Goal: Task Accomplishment & Management: Use online tool/utility

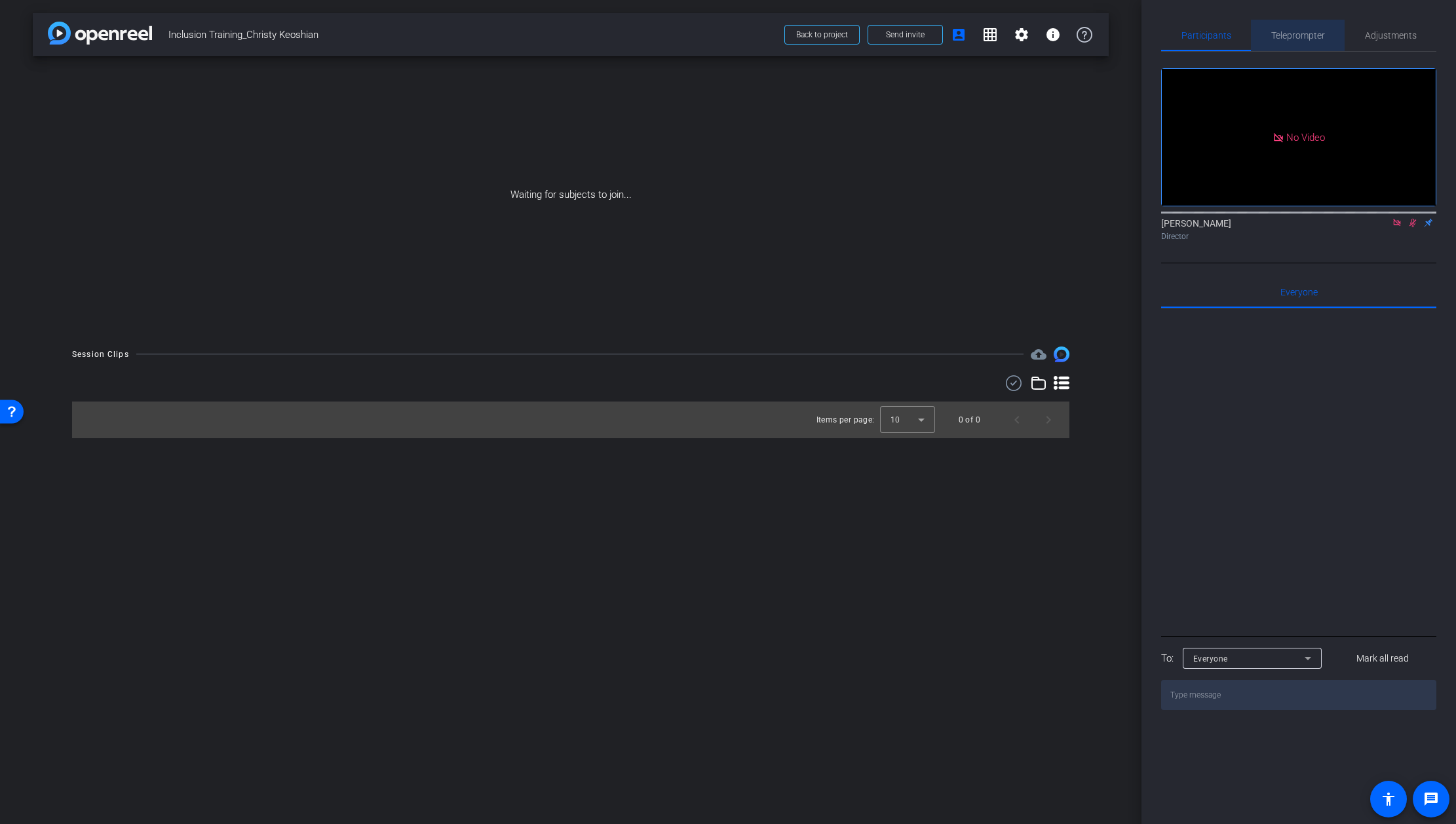
click at [1309, 39] on span "Teleprompter" at bounding box center [1298, 35] width 54 height 9
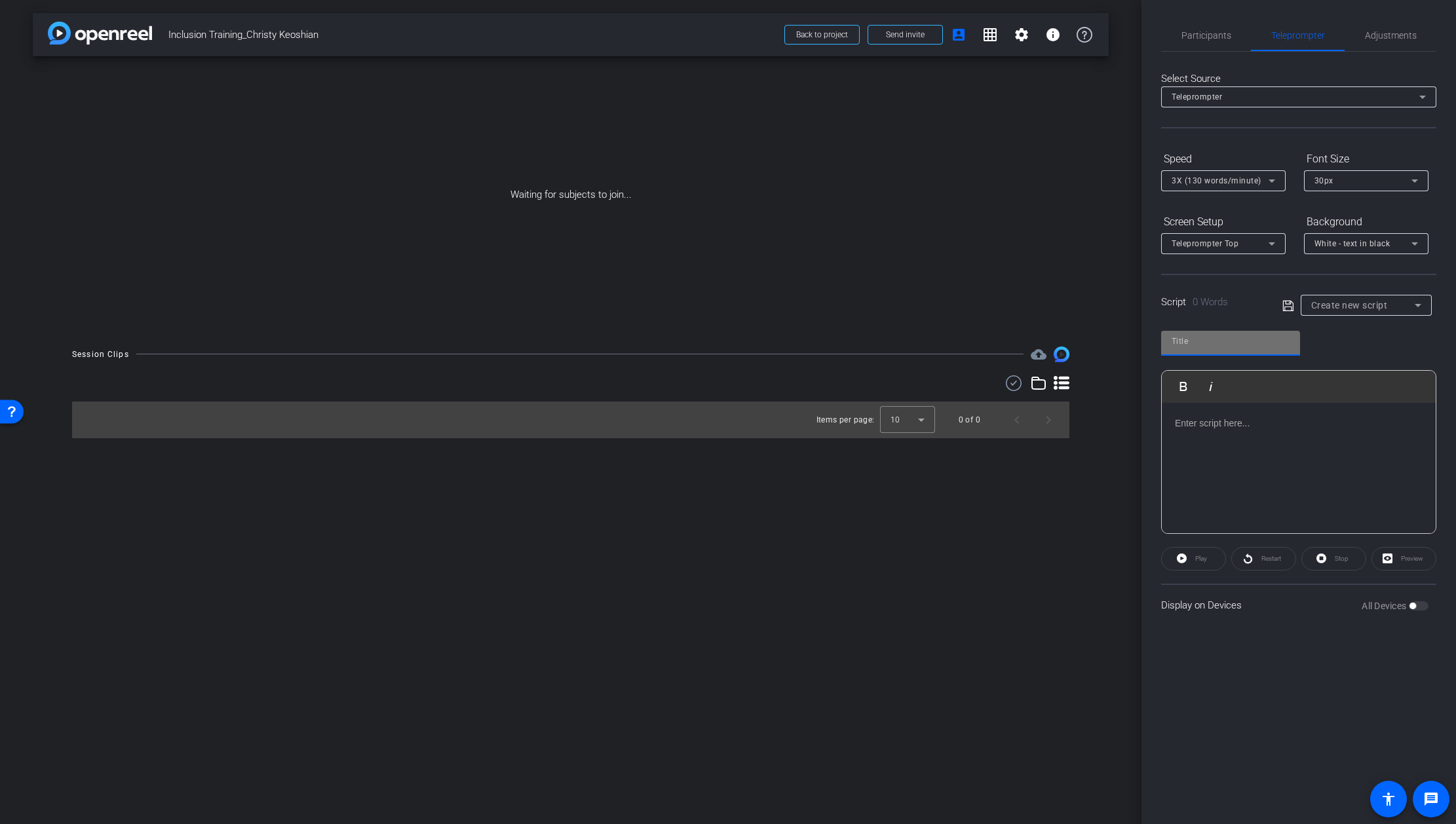
click at [1239, 342] on input "text" at bounding box center [1230, 341] width 118 height 16
click at [1177, 429] on p at bounding box center [1298, 423] width 247 height 15
click at [1217, 334] on input "Full Script" at bounding box center [1230, 341] width 118 height 16
click at [1177, 420] on p at bounding box center [1298, 423] width 247 height 15
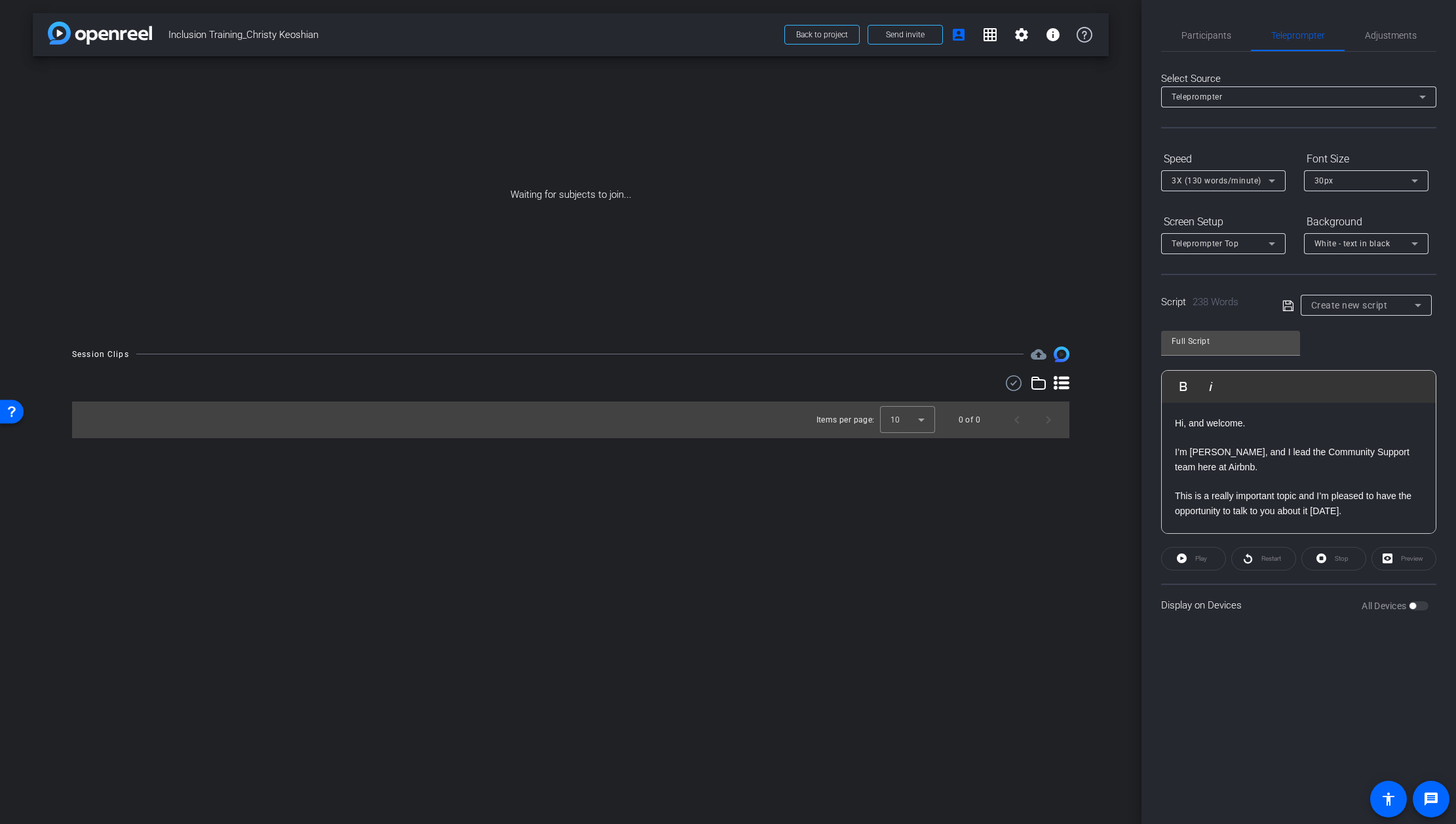
click at [1185, 439] on p at bounding box center [1298, 438] width 247 height 15
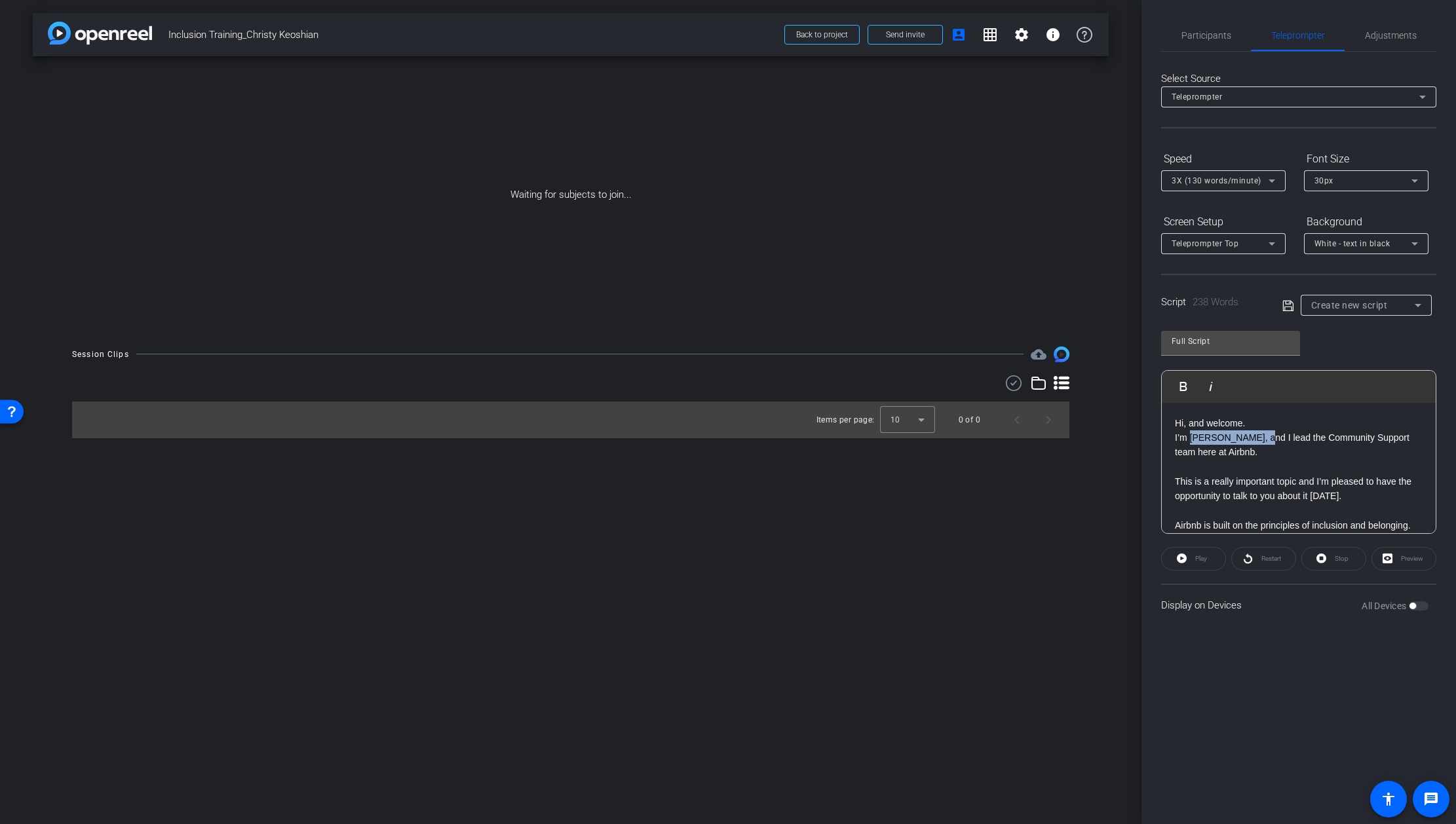
drag, startPoint x: 1192, startPoint y: 437, endPoint x: 1259, endPoint y: 437, distance: 67.0
click at [1259, 437] on p "I’m [PERSON_NAME], and I lead the Community Support team here at Airbnb." at bounding box center [1298, 445] width 247 height 29
copy p "[PERSON_NAME]"
click at [1227, 338] on input "Full Script" at bounding box center [1230, 341] width 118 height 16
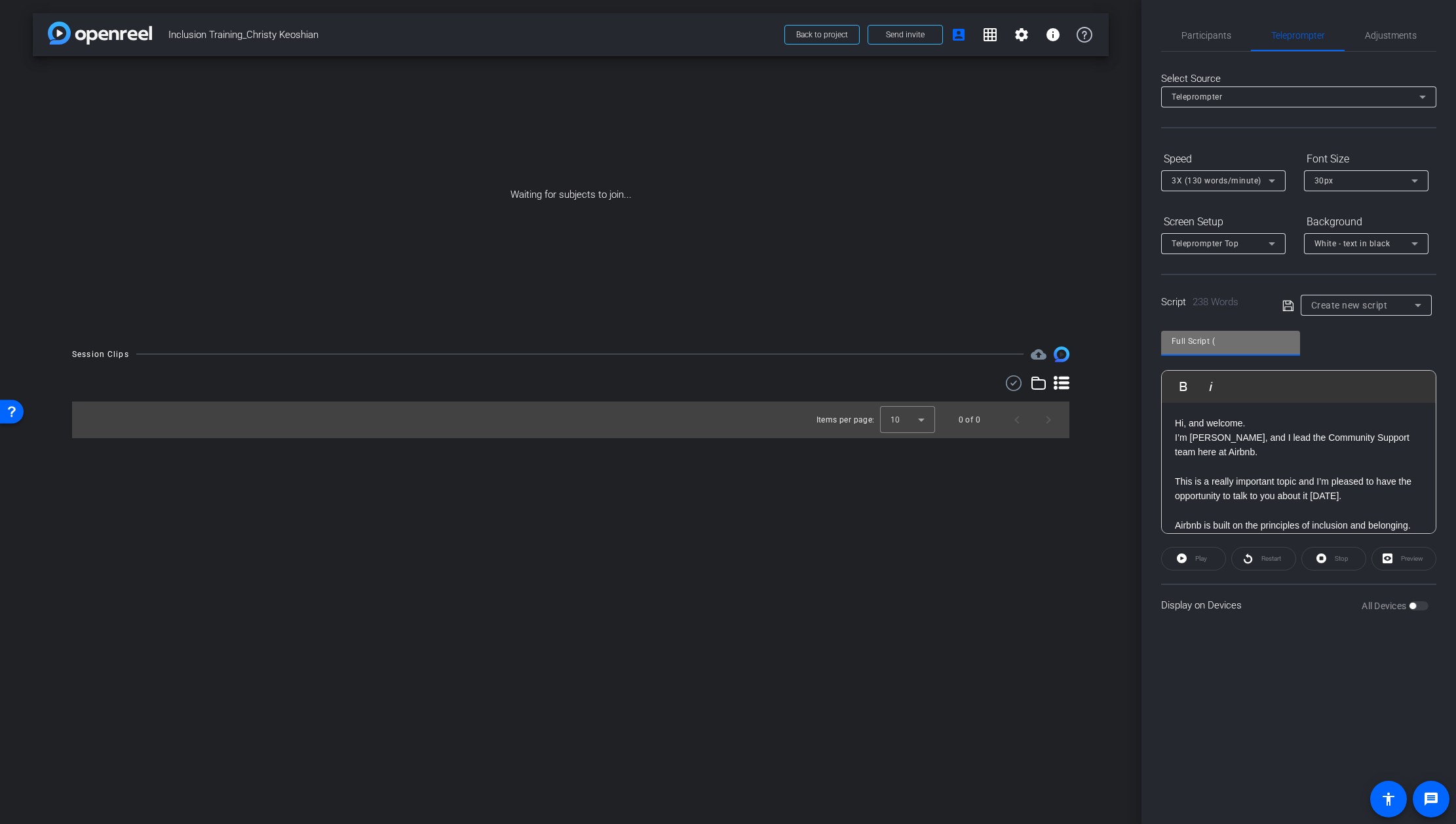
paste input "[PERSON_NAME]"
click at [1214, 342] on input "Full Script ([PERSON_NAME]" at bounding box center [1230, 341] width 118 height 16
type input "Full Script - [PERSON_NAME]"
click at [1188, 468] on p at bounding box center [1298, 467] width 247 height 15
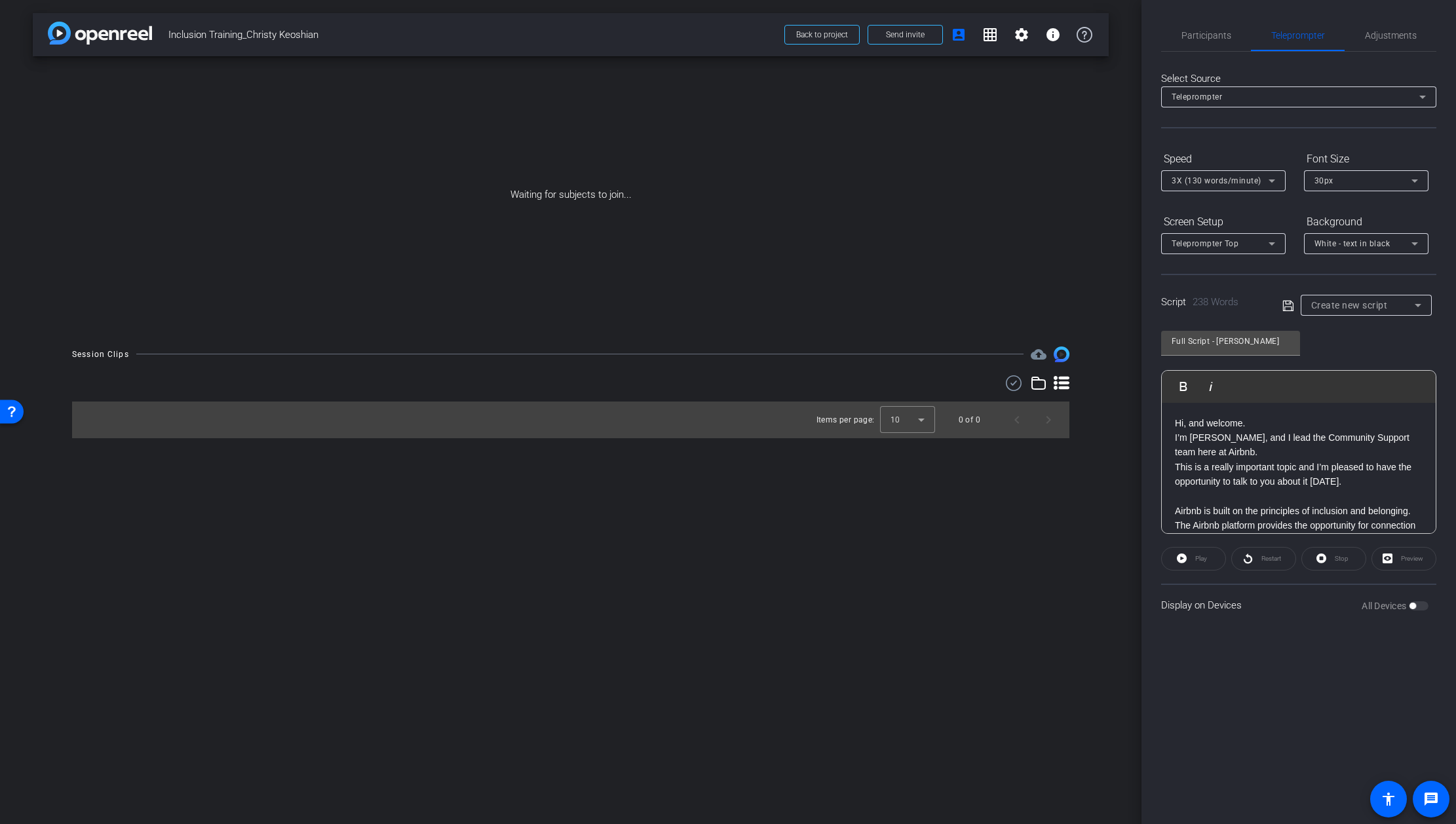
click at [1181, 499] on p at bounding box center [1298, 496] width 247 height 15
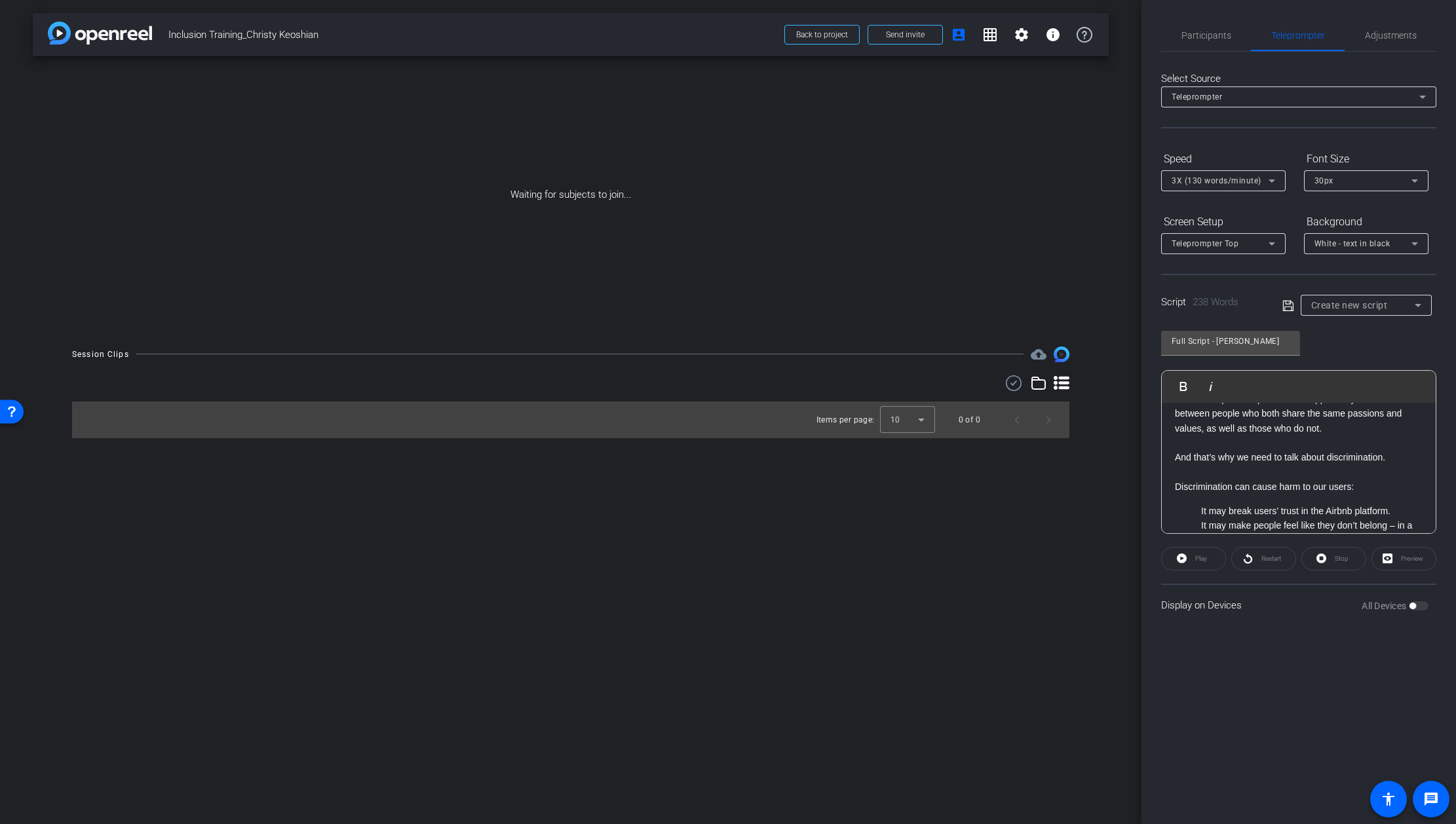
scroll to position [108, 0]
click at [1183, 443] on p at bounding box center [1298, 447] width 247 height 15
click at [1182, 459] on p at bounding box center [1298, 461] width 247 height 15
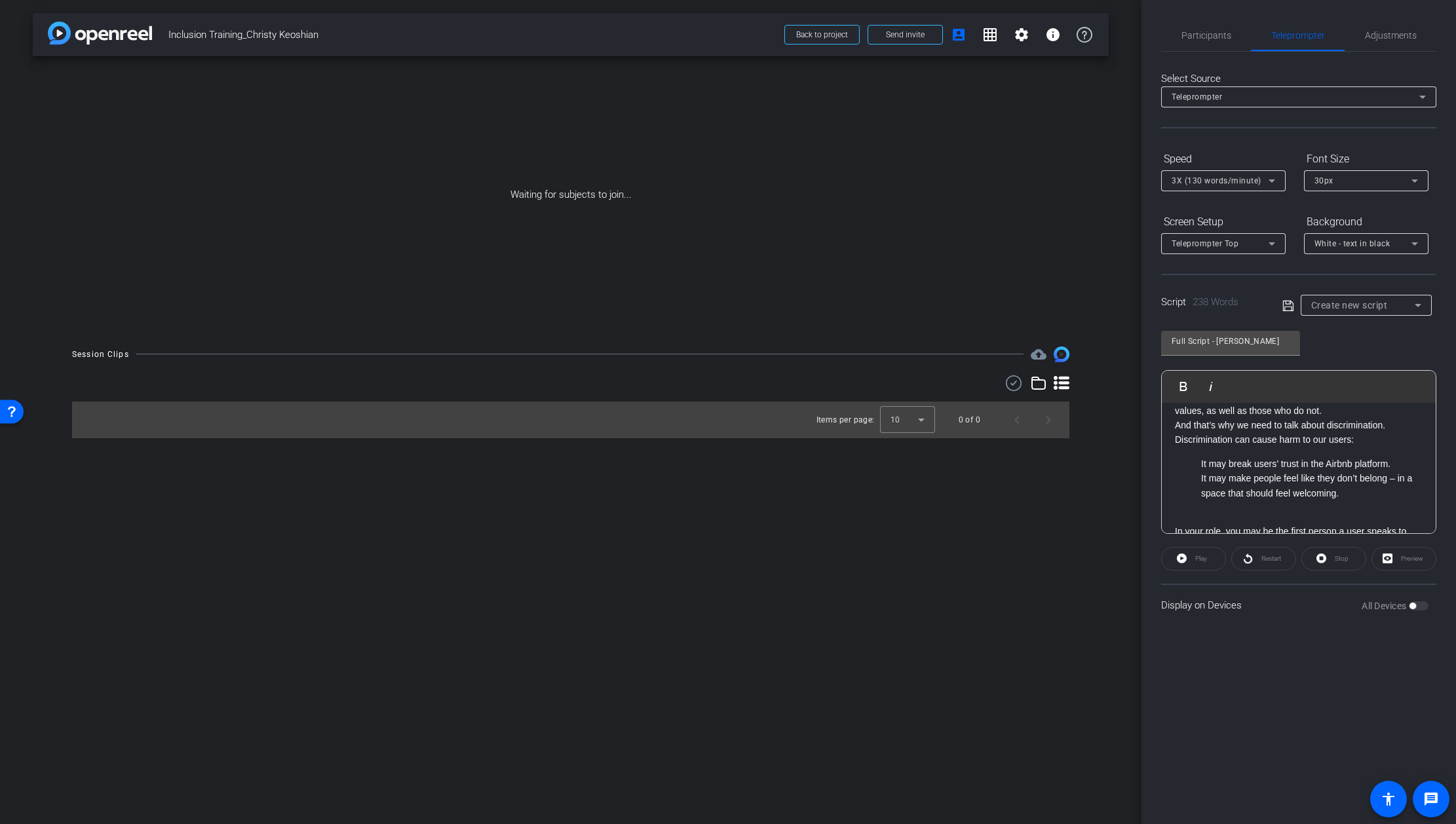
click at [1201, 471] on p "It may break users’ trust in the Airbnb platform." at bounding box center [1311, 464] width 221 height 15
click at [1199, 481] on ul "It may make people feel like they don’t belong – in a space that should feel we…" at bounding box center [1298, 486] width 247 height 29
click at [1172, 467] on div "Hi, and welcome. I’m [PERSON_NAME], and I lead the Community Support team here …" at bounding box center [1298, 519] width 274 height 587
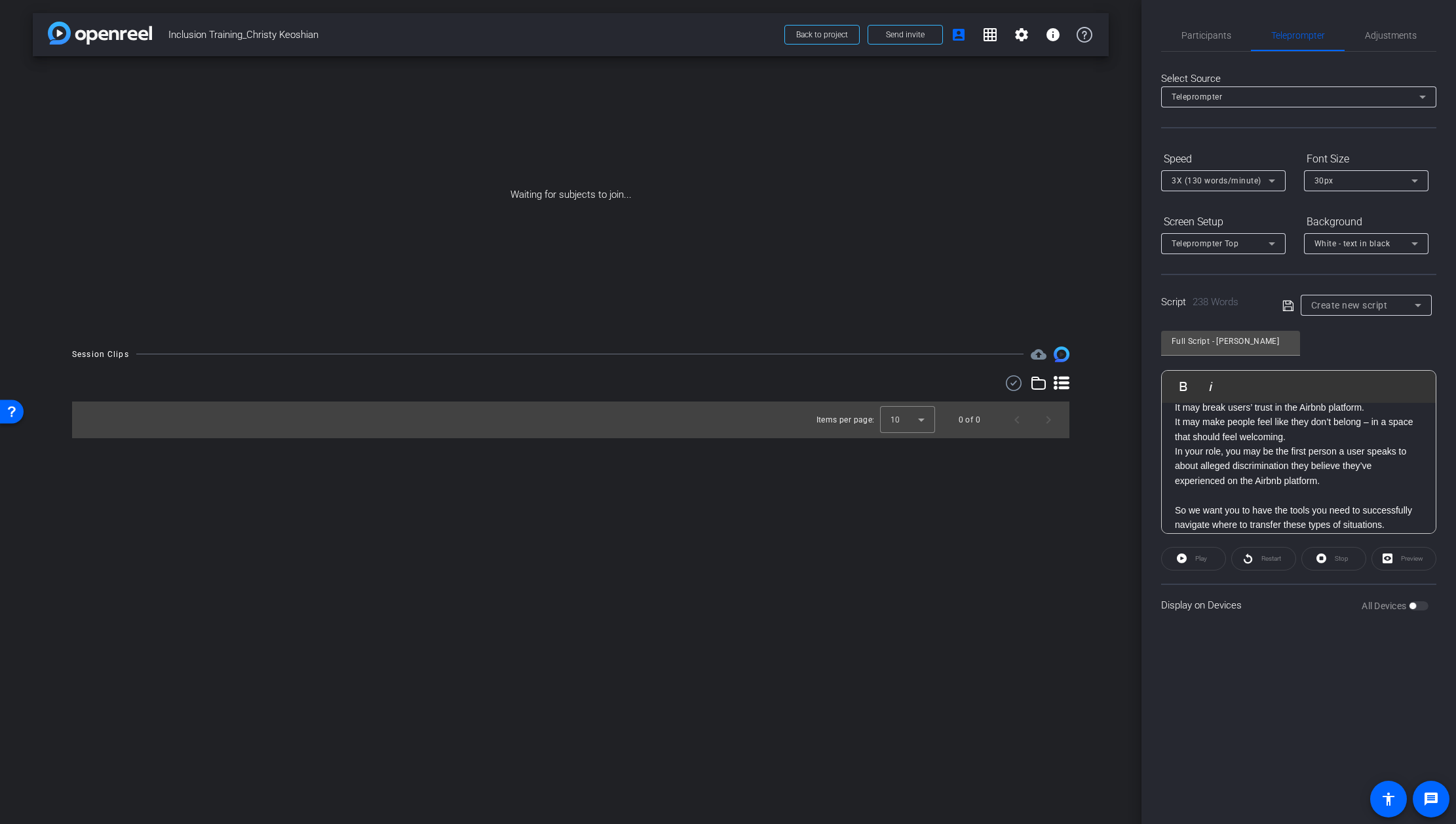
click at [1183, 496] on p at bounding box center [1298, 495] width 247 height 15
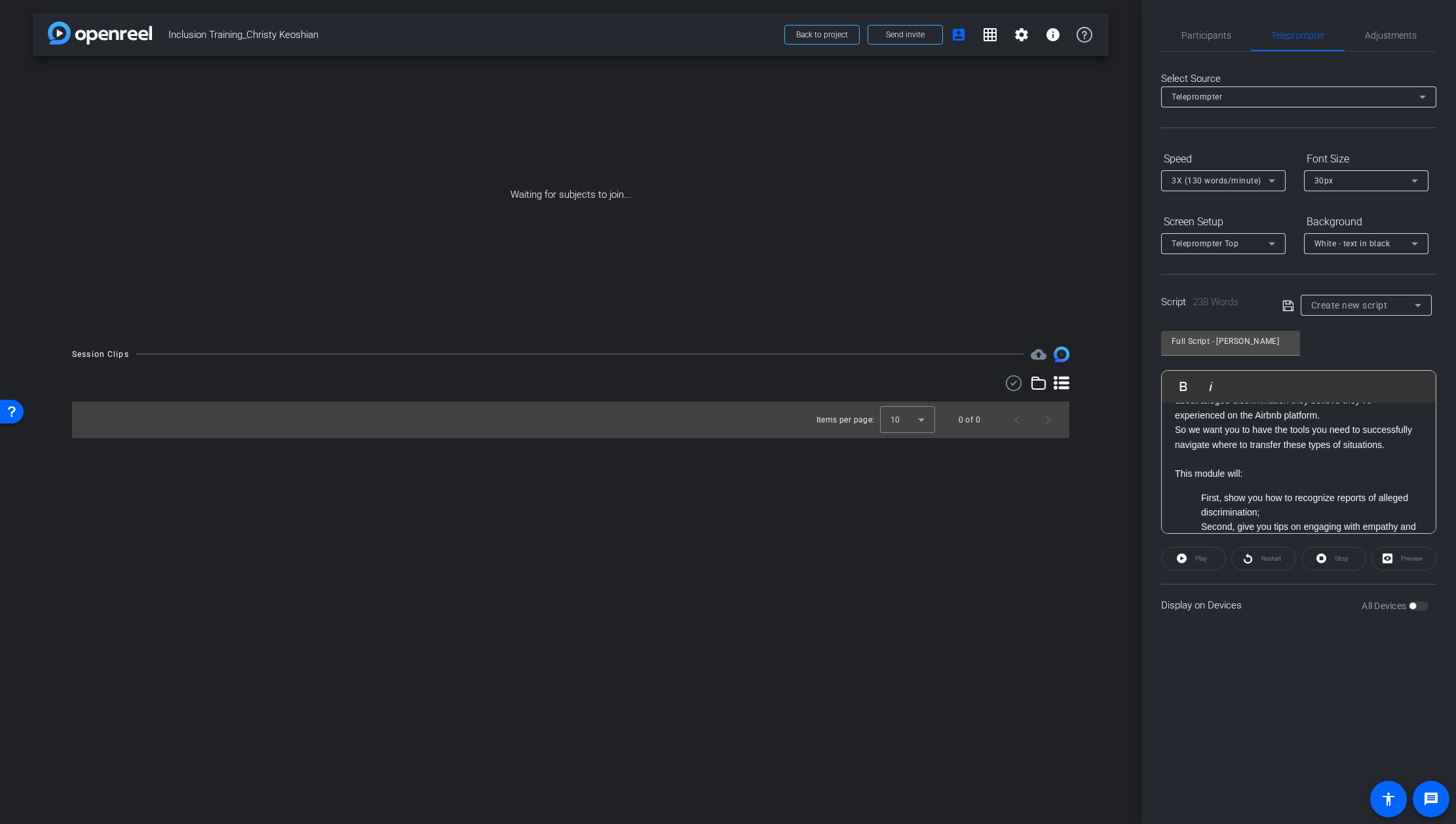
scroll to position [221, 0]
click at [1186, 483] on p at bounding box center [1298, 481] width 247 height 15
click at [1195, 505] on ul "First, show you how to recognize reports of alleged discrimination; Second, giv…" at bounding box center [1298, 541] width 247 height 88
click at [1201, 487] on p "Second, give you tips on engaging with empathy and respect in the moment;" at bounding box center [1311, 497] width 221 height 29
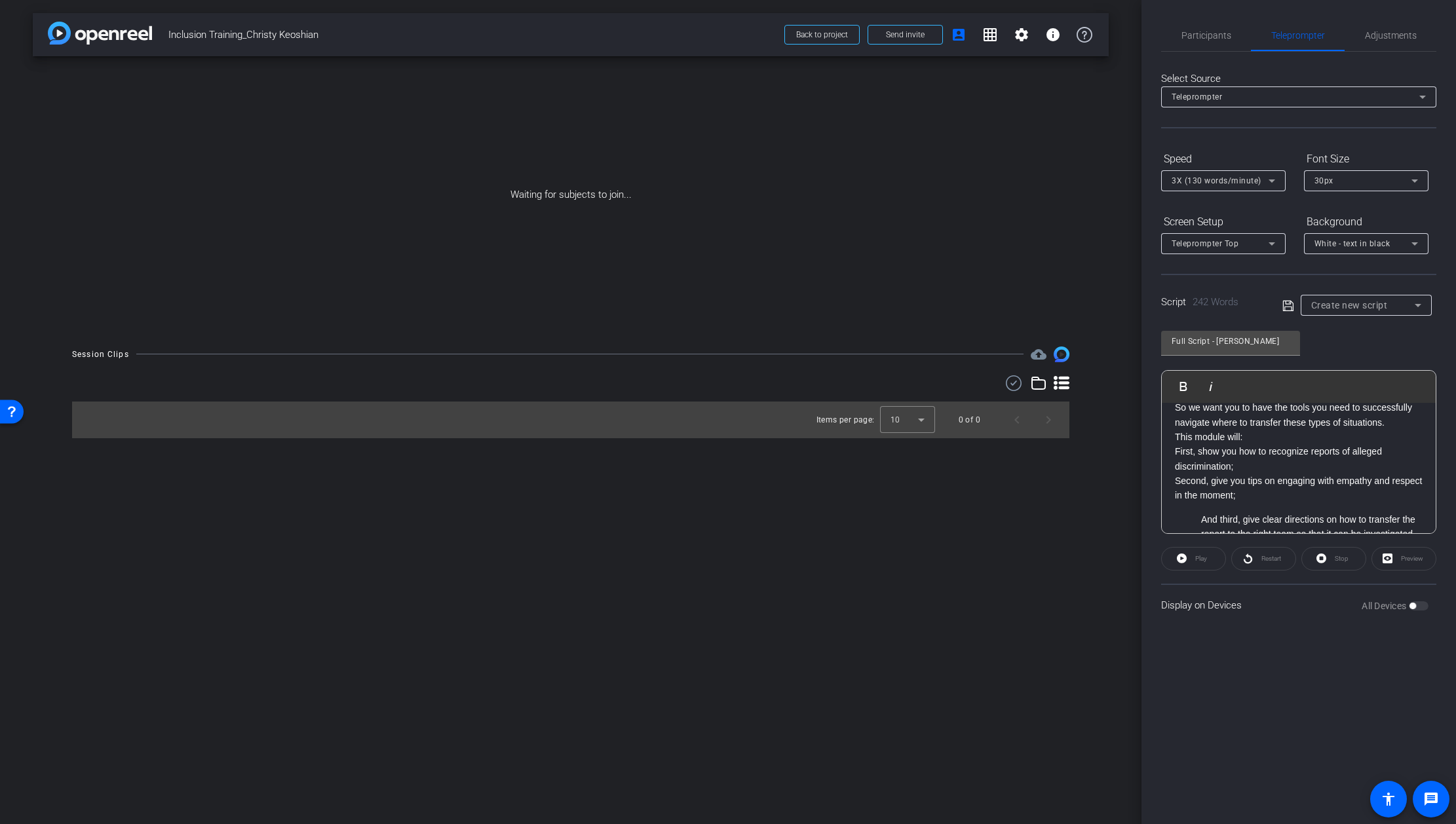
click at [1198, 518] on ul "And third, give clear directions on how to transfer the report to the right tea…" at bounding box center [1298, 527] width 247 height 29
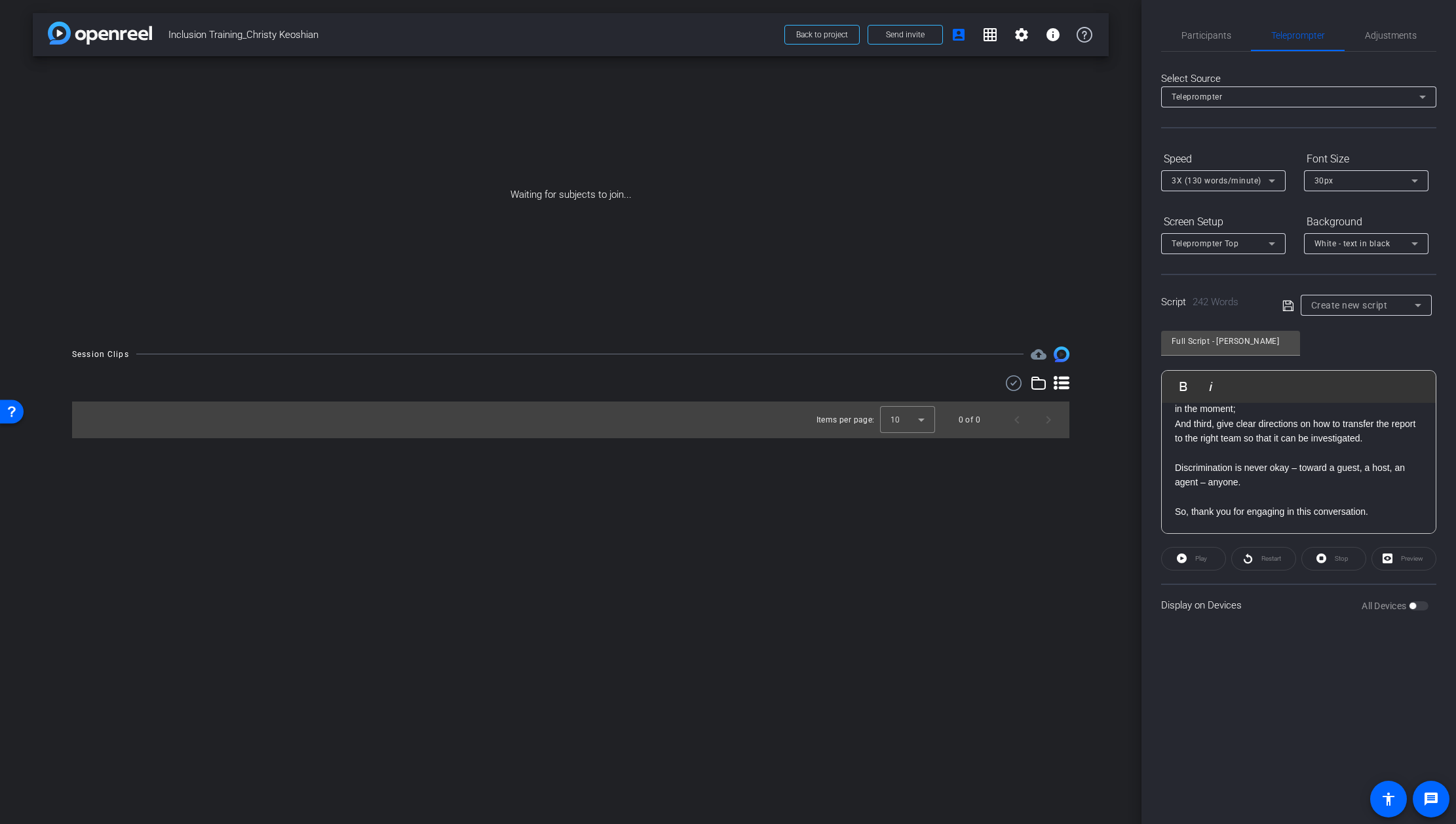
scroll to position [352, 0]
click at [1173, 467] on div "Hi, and welcome. I’m [PERSON_NAME], and I lead the Community Support team here …" at bounding box center [1298, 313] width 274 height 525
click at [1176, 501] on p "So, thank you for engaging in this conversation." at bounding box center [1298, 497] width 247 height 15
click at [1175, 509] on p "Your willingness to learn helps keep Airbnb a place where everyone can truly fe…" at bounding box center [1298, 519] width 247 height 29
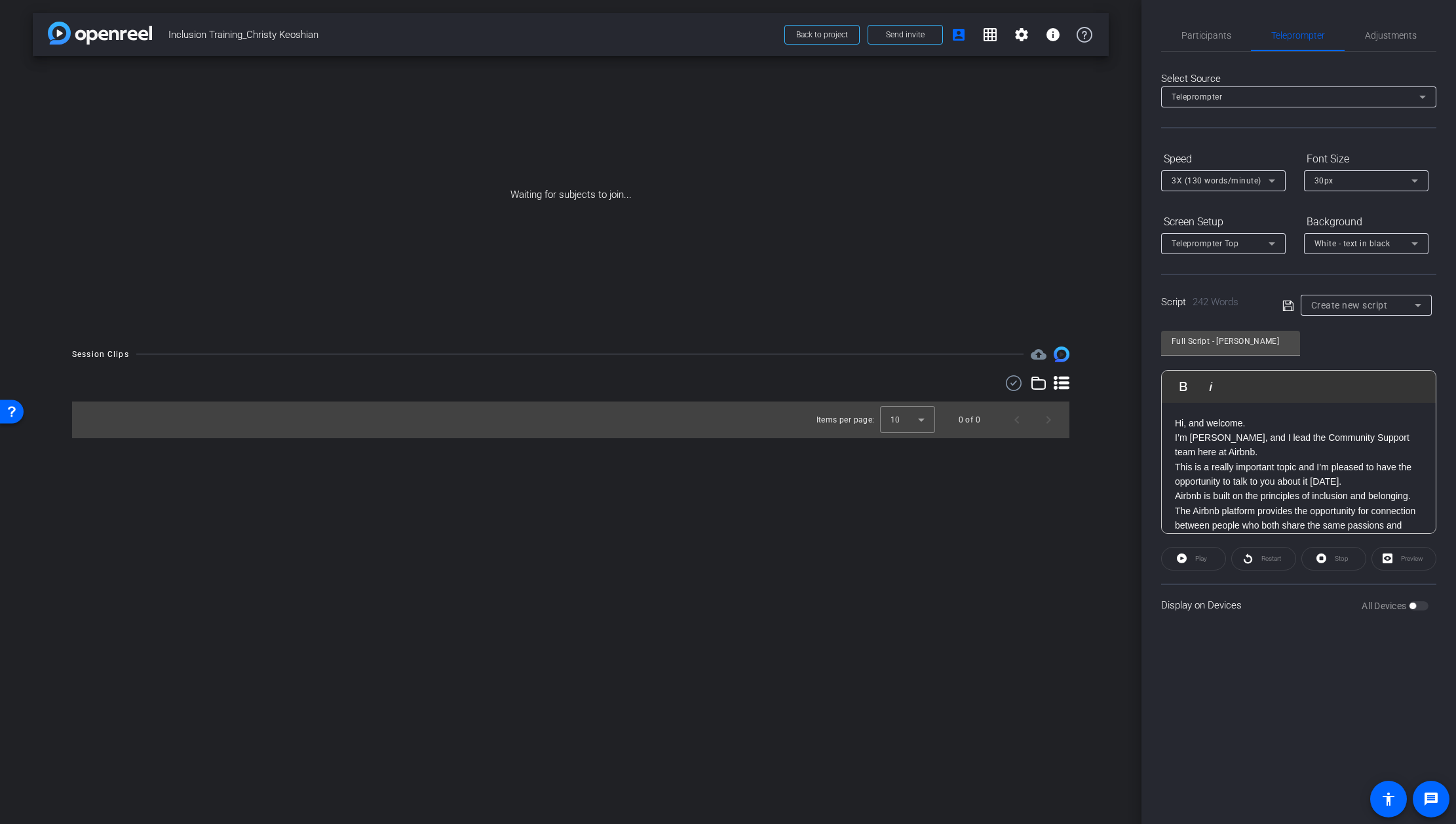
click at [1287, 303] on icon at bounding box center [1288, 306] width 12 height 16
click at [1290, 303] on icon at bounding box center [1287, 305] width 11 height 11
click at [1419, 303] on icon at bounding box center [1418, 305] width 16 height 16
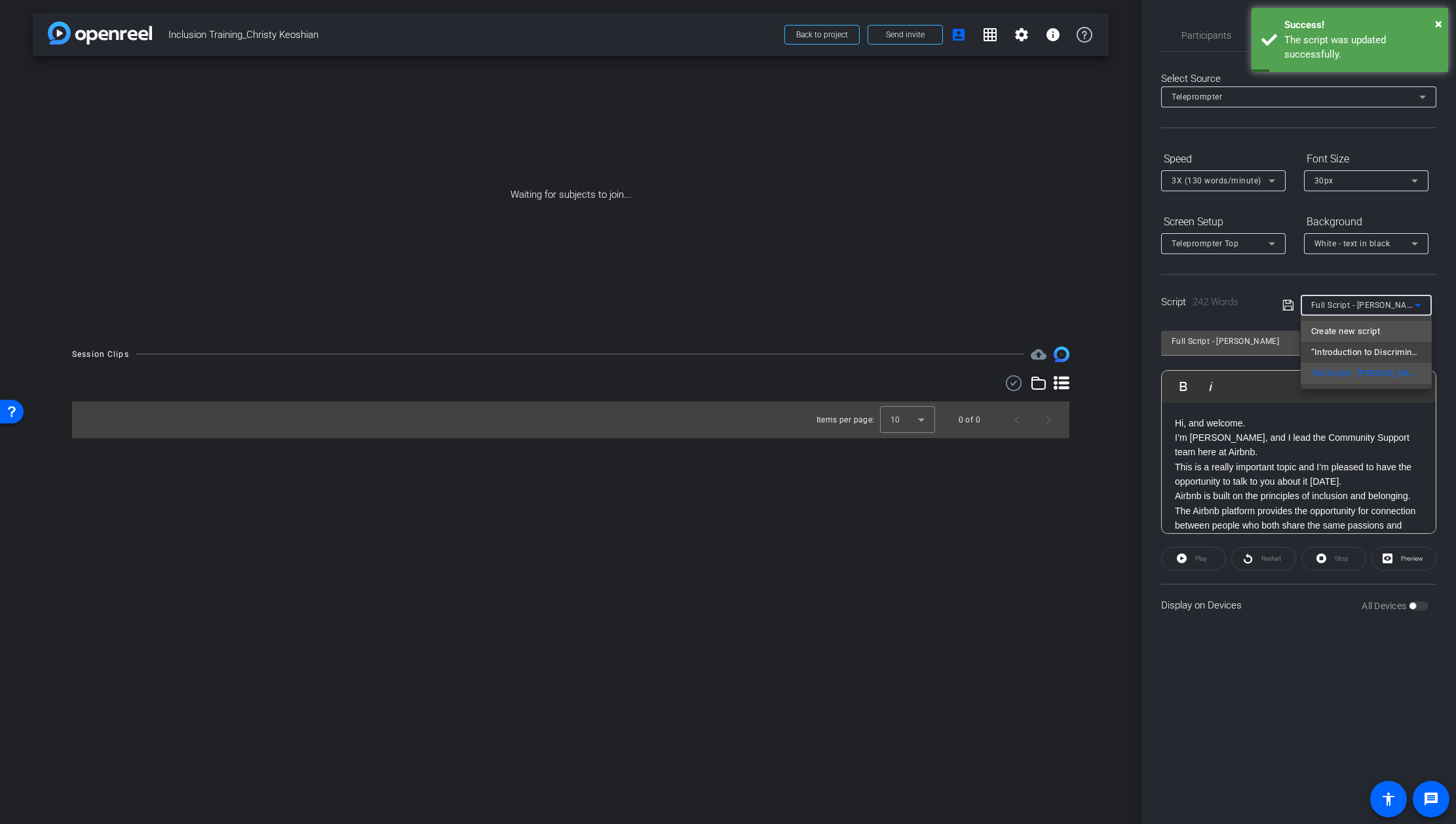
click at [1355, 327] on span "Create new script" at bounding box center [1345, 331] width 69 height 16
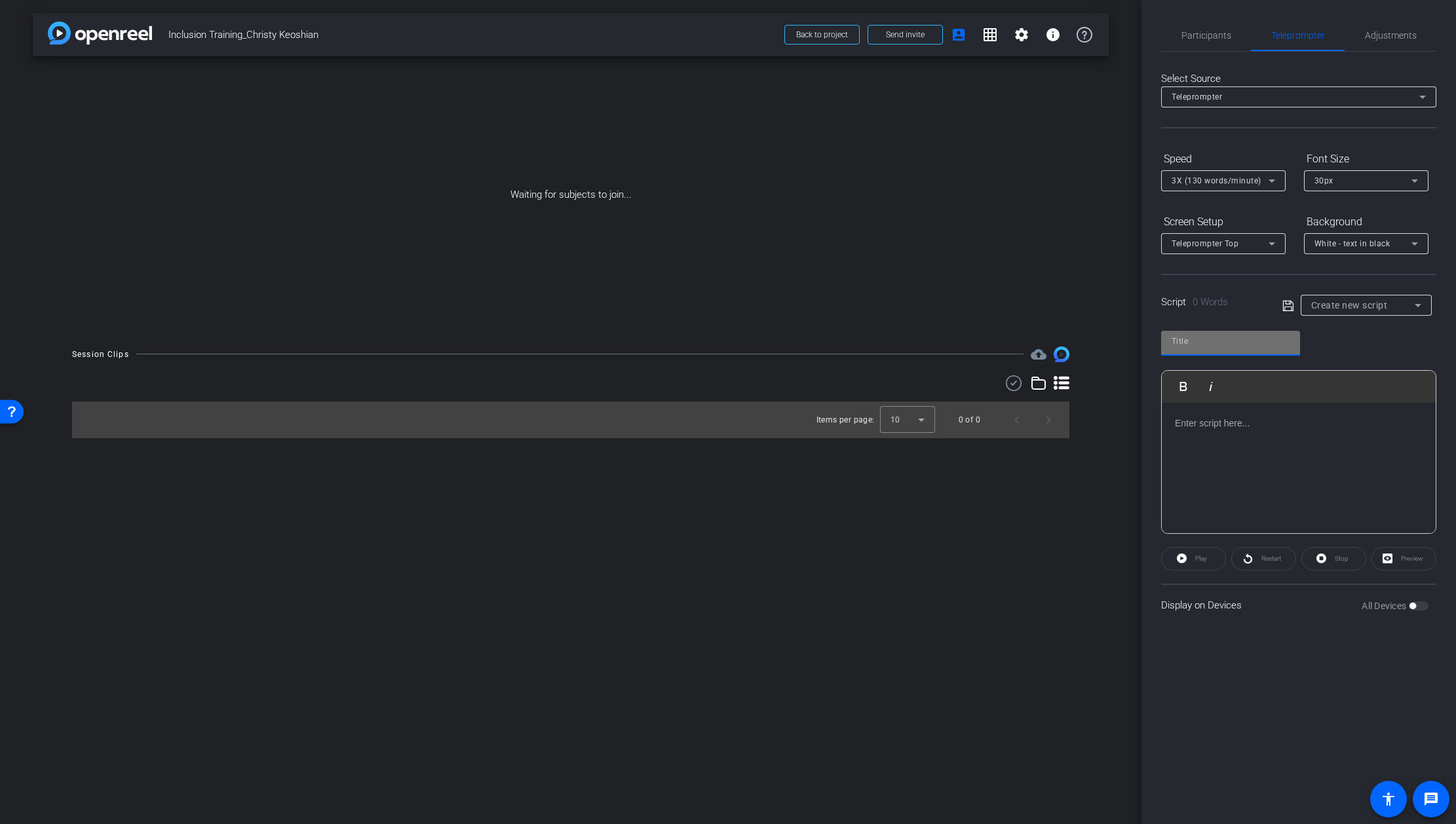
click at [1202, 342] on input "text" at bounding box center [1230, 341] width 118 height 16
click at [1193, 343] on input "text" at bounding box center [1230, 341] width 118 height 16
type input "I"
click at [1179, 423] on p at bounding box center [1298, 423] width 247 height 15
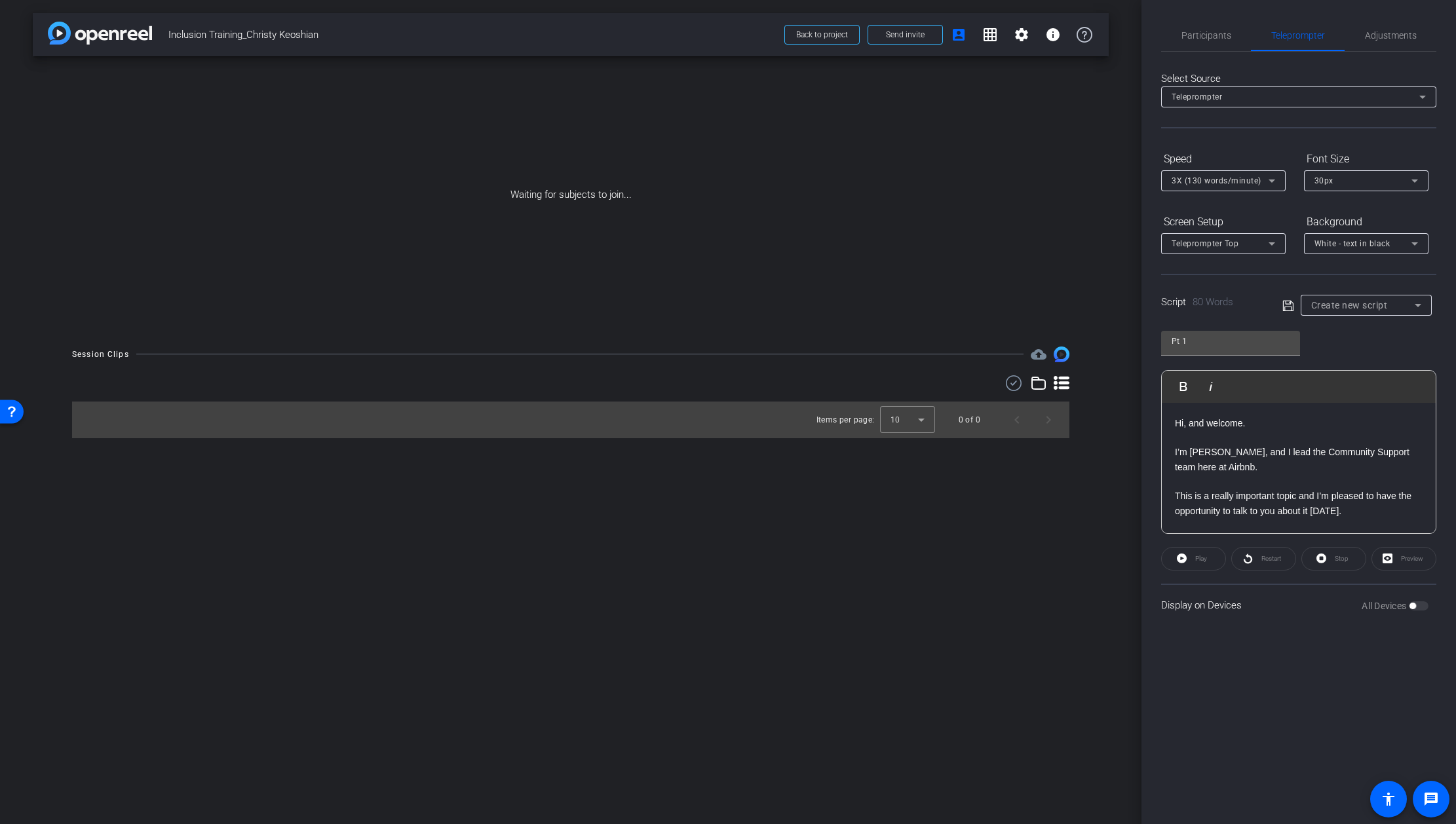
click at [1201, 437] on p at bounding box center [1298, 438] width 247 height 15
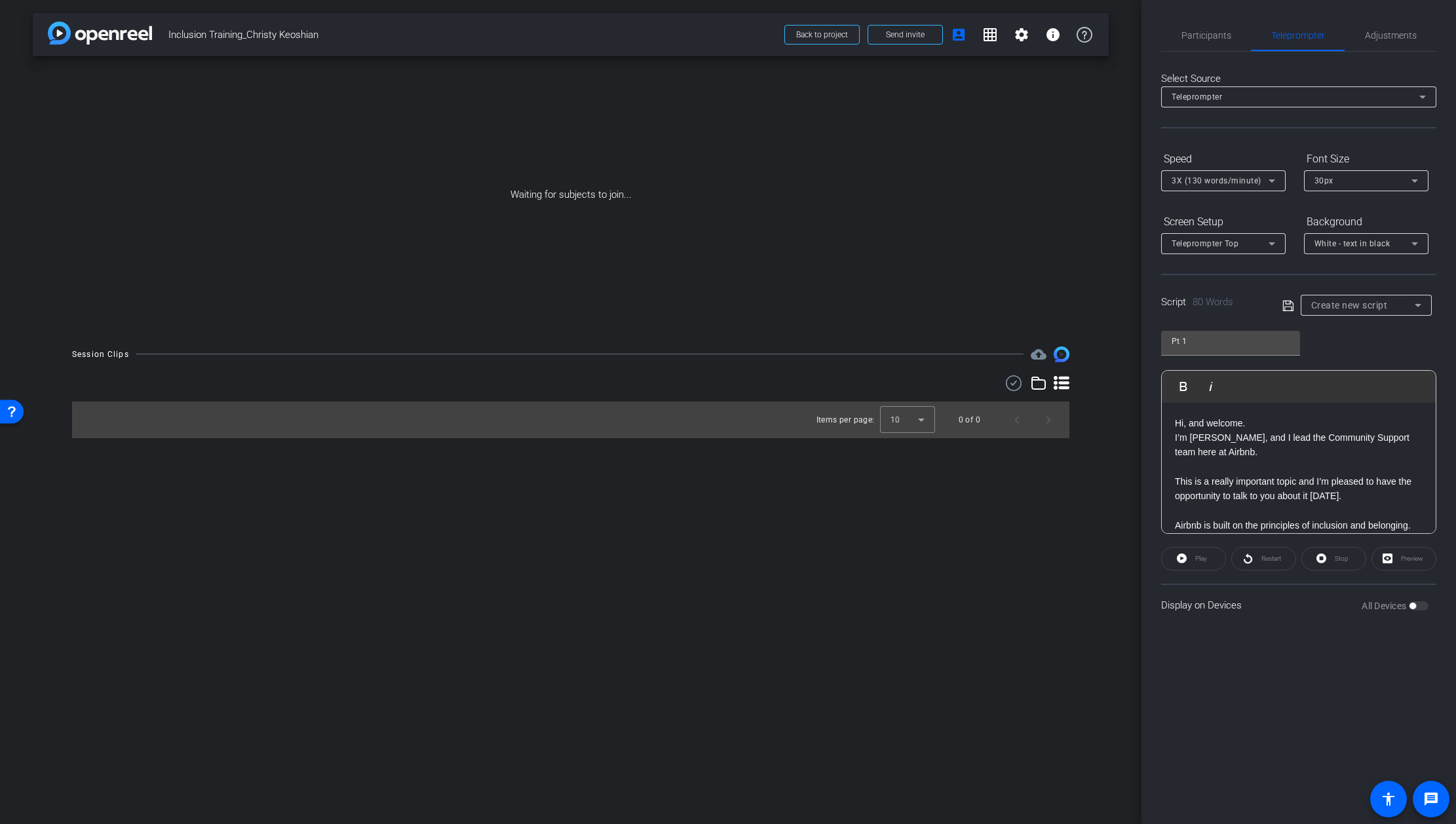
click at [1193, 472] on p at bounding box center [1298, 467] width 247 height 15
click at [1186, 496] on p at bounding box center [1298, 496] width 247 height 15
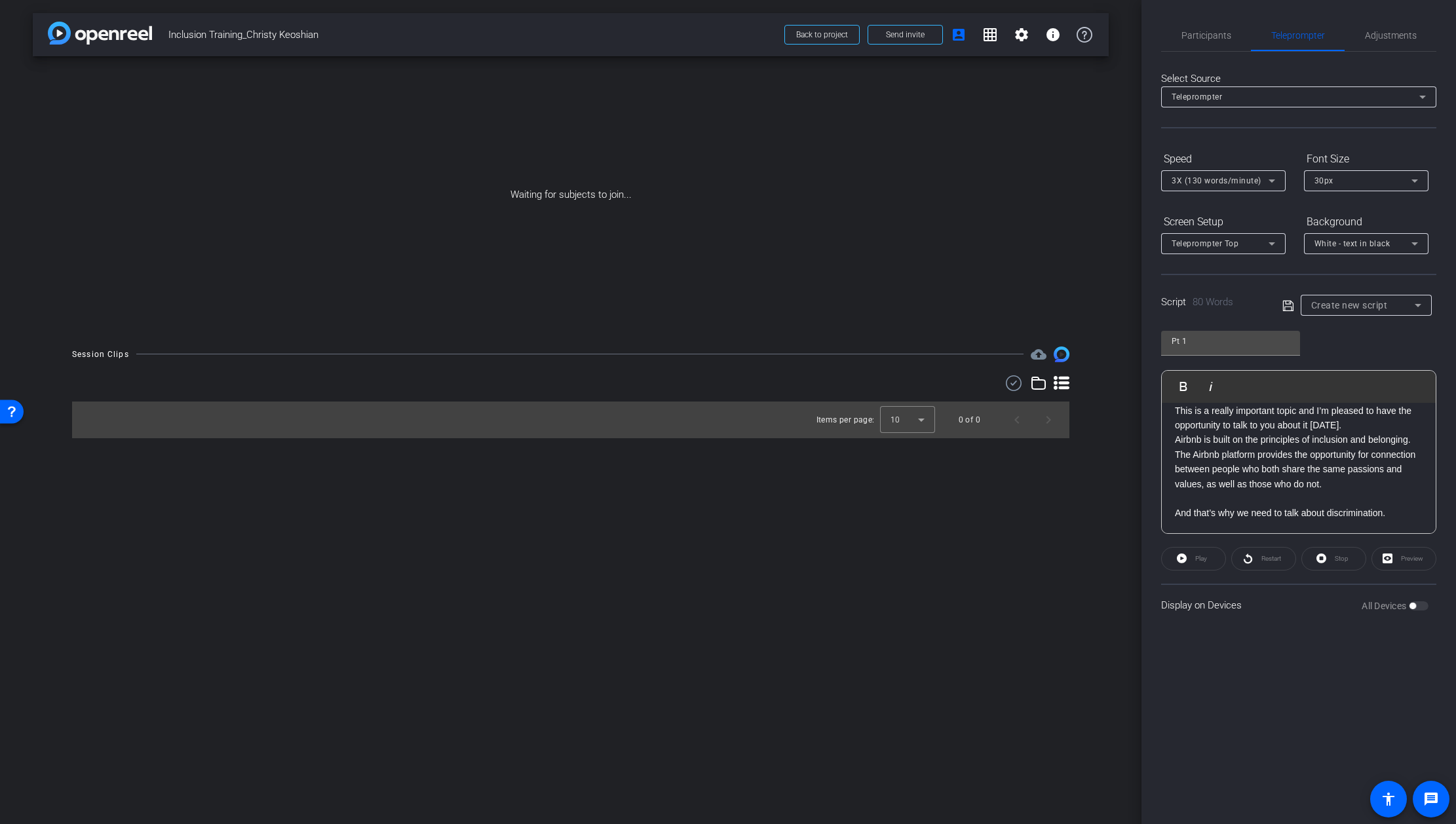
click at [1196, 501] on p at bounding box center [1298, 499] width 247 height 15
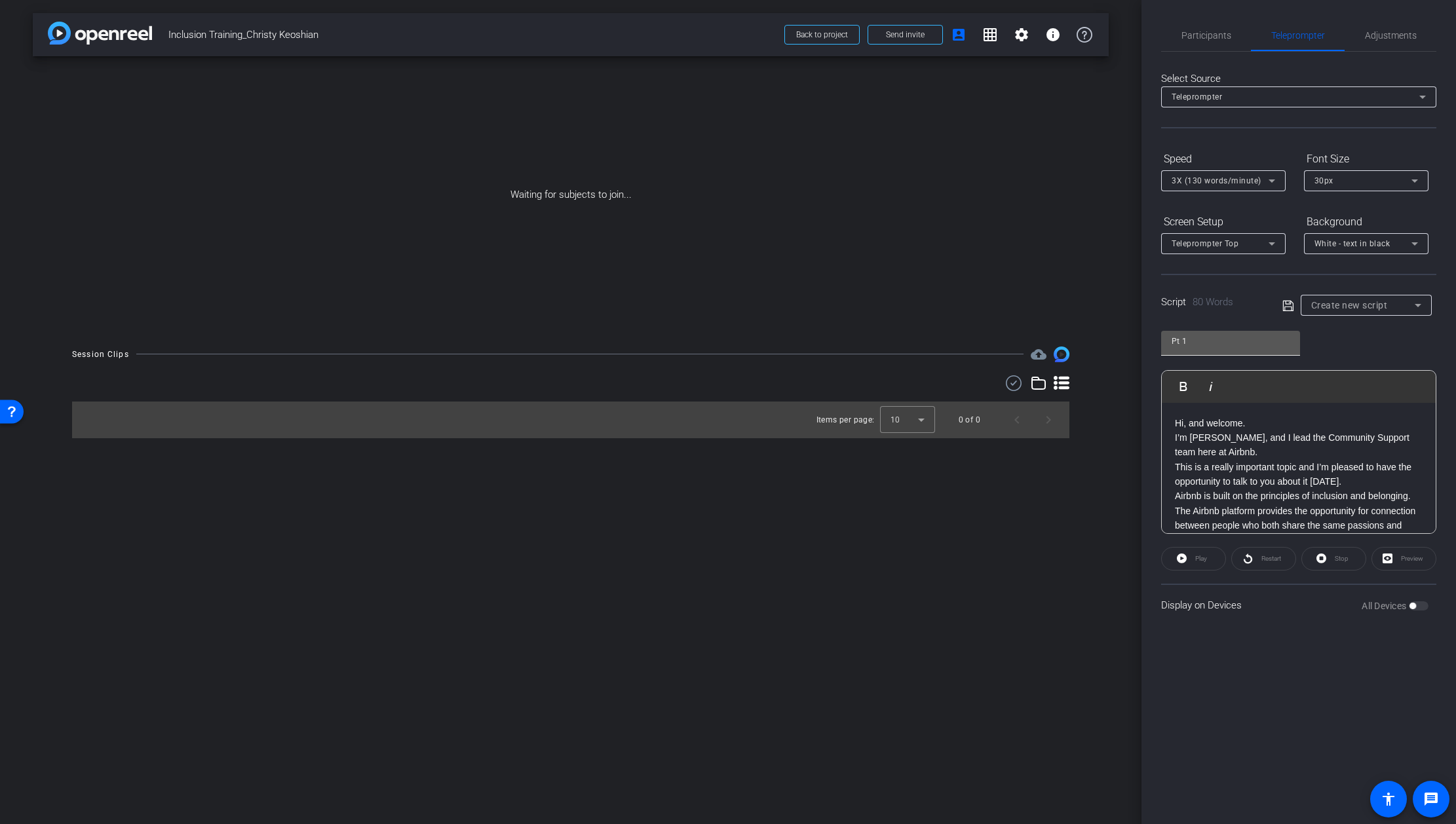
click at [1193, 338] on input "Pt 1" at bounding box center [1230, 341] width 118 height 16
type input "Pt 1 Intro CK"
click at [1287, 305] on icon at bounding box center [1288, 306] width 12 height 16
click at [1288, 305] on icon at bounding box center [1287, 305] width 11 height 11
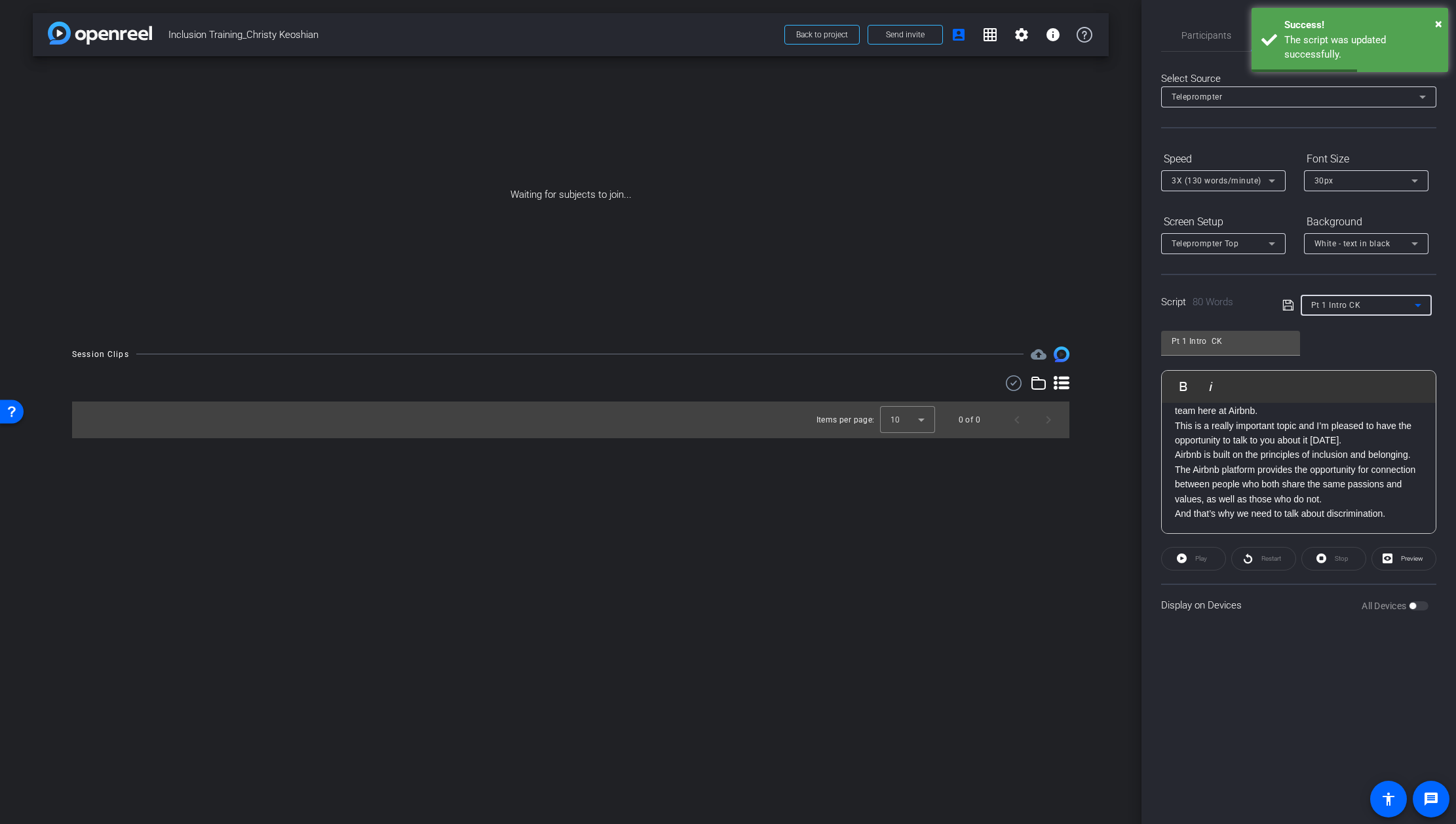
click at [1368, 299] on div "Pt 1 Intro CK" at bounding box center [1362, 305] width 103 height 17
click at [1348, 331] on span "Create new script" at bounding box center [1345, 331] width 69 height 16
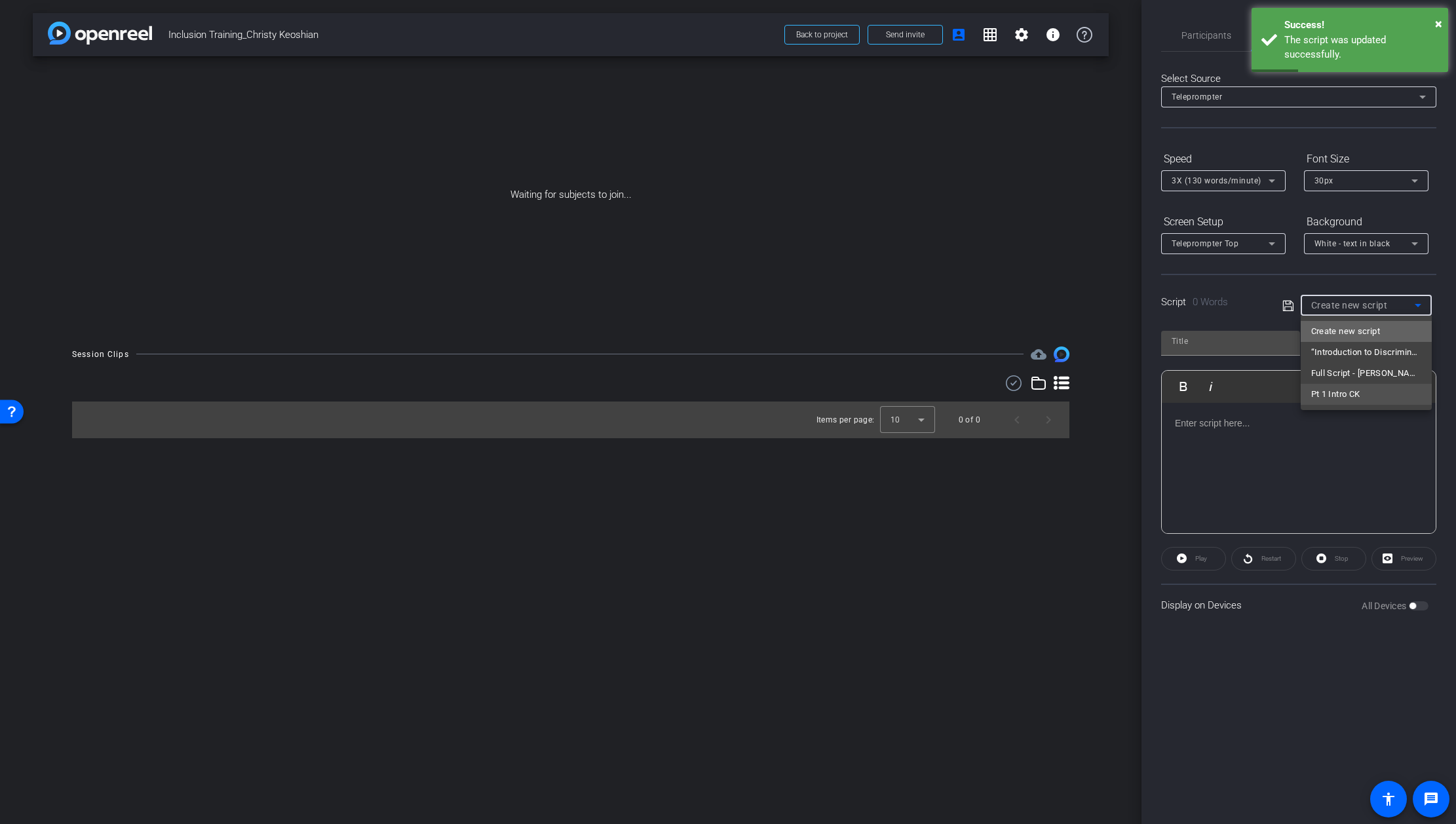
scroll to position [0, 0]
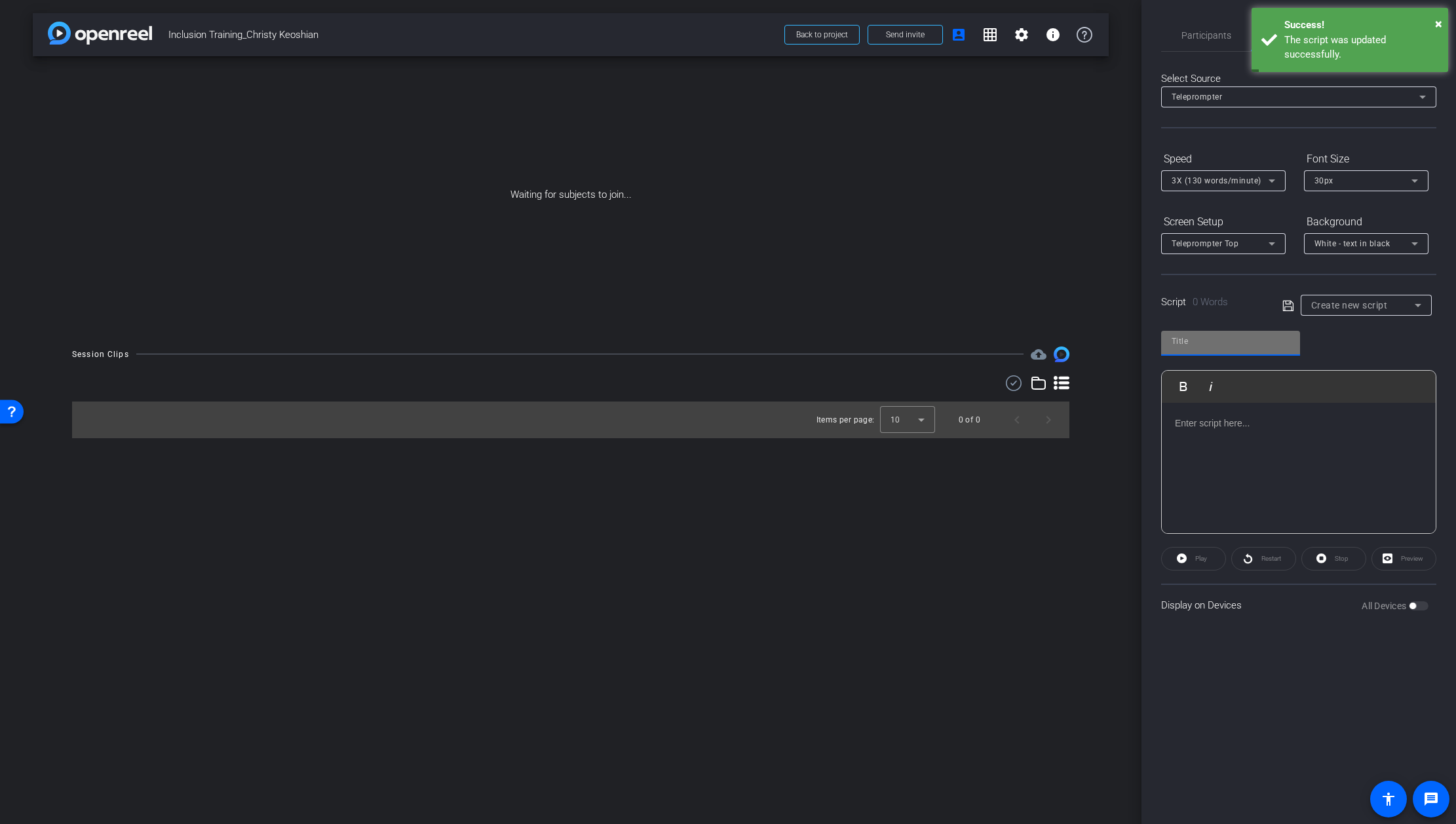
click at [1222, 340] on input "text" at bounding box center [1230, 341] width 118 height 16
type input "Pt 2 CK"
click at [1205, 421] on p at bounding box center [1298, 423] width 247 height 15
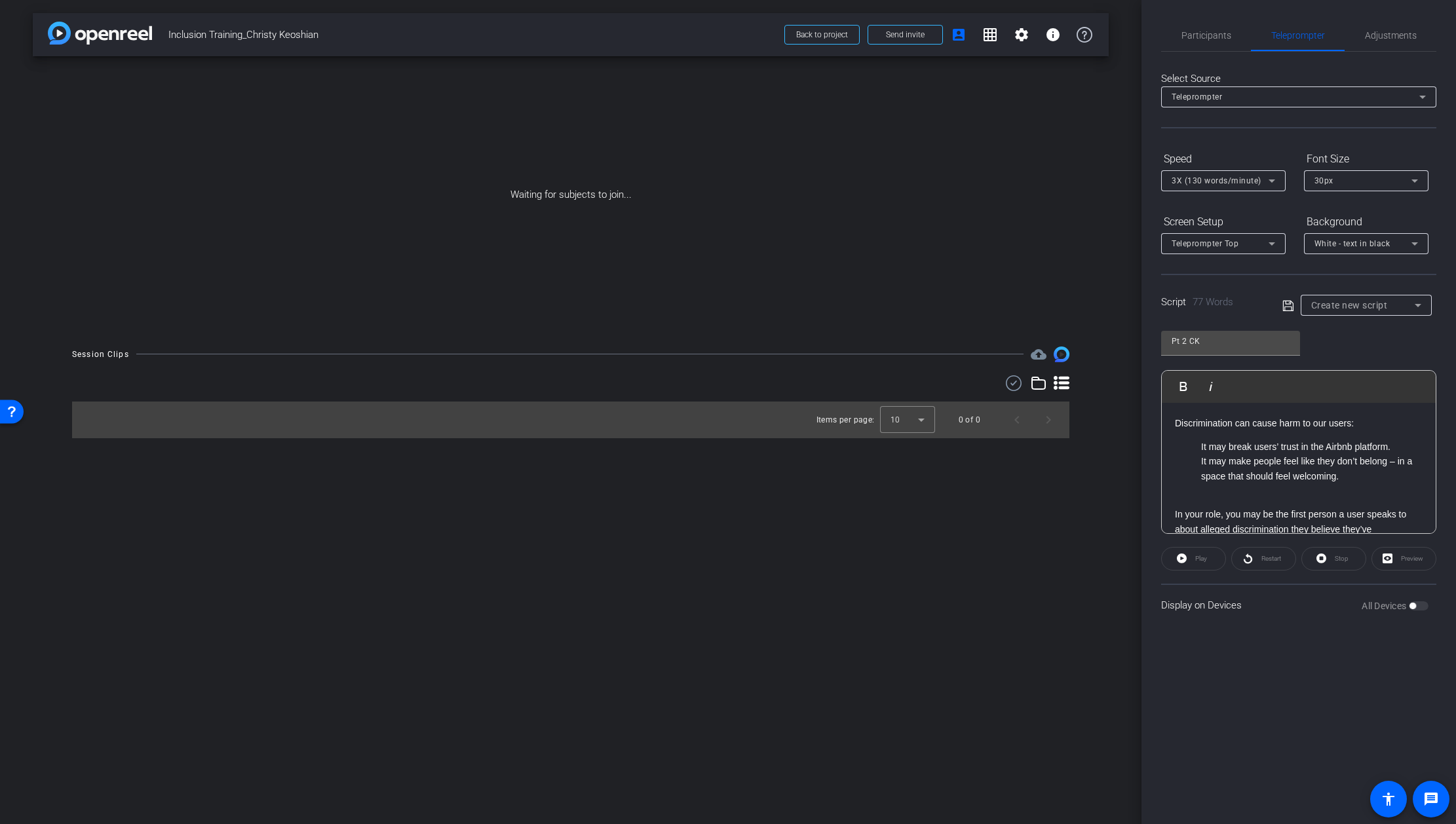
click at [1199, 445] on ul "It may break users’ trust in the Airbnb platform. It may make people feel like …" at bounding box center [1298, 461] width 247 height 44
click at [1286, 305] on icon at bounding box center [1288, 306] width 12 height 16
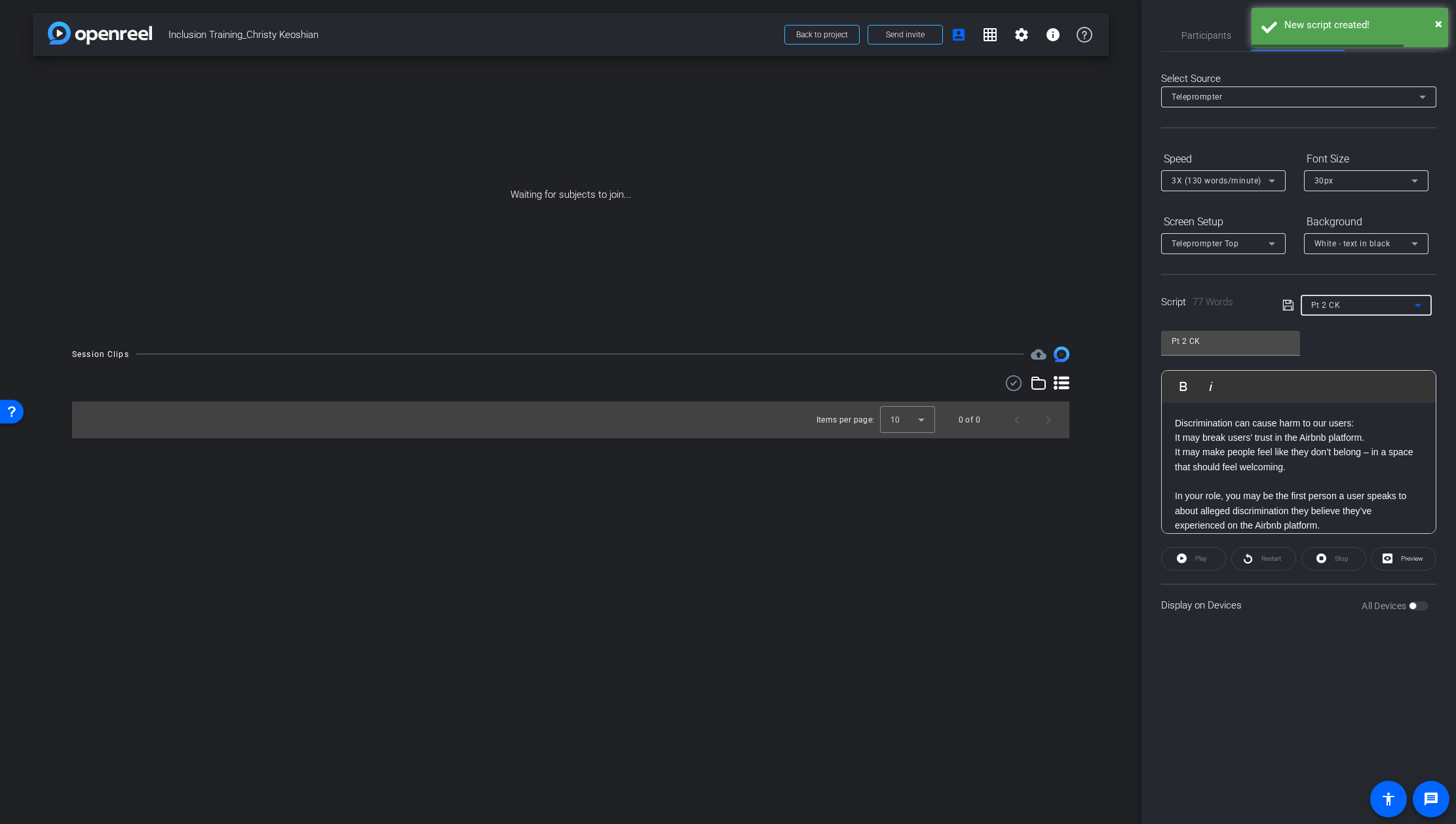
click at [1374, 304] on div "Pt 2 CK" at bounding box center [1362, 305] width 103 height 17
click at [1358, 325] on span "Create new script" at bounding box center [1345, 331] width 69 height 16
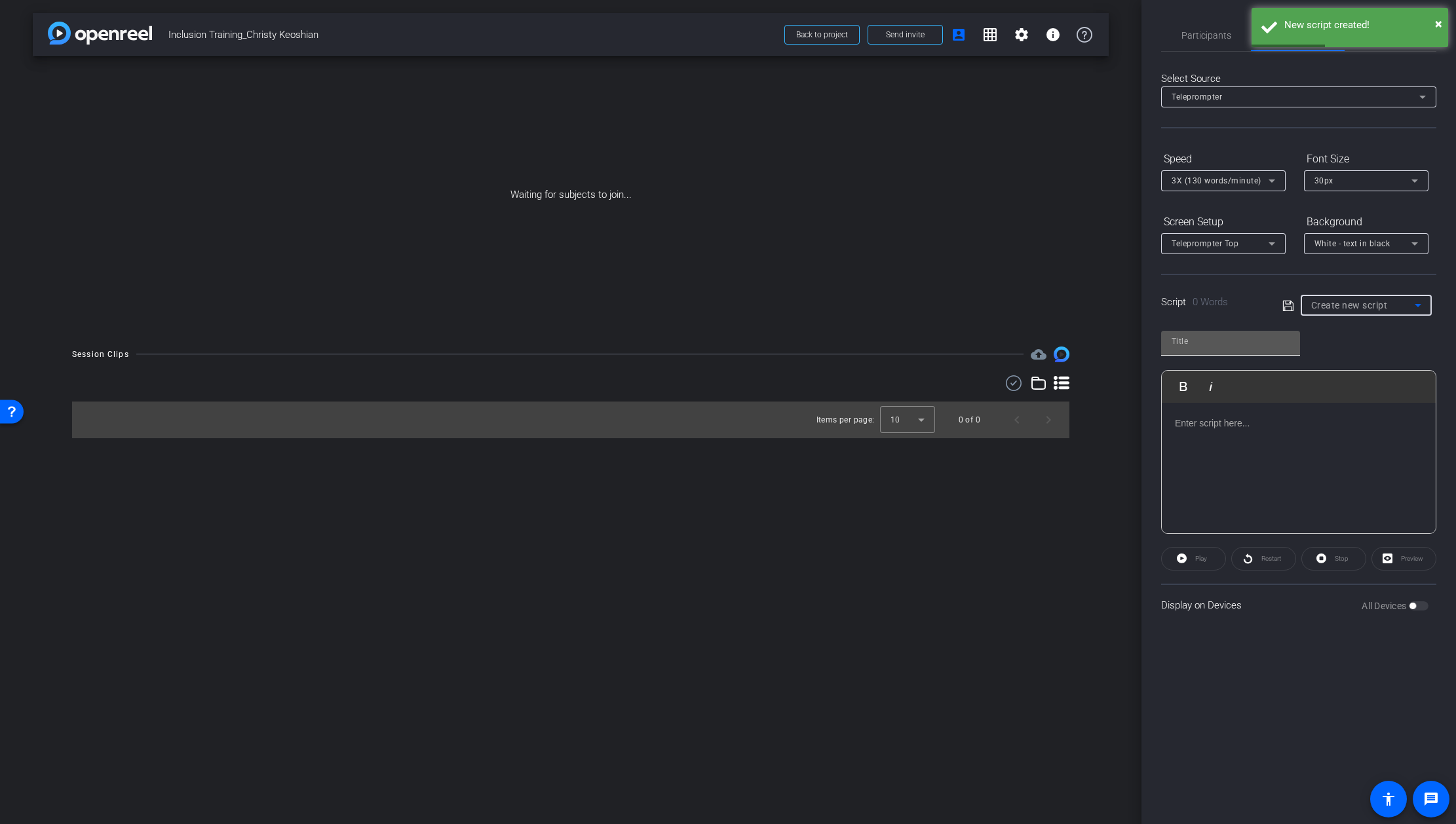
click at [1226, 339] on input "text" at bounding box center [1230, 341] width 118 height 16
click at [1205, 427] on p at bounding box center [1298, 423] width 247 height 15
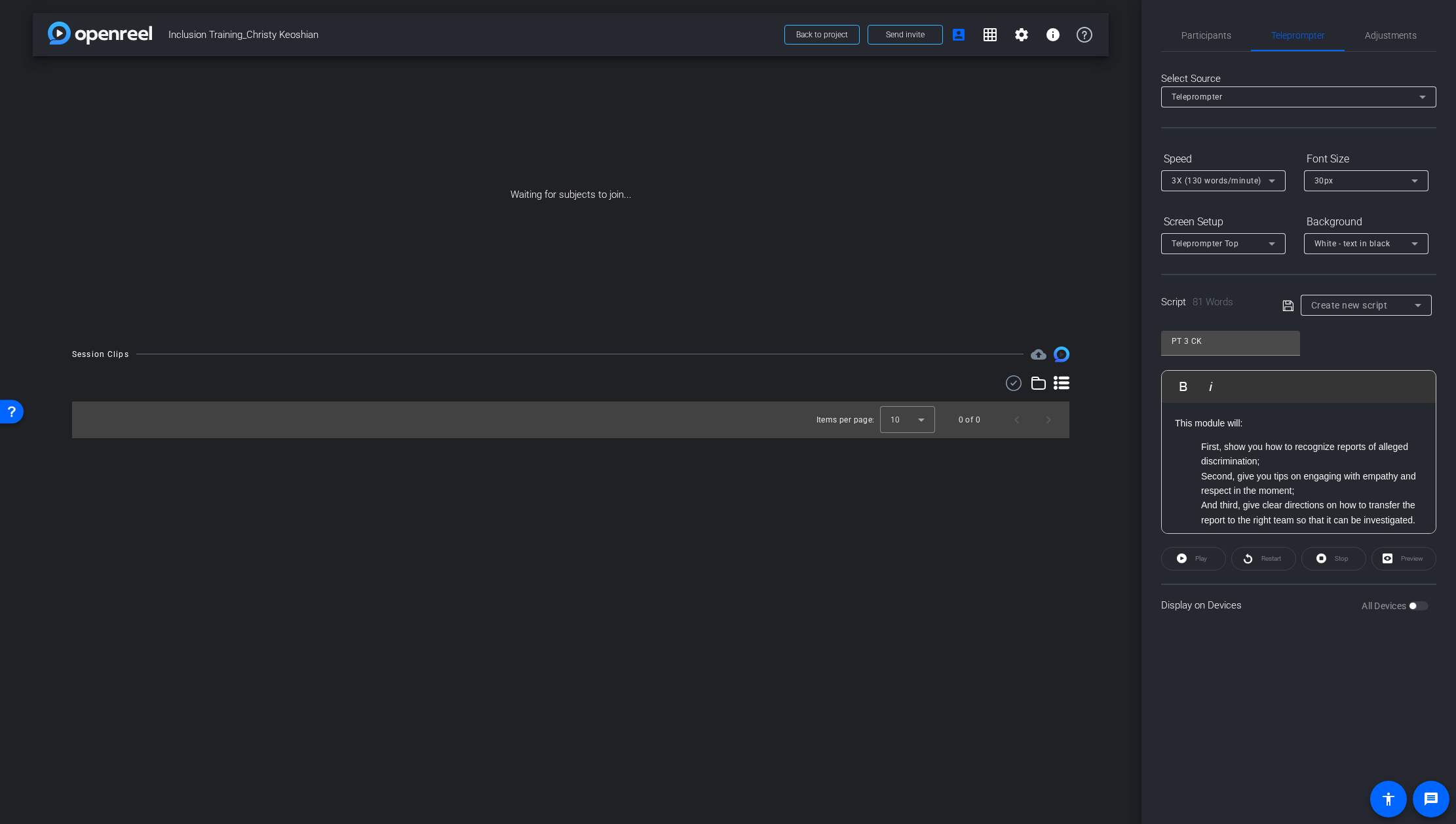
click at [1169, 422] on div "This module will: First, show you how to recognize reports of alleged discrimin…" at bounding box center [1298, 535] width 274 height 265
click at [1170, 429] on div "This module will: First, show you how to recognize reports of alleged discrimin…" at bounding box center [1298, 535] width 274 height 265
click at [1195, 447] on ul "First, show you how to recognize reports of alleged discrimination; Second, giv…" at bounding box center [1298, 483] width 247 height 88
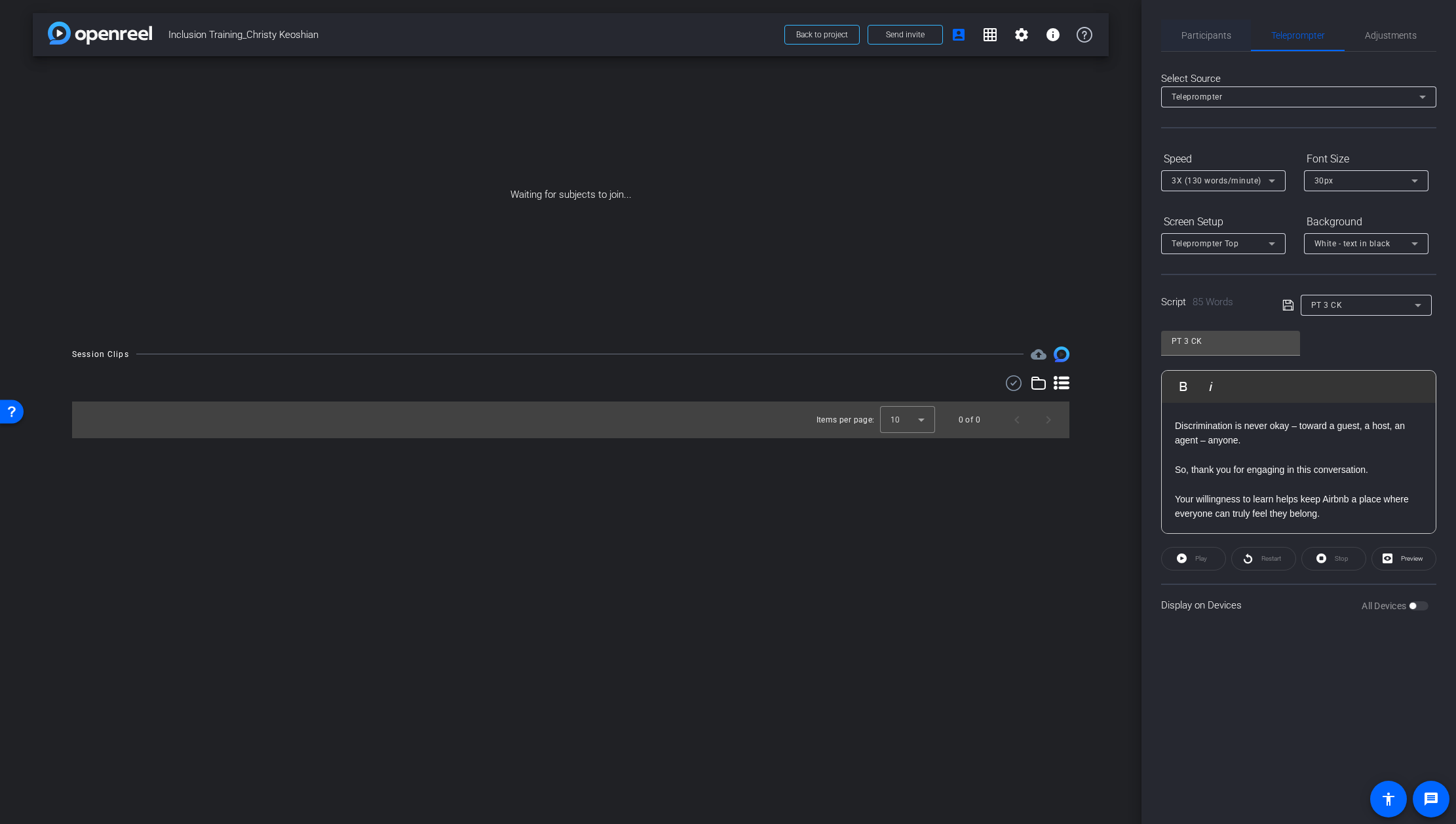
click at [1200, 39] on span "Participants" at bounding box center [1206, 35] width 50 height 9
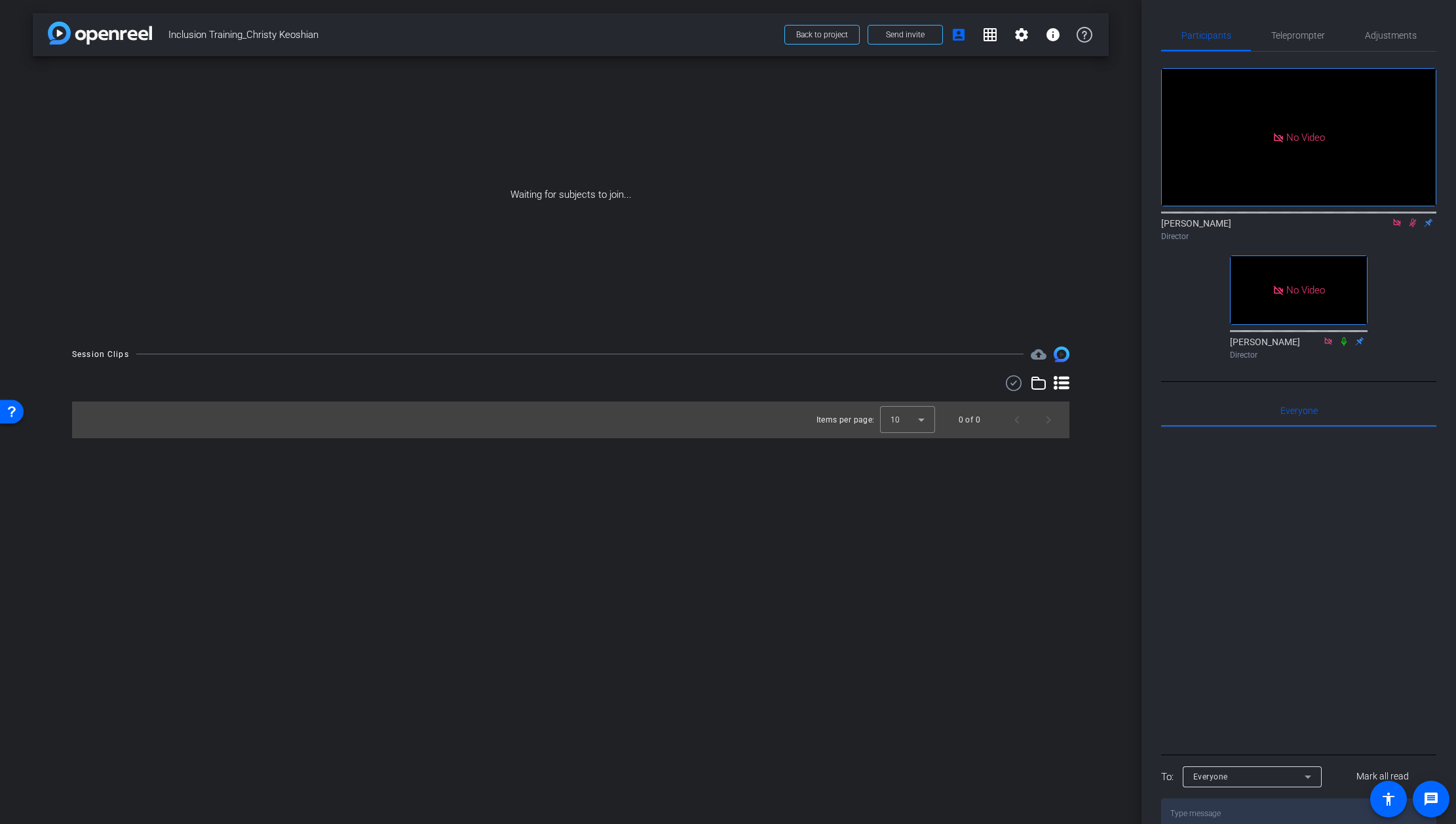
click at [1413, 219] on icon at bounding box center [1413, 223] width 7 height 9
click at [1298, 31] on span "Teleprompter" at bounding box center [1298, 35] width 54 height 9
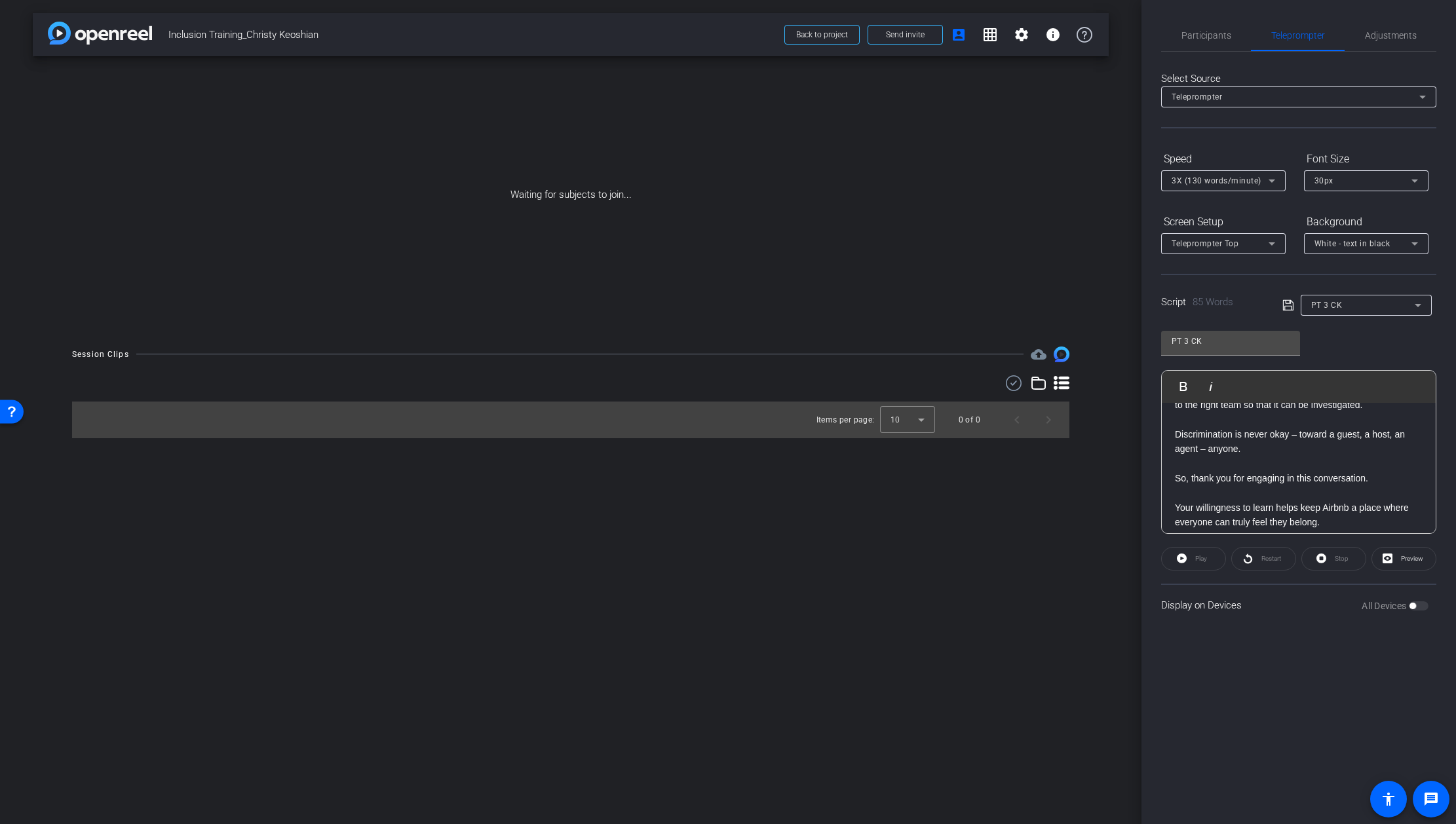
scroll to position [103, 0]
click at [1176, 471] on p at bounding box center [1298, 467] width 247 height 15
click at [1177, 487] on p at bounding box center [1298, 484] width 247 height 15
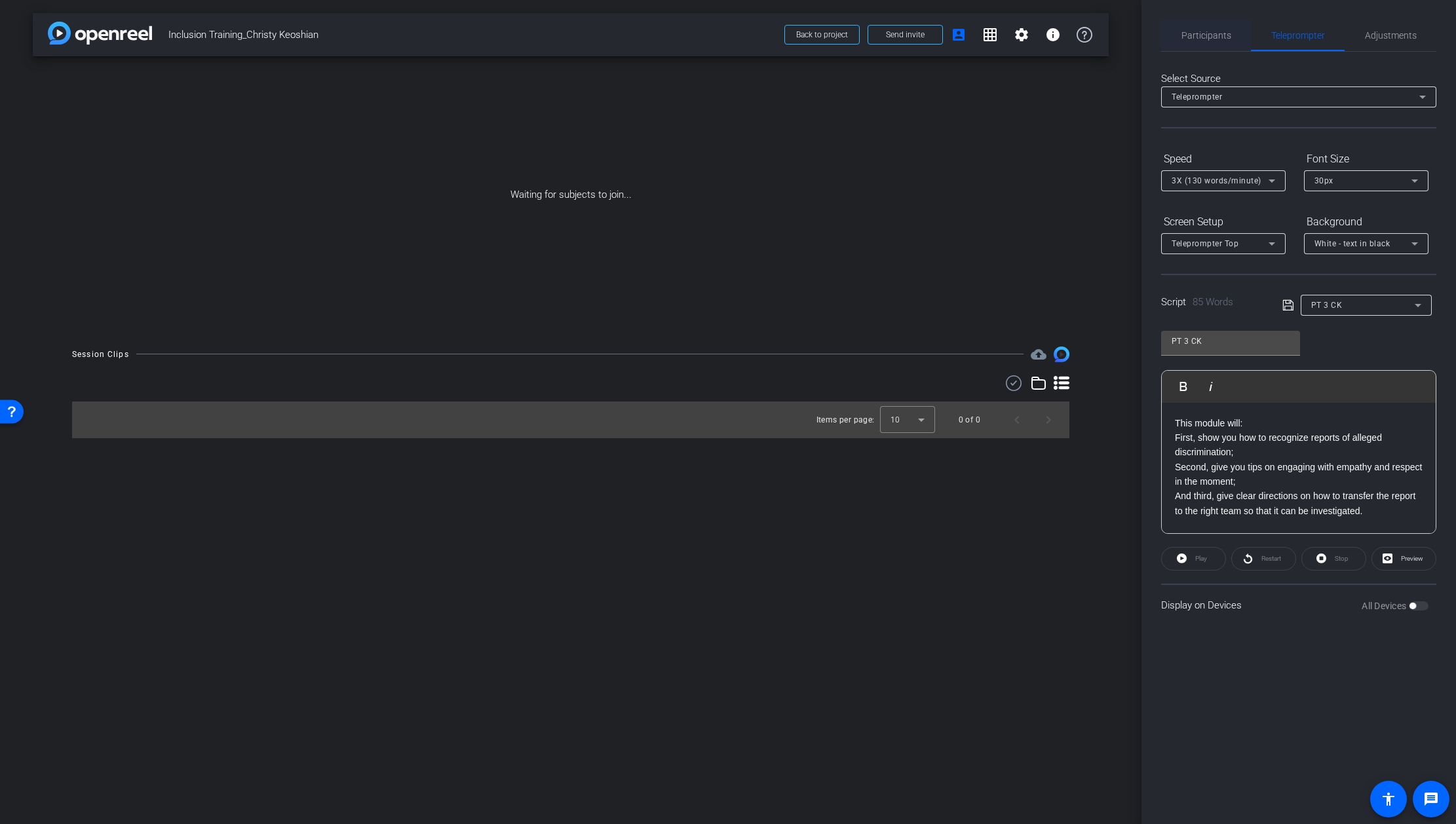
click at [1207, 37] on span "Participants" at bounding box center [1206, 35] width 50 height 9
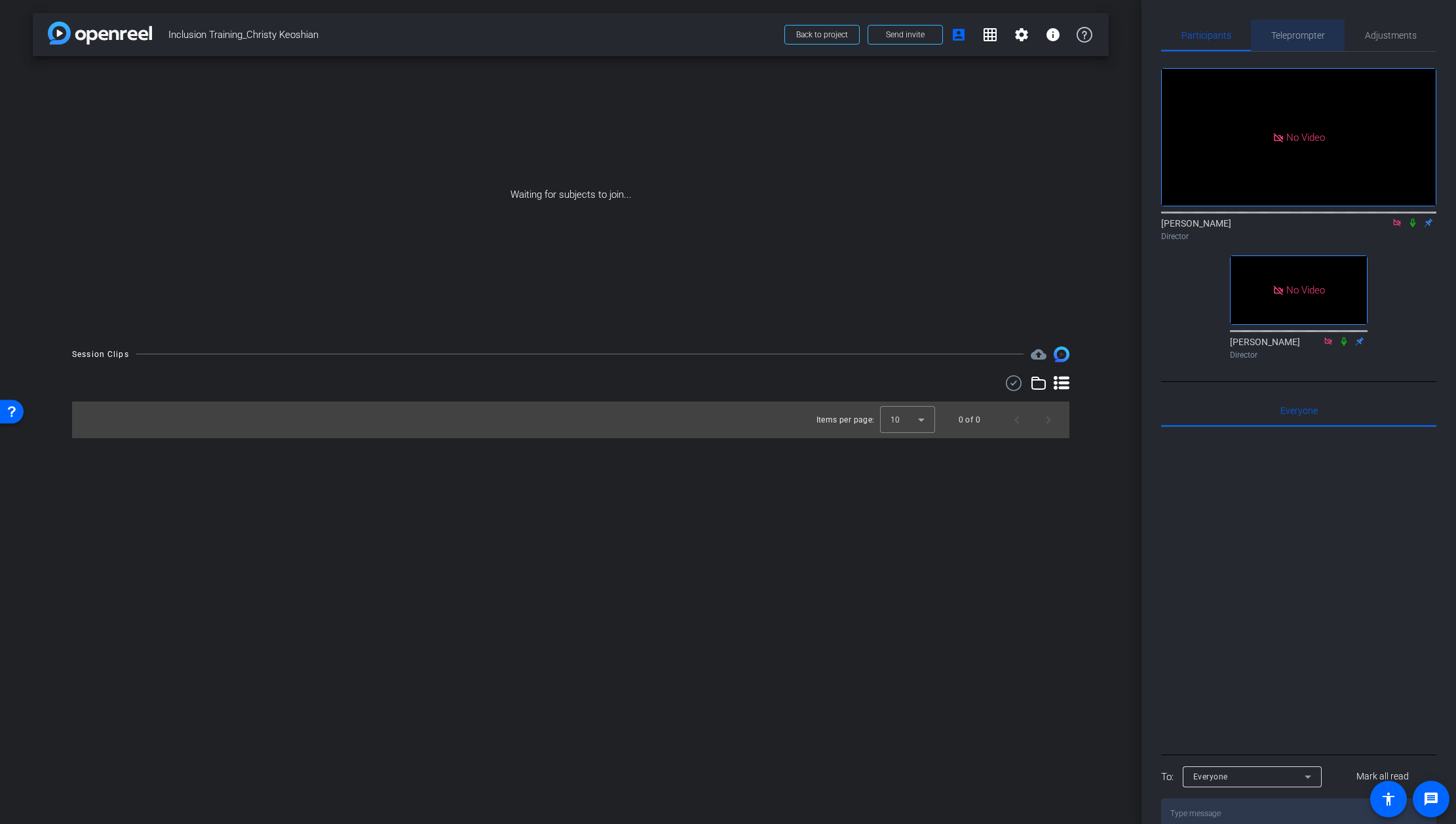
click at [1295, 37] on span "Teleprompter" at bounding box center [1298, 35] width 54 height 9
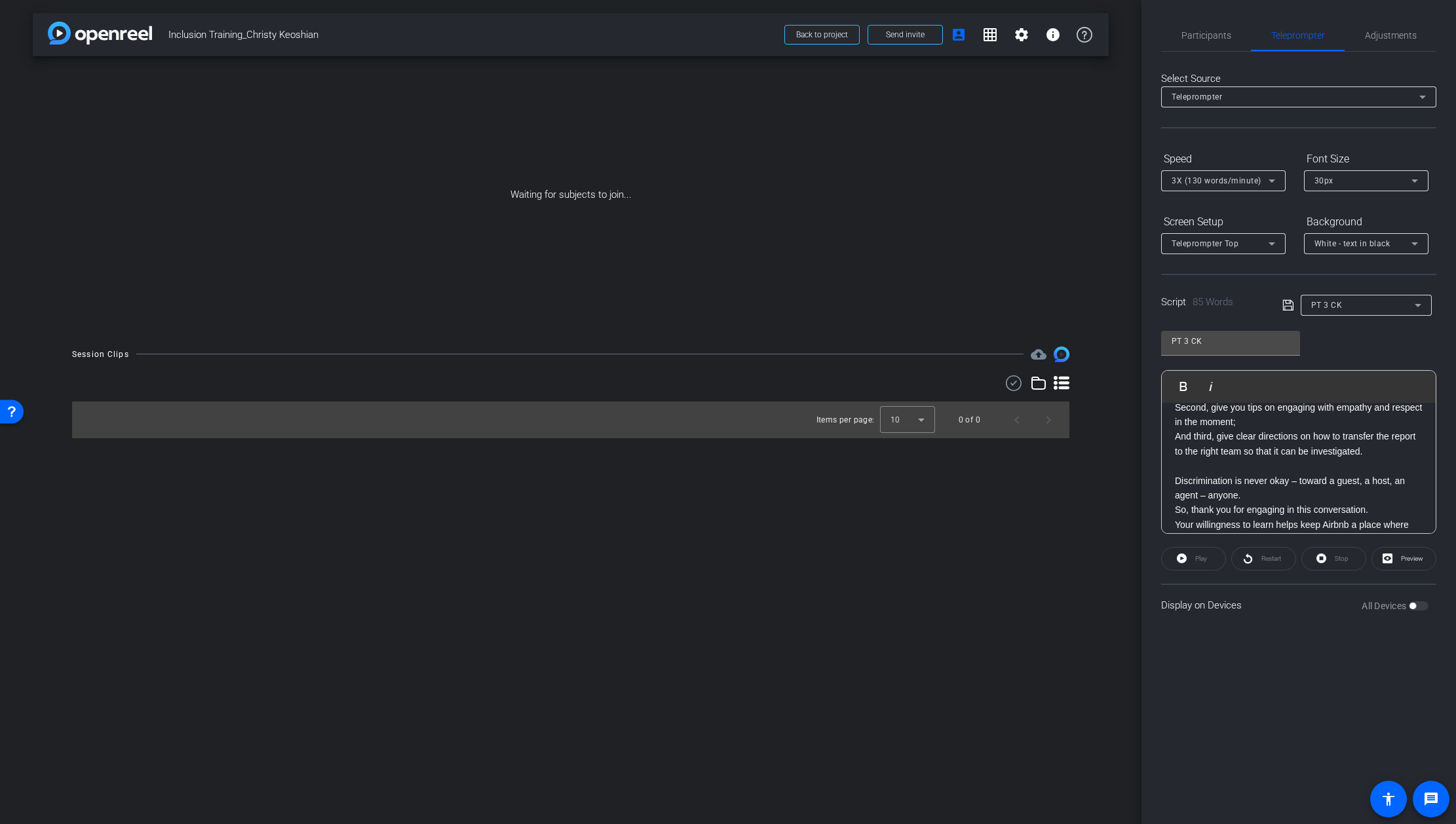
scroll to position [86, 0]
click at [1287, 305] on icon at bounding box center [1288, 305] width 12 height 16
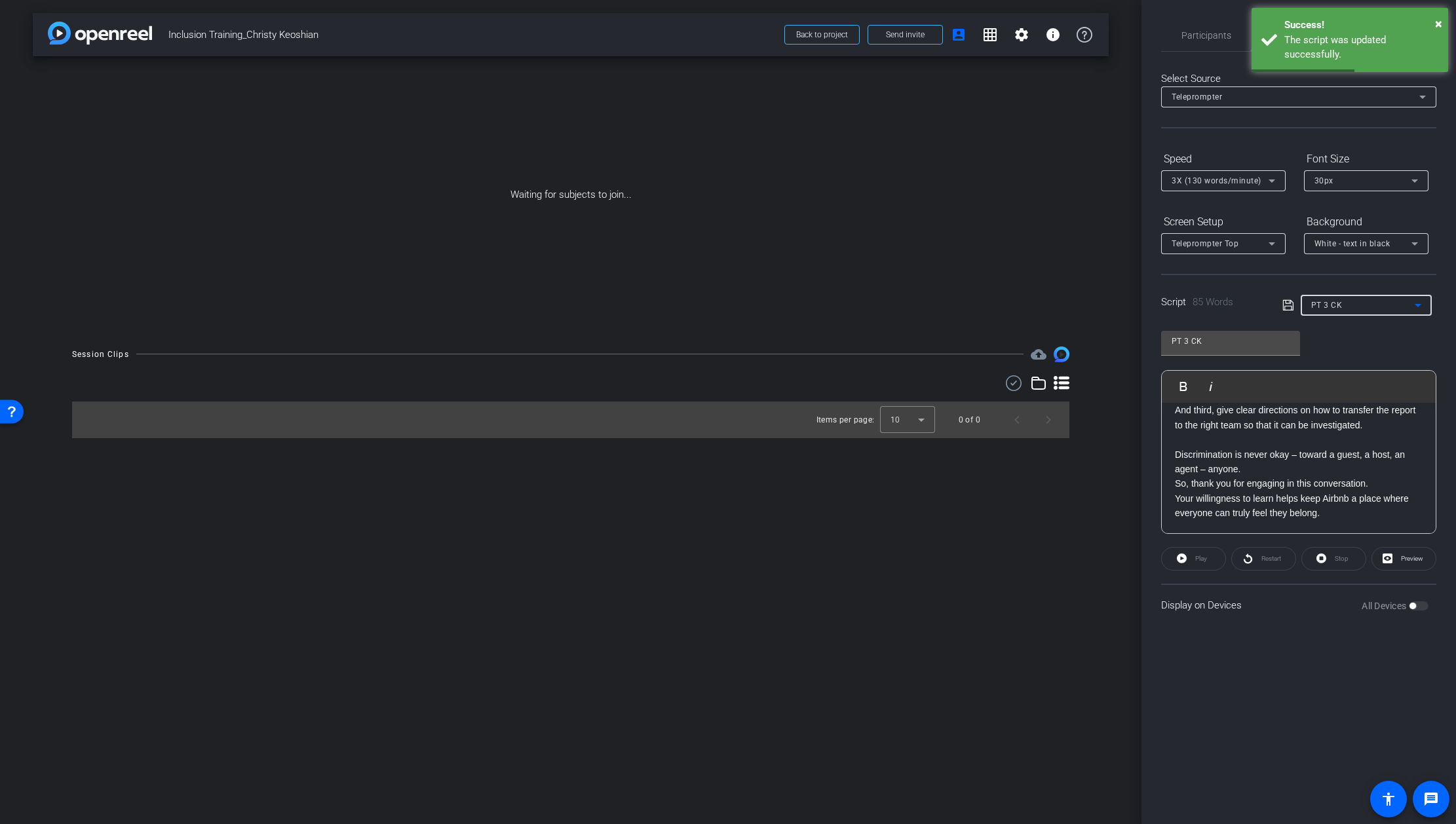
click at [1415, 305] on icon at bounding box center [1418, 305] width 16 height 16
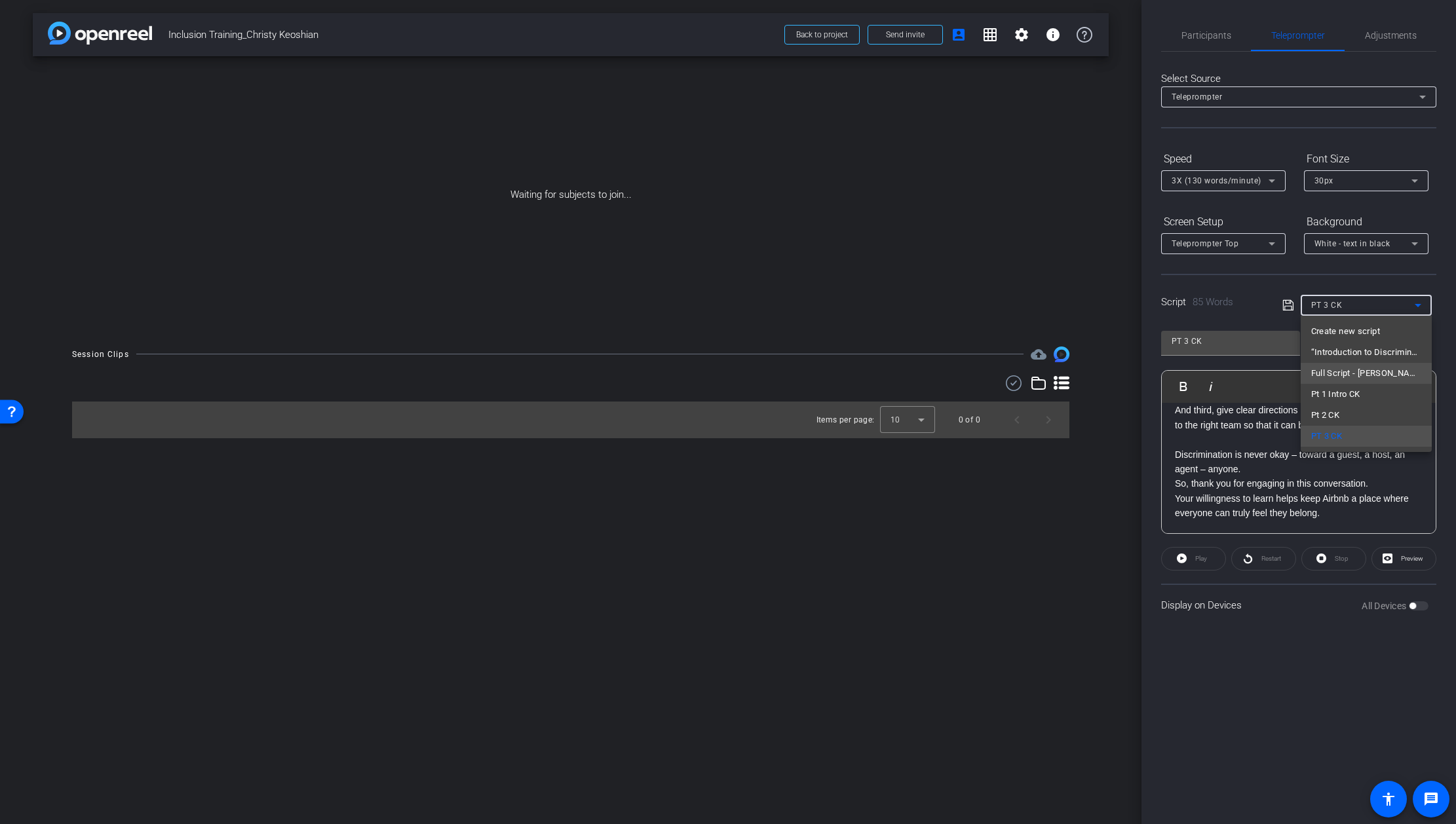
click at [1337, 373] on span "Full Script - [PERSON_NAME]" at bounding box center [1365, 373] width 110 height 16
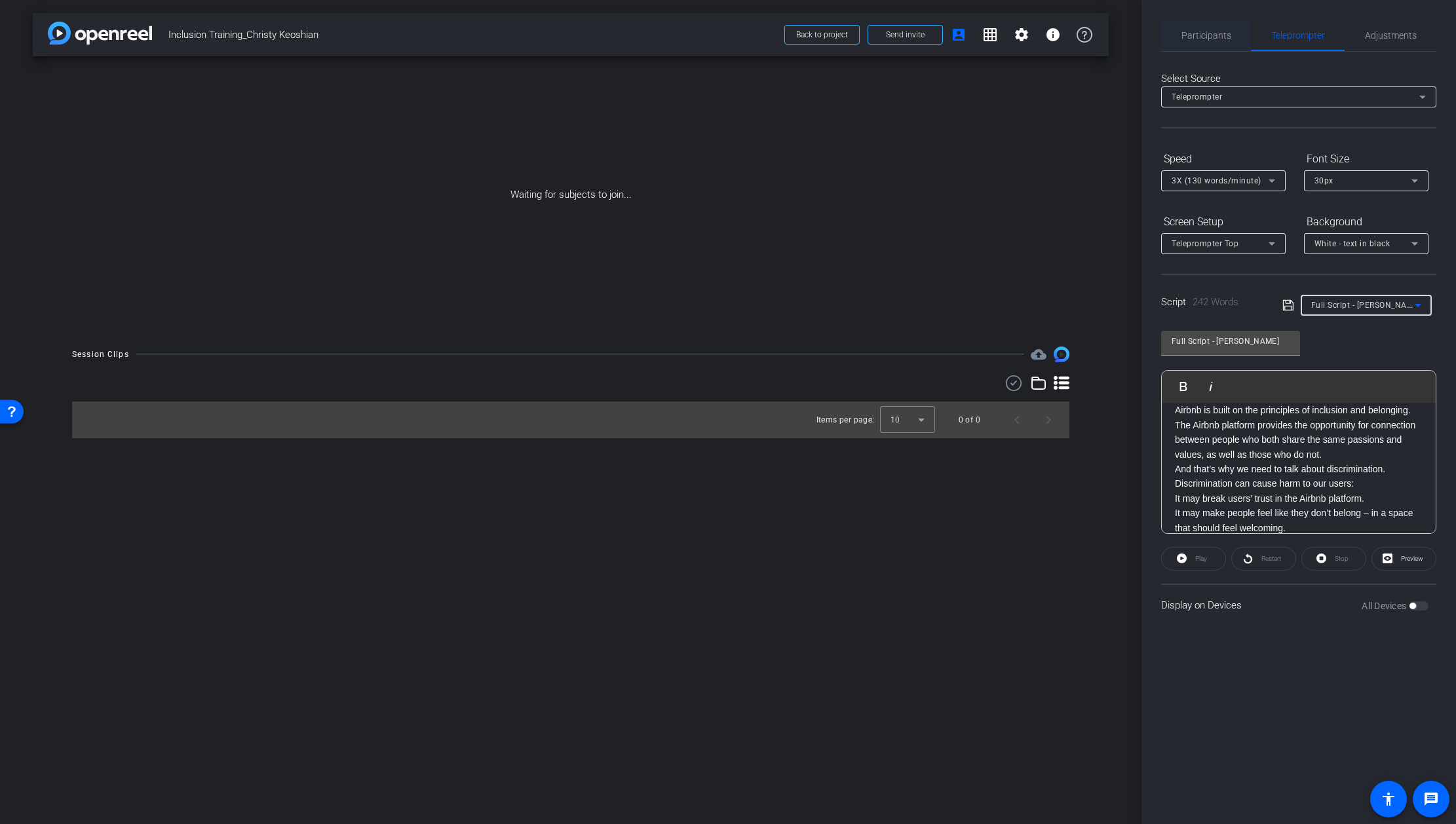
click at [1199, 37] on span "Participants" at bounding box center [1206, 35] width 50 height 9
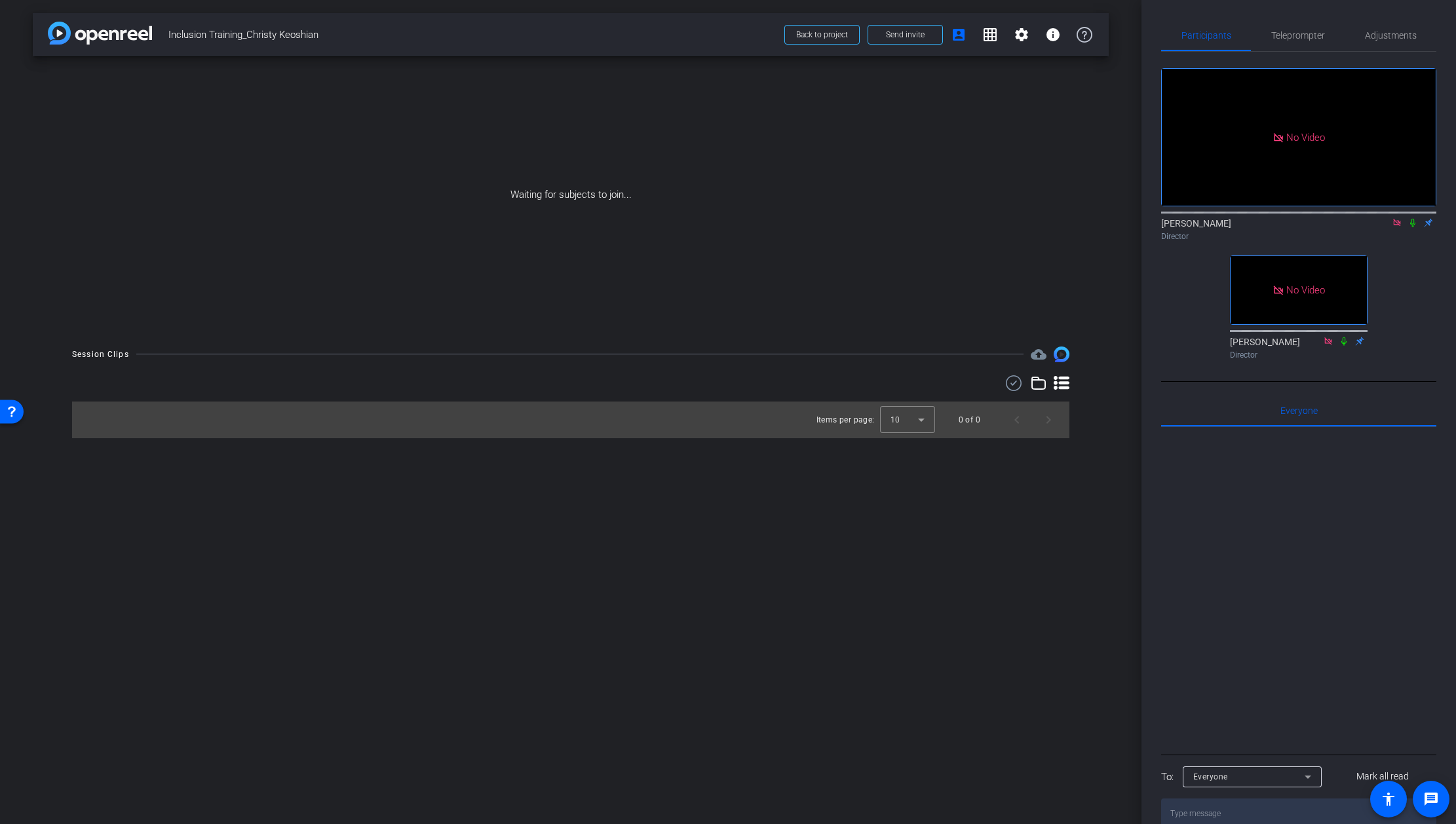
click at [1395, 218] on icon at bounding box center [1397, 223] width 11 height 9
click at [1299, 36] on span "Teleprompter" at bounding box center [1298, 35] width 54 height 9
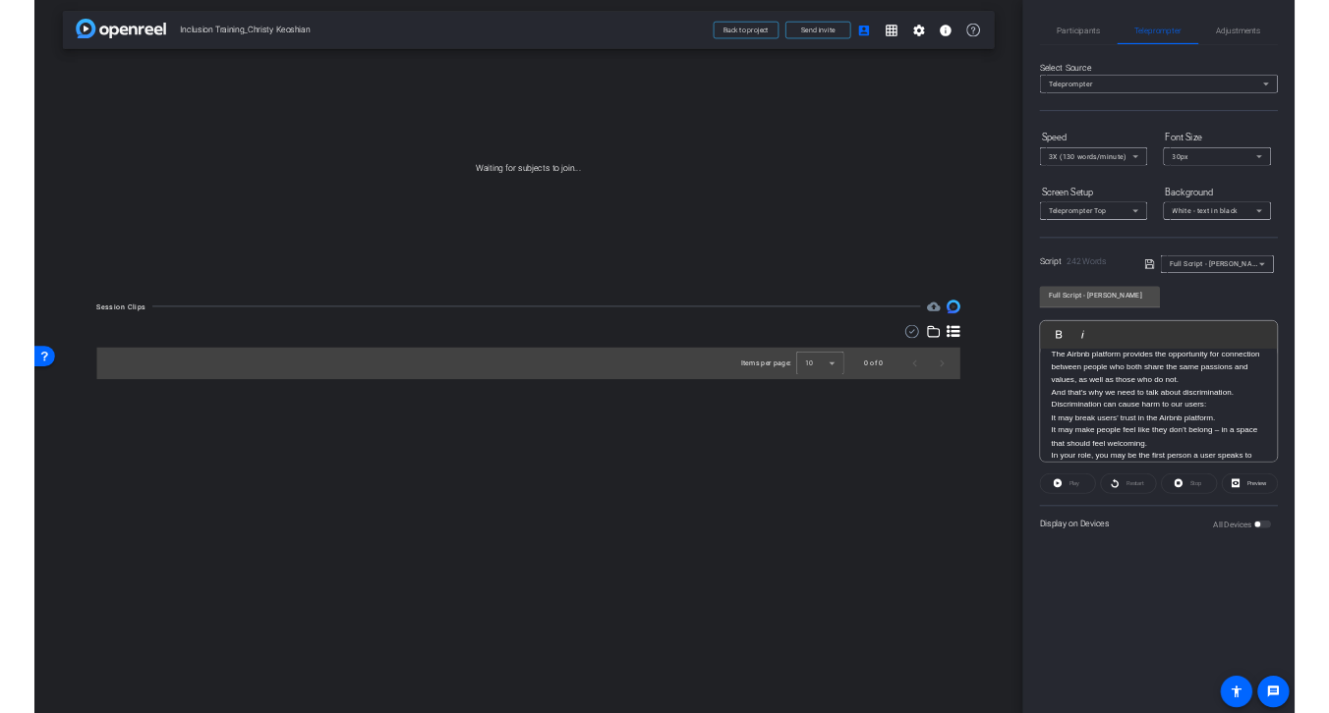
scroll to position [0, 0]
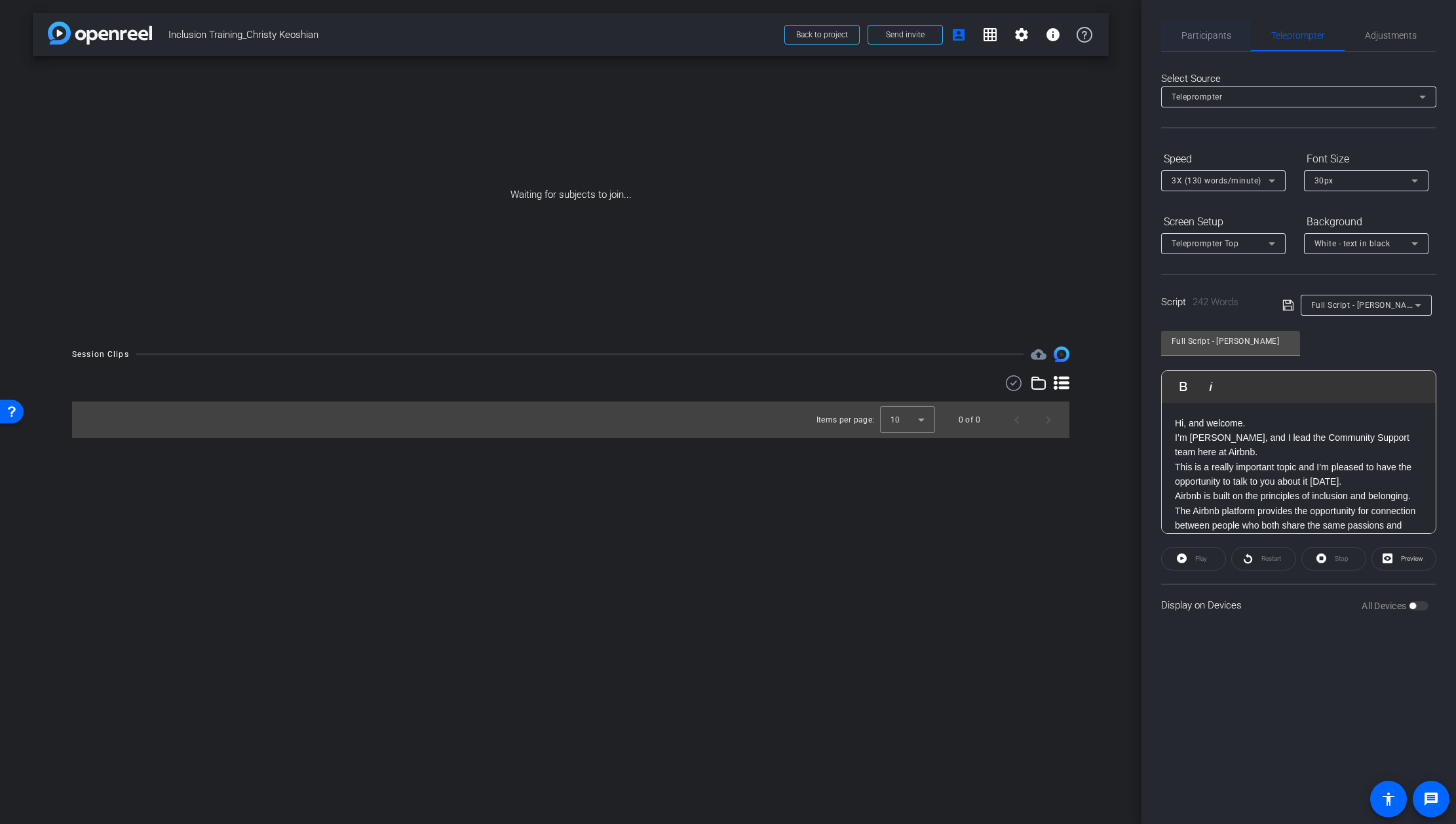
click at [1210, 39] on span "Participants" at bounding box center [1206, 35] width 50 height 9
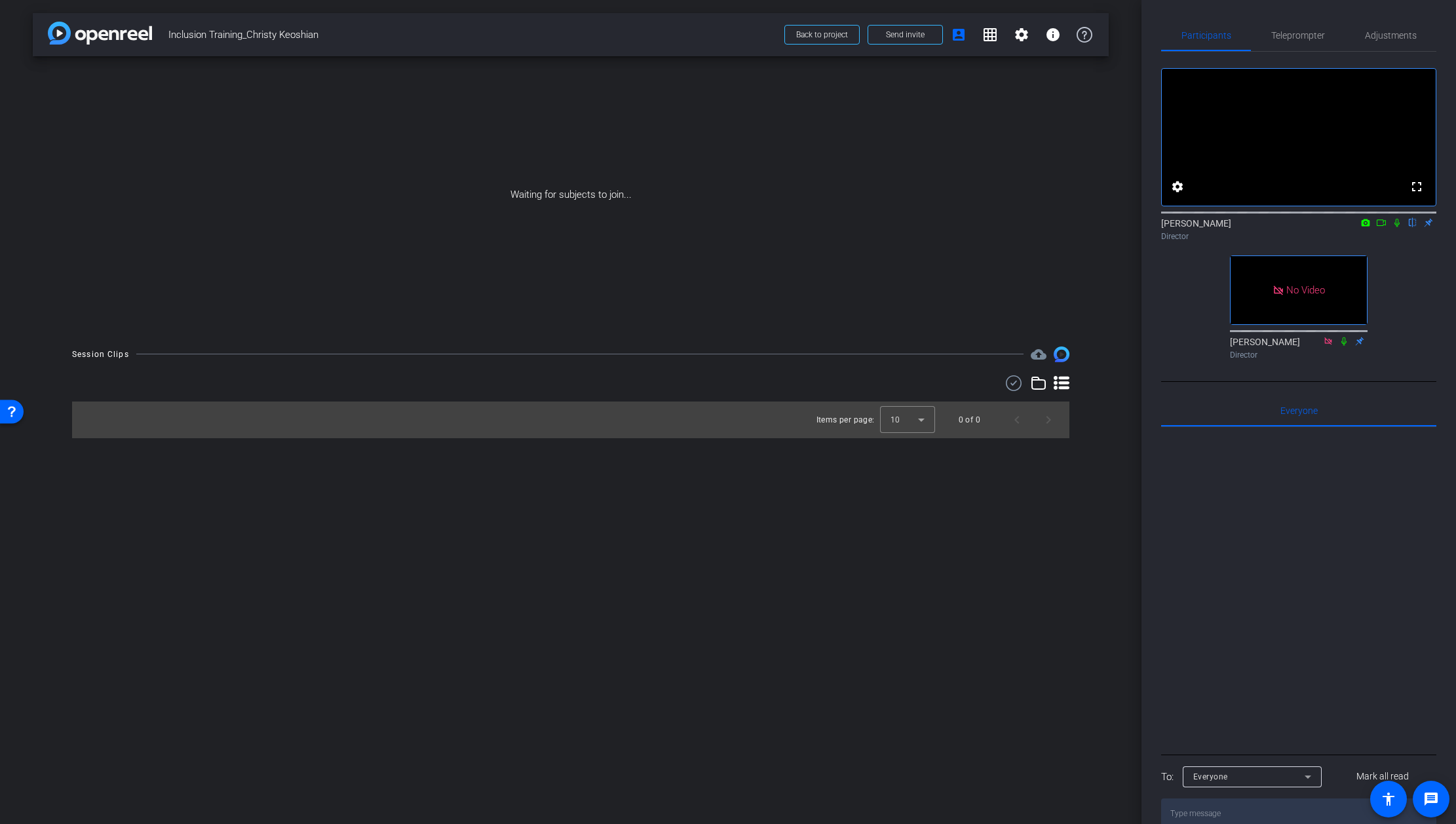
click at [1397, 227] on icon at bounding box center [1397, 223] width 11 height 9
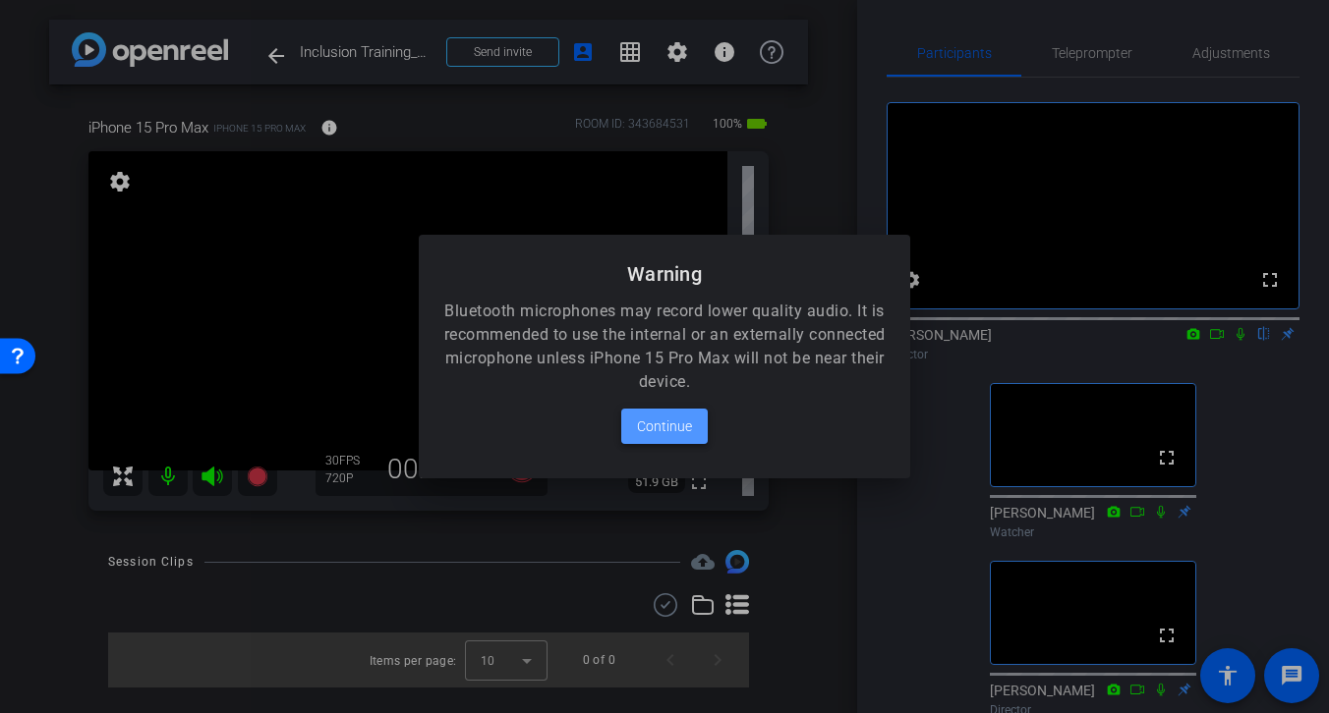
click at [666, 429] on span "Continue" at bounding box center [664, 427] width 55 height 24
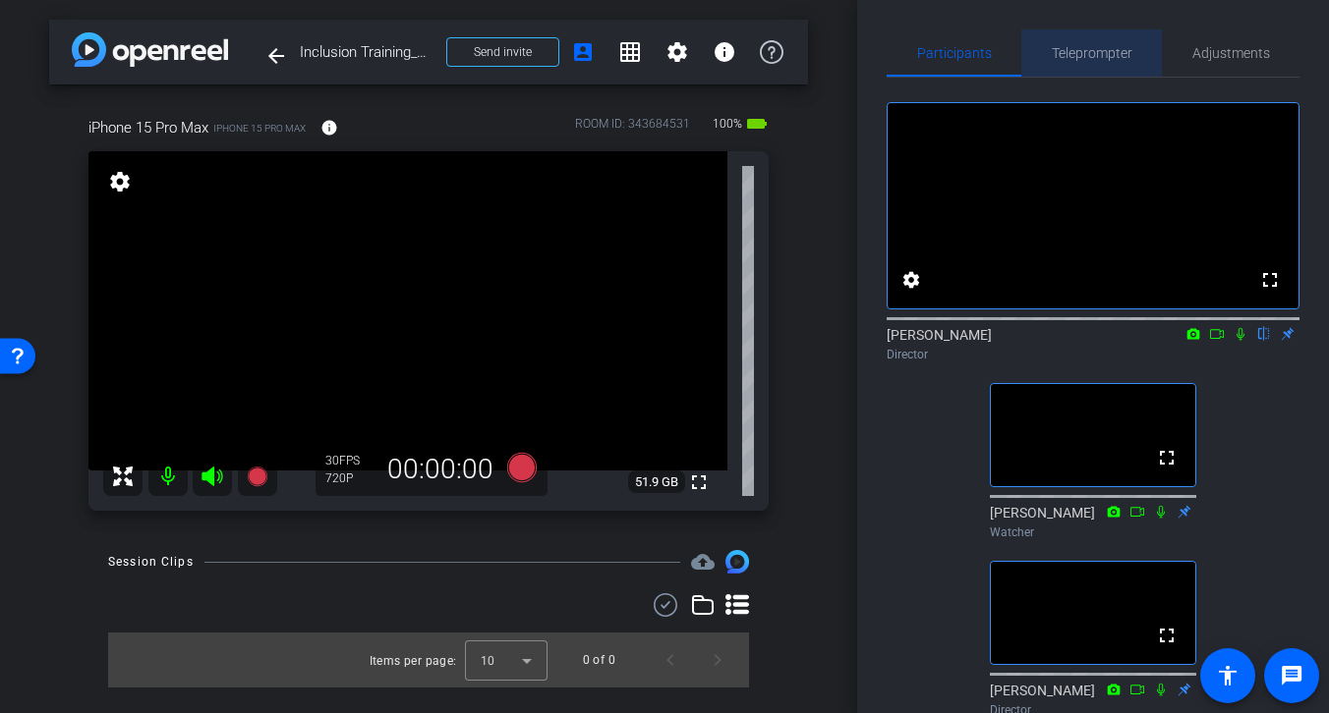
click at [1086, 58] on span "Teleprompter" at bounding box center [1092, 53] width 81 height 14
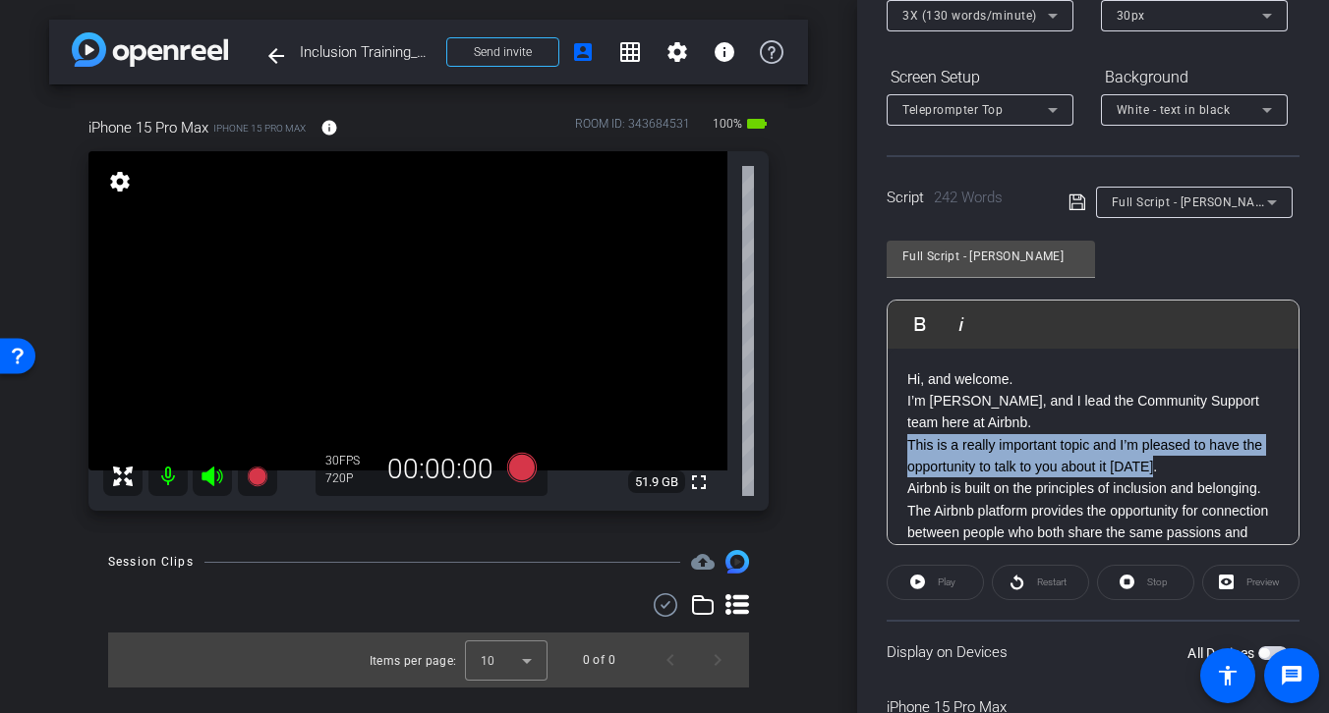
drag, startPoint x: 906, startPoint y: 447, endPoint x: 1168, endPoint y: 464, distance: 261.9
click at [1168, 464] on p "This is a really important topic and I’m pleased to have the opportunity to tal…" at bounding box center [1092, 456] width 371 height 44
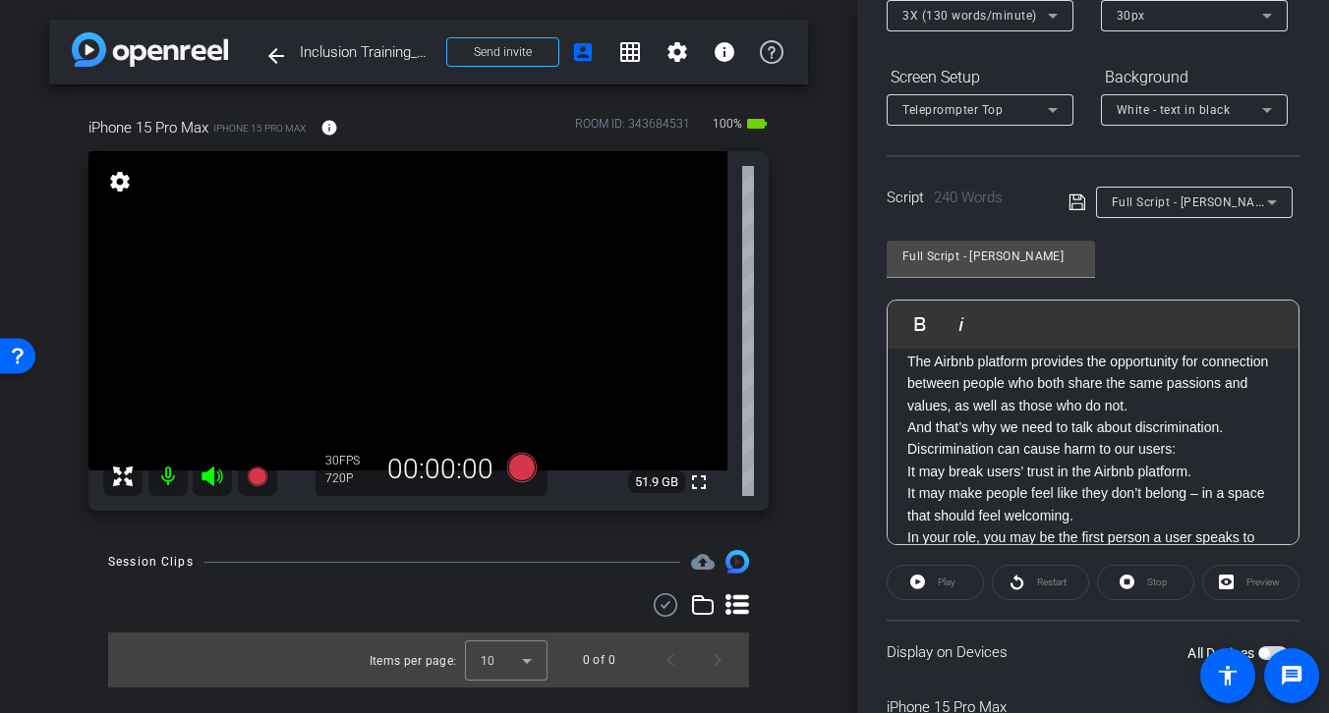
scroll to position [141, 0]
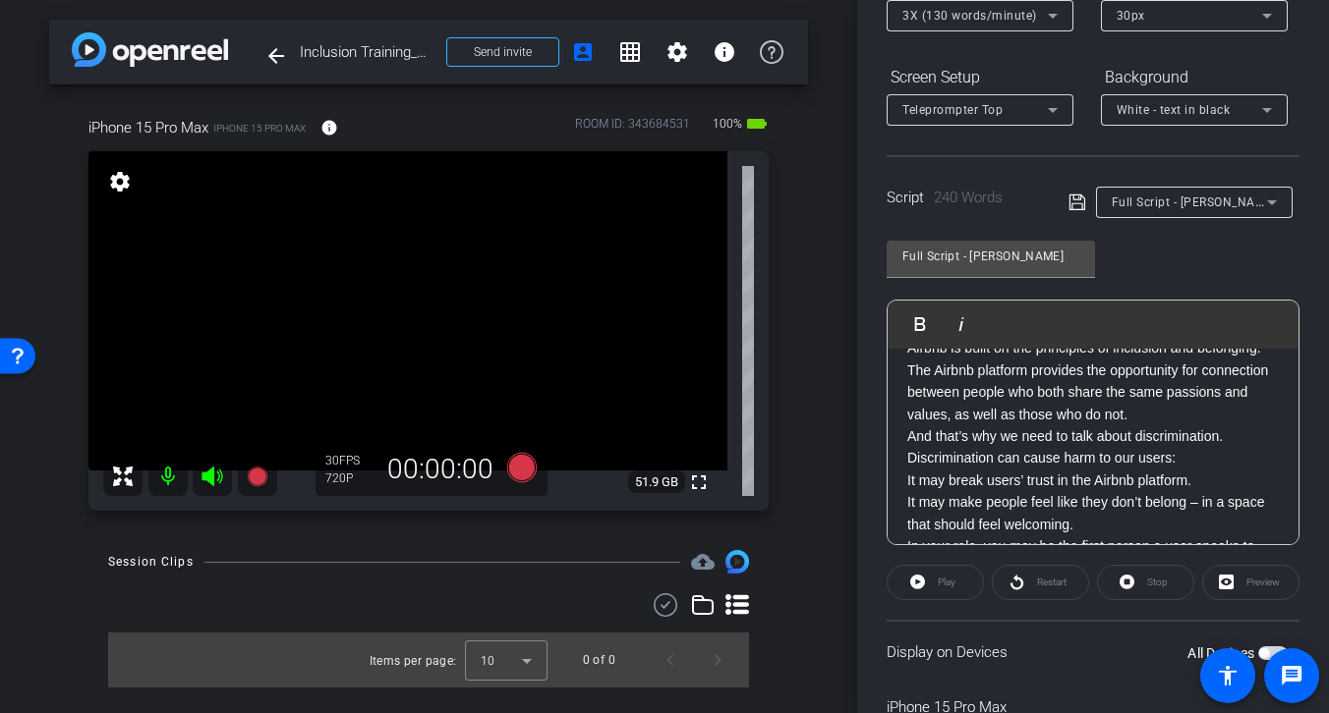
click at [1081, 204] on icon at bounding box center [1076, 203] width 16 height 16
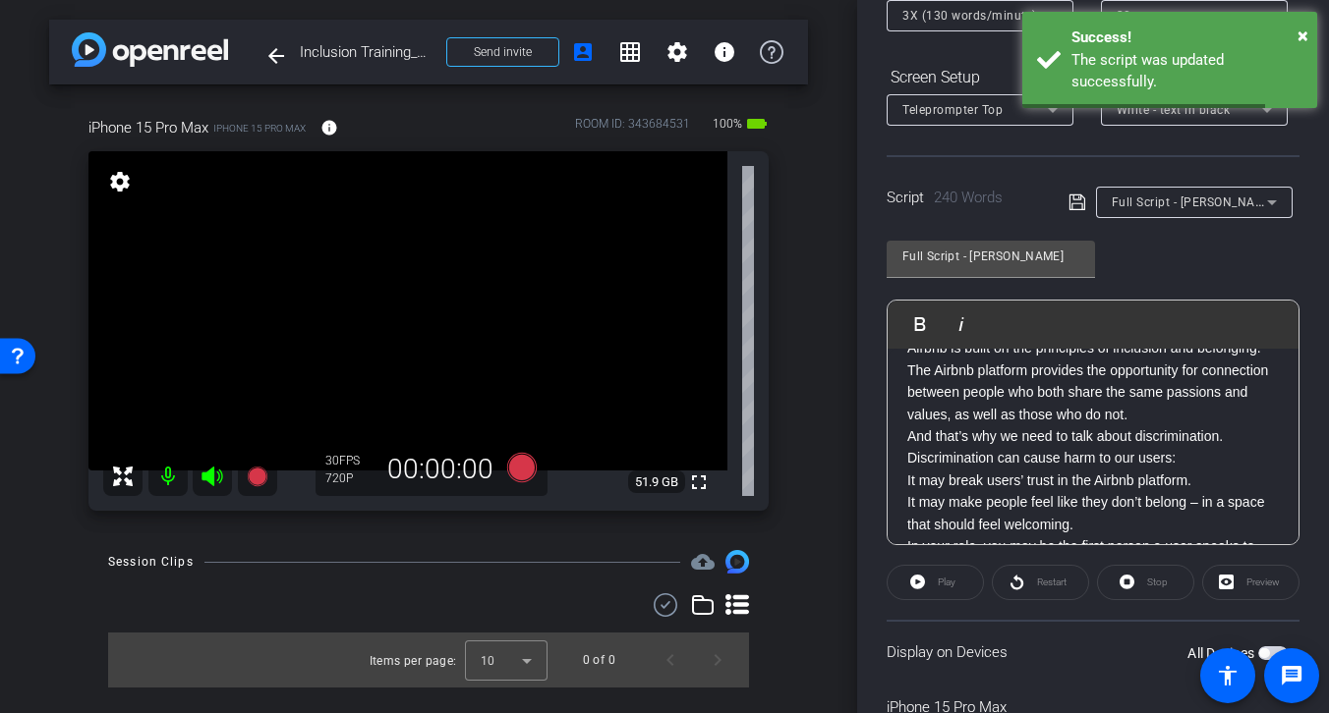
click at [1267, 200] on icon at bounding box center [1272, 202] width 10 height 5
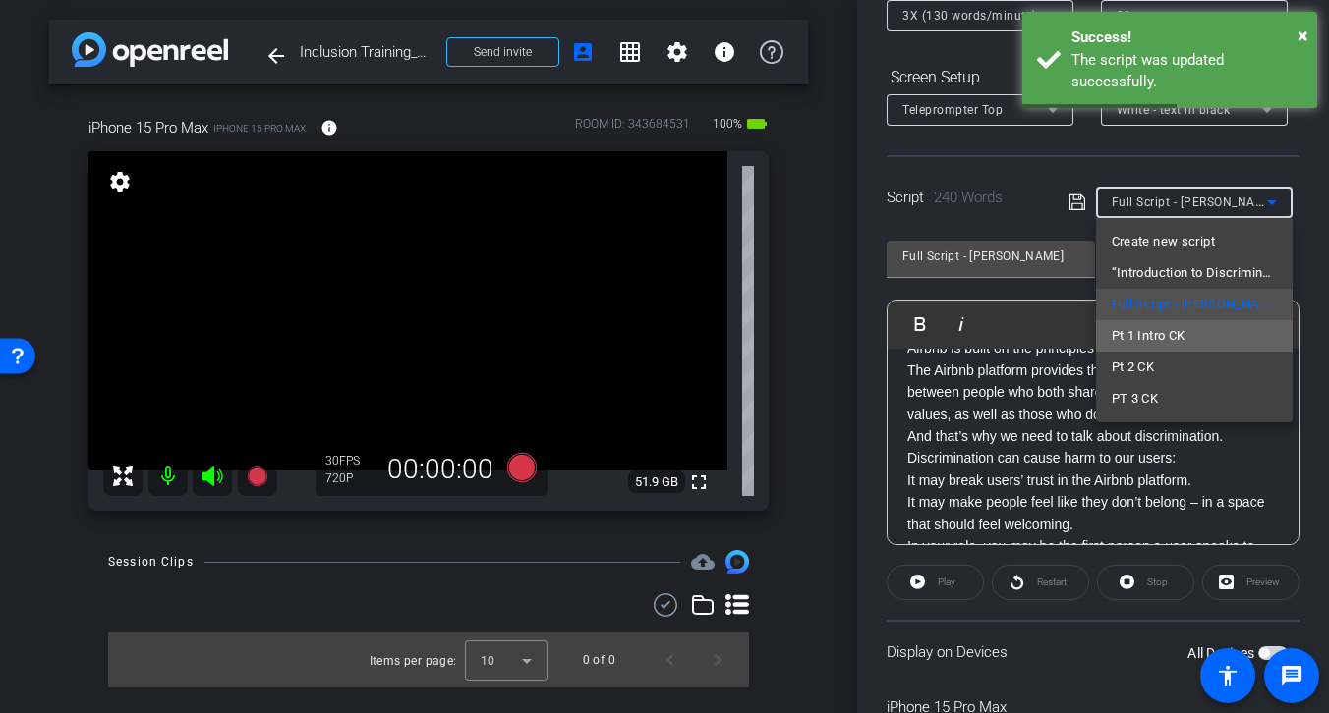
click at [1164, 336] on span "Pt 1 Intro CK" at bounding box center [1148, 336] width 74 height 24
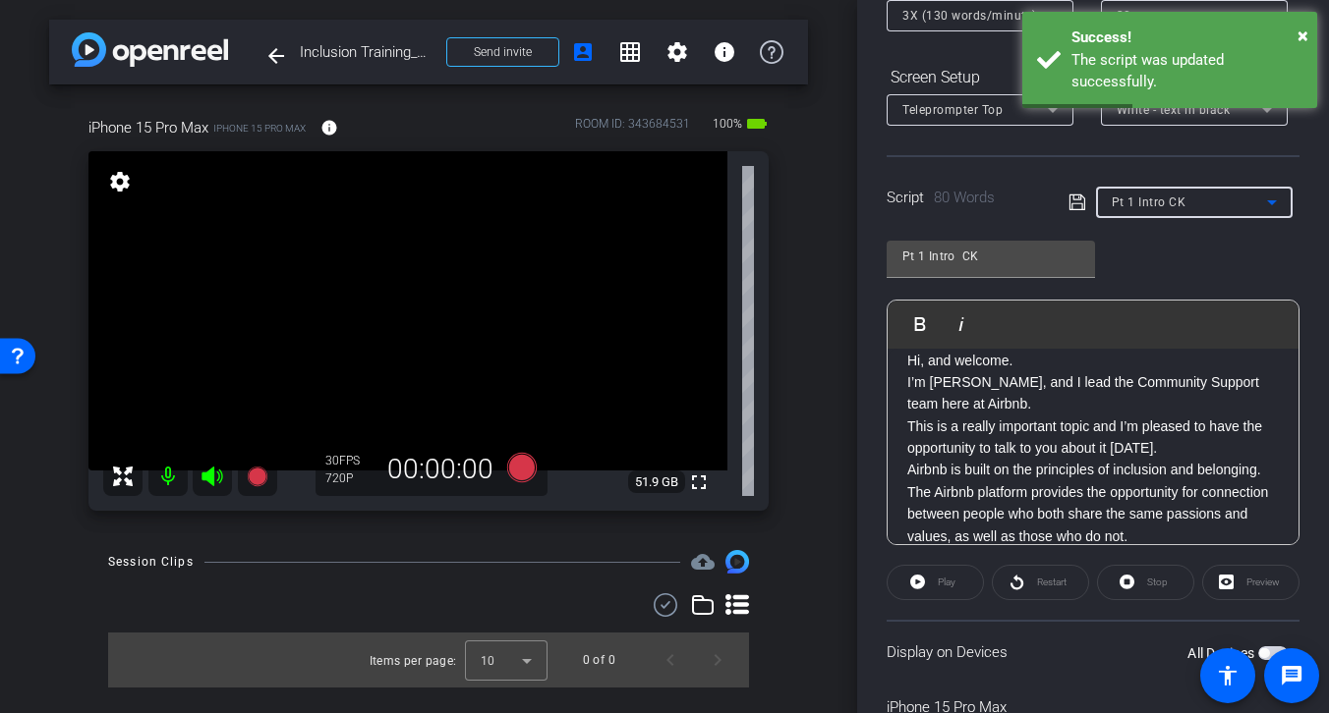
scroll to position [0, 0]
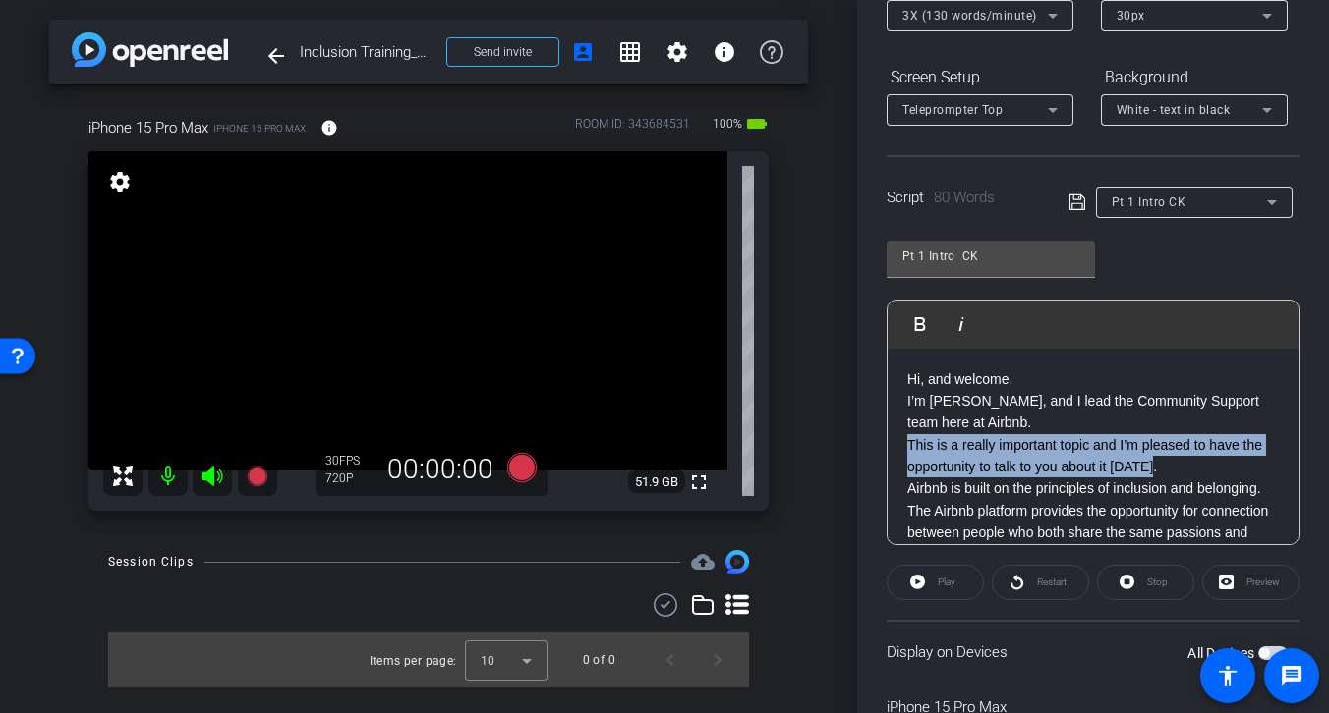
drag, startPoint x: 1163, startPoint y: 469, endPoint x: 887, endPoint y: 447, distance: 276.0
click at [887, 447] on div "Hi, and welcome. I’m [PERSON_NAME], and I lead the Community Support team here …" at bounding box center [1092, 478] width 411 height 259
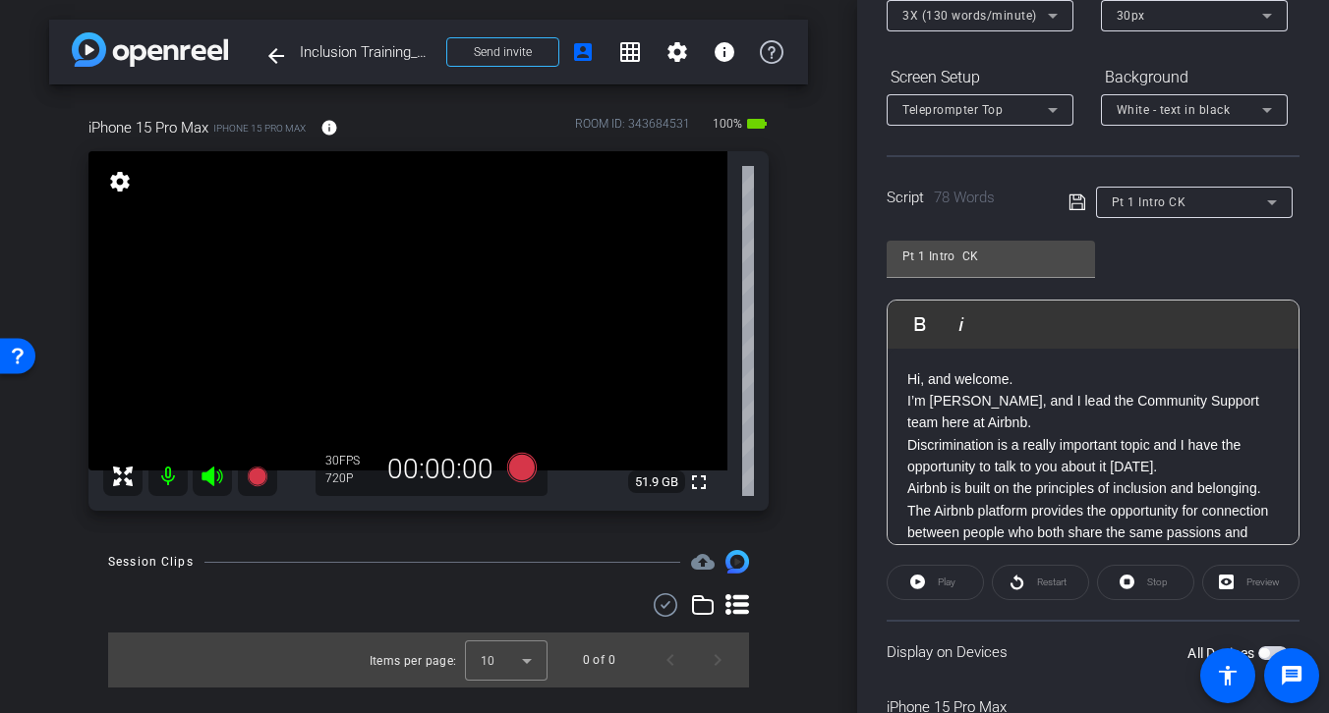
click at [1072, 207] on icon at bounding box center [1077, 203] width 18 height 24
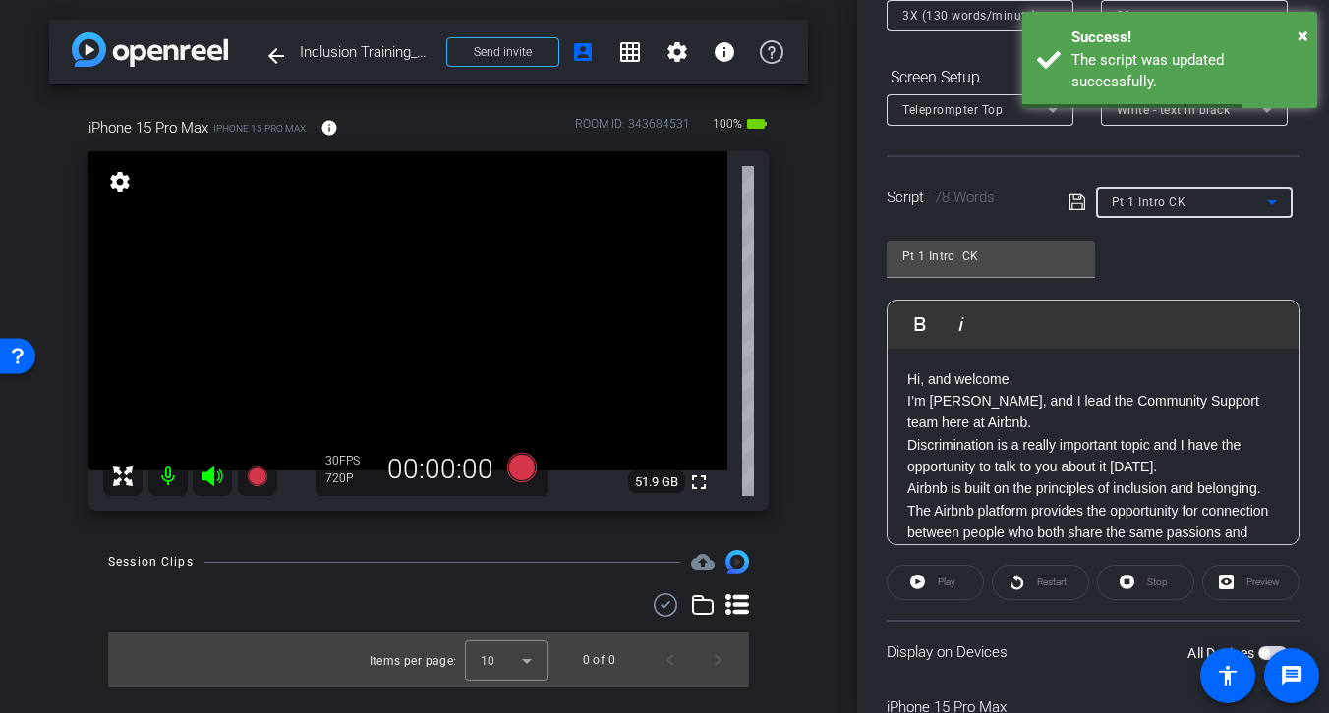
click at [1160, 202] on span "Pt 1 Intro CK" at bounding box center [1148, 203] width 75 height 14
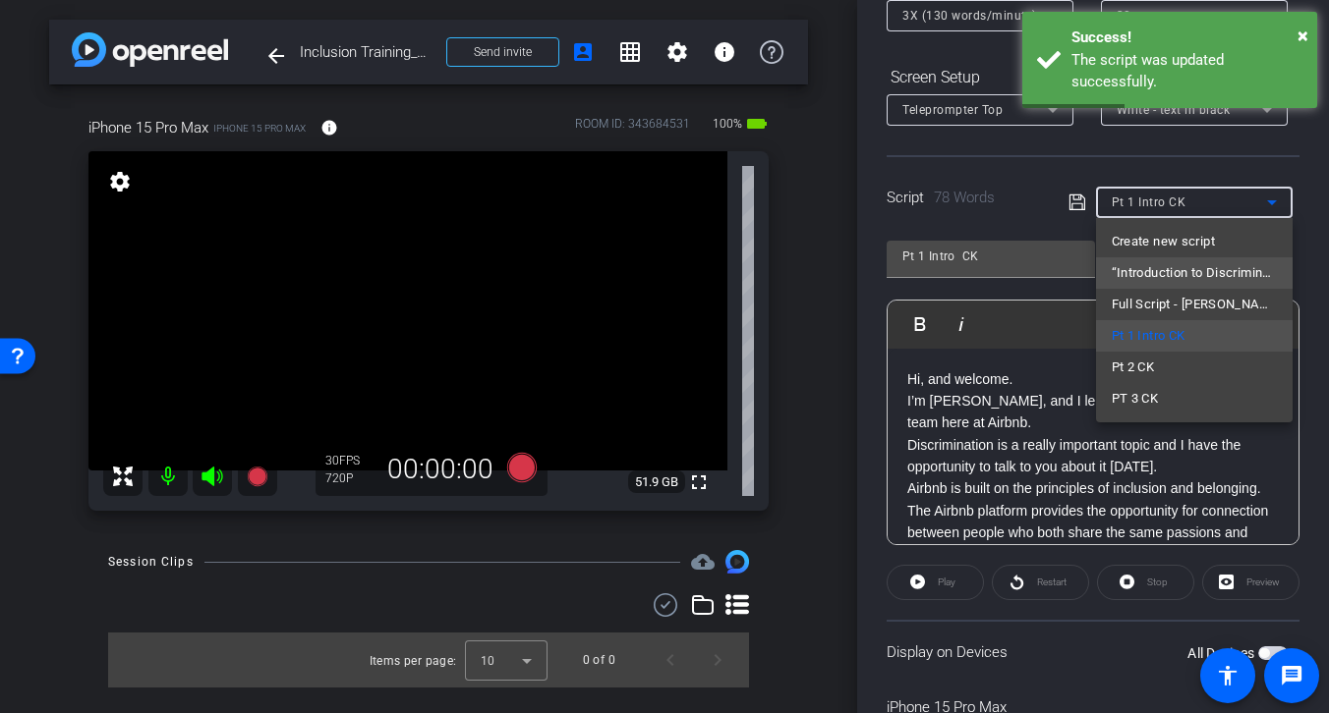
click at [1160, 274] on span "“Introduction to Discrimination Topics” Training Module" at bounding box center [1193, 273] width 165 height 24
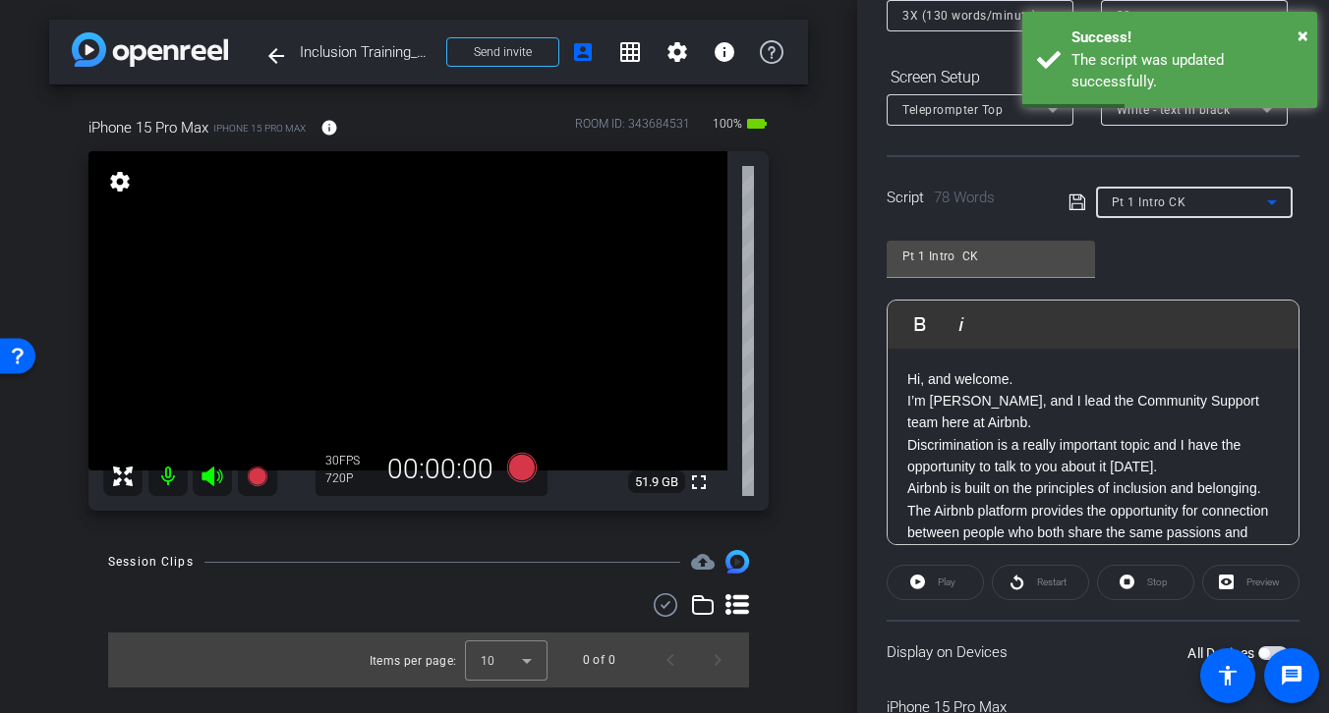
type input "“Introduction to Discrimination Topics” Training Module"
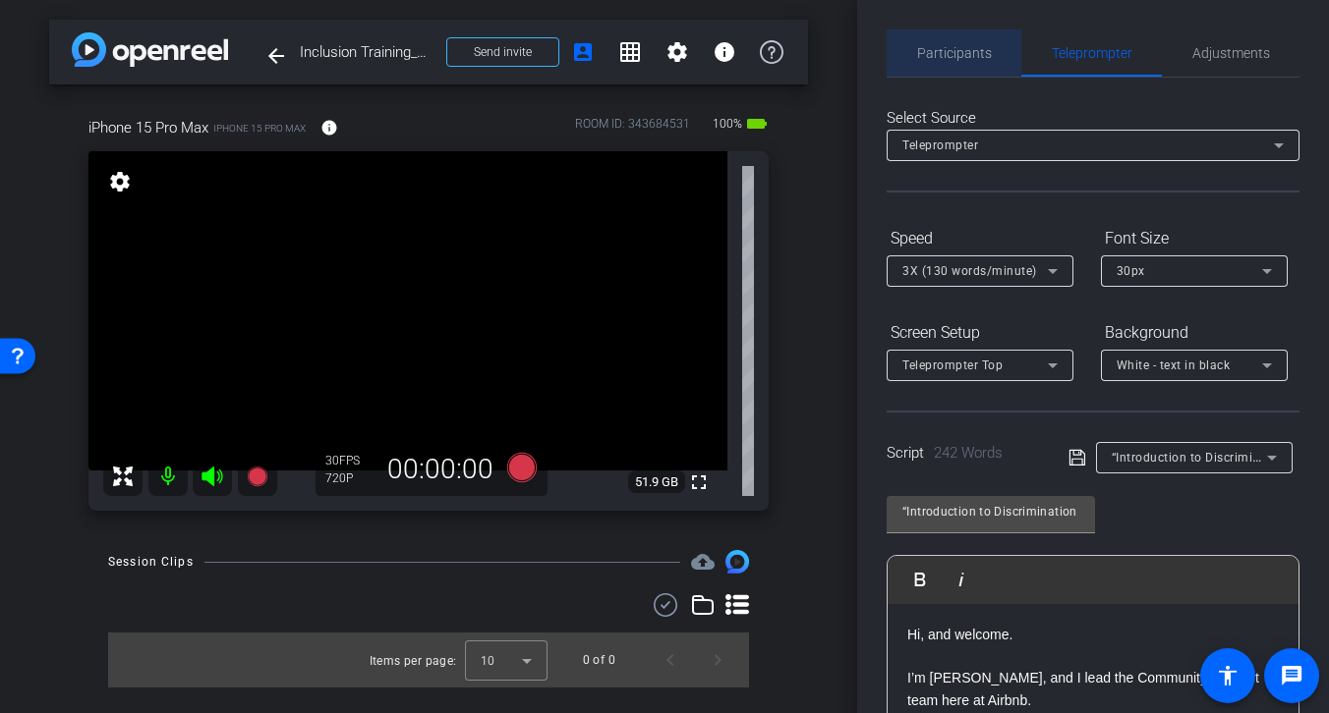
click at [943, 49] on span "Participants" at bounding box center [954, 53] width 75 height 14
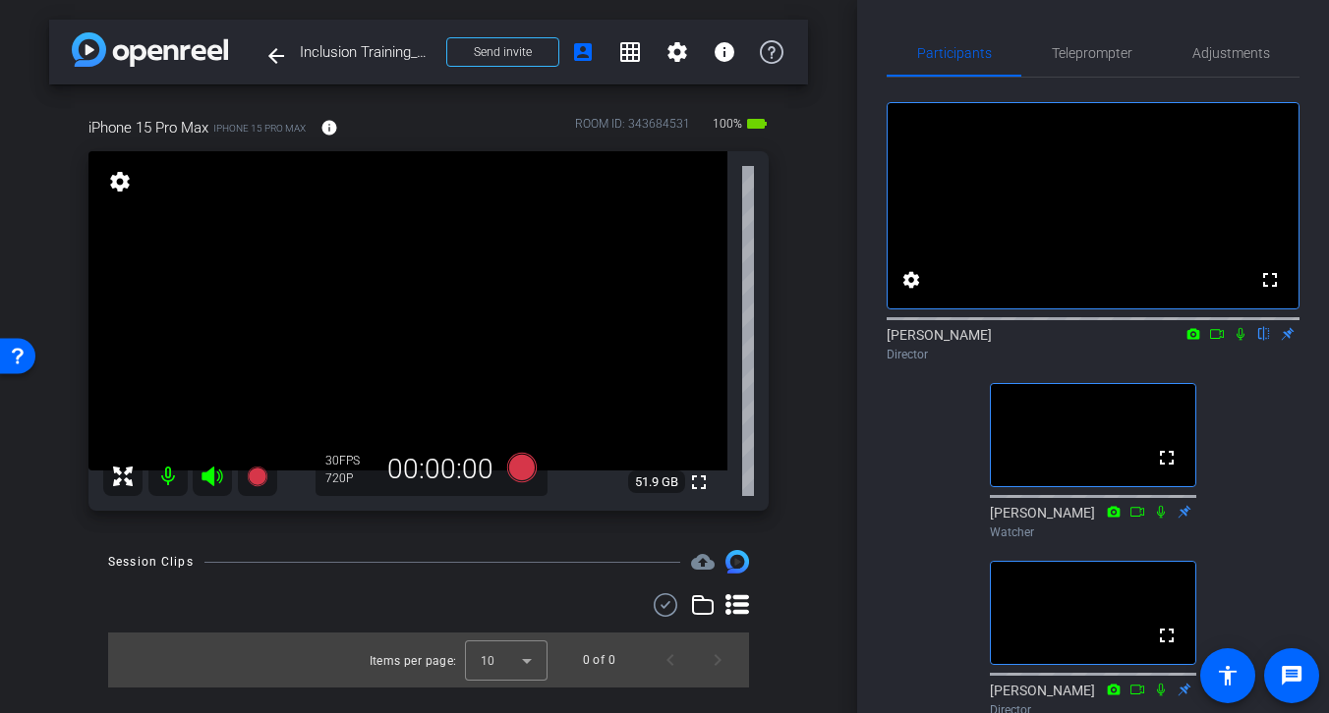
click at [212, 473] on icon at bounding box center [211, 477] width 21 height 20
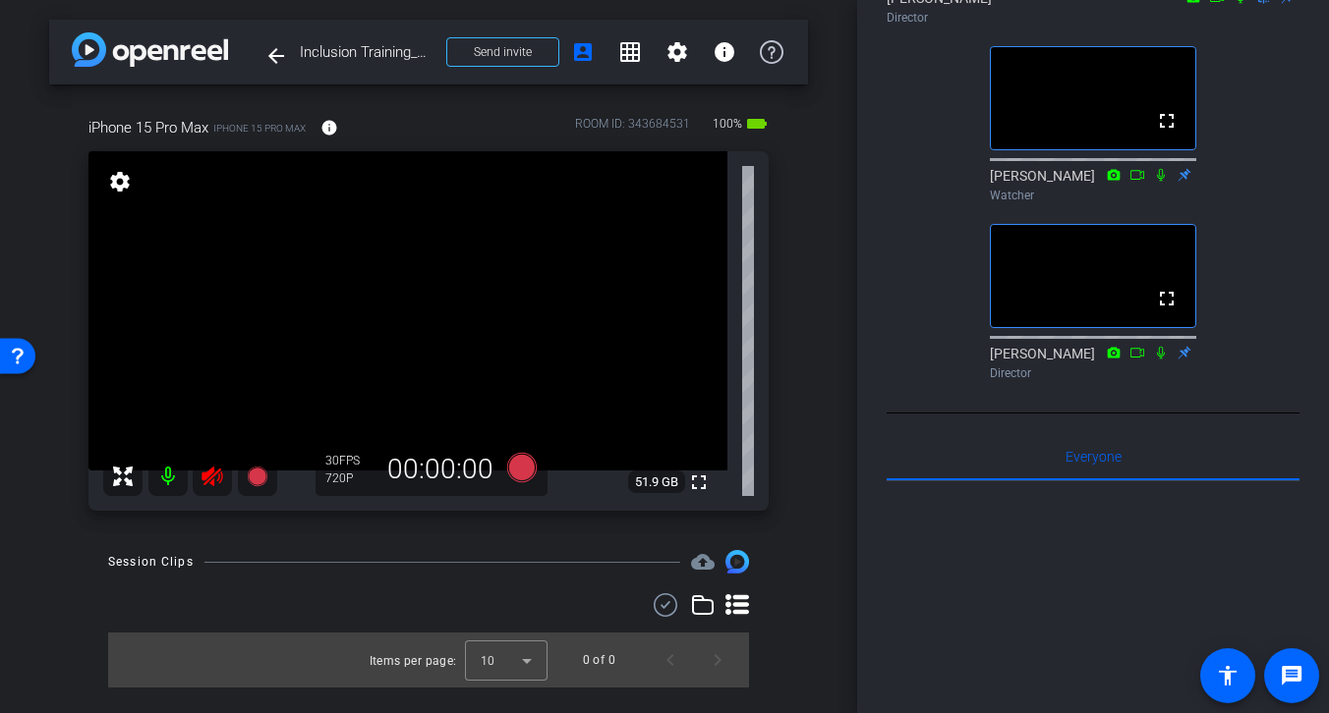
scroll to position [331, 0]
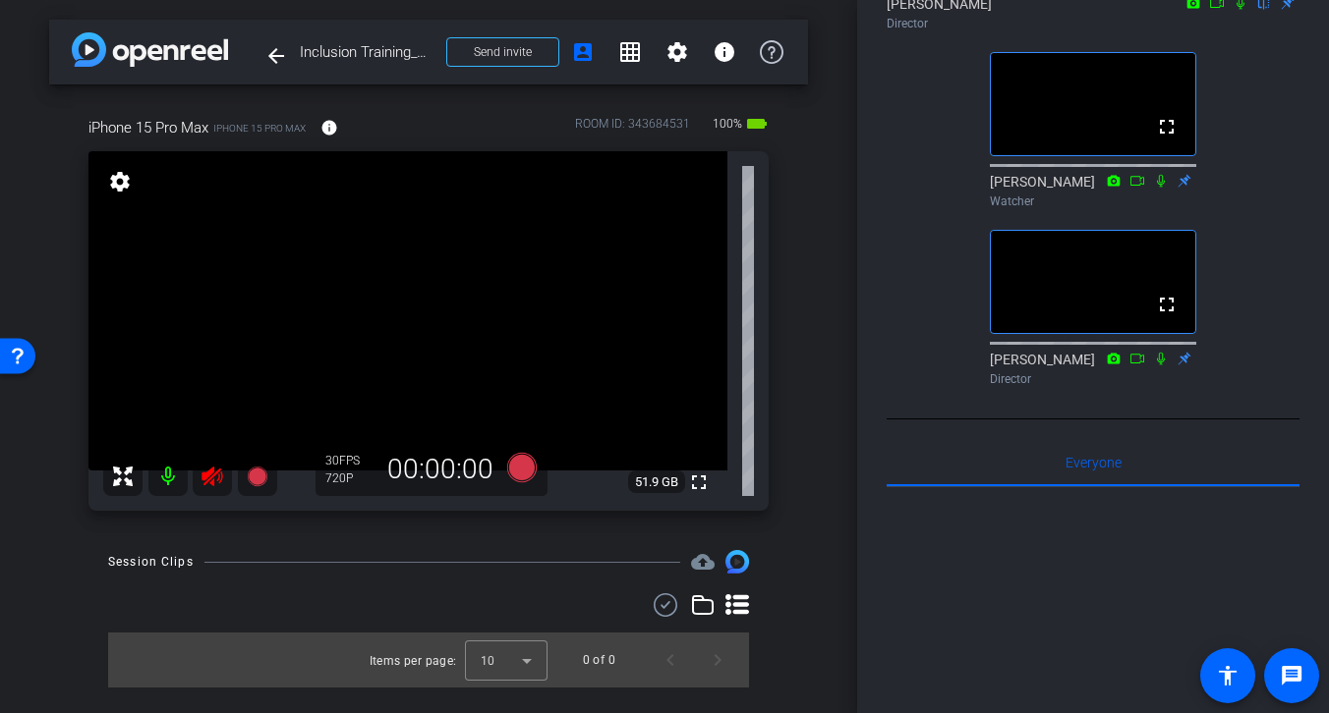
click at [219, 475] on icon at bounding box center [211, 477] width 21 height 20
click at [214, 480] on icon at bounding box center [212, 477] width 24 height 24
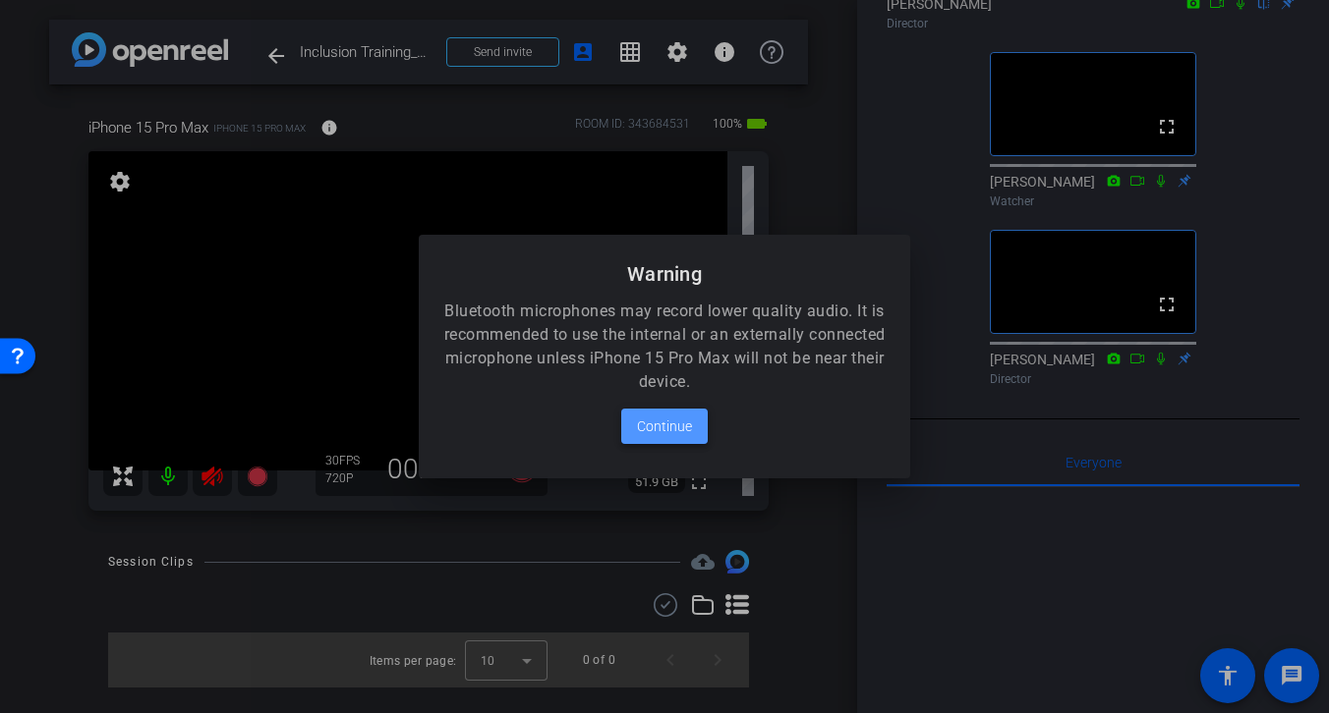
click at [662, 430] on span "Continue" at bounding box center [664, 427] width 55 height 24
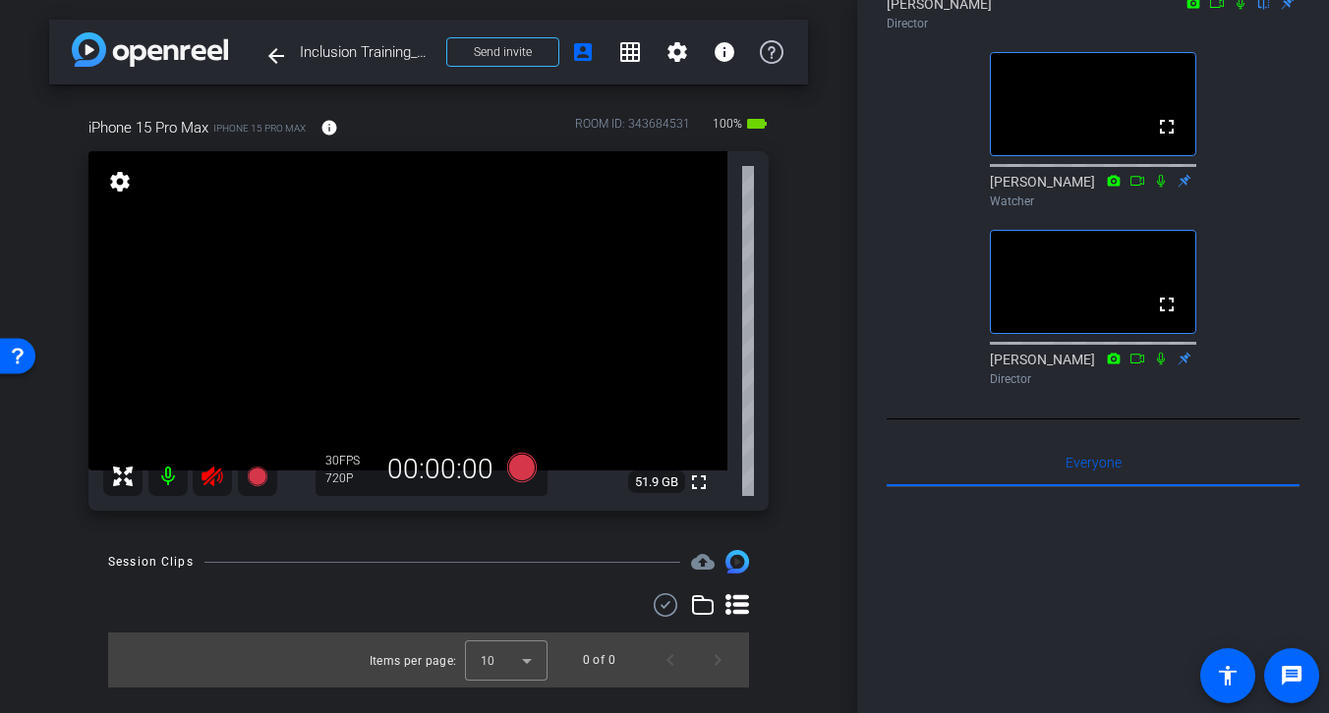
click at [210, 475] on icon at bounding box center [211, 477] width 21 height 20
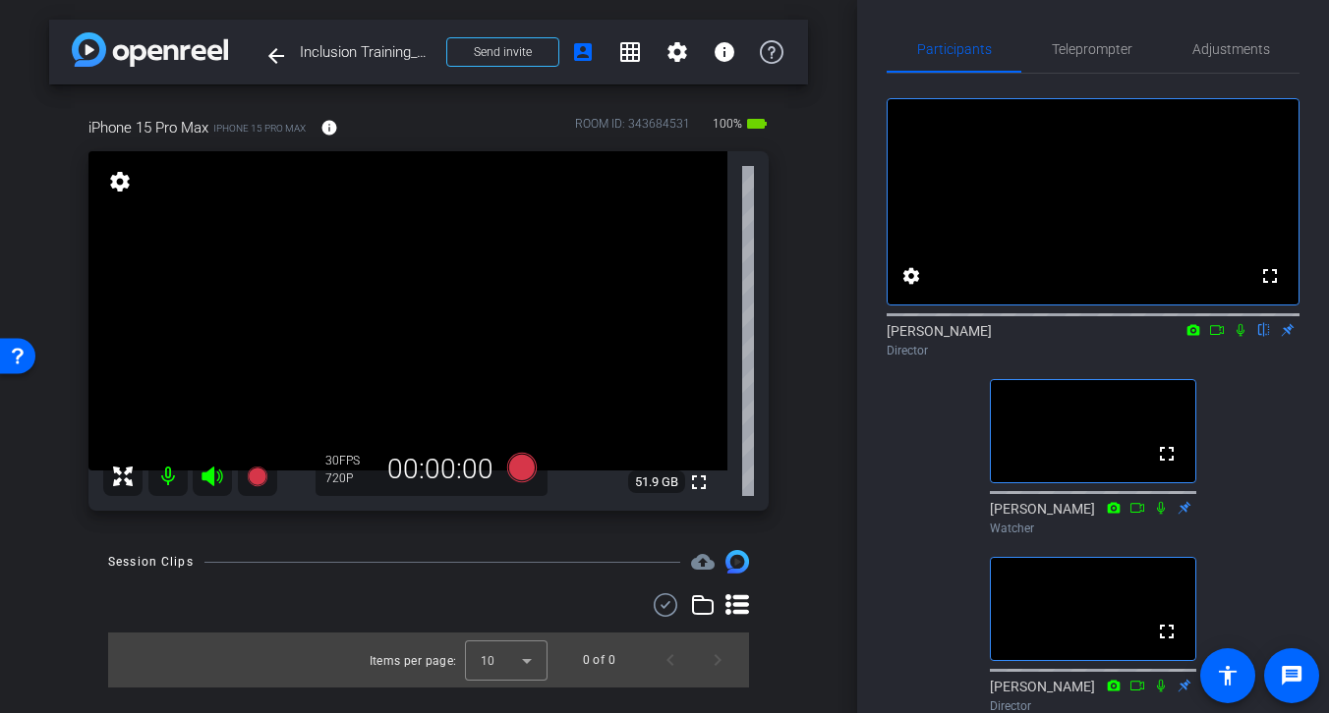
scroll to position [0, 0]
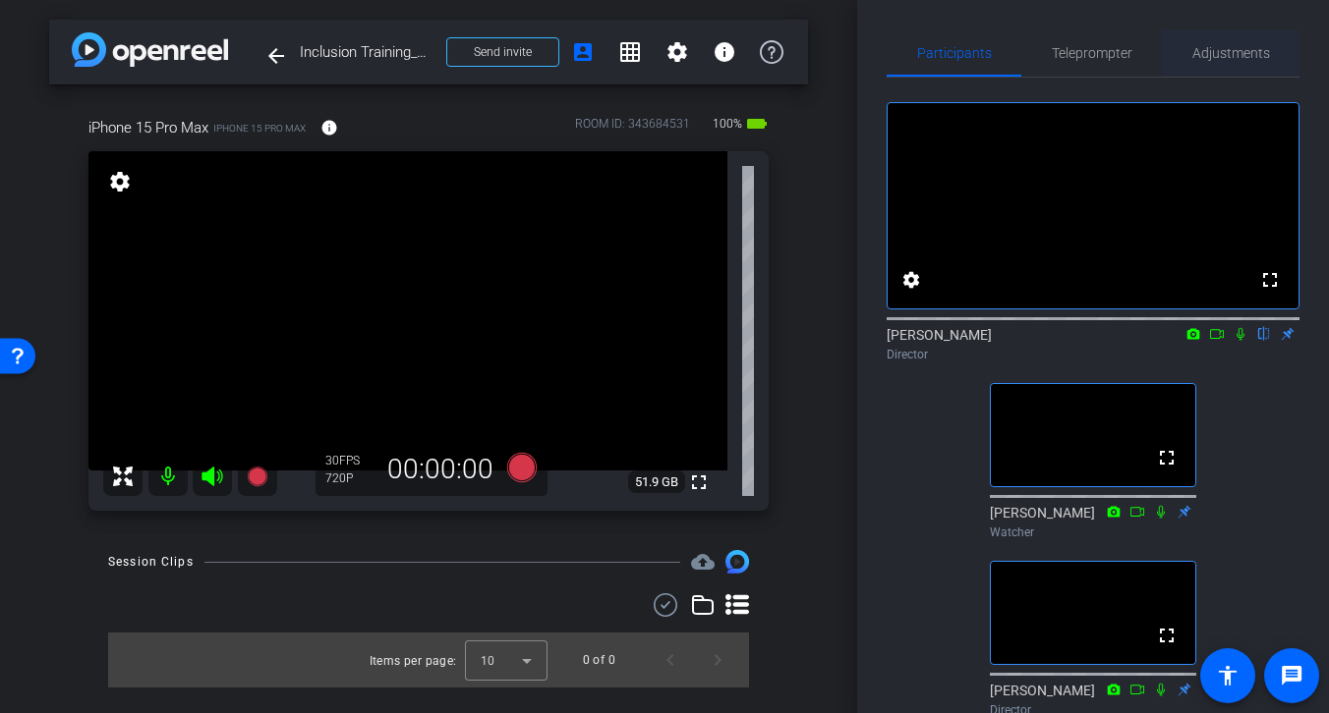
click at [1225, 51] on span "Adjustments" at bounding box center [1231, 53] width 78 height 14
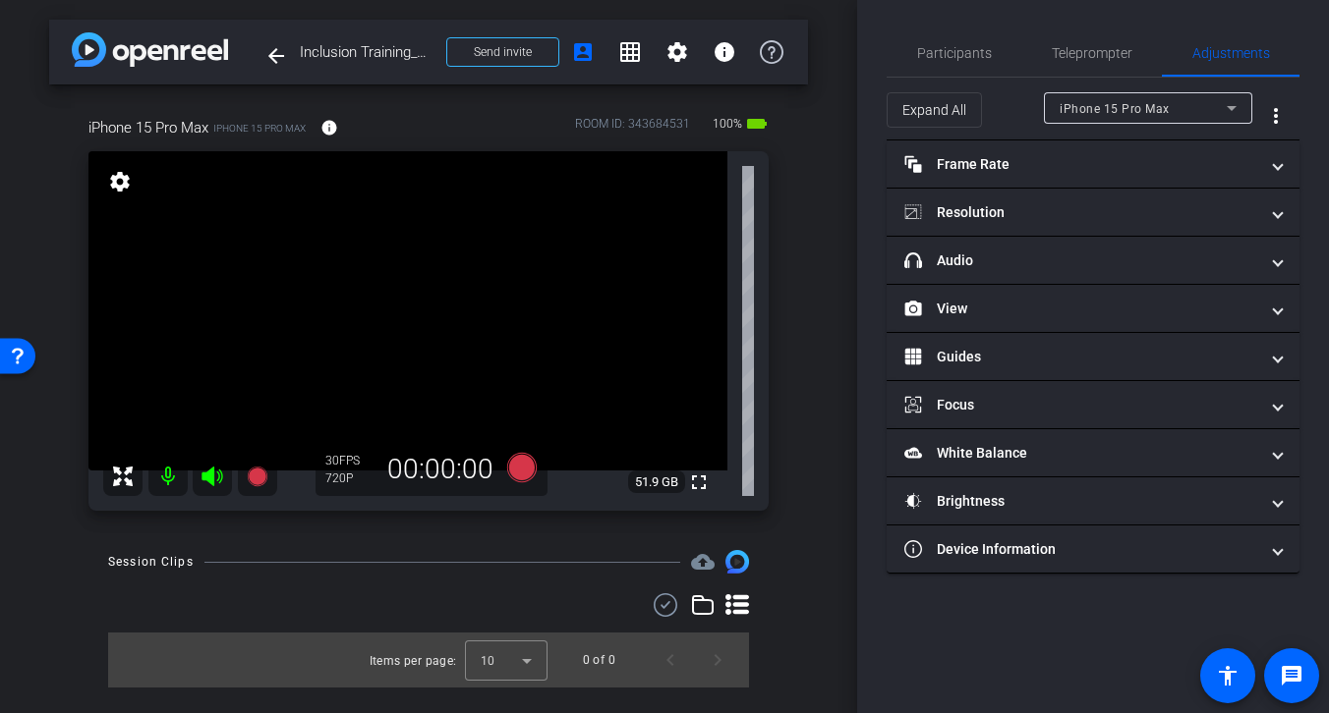
click at [212, 475] on icon at bounding box center [211, 477] width 21 height 20
click at [958, 49] on span "Participants" at bounding box center [954, 53] width 75 height 14
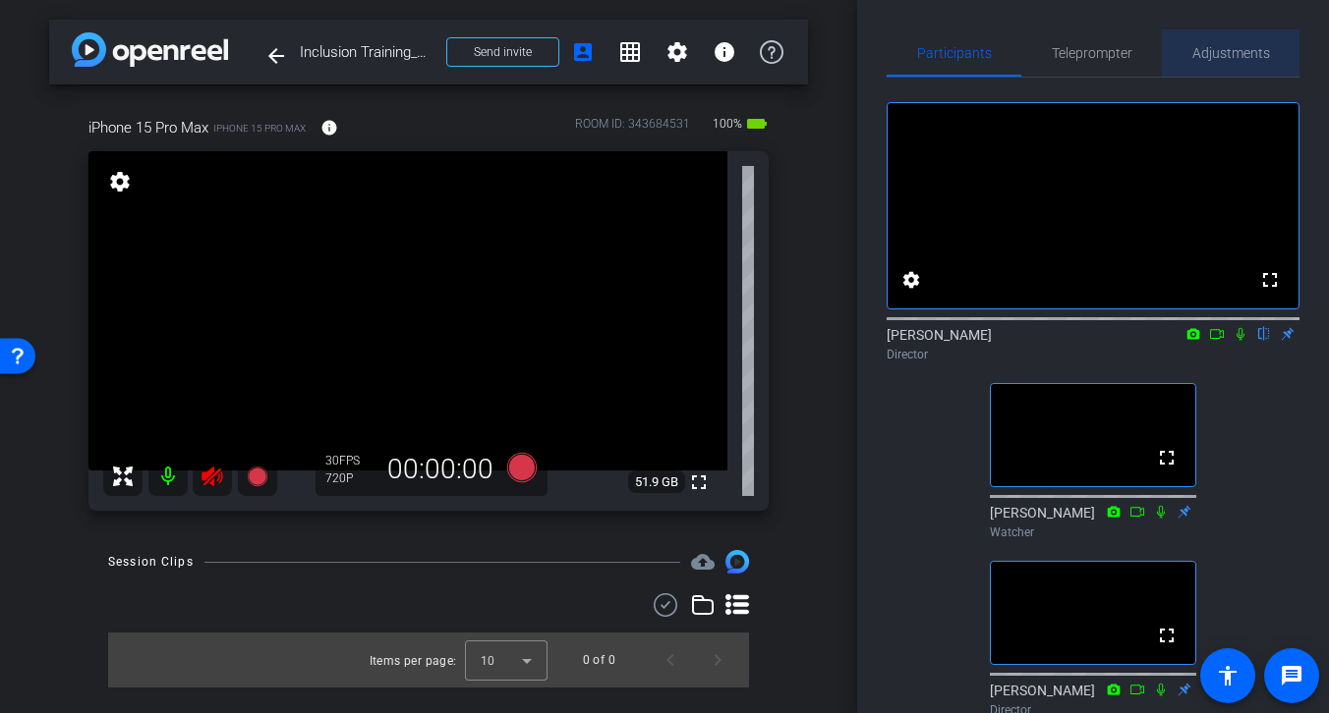
click at [1232, 51] on span "Adjustments" at bounding box center [1231, 53] width 78 height 14
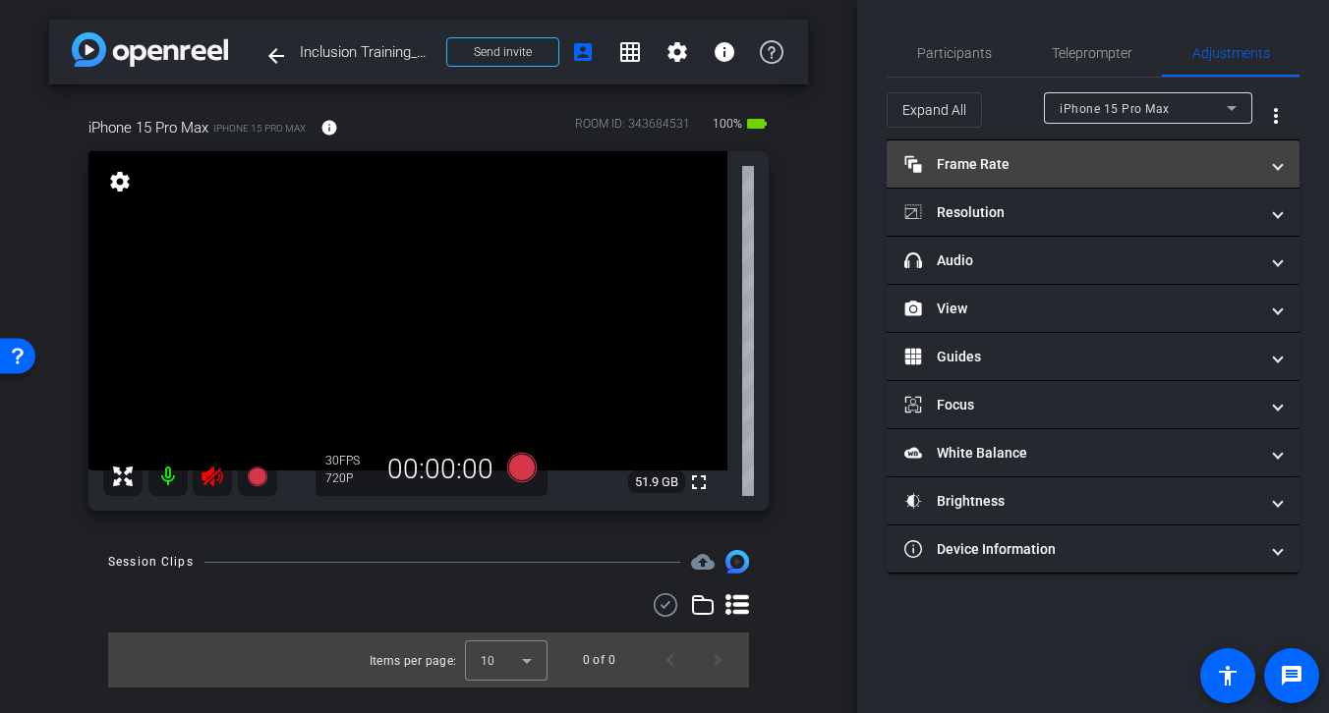
click at [1155, 166] on mat-panel-title "Frame Rate Frame Rate" at bounding box center [1081, 164] width 354 height 21
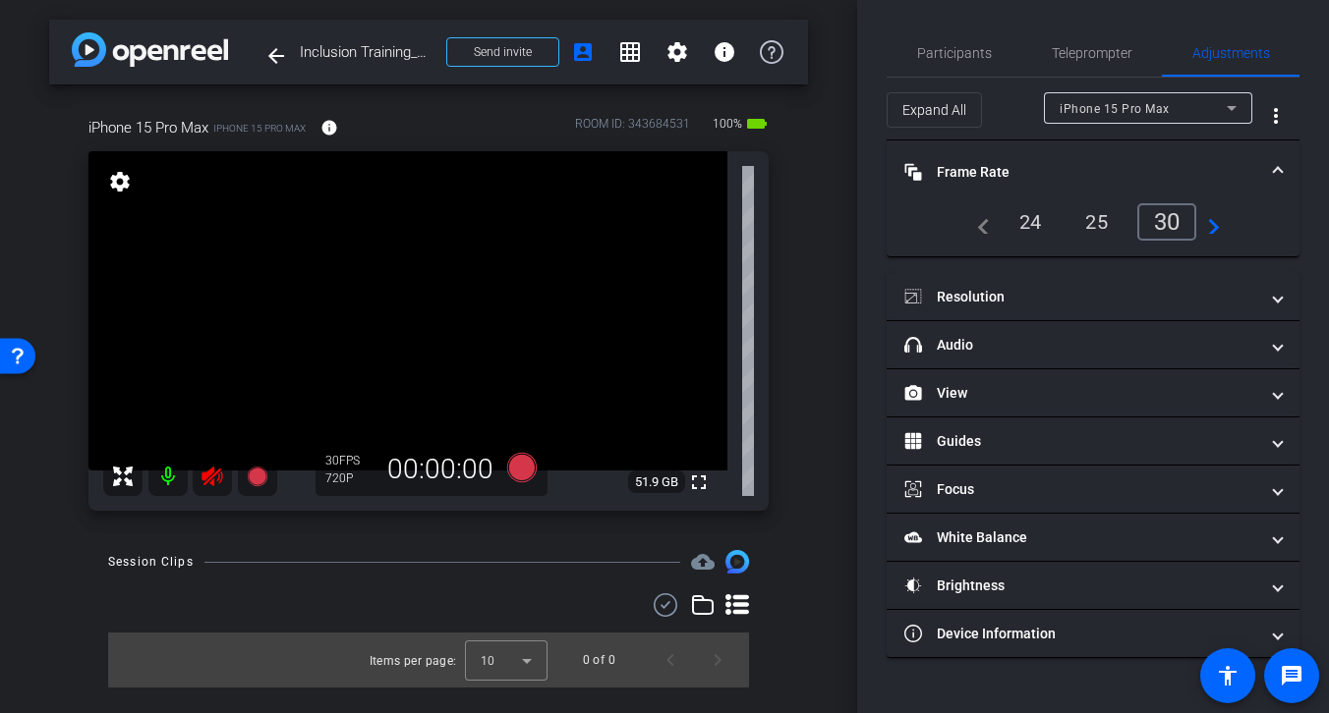
click at [1026, 218] on div "24" at bounding box center [1030, 221] width 52 height 33
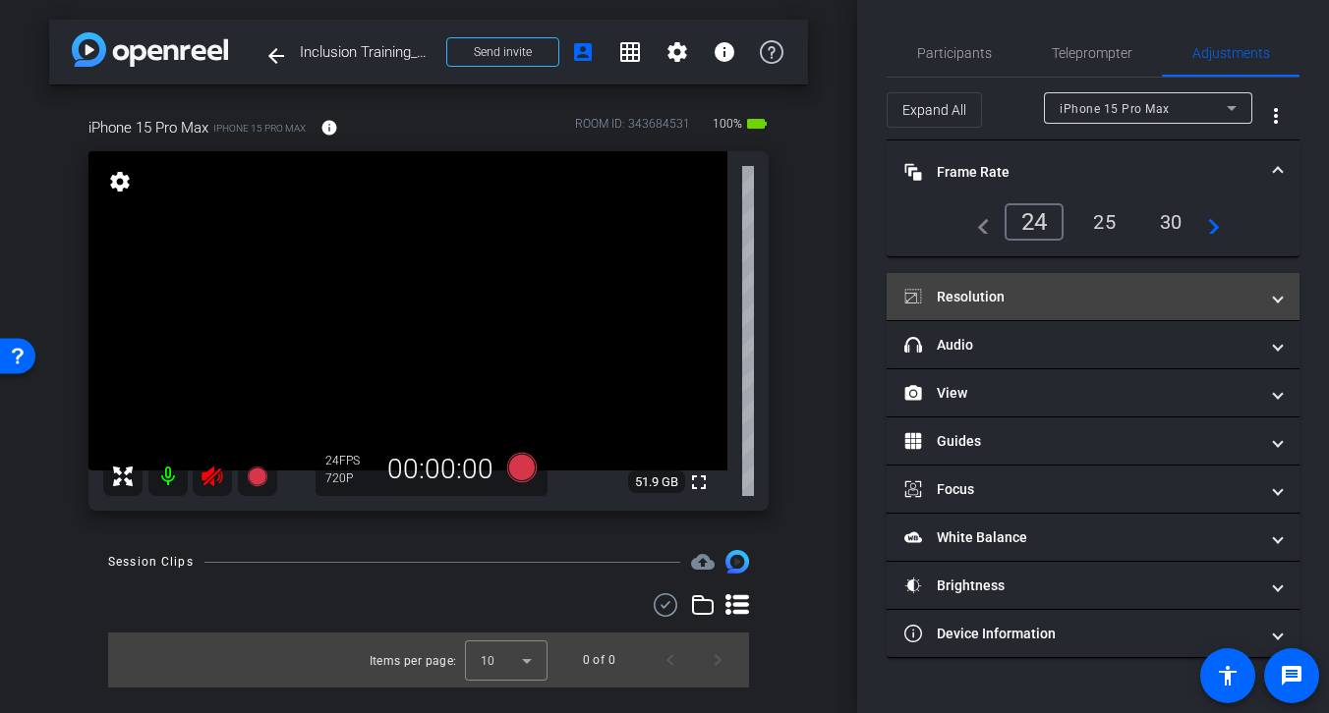
click at [1082, 303] on mat-panel-title "Resolution" at bounding box center [1081, 297] width 354 height 21
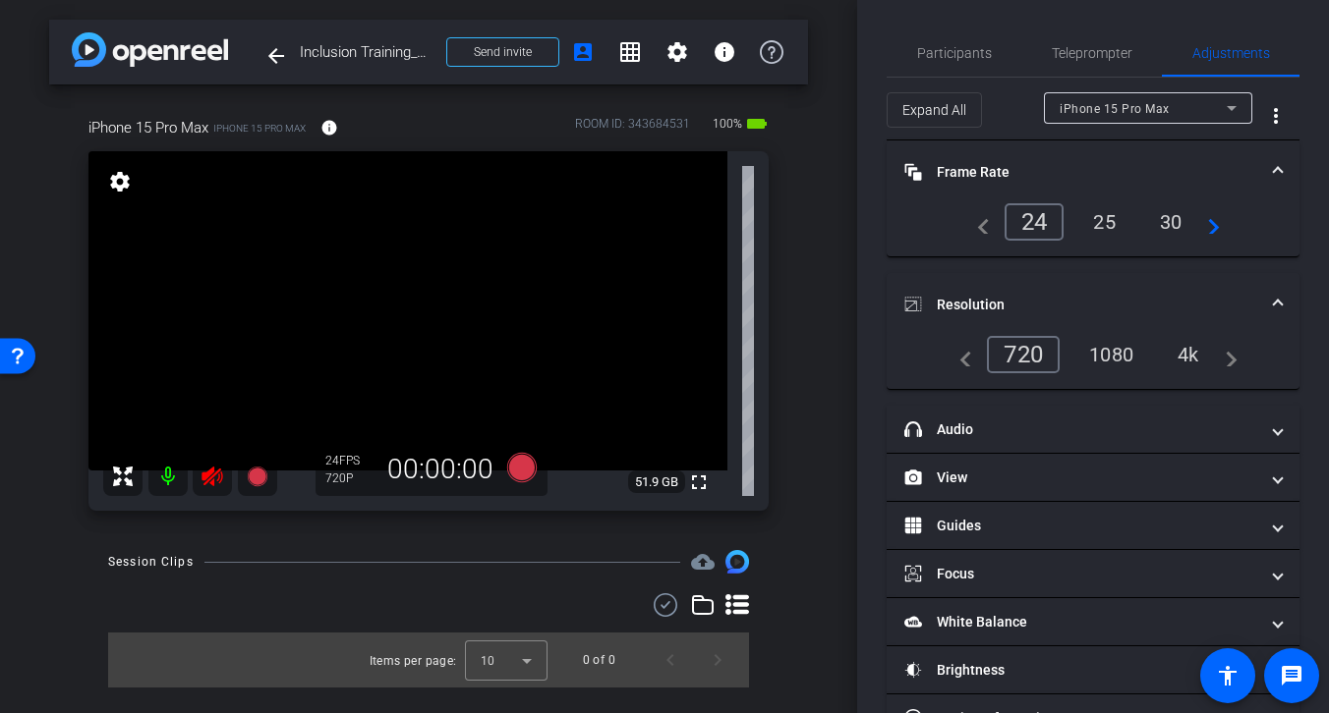
click at [1188, 358] on div "4k" at bounding box center [1188, 354] width 51 height 33
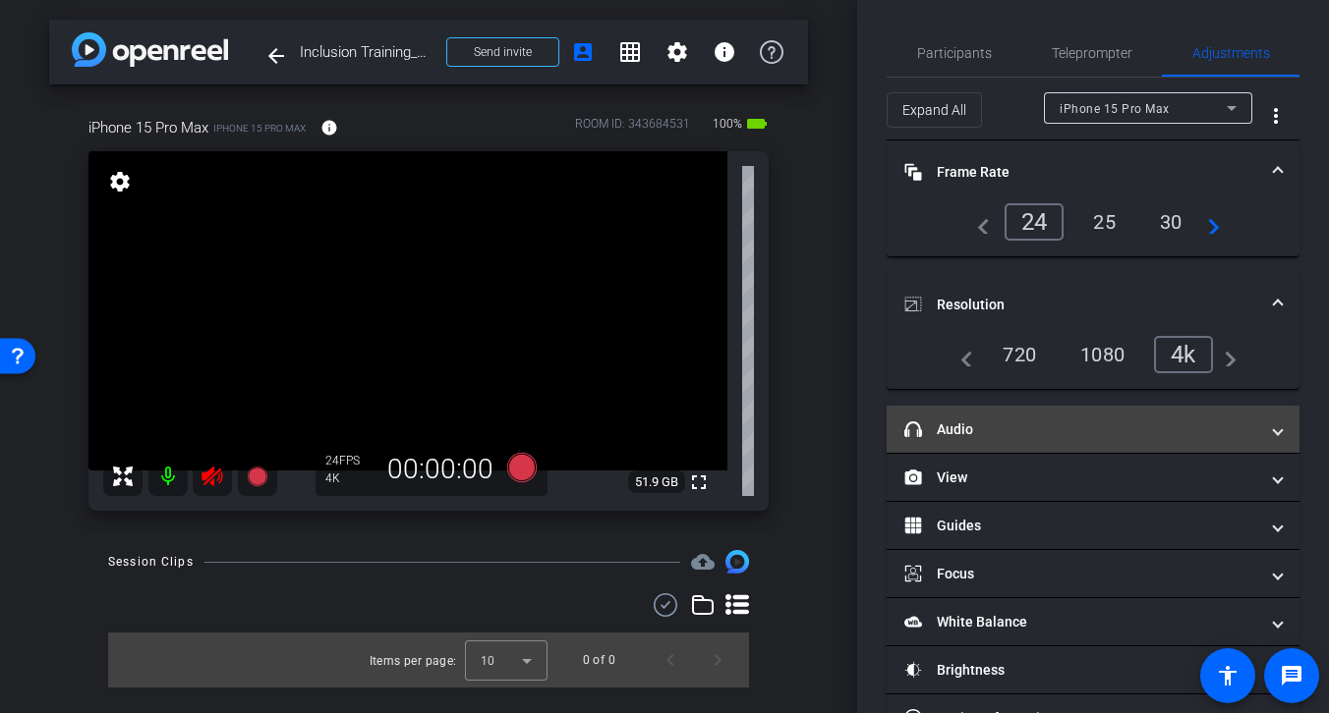
click at [1081, 431] on mat-panel-title "headphone icon Audio" at bounding box center [1081, 430] width 354 height 21
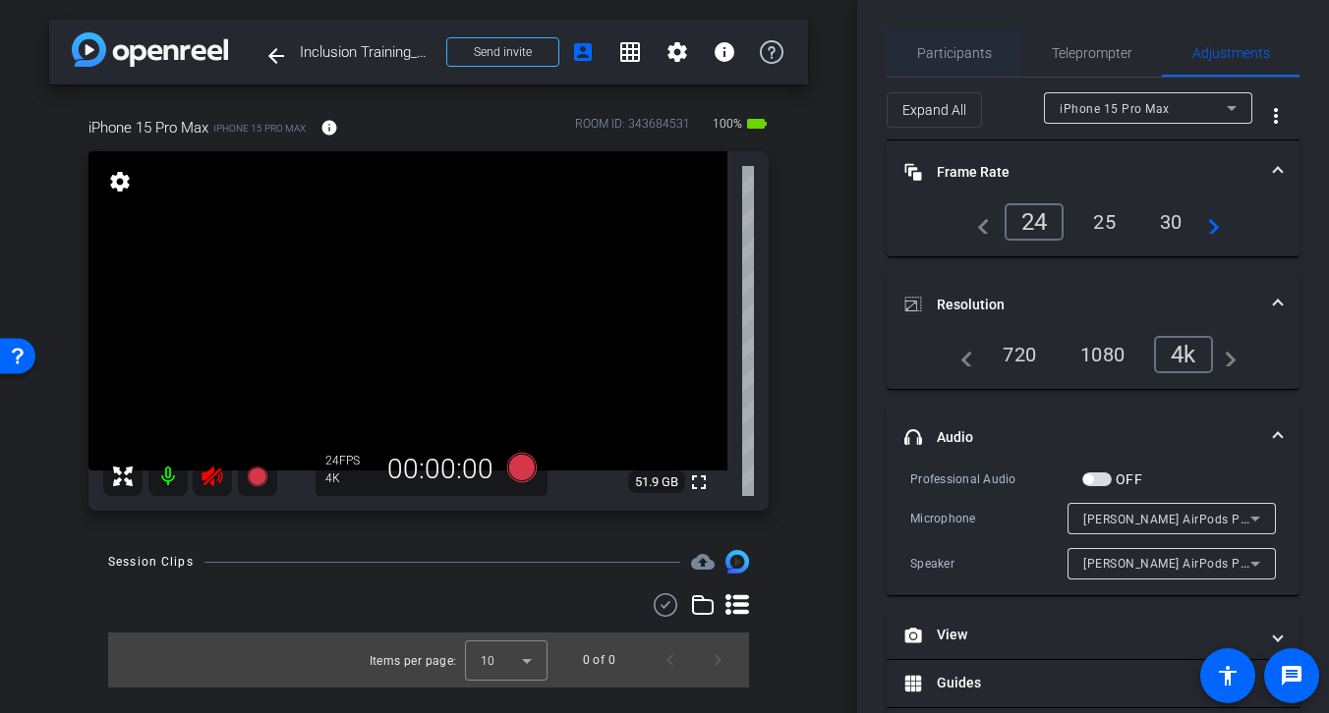
click at [945, 52] on span "Participants" at bounding box center [954, 53] width 75 height 14
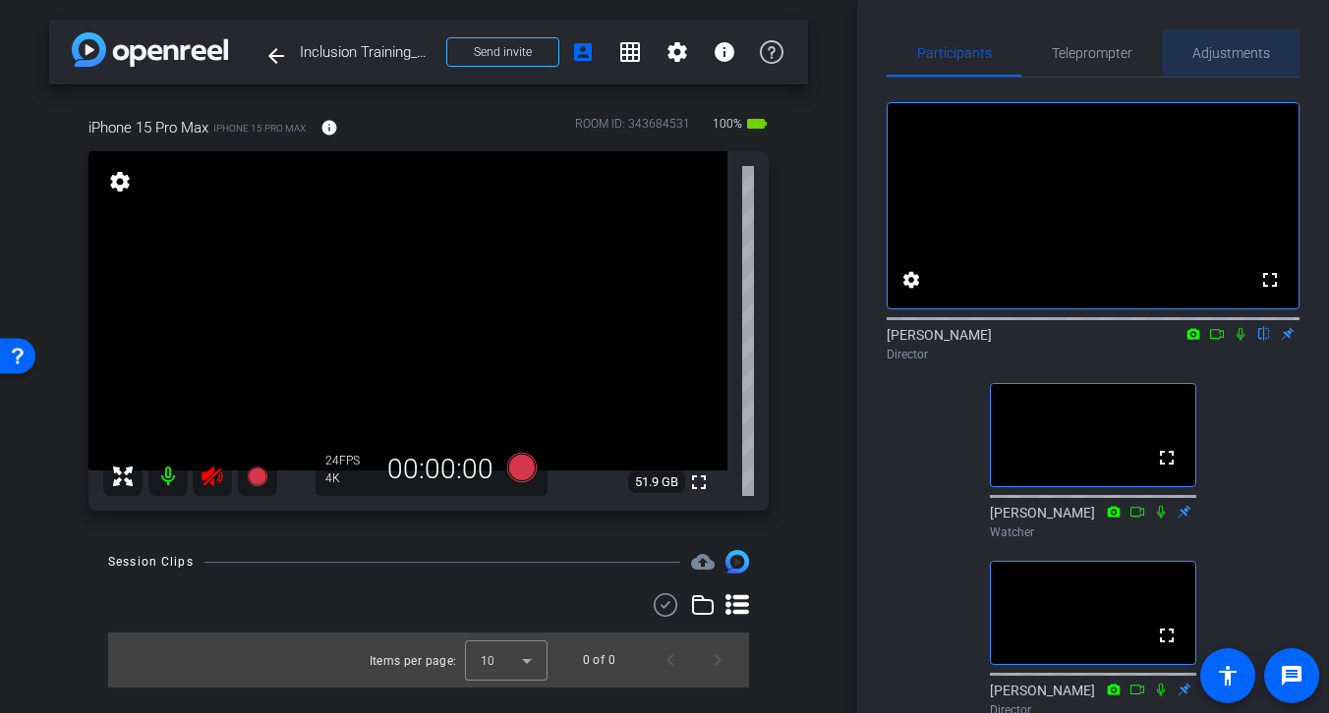
click at [1219, 53] on span "Adjustments" at bounding box center [1231, 53] width 78 height 14
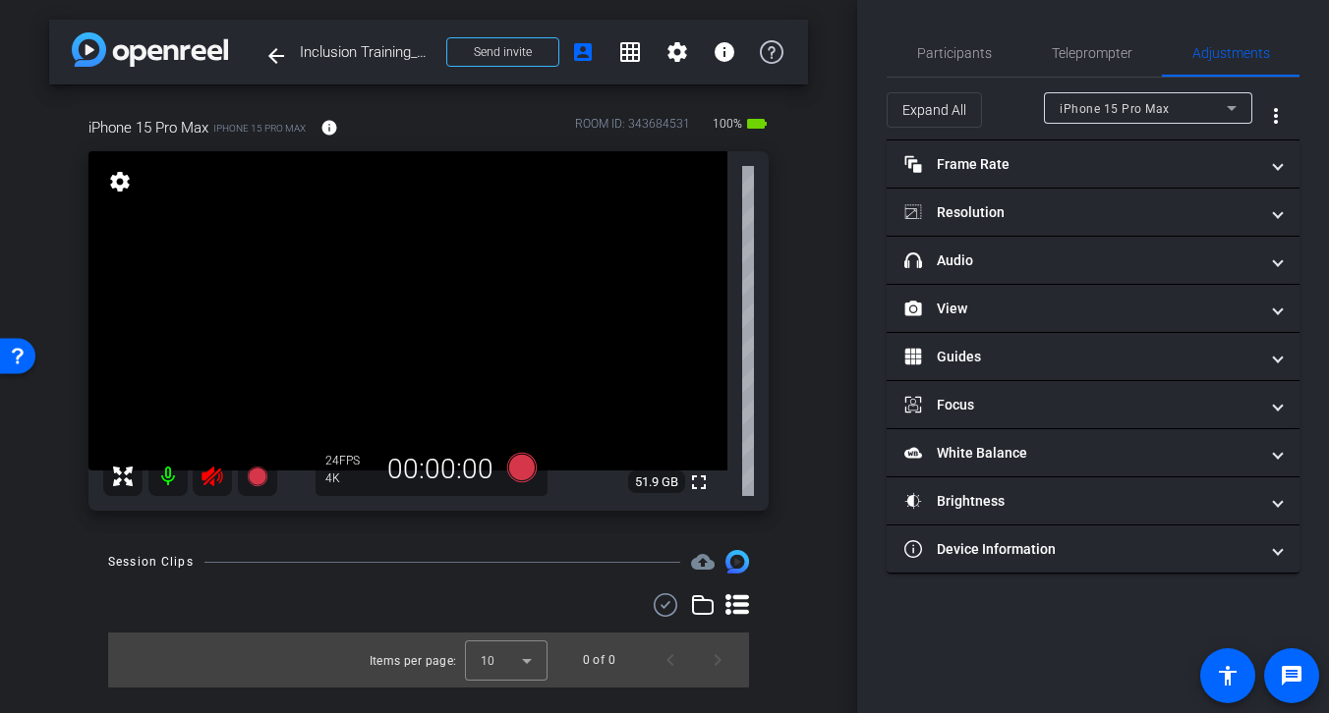
click at [211, 476] on icon at bounding box center [212, 477] width 24 height 24
click at [942, 57] on span "Participants" at bounding box center [954, 53] width 75 height 14
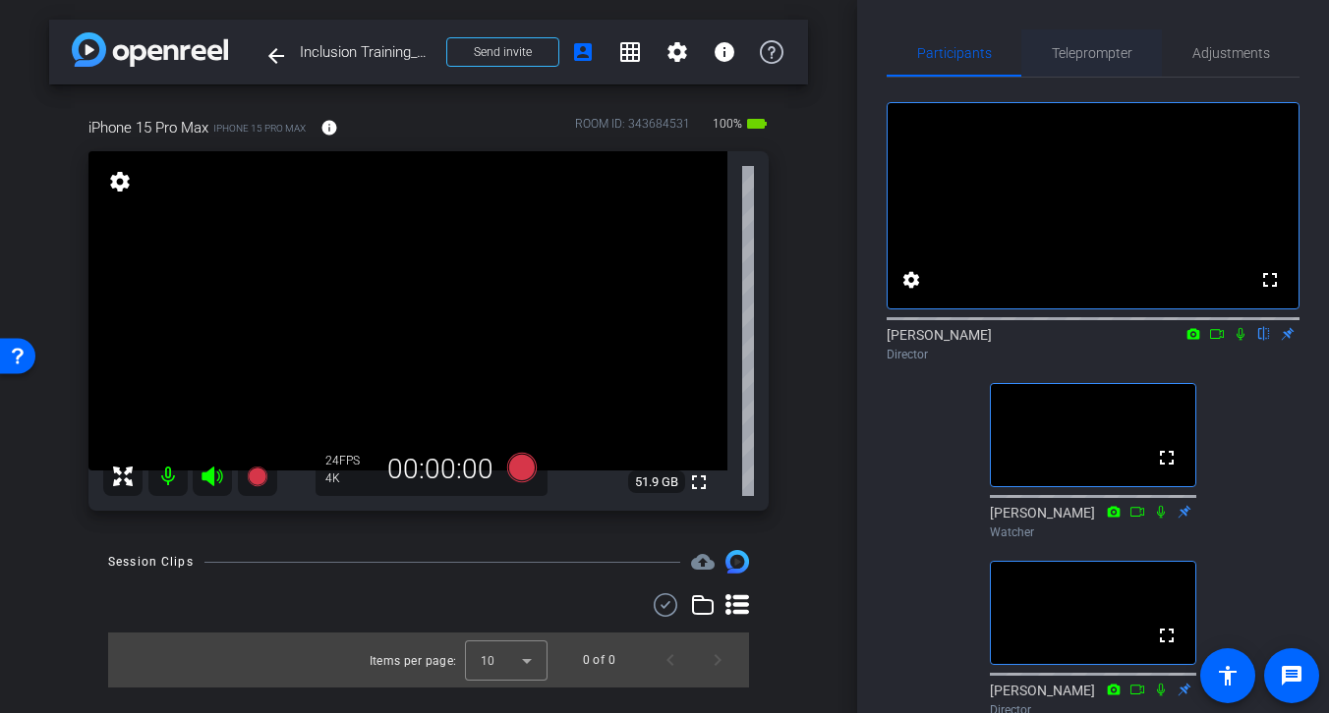
click at [1088, 55] on span "Teleprompter" at bounding box center [1092, 53] width 81 height 14
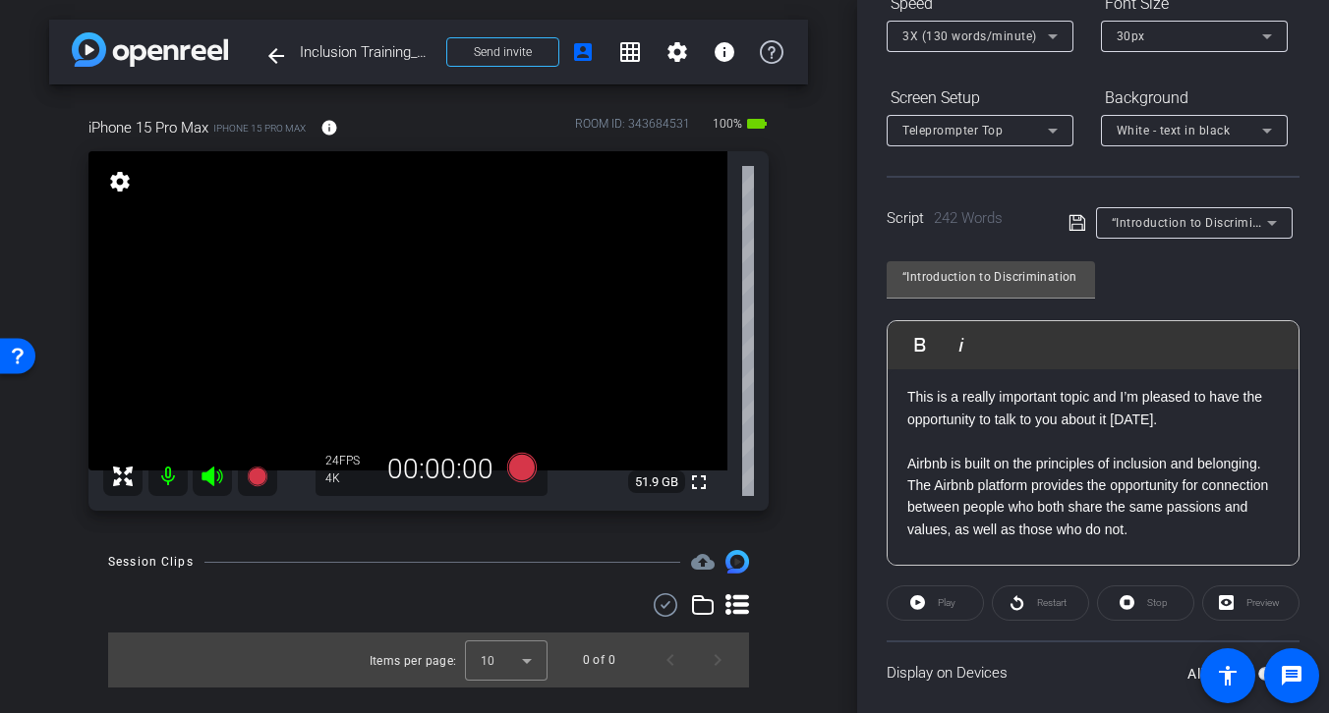
scroll to position [189, 0]
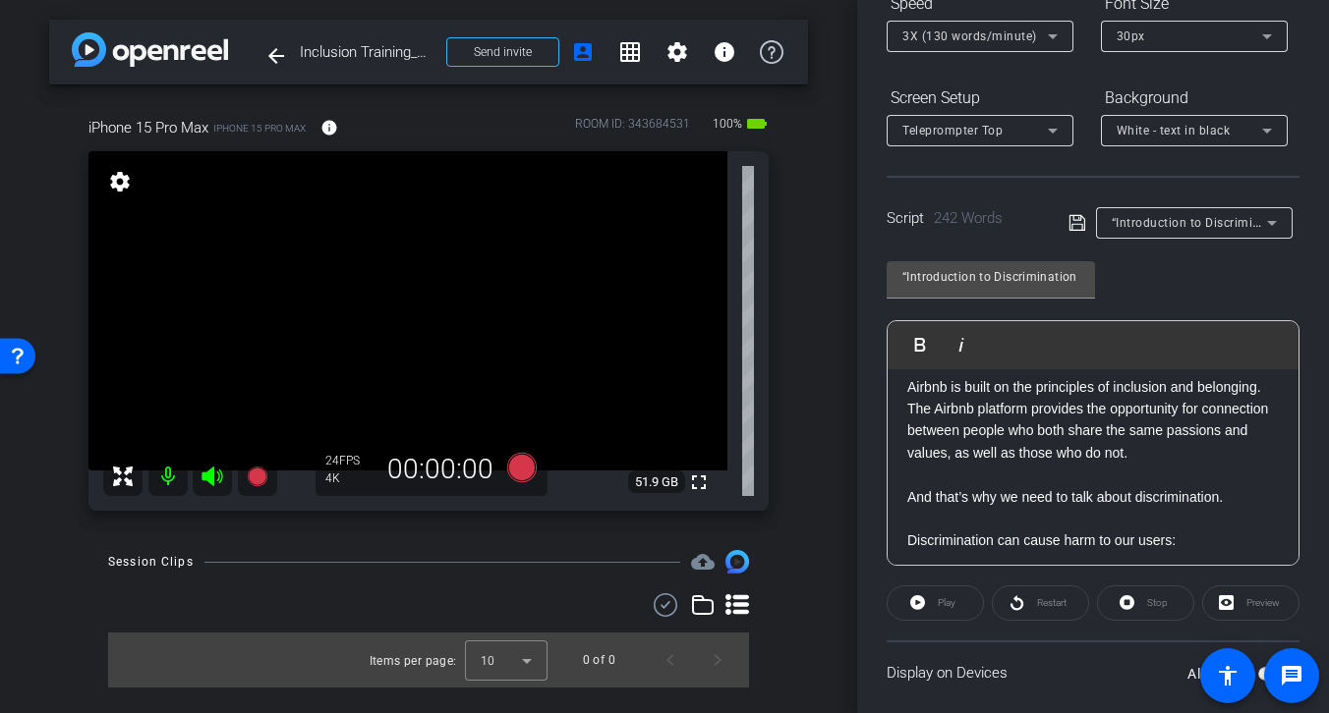
click at [1249, 601] on div "Preview" at bounding box center [1250, 603] width 97 height 35
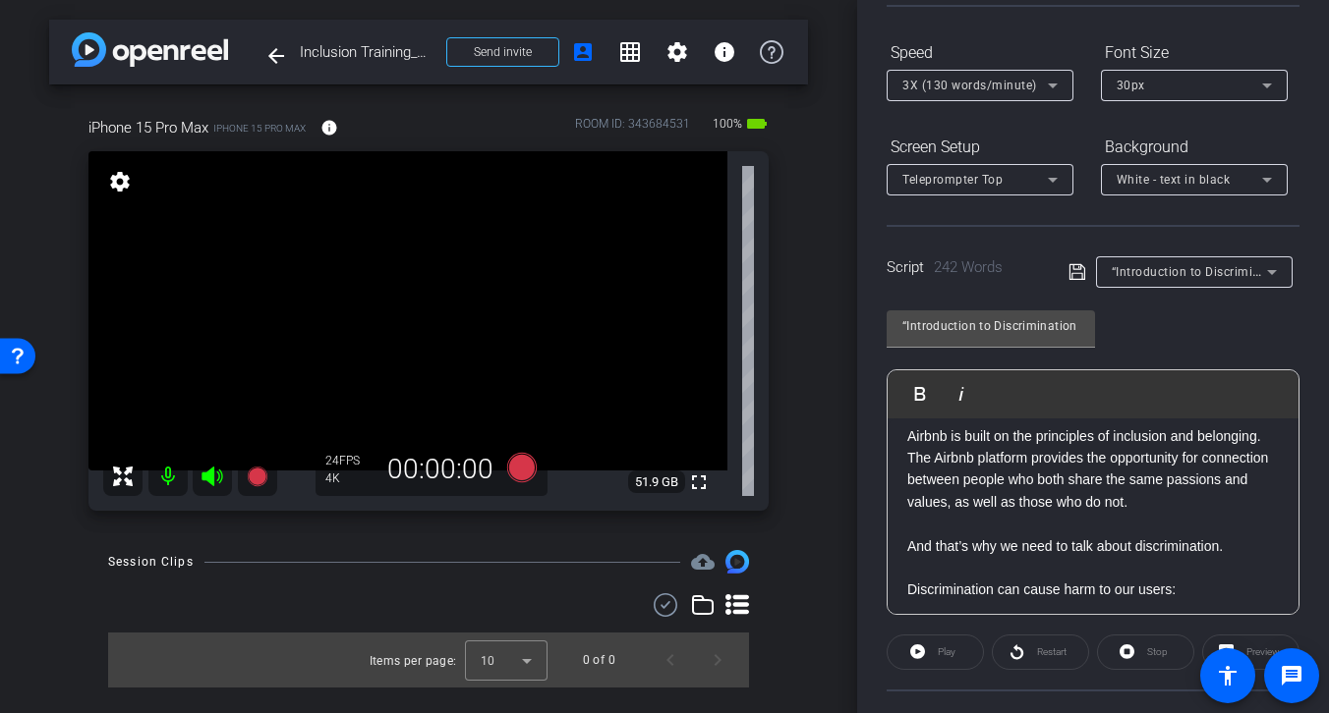
scroll to position [361, 0]
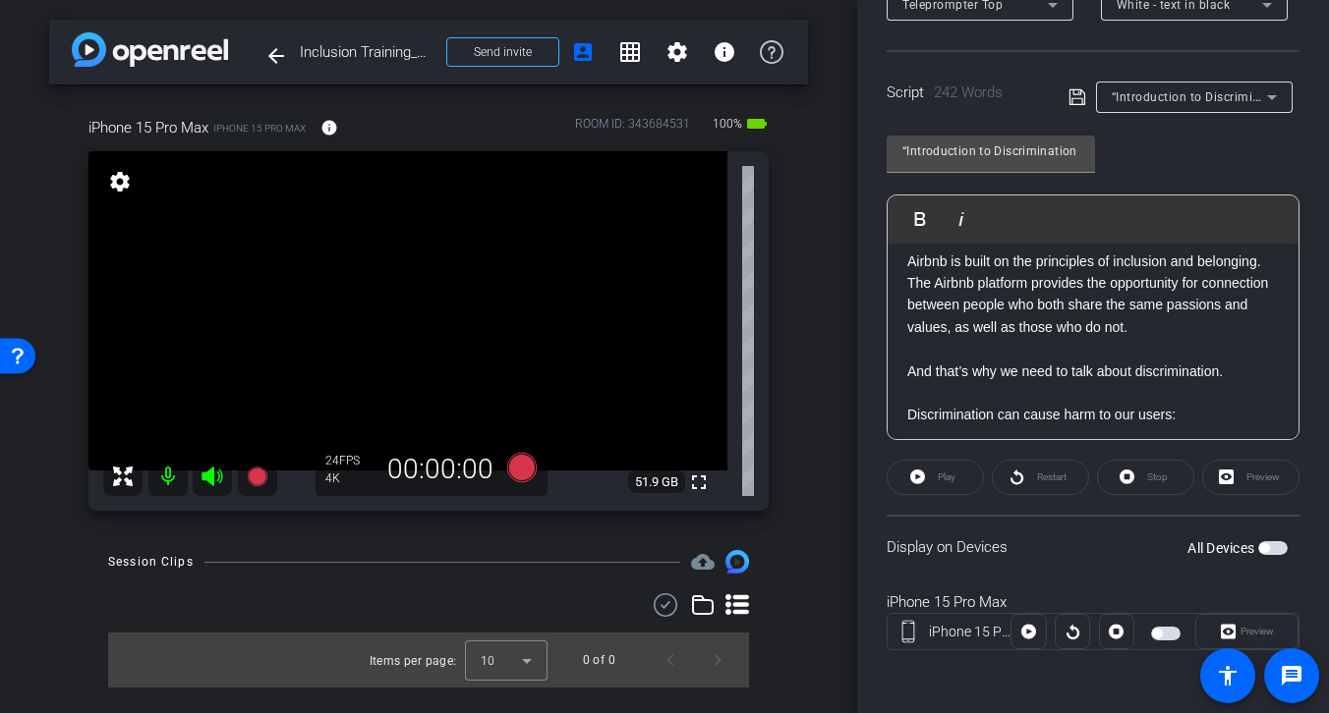
click at [1269, 546] on span "button" at bounding box center [1264, 548] width 10 height 10
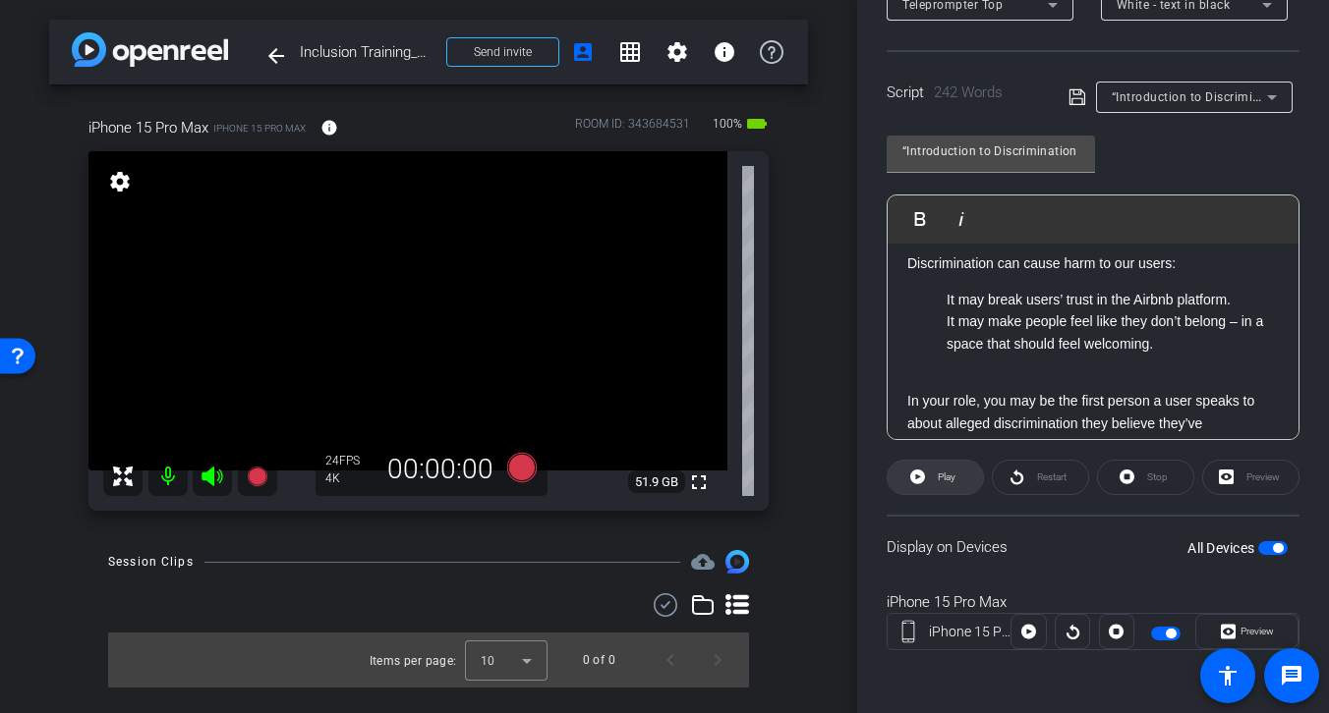
click at [946, 478] on span "Play" at bounding box center [947, 477] width 18 height 11
click at [1043, 477] on span "Restart" at bounding box center [1051, 477] width 29 height 11
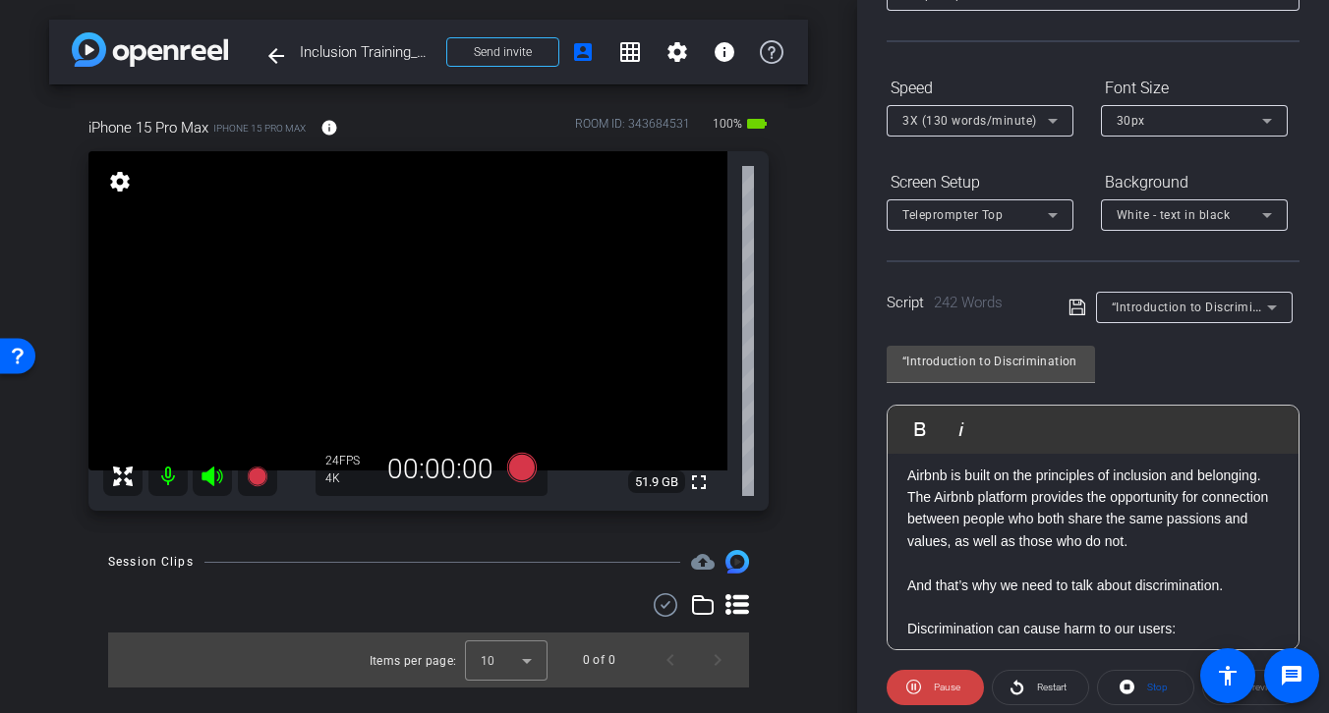
scroll to position [146, 0]
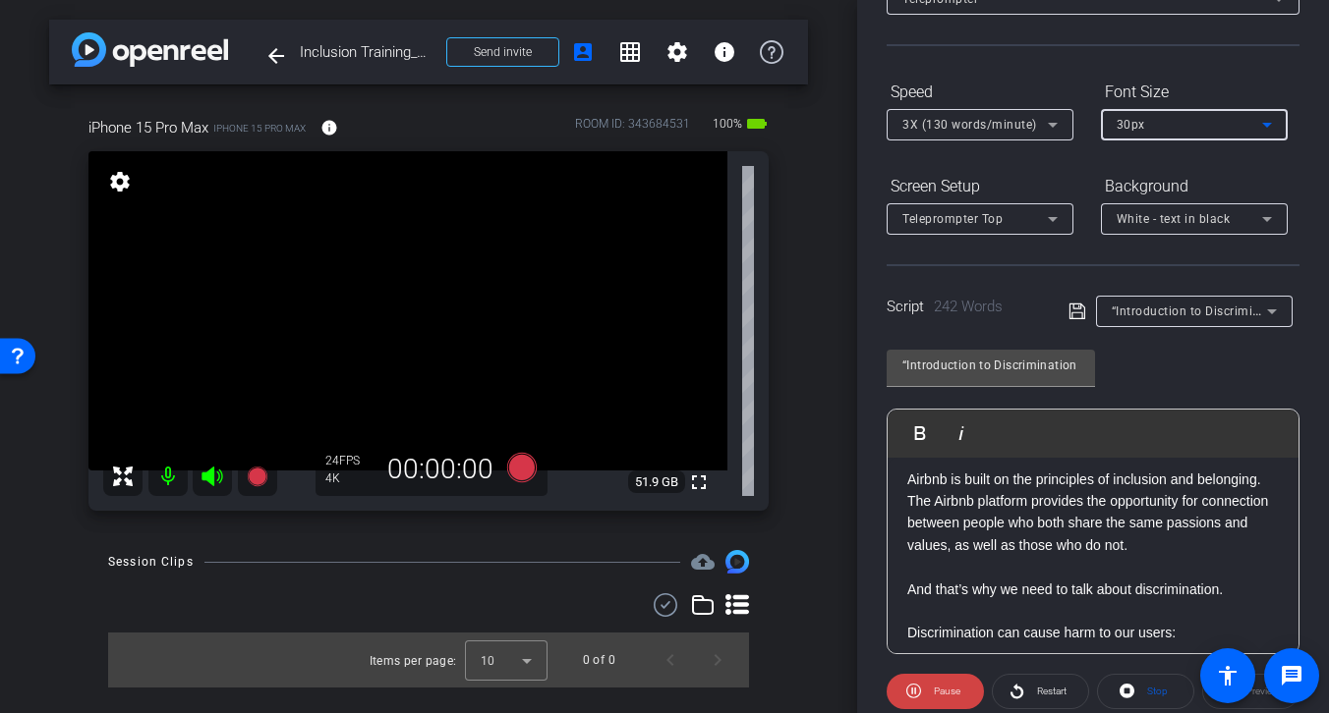
click at [1167, 128] on div "30px" at bounding box center [1188, 124] width 145 height 25
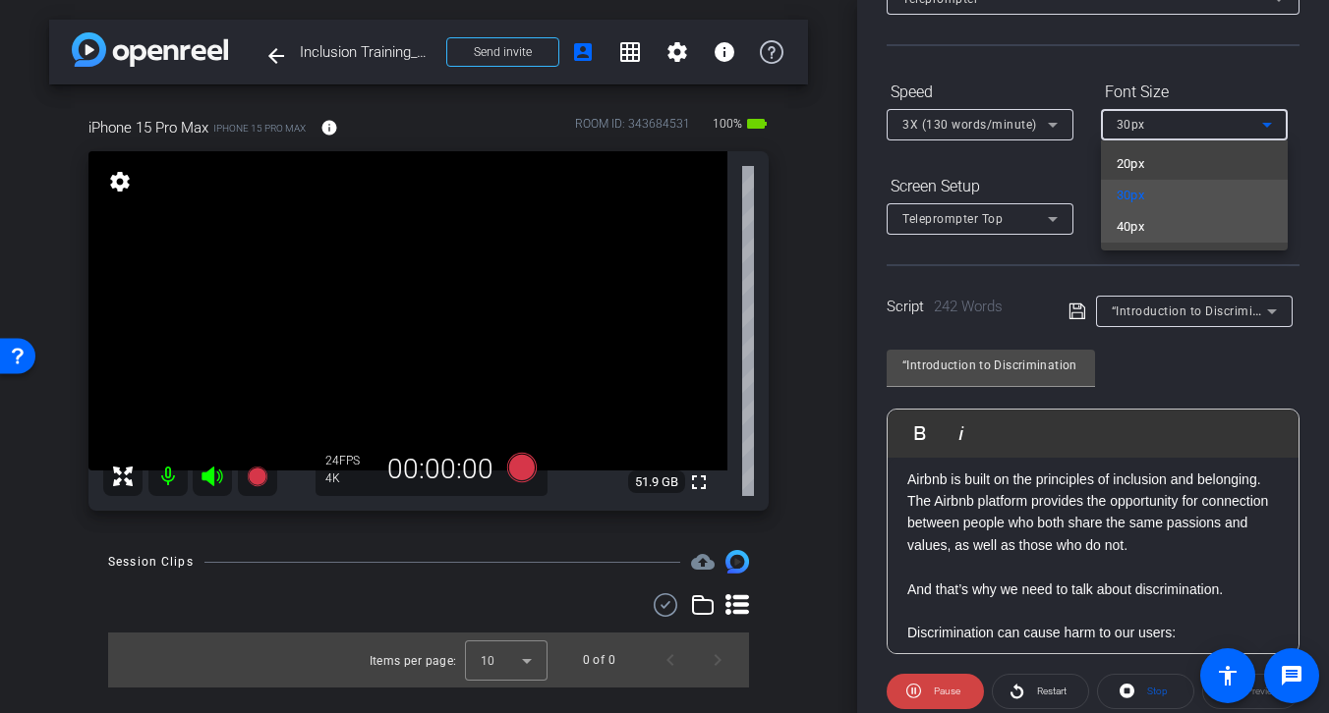
click at [1125, 229] on span "40px" at bounding box center [1130, 227] width 28 height 24
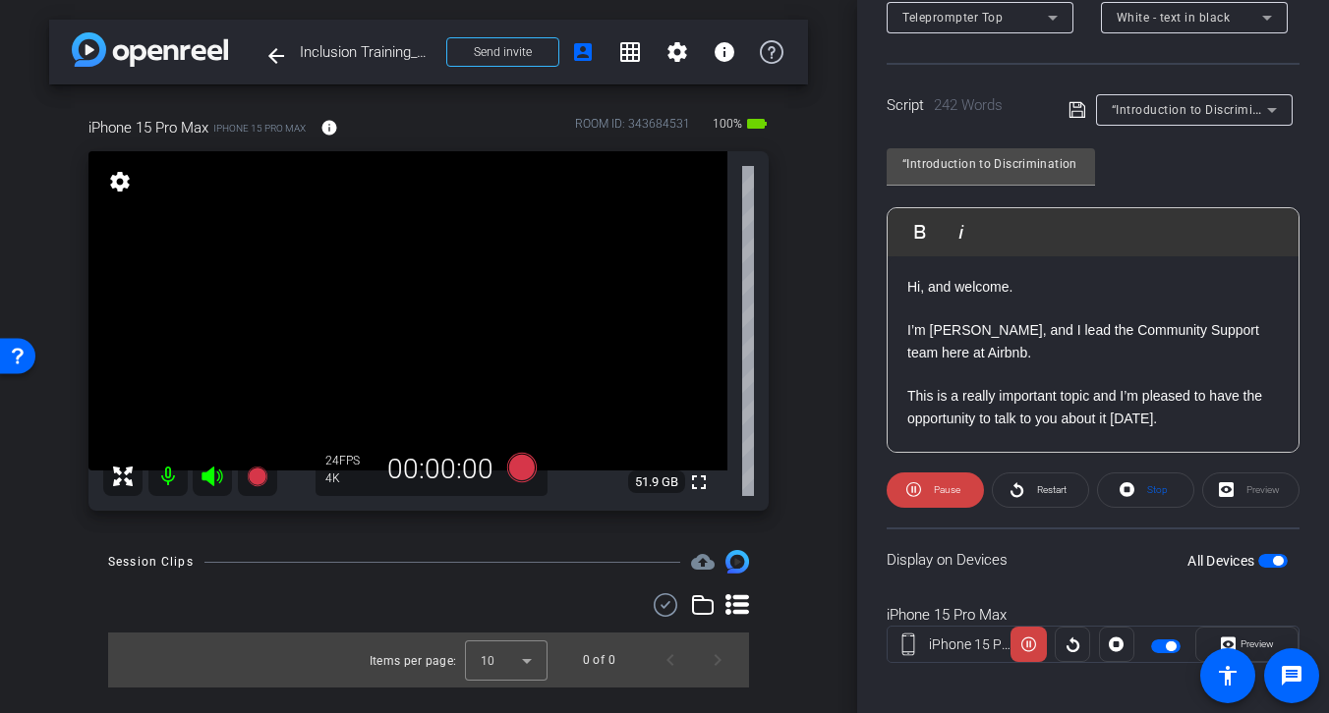
scroll to position [361, 0]
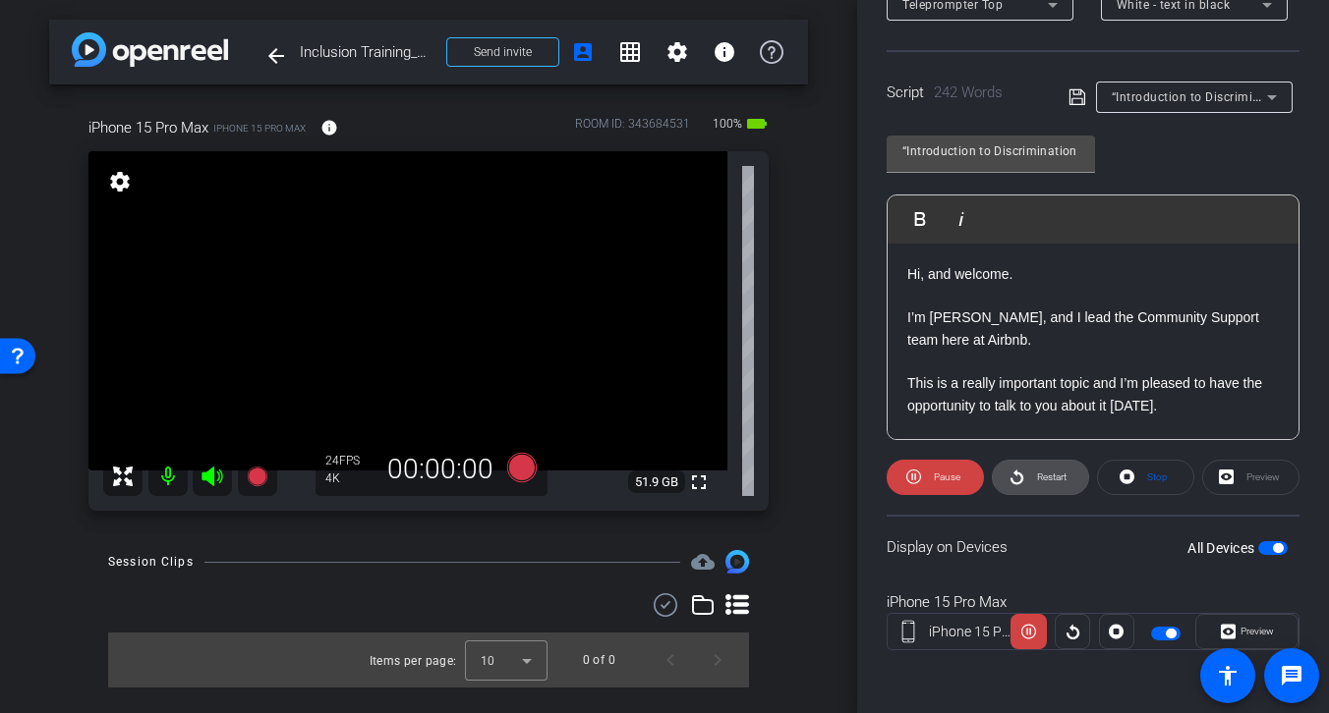
click at [1039, 491] on span at bounding box center [1040, 477] width 95 height 47
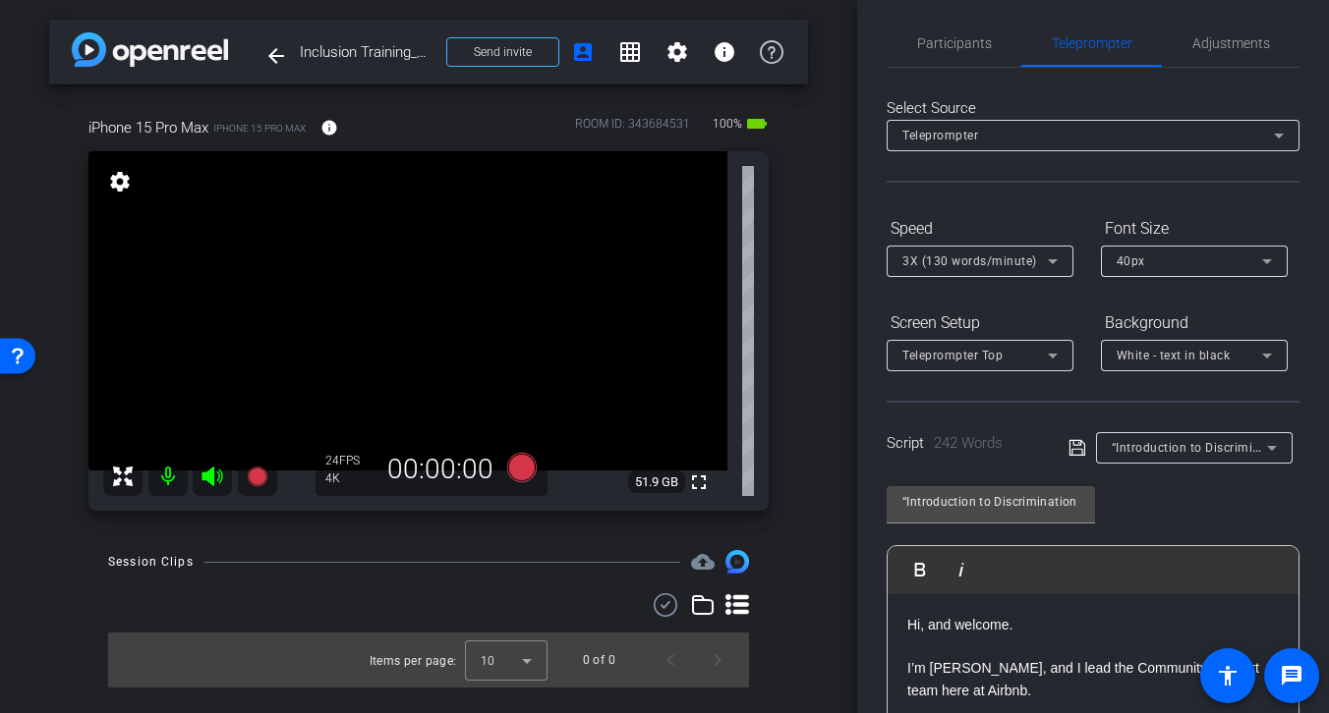
scroll to position [0, 0]
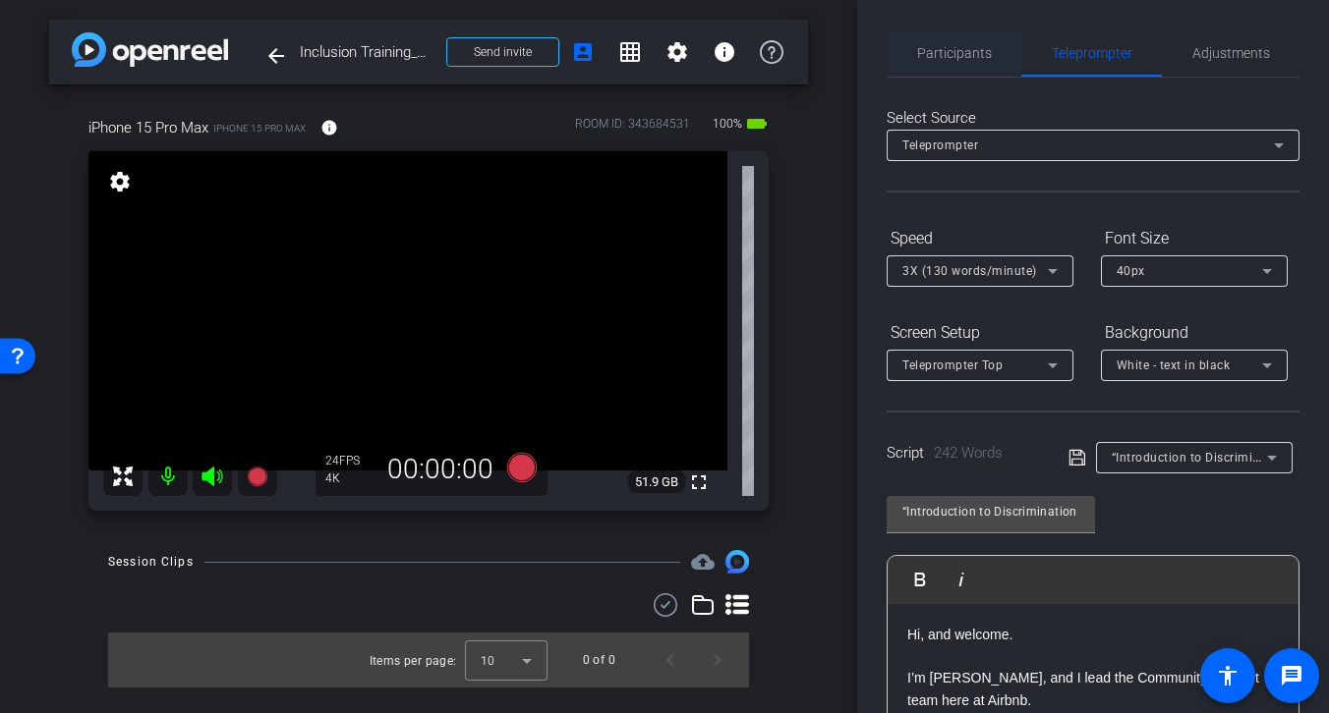
click at [954, 58] on span "Participants" at bounding box center [954, 53] width 75 height 14
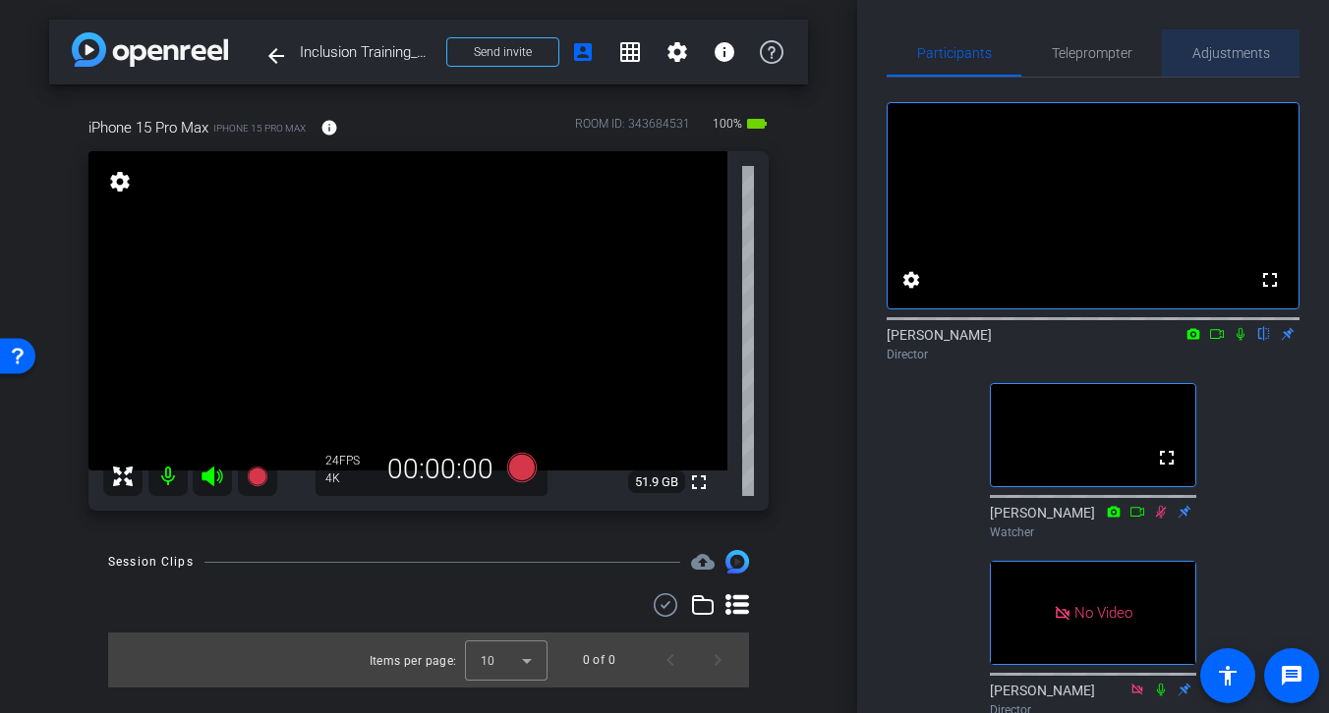
click at [1224, 49] on span "Adjustments" at bounding box center [1231, 53] width 78 height 14
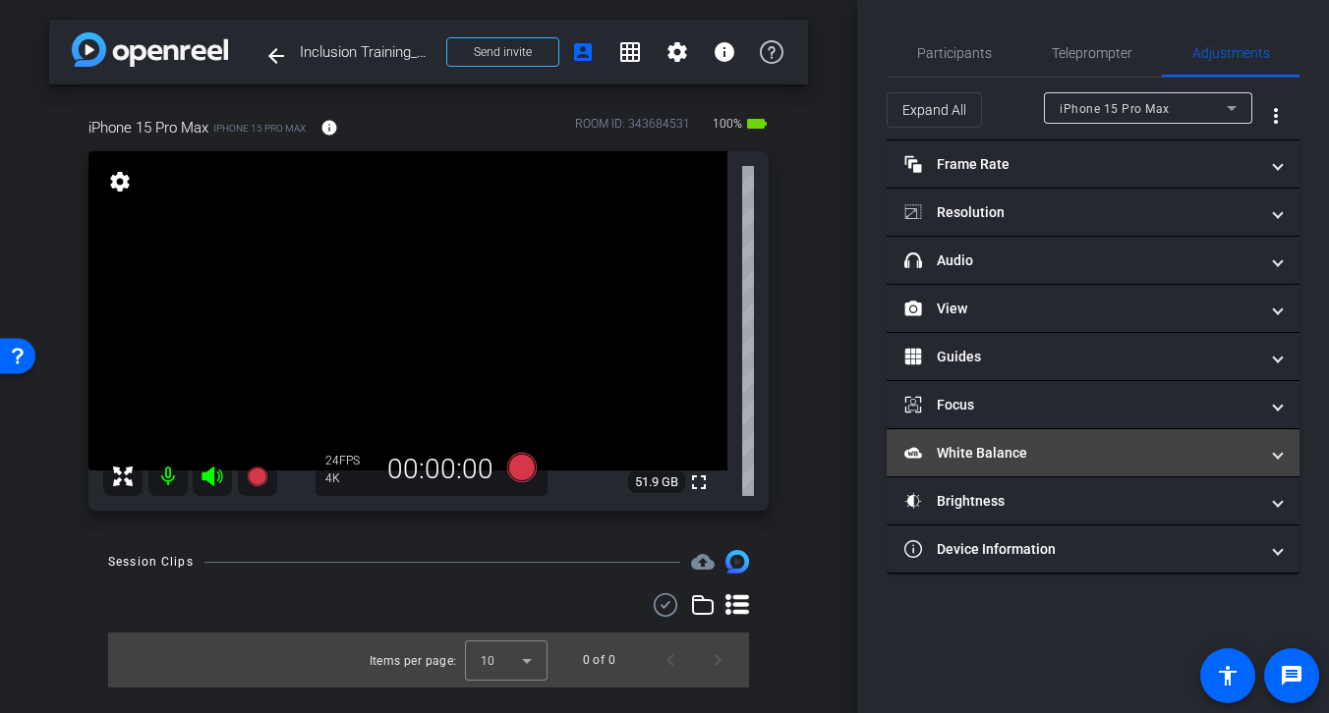
click at [1075, 460] on mat-panel-title "White Balance White Balance" at bounding box center [1081, 453] width 354 height 21
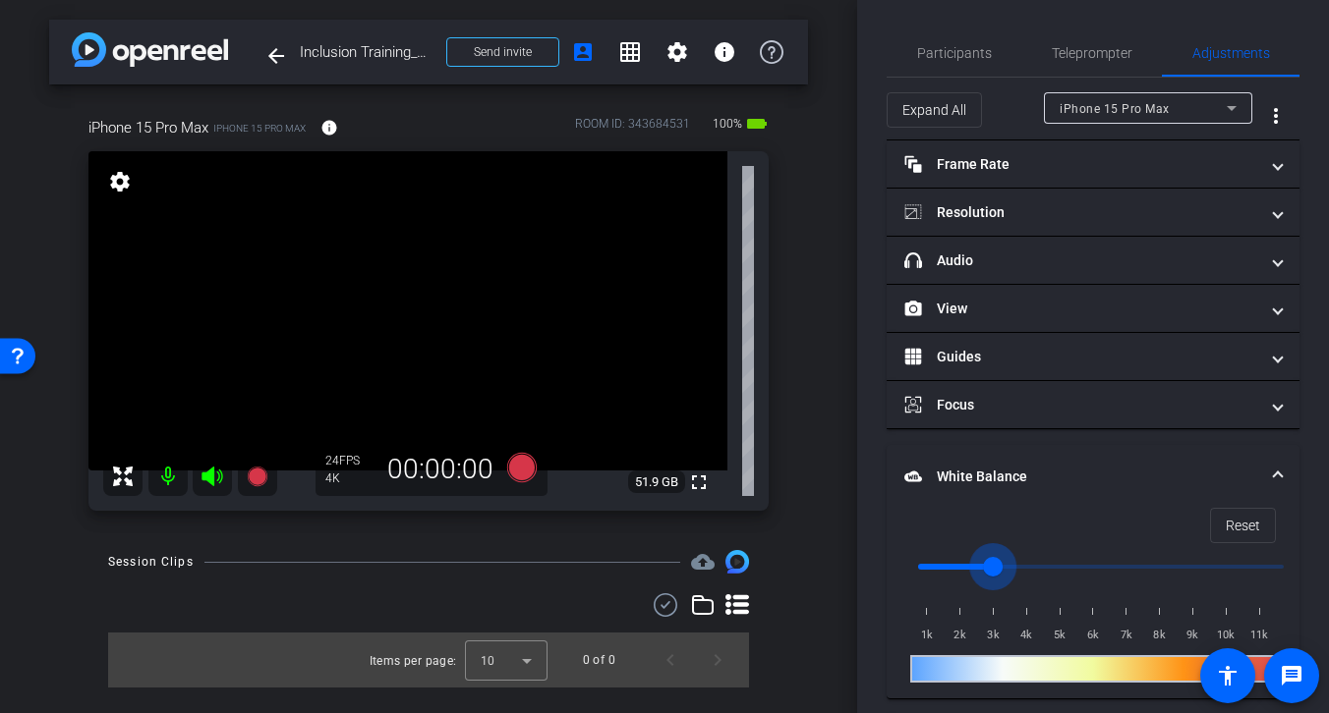
drag, startPoint x: 924, startPoint y: 561, endPoint x: 997, endPoint y: 562, distance: 73.7
click at [997, 562] on input "range" at bounding box center [1100, 566] width 407 height 43
drag, startPoint x: 997, startPoint y: 562, endPoint x: 1014, endPoint y: 563, distance: 16.7
click at [1014, 563] on input "range" at bounding box center [1100, 566] width 407 height 43
drag, startPoint x: 1011, startPoint y: 563, endPoint x: 988, endPoint y: 568, distance: 24.1
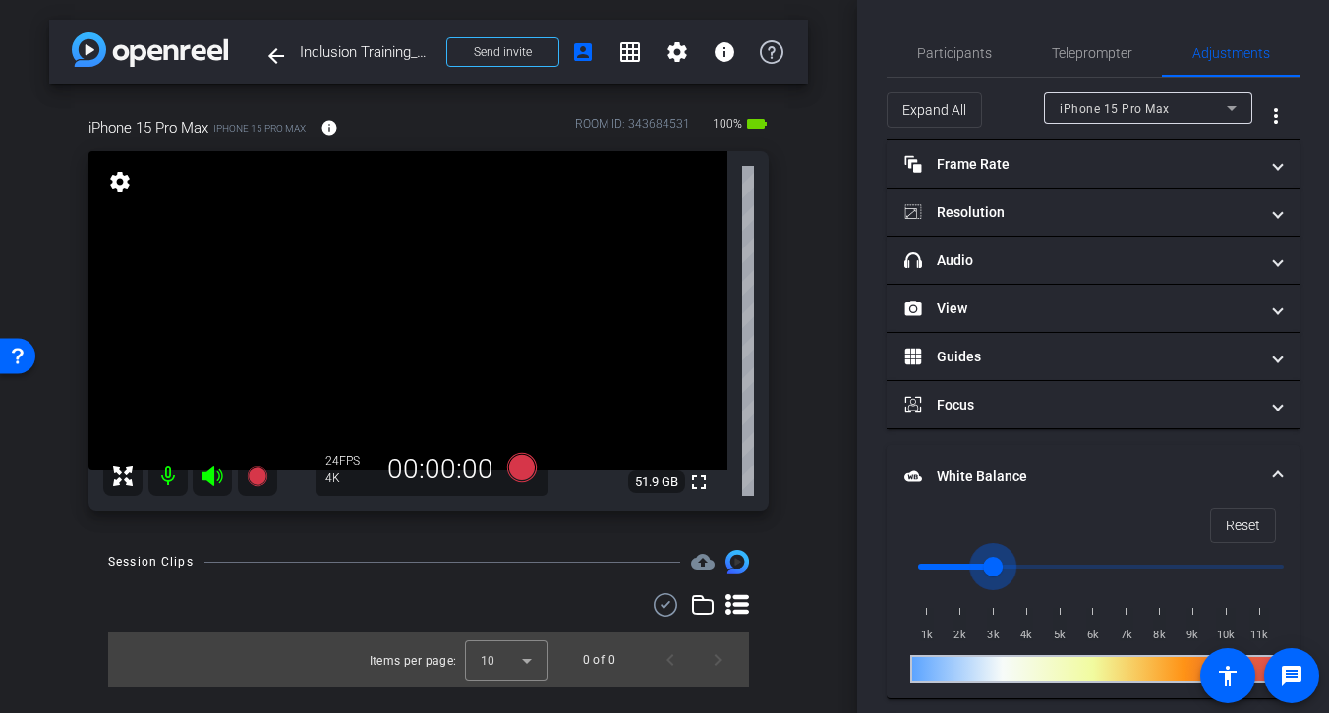
click at [988, 568] on input "range" at bounding box center [1100, 566] width 407 height 43
drag, startPoint x: 987, startPoint y: 566, endPoint x: 964, endPoint y: 567, distance: 22.6
click at [964, 567] on input "range" at bounding box center [1100, 566] width 407 height 43
drag, startPoint x: 958, startPoint y: 566, endPoint x: 973, endPoint y: 566, distance: 14.7
type input "2500"
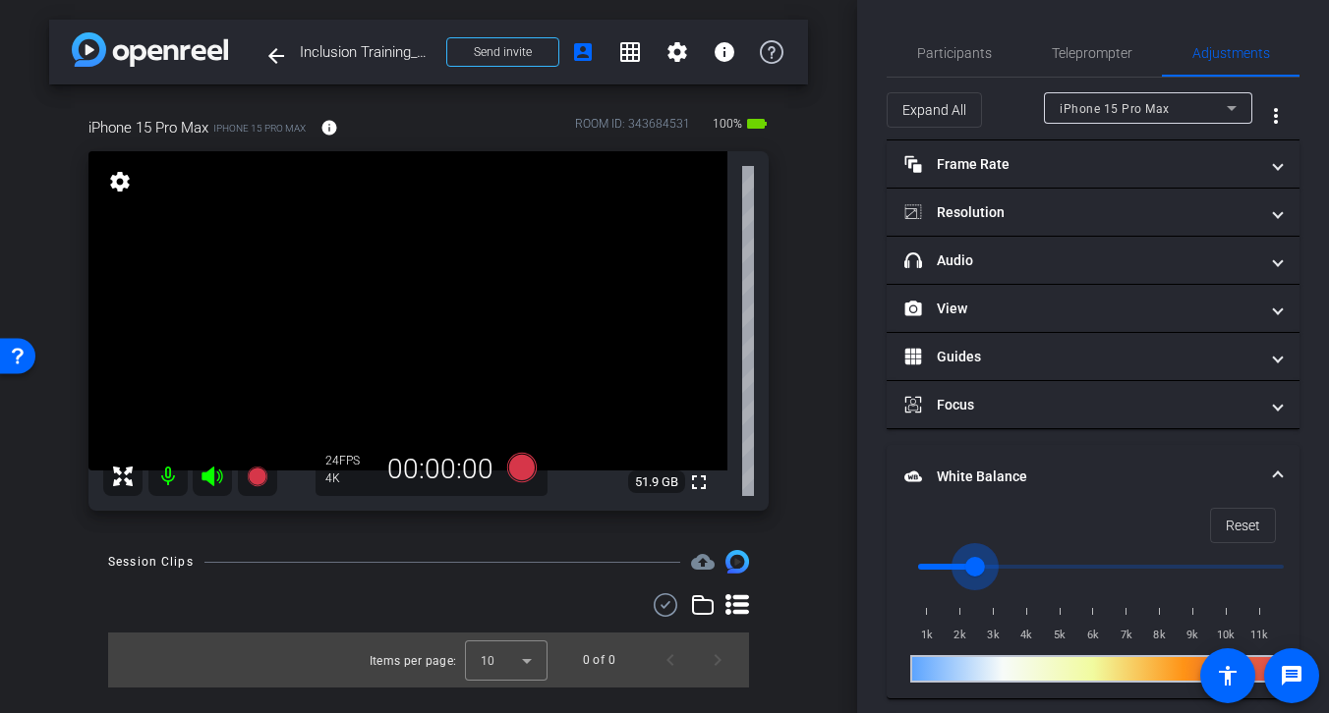
click at [973, 566] on input "range" at bounding box center [1100, 566] width 407 height 43
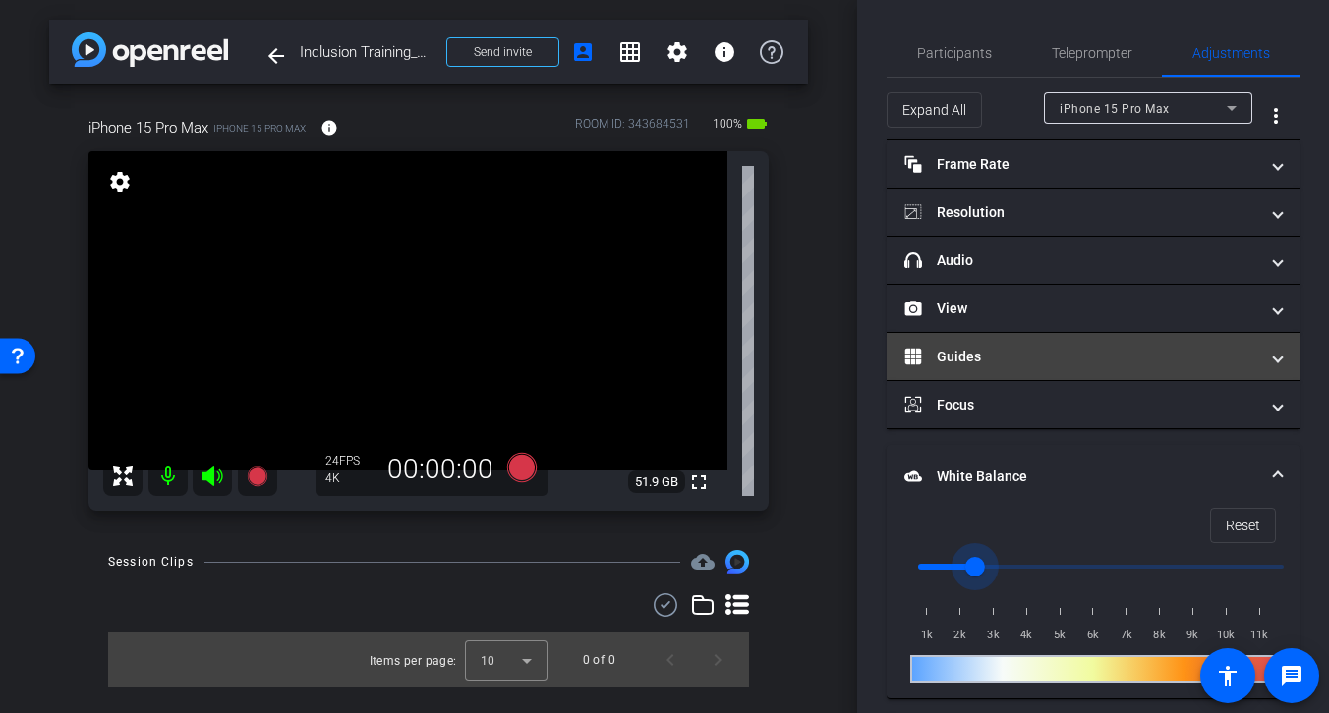
click at [1065, 344] on mat-expansion-panel-header "Guides" at bounding box center [1092, 356] width 413 height 47
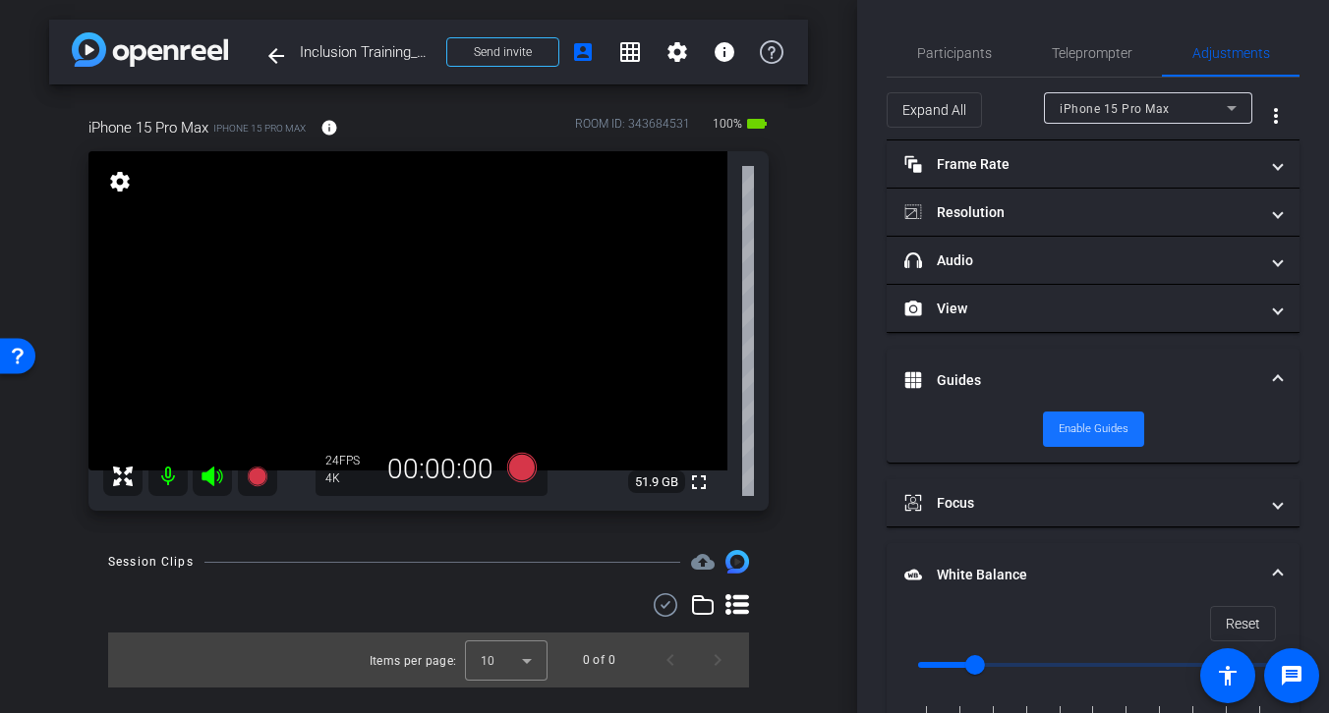
click at [1097, 428] on span "Enable Guides" at bounding box center [1093, 429] width 70 height 29
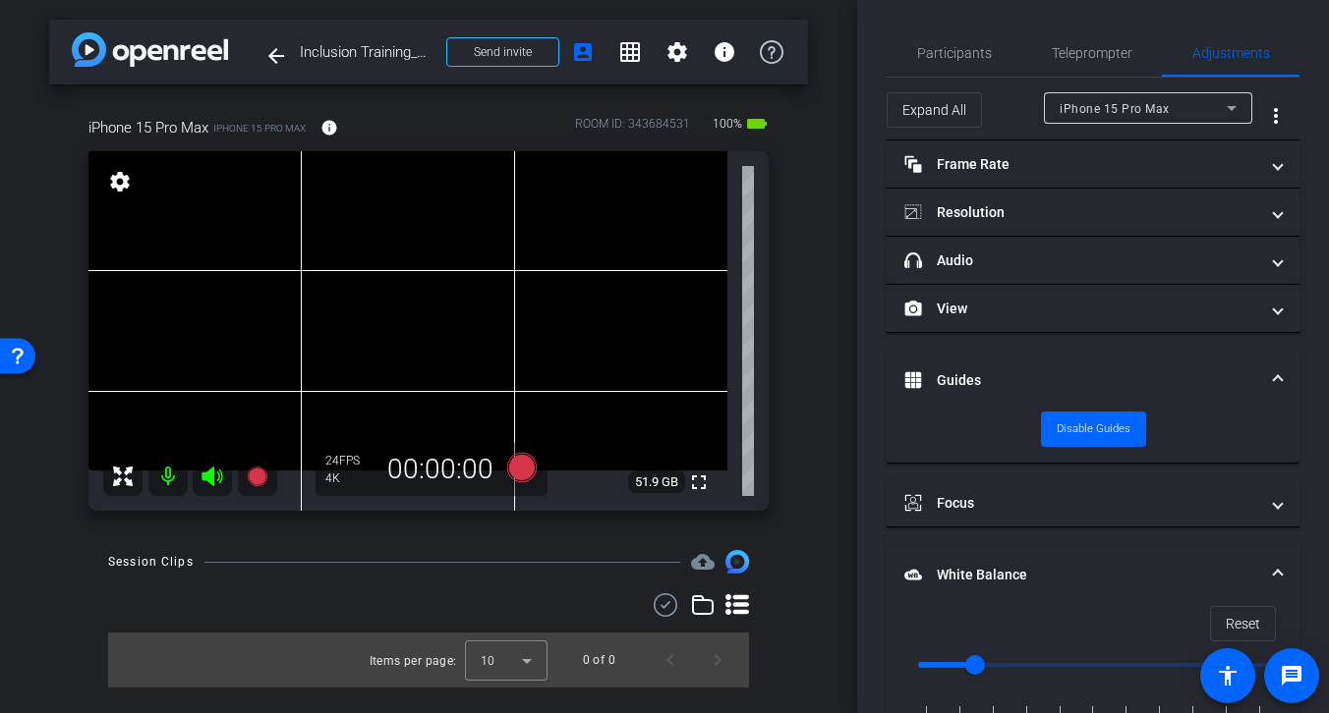
click at [385, 269] on video at bounding box center [407, 310] width 639 height 319
click at [950, 61] on span "Participants" at bounding box center [954, 52] width 75 height 47
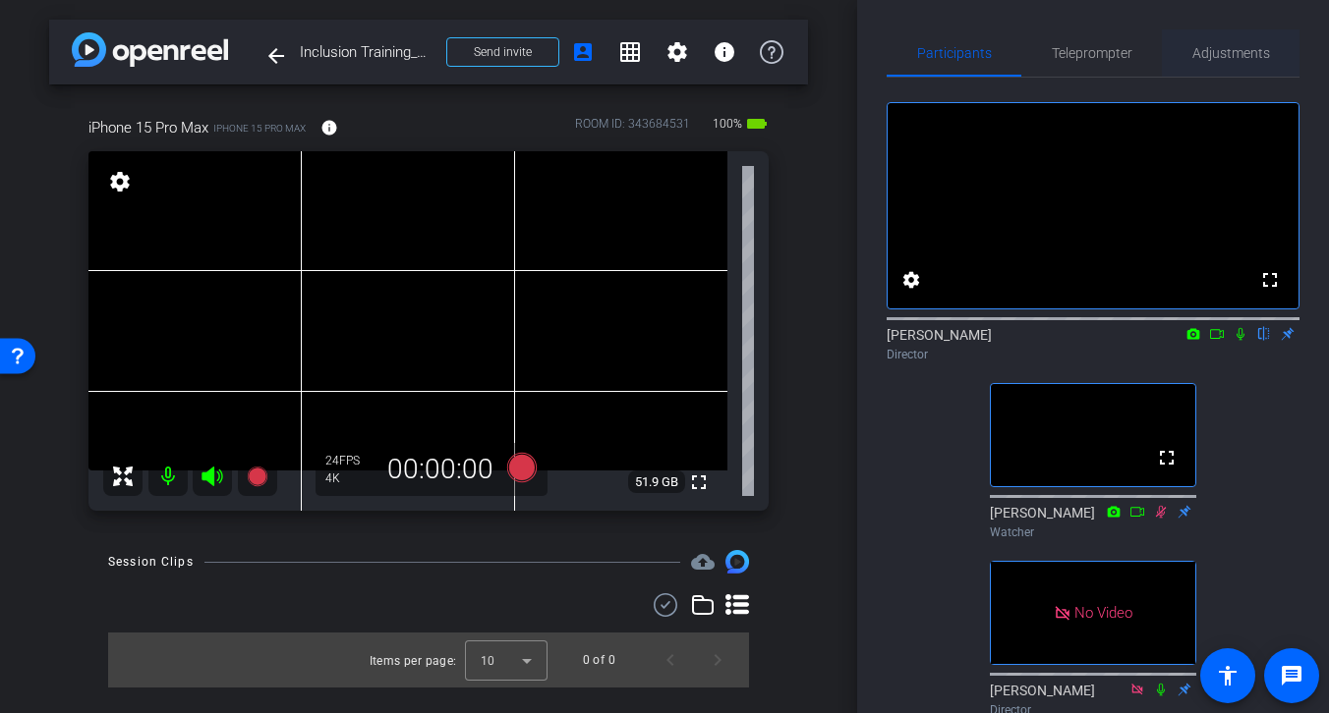
click at [1220, 52] on span "Adjustments" at bounding box center [1231, 53] width 78 height 14
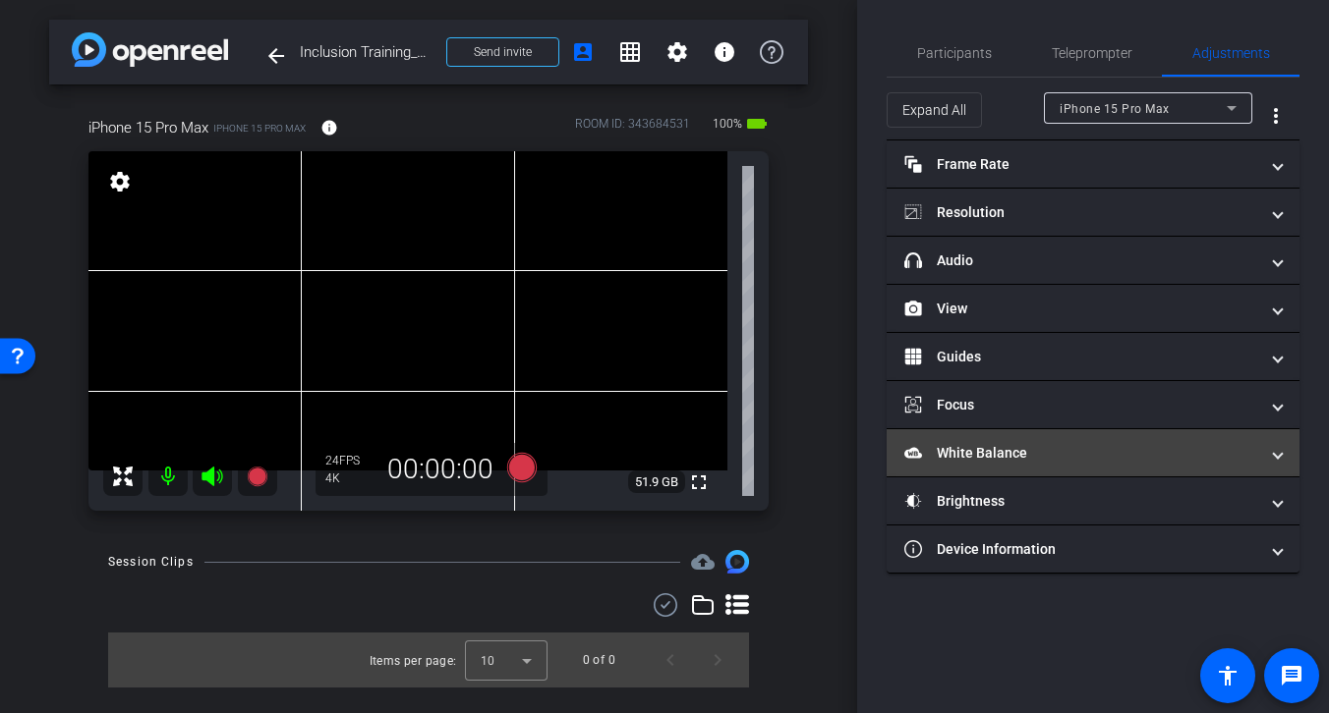
click at [1014, 454] on mat-panel-title "White Balance White Balance" at bounding box center [1081, 453] width 354 height 21
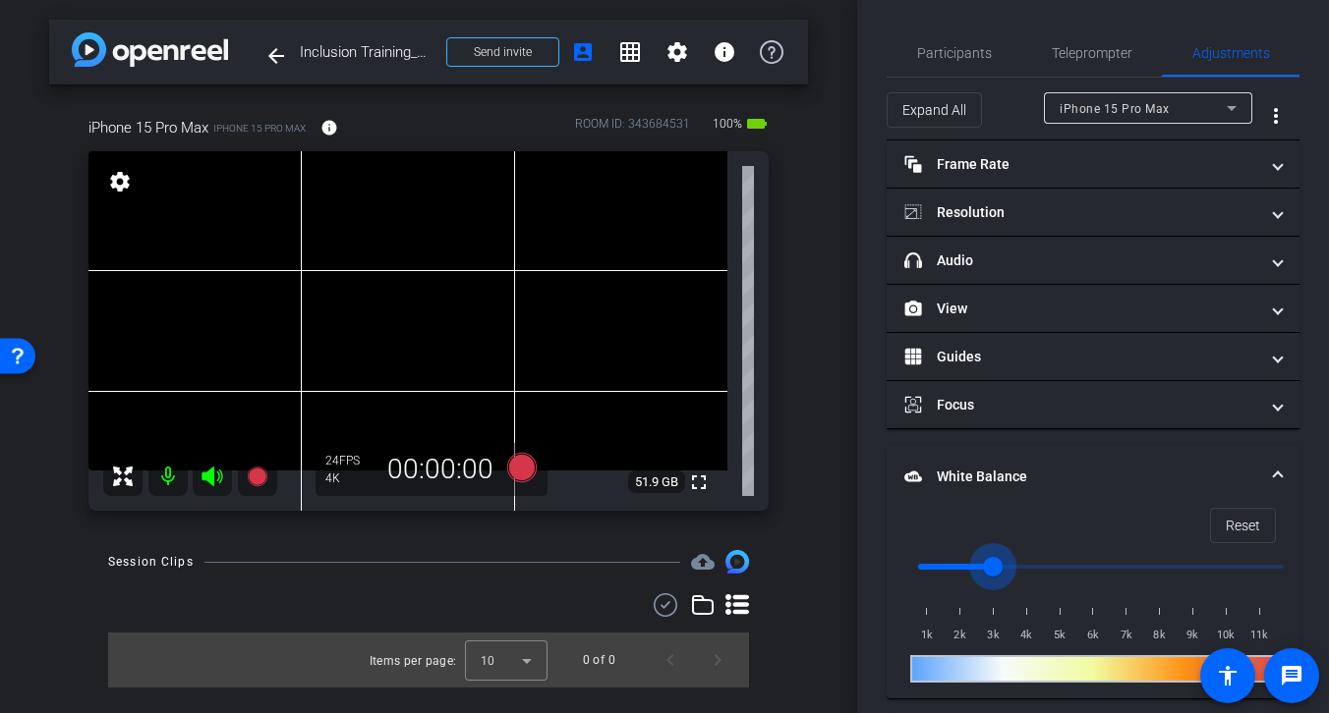
drag, startPoint x: 973, startPoint y: 565, endPoint x: 989, endPoint y: 565, distance: 15.7
click at [989, 565] on input "range" at bounding box center [1100, 566] width 407 height 43
drag, startPoint x: 990, startPoint y: 564, endPoint x: 952, endPoint y: 564, distance: 37.3
click at [952, 564] on input "range" at bounding box center [1100, 566] width 407 height 43
click at [1237, 526] on span "Reset" at bounding box center [1242, 525] width 34 height 37
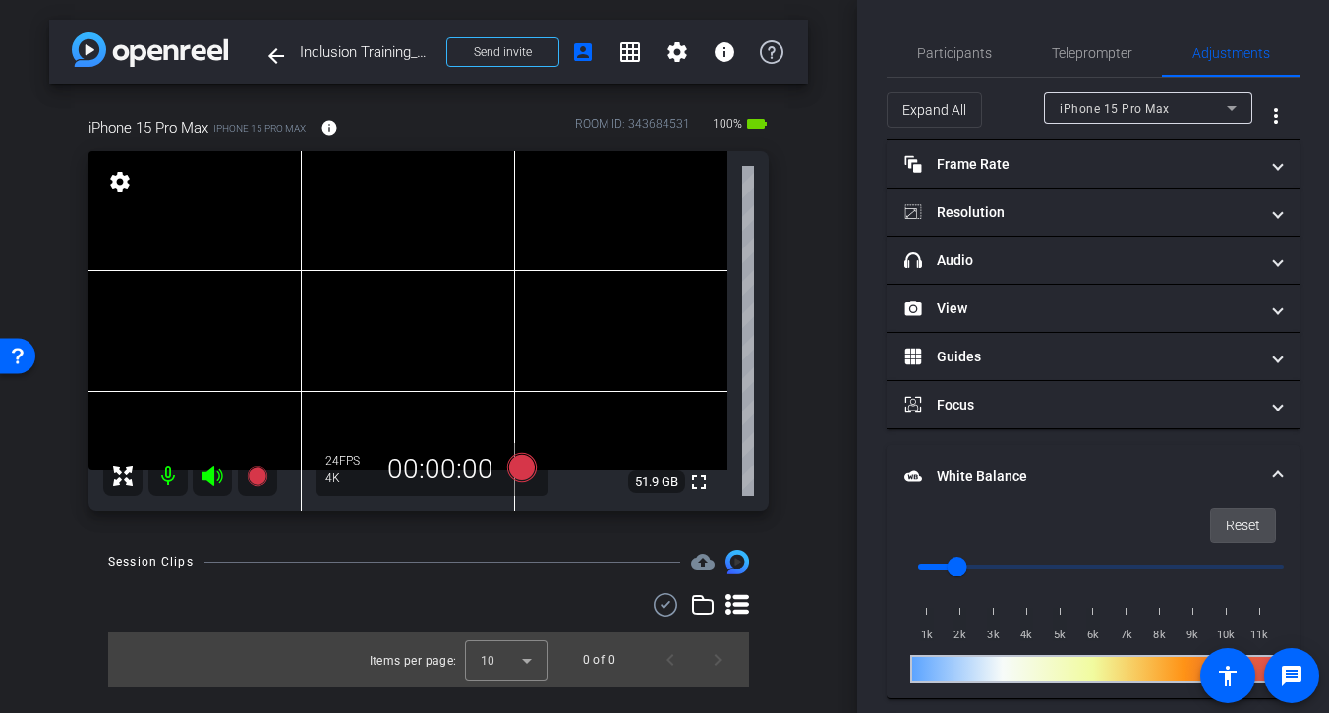
type input "1000"
click at [962, 58] on span "Participants" at bounding box center [954, 53] width 75 height 14
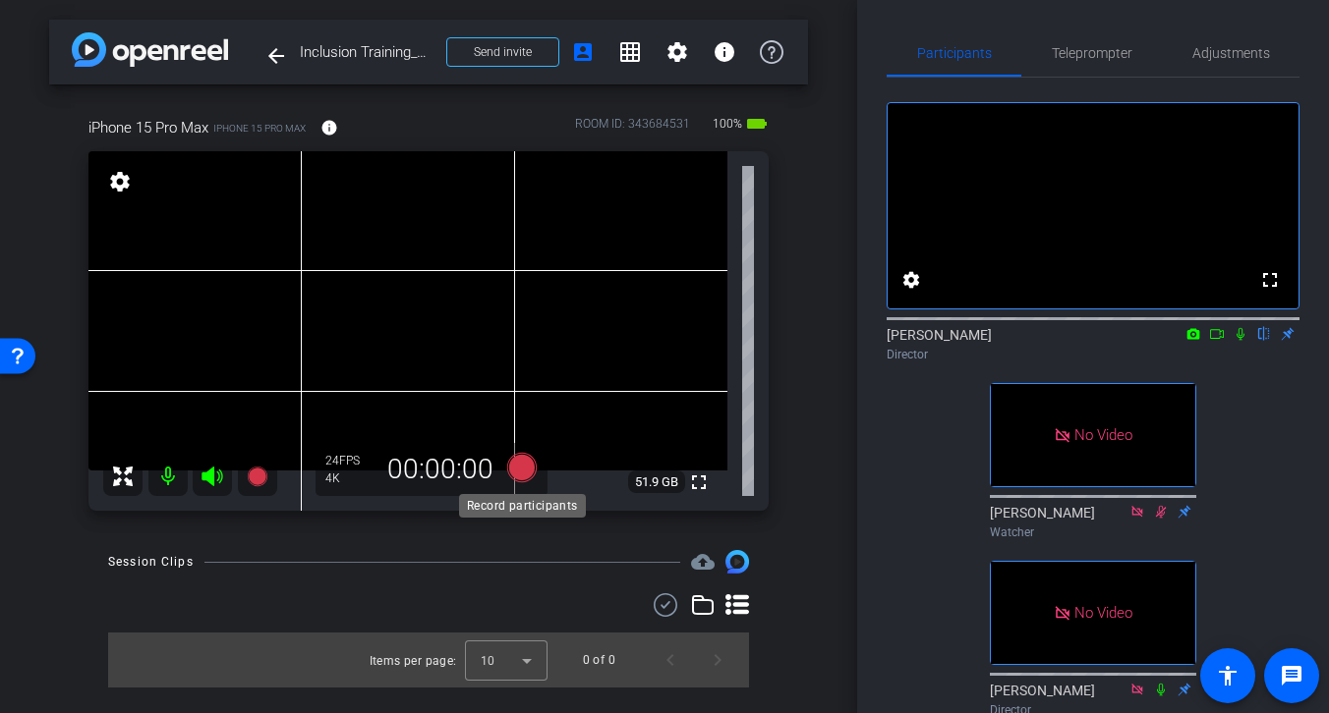
click at [523, 471] on icon at bounding box center [521, 467] width 29 height 29
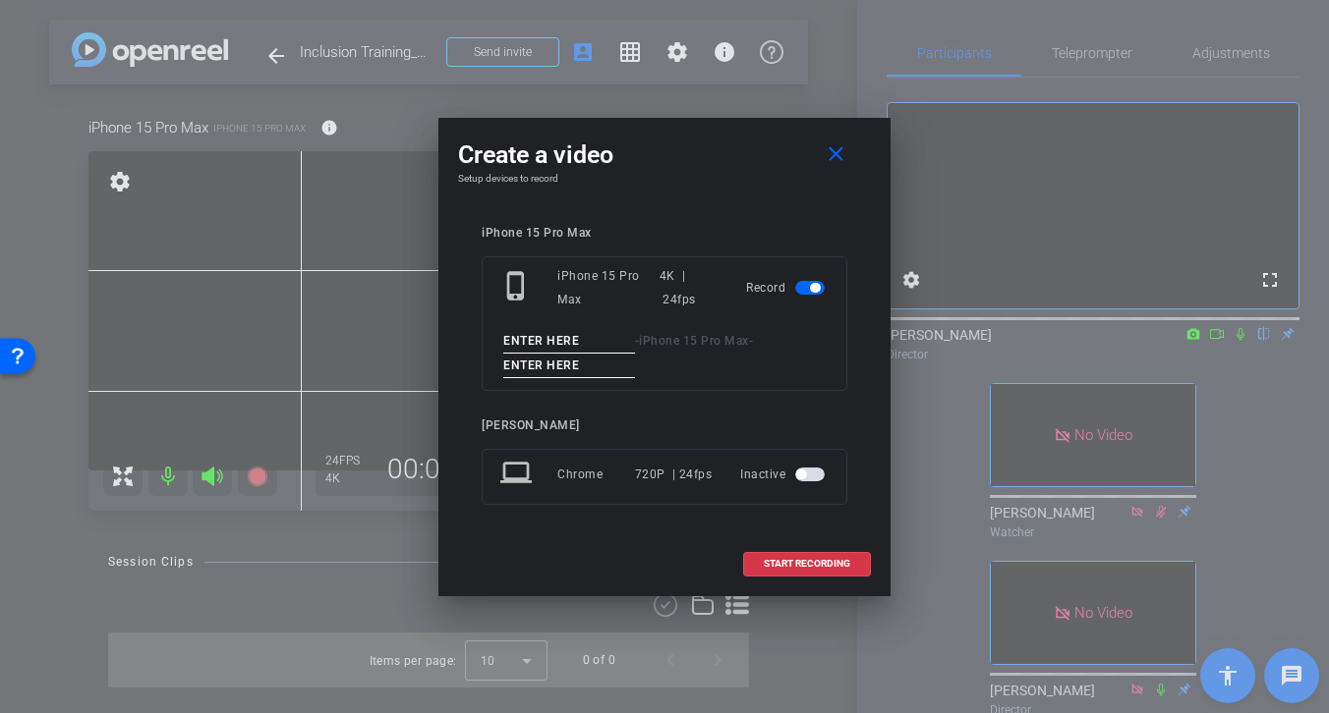
drag, startPoint x: 595, startPoint y: 339, endPoint x: 451, endPoint y: 346, distance: 143.6
click at [454, 347] on div "Create a video close Setup devices to record iPhone 15 Pro Max phone_iphone iPh…" at bounding box center [664, 357] width 452 height 479
drag, startPoint x: 532, startPoint y: 337, endPoint x: 449, endPoint y: 338, distance: 82.6
click at [449, 338] on div "Create a video close Setup devices to record iPhone 15 Pro Max phone_iphone iPh…" at bounding box center [664, 357] width 452 height 479
type input "Tk 1"
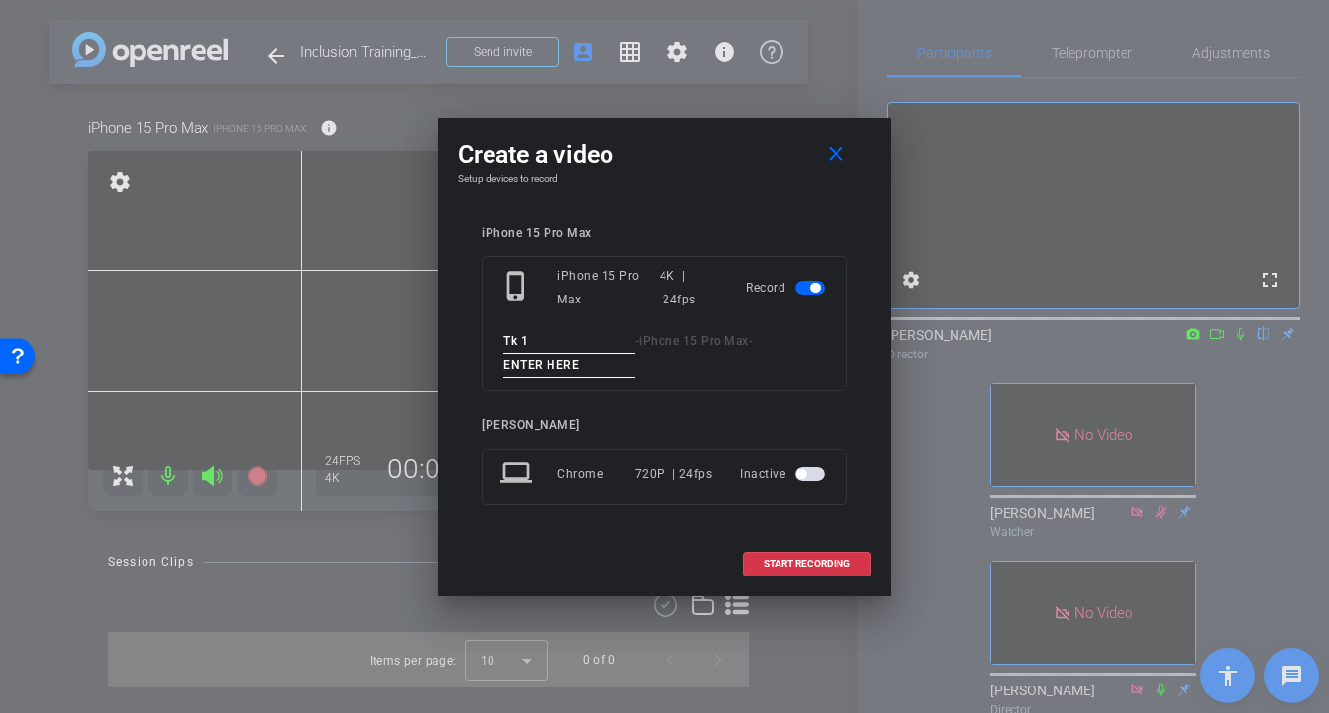
click at [587, 368] on input at bounding box center [569, 366] width 132 height 25
paste input "Tk 1"
type input "Tk 1"
click at [796, 560] on span "START RECORDING" at bounding box center [807, 564] width 86 height 10
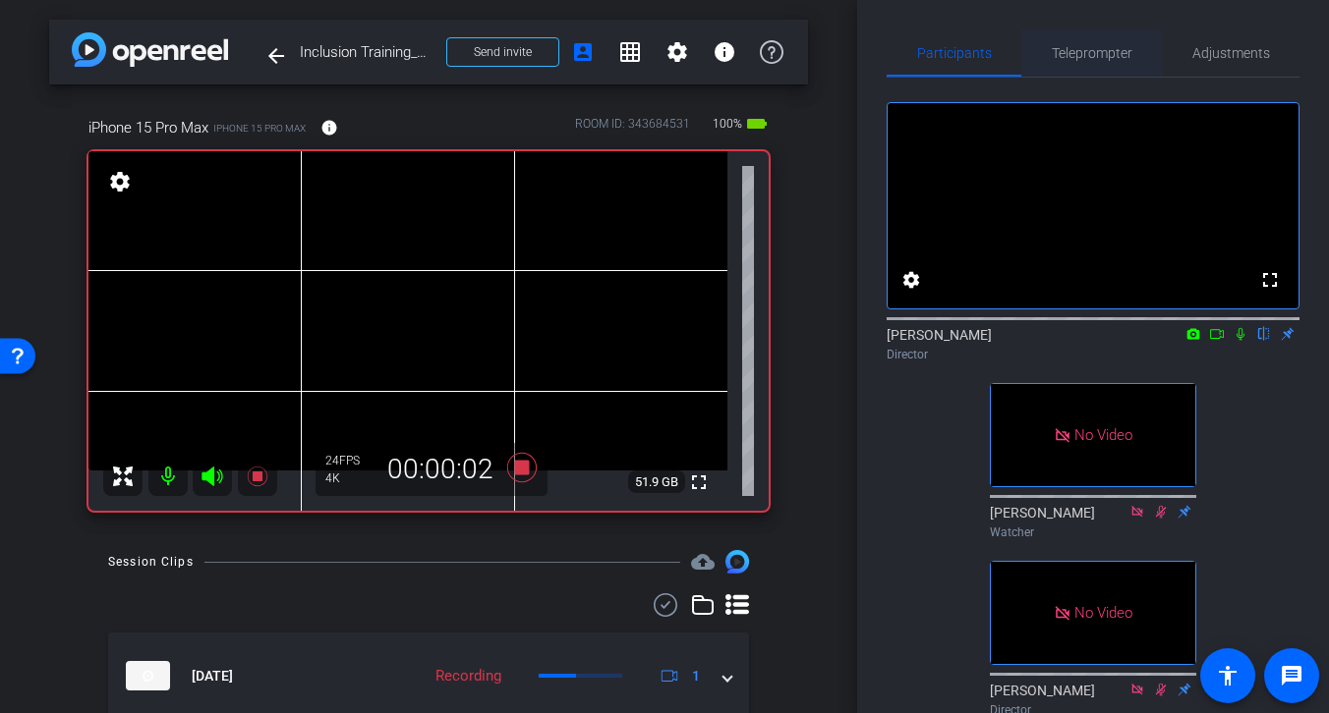
click at [1085, 53] on span "Teleprompter" at bounding box center [1092, 53] width 81 height 14
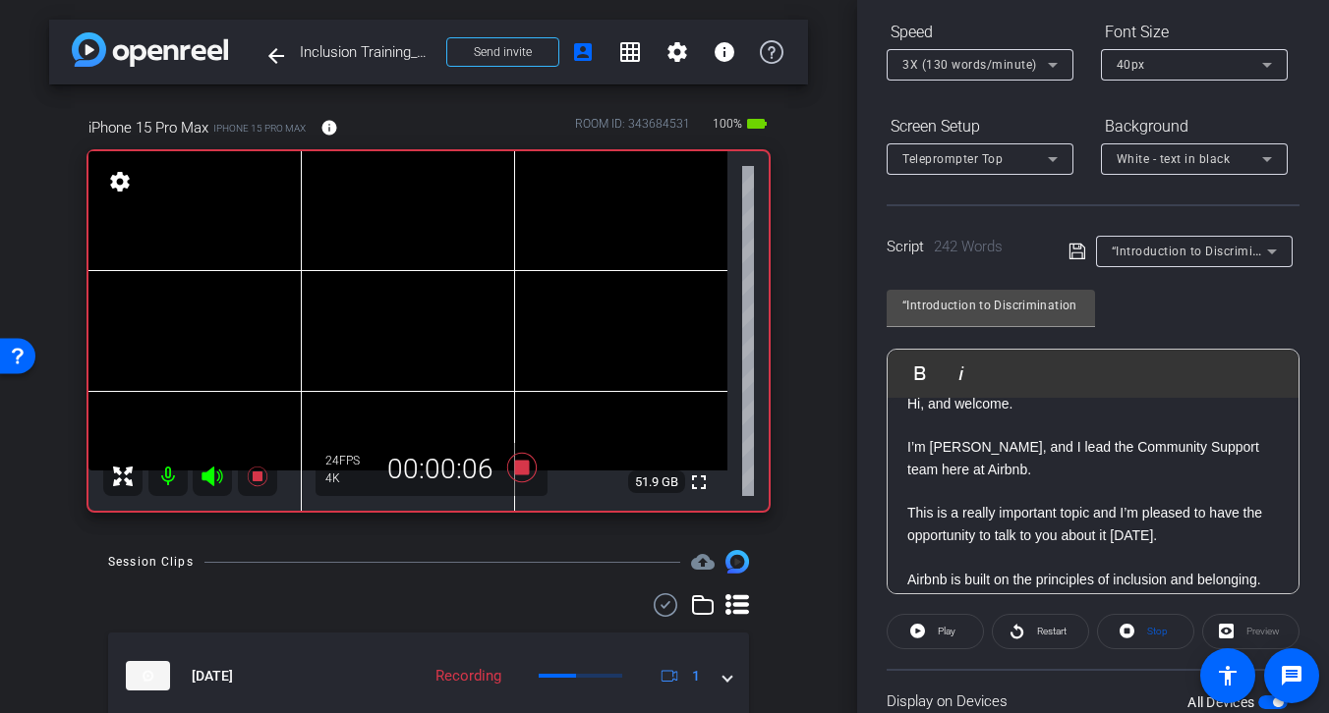
scroll to position [361, 0]
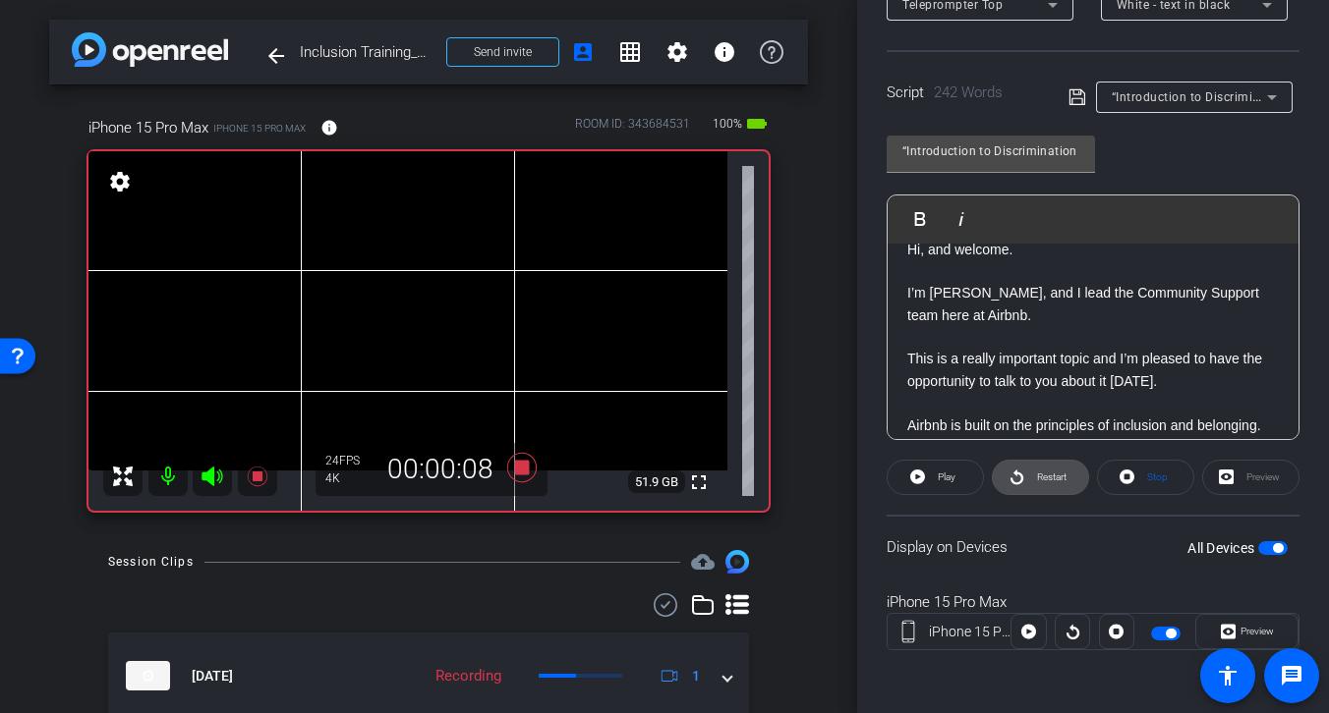
click at [1029, 476] on span at bounding box center [1040, 477] width 95 height 47
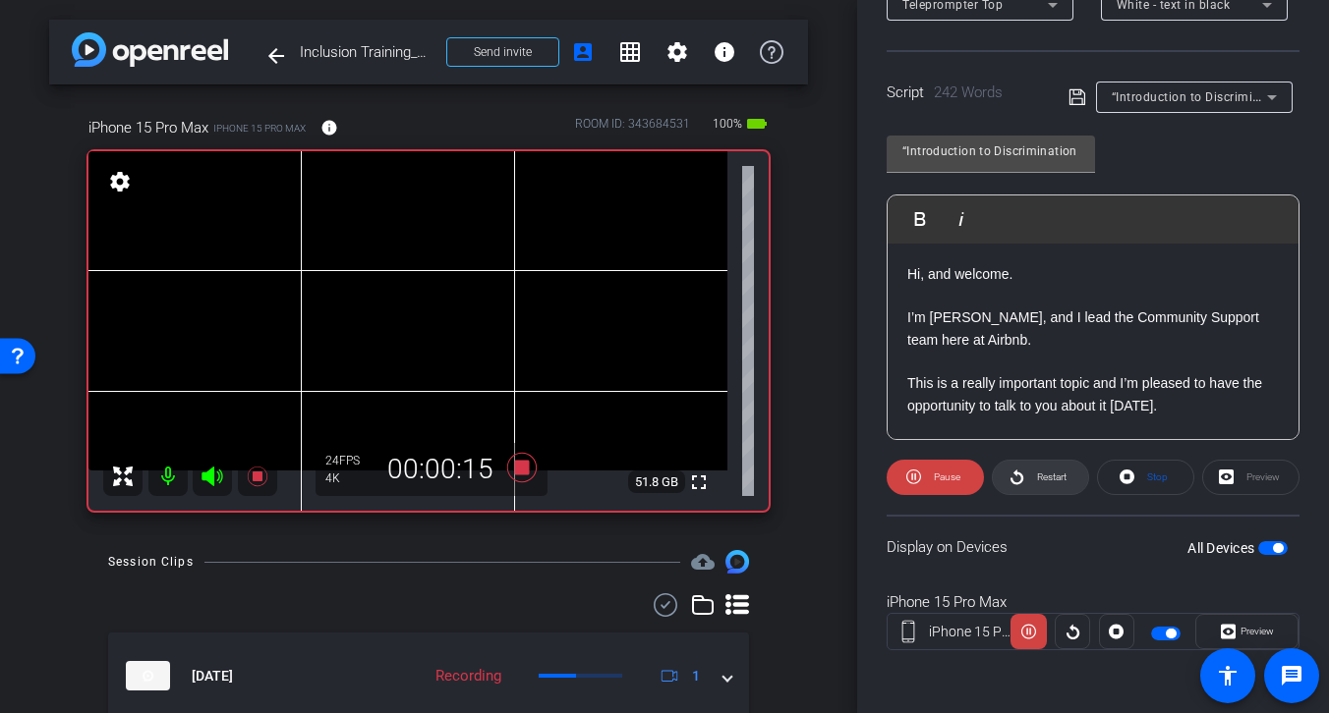
click at [1035, 479] on span "Restart" at bounding box center [1049, 478] width 34 height 28
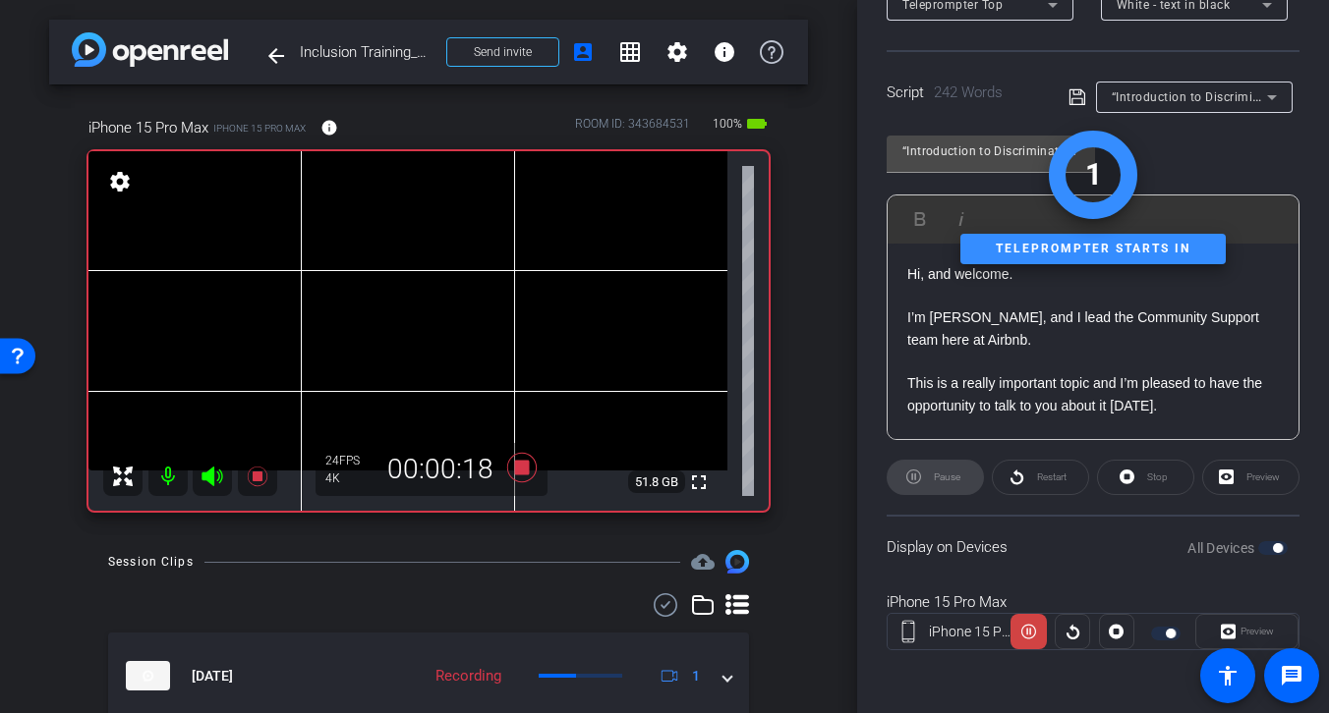
click at [1036, 478] on div "Restart" at bounding box center [1040, 477] width 97 height 35
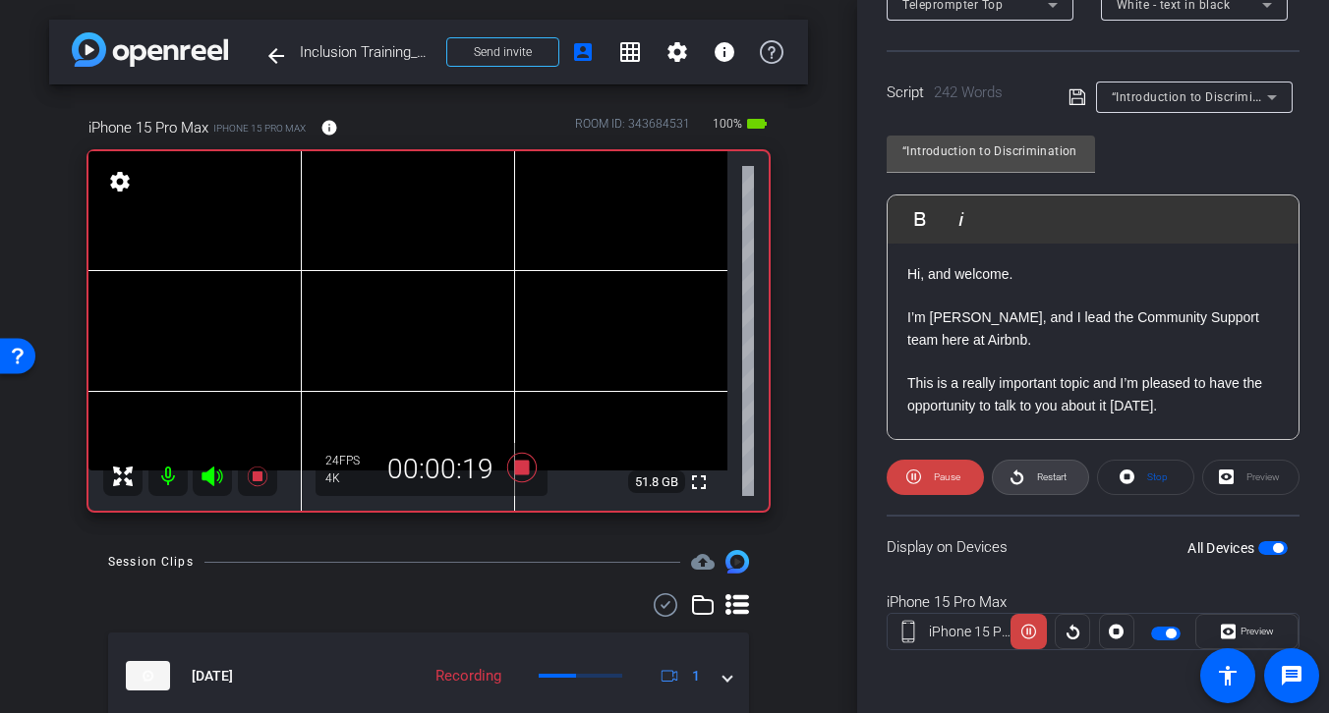
click at [1037, 478] on span "Restart" at bounding box center [1051, 477] width 29 height 11
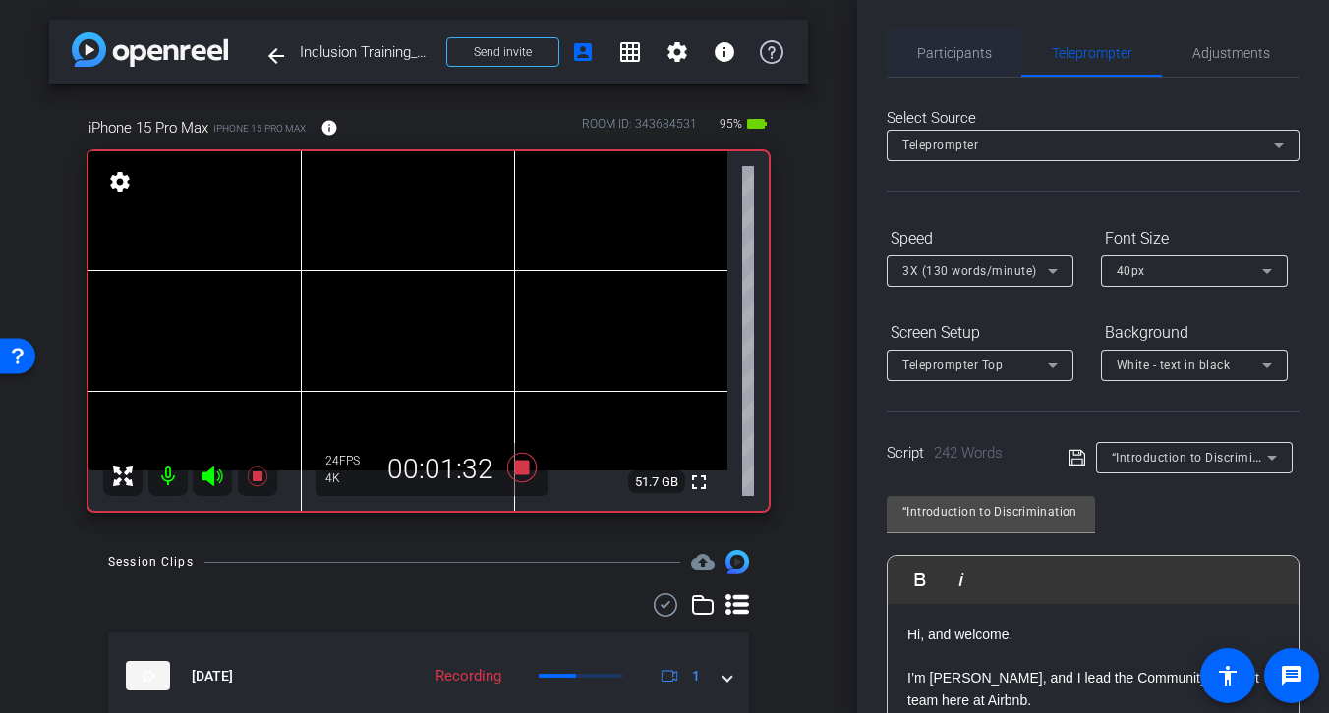
click at [956, 52] on span "Participants" at bounding box center [954, 53] width 75 height 14
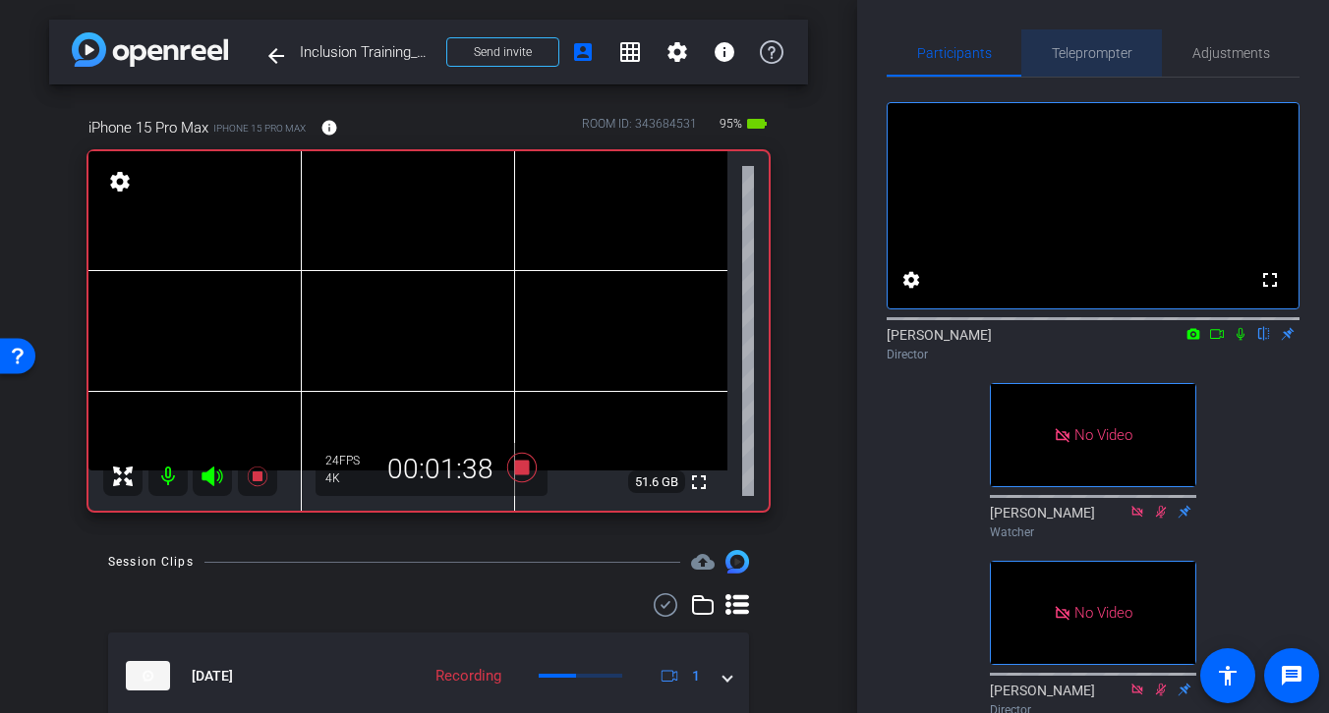
click at [1082, 53] on span "Teleprompter" at bounding box center [1092, 53] width 81 height 14
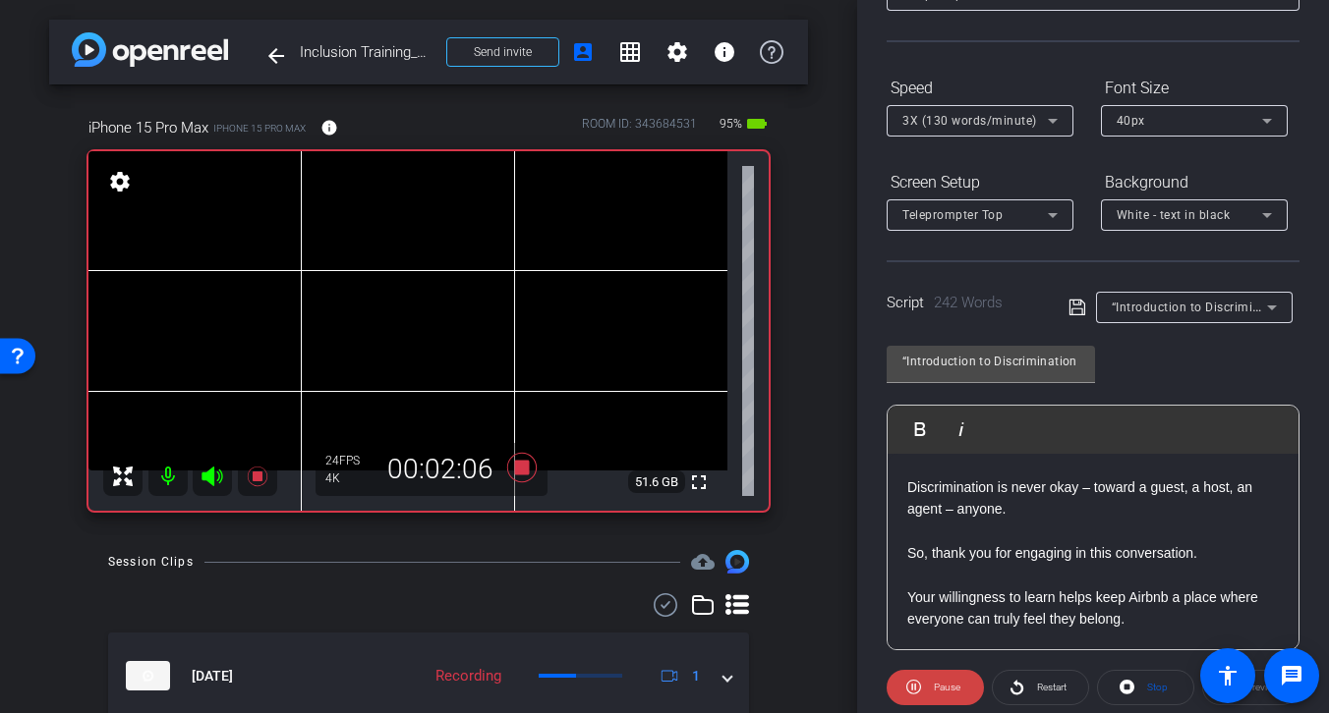
scroll to position [176, 0]
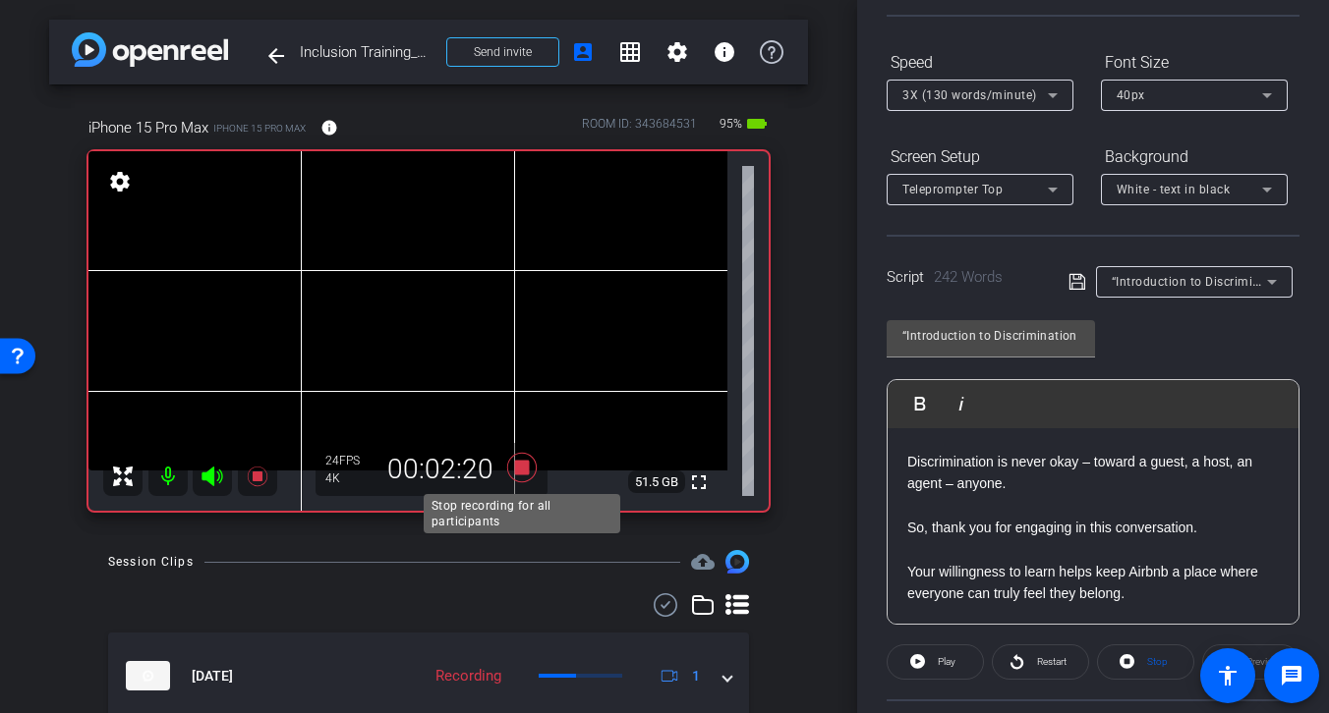
click at [517, 467] on icon at bounding box center [521, 467] width 29 height 29
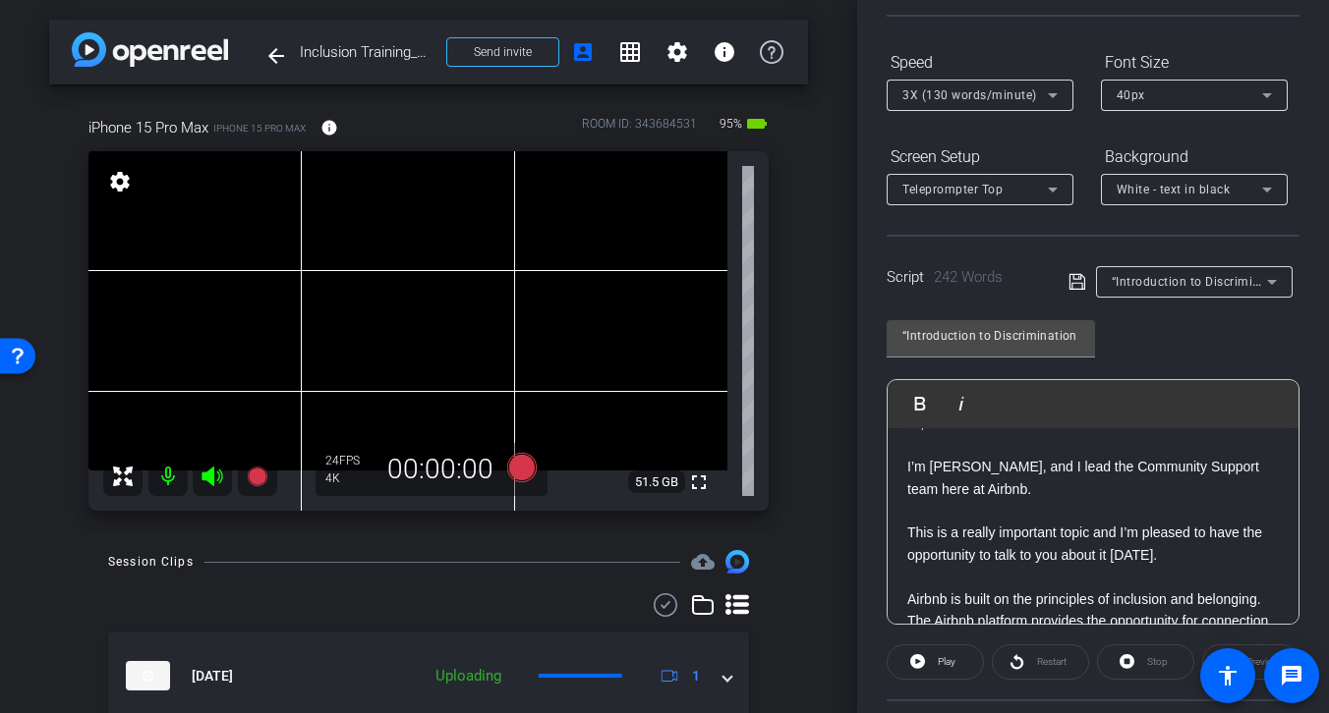
scroll to position [0, 0]
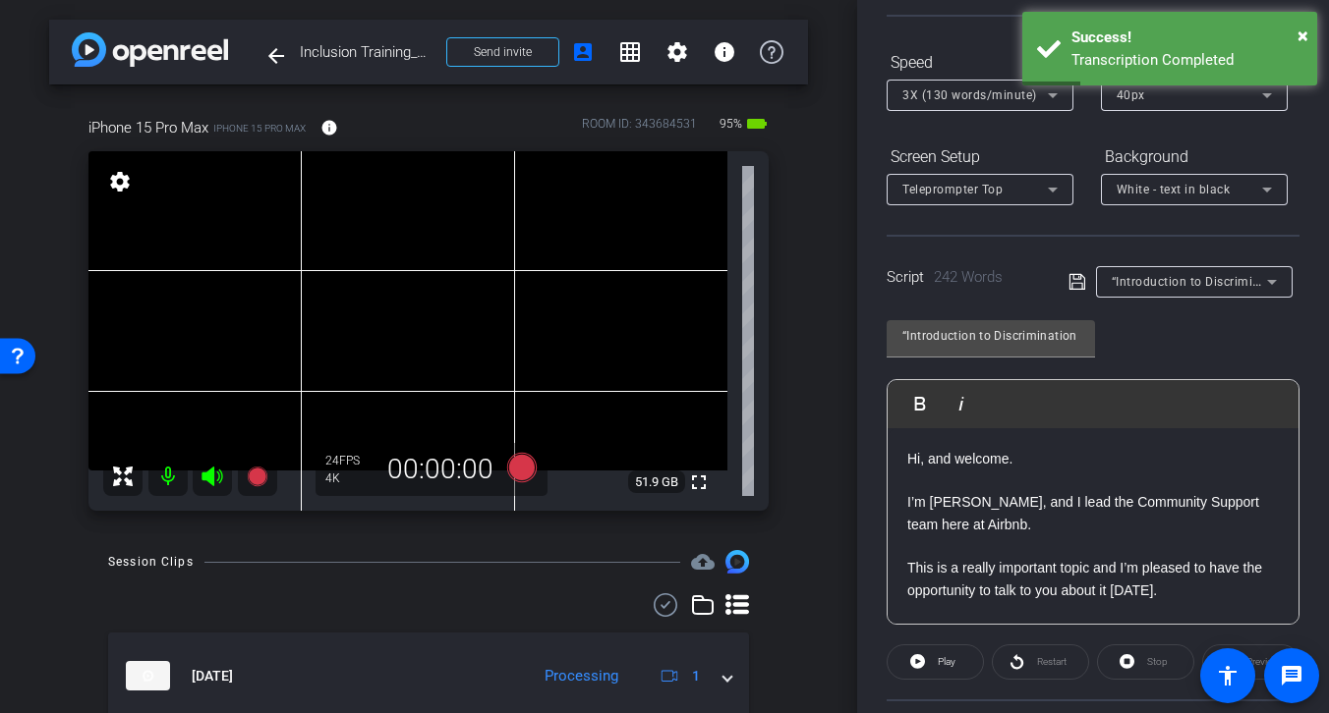
click at [1194, 284] on span "“Introduction to Discrimination Topics” Training Module" at bounding box center [1271, 281] width 321 height 16
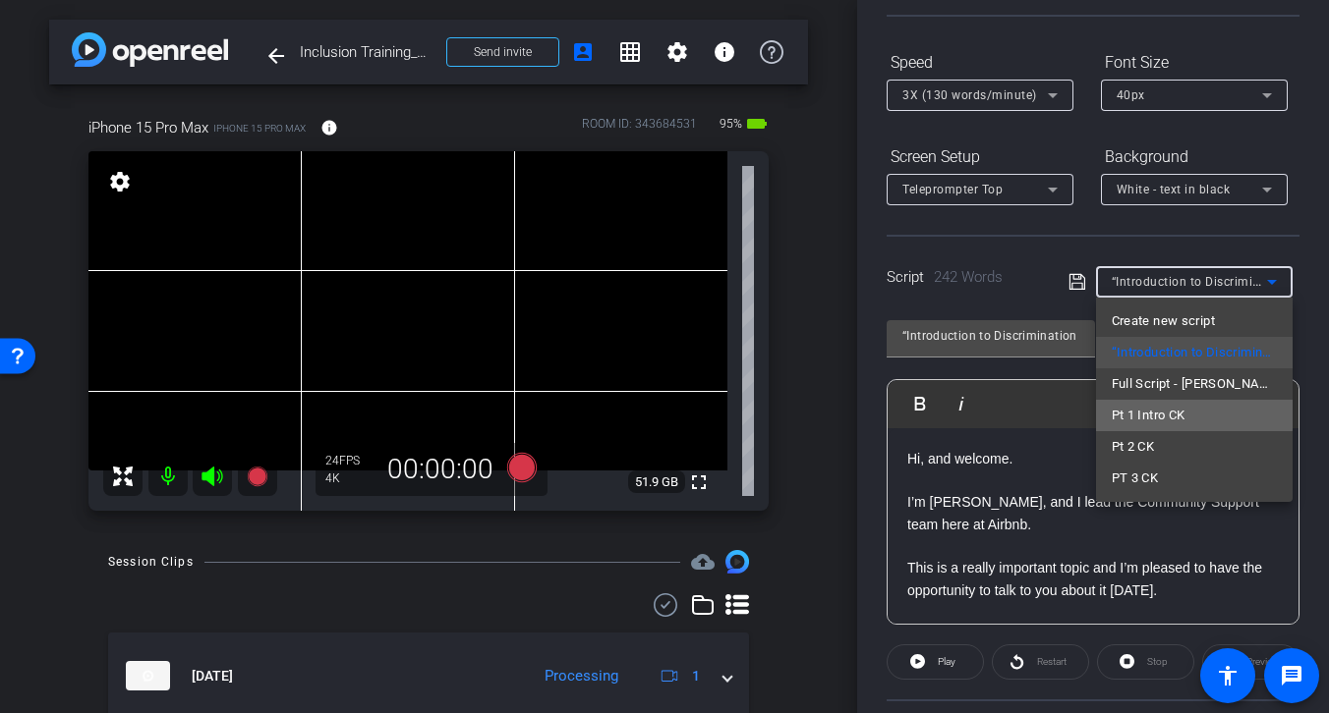
click at [1174, 415] on span "Pt 1 Intro CK" at bounding box center [1148, 416] width 74 height 24
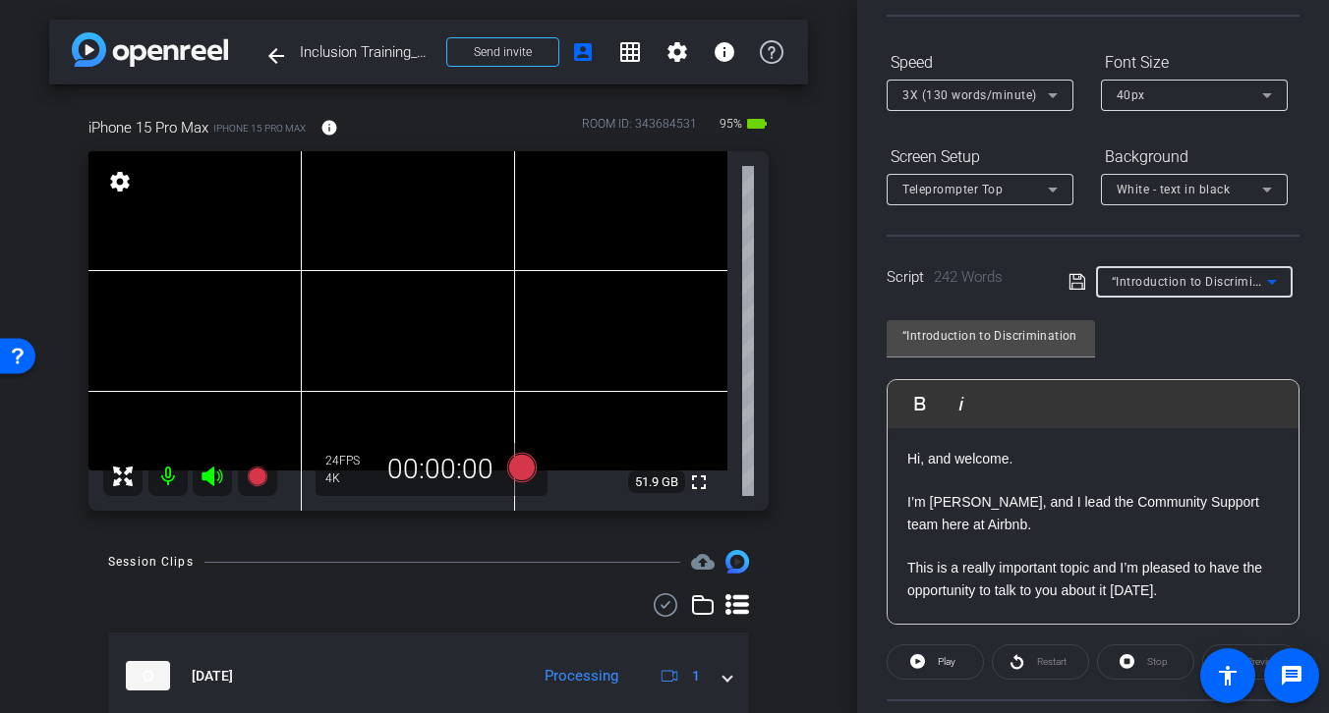
type input "Pt 1 Intro CK"
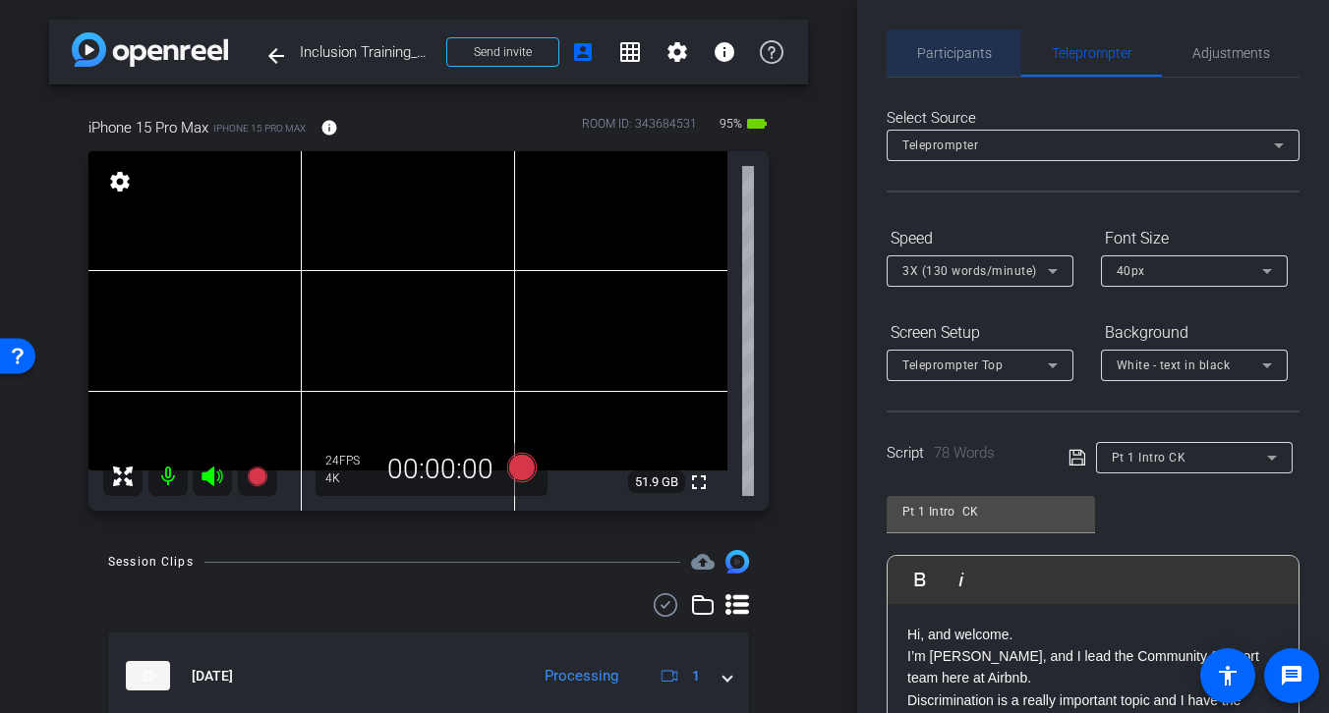
click at [947, 62] on span "Participants" at bounding box center [954, 52] width 75 height 47
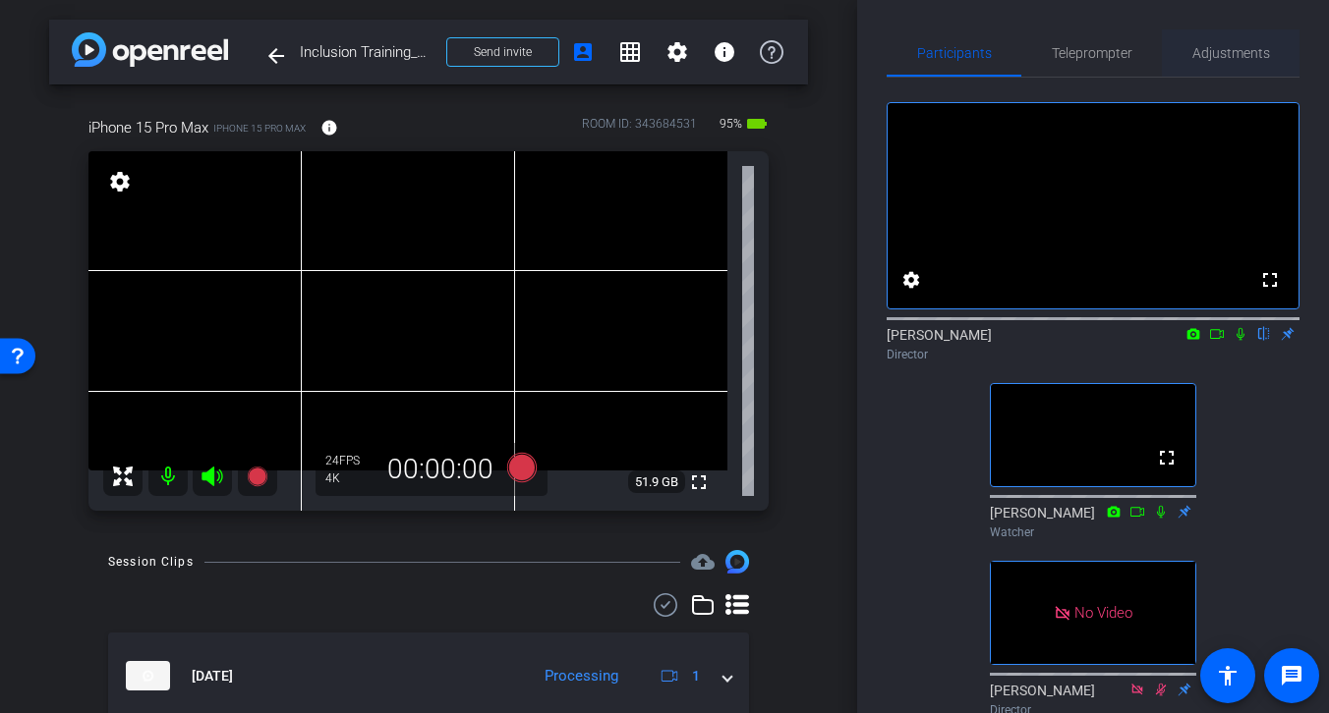
click at [1225, 50] on span "Adjustments" at bounding box center [1231, 53] width 78 height 14
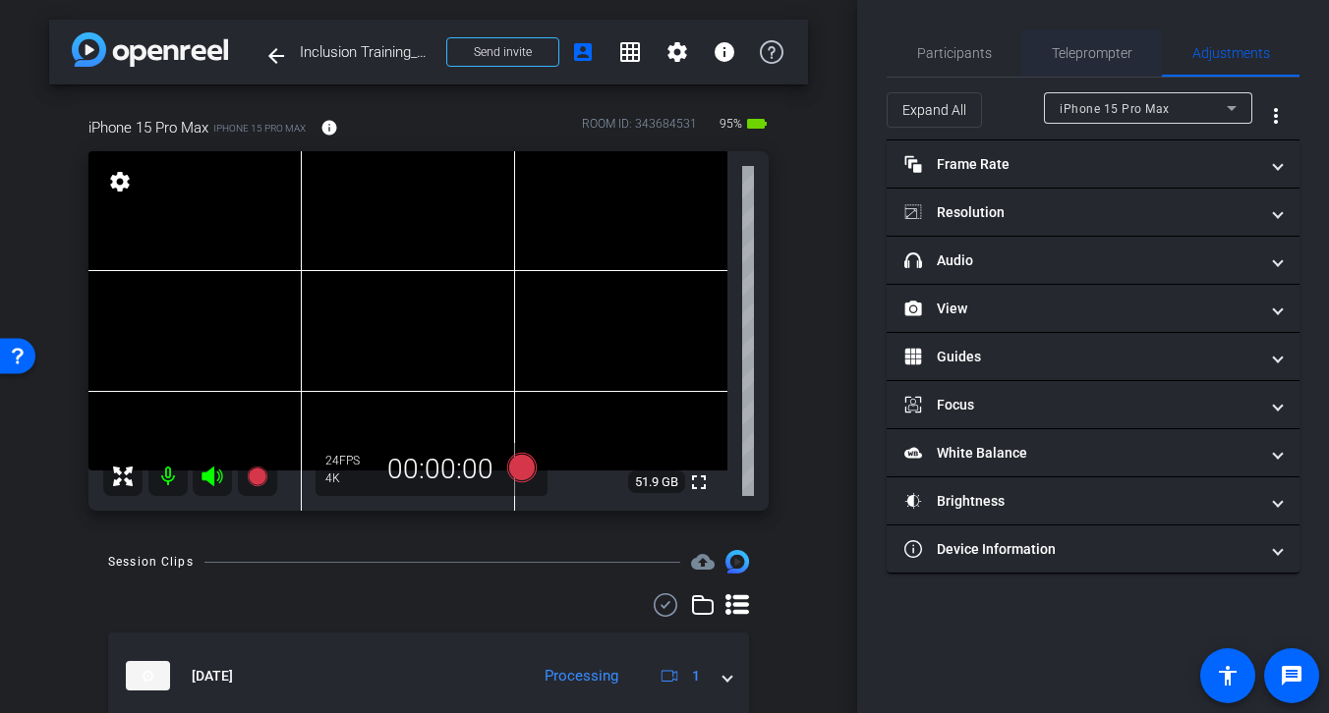
click at [1079, 55] on span "Teleprompter" at bounding box center [1092, 53] width 81 height 14
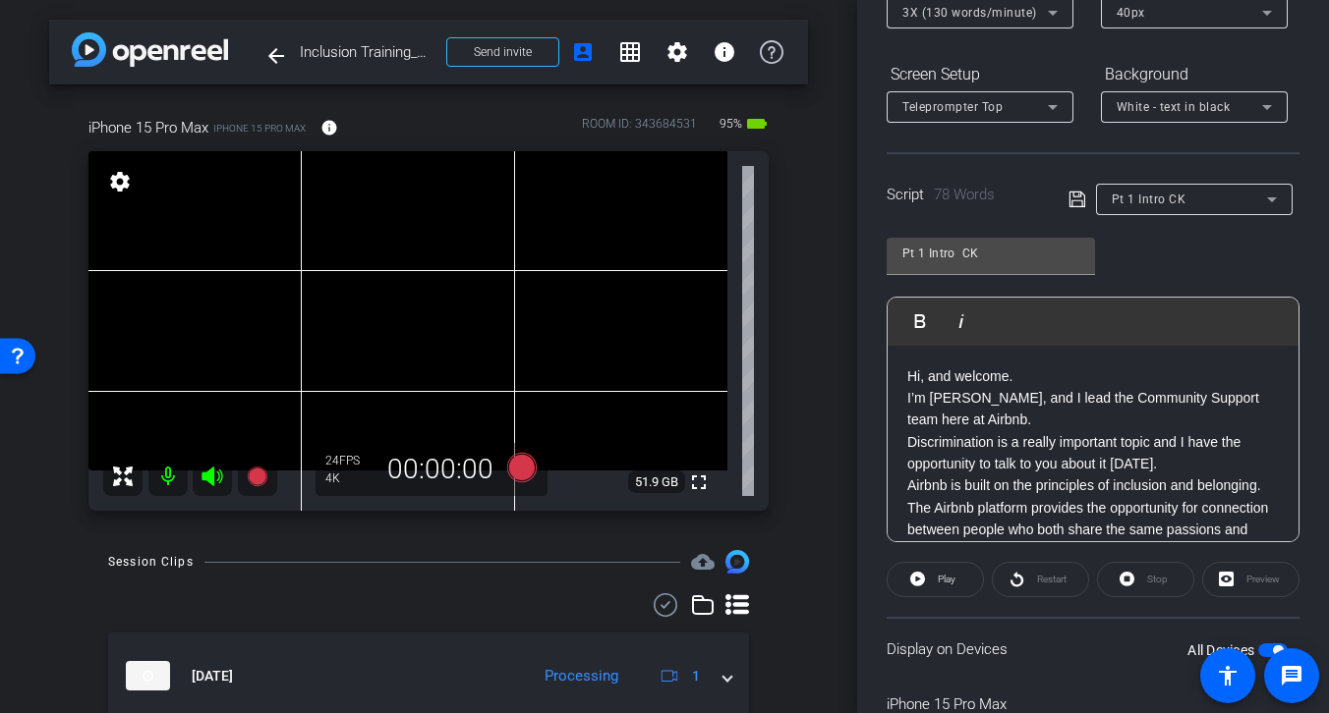
scroll to position [244, 0]
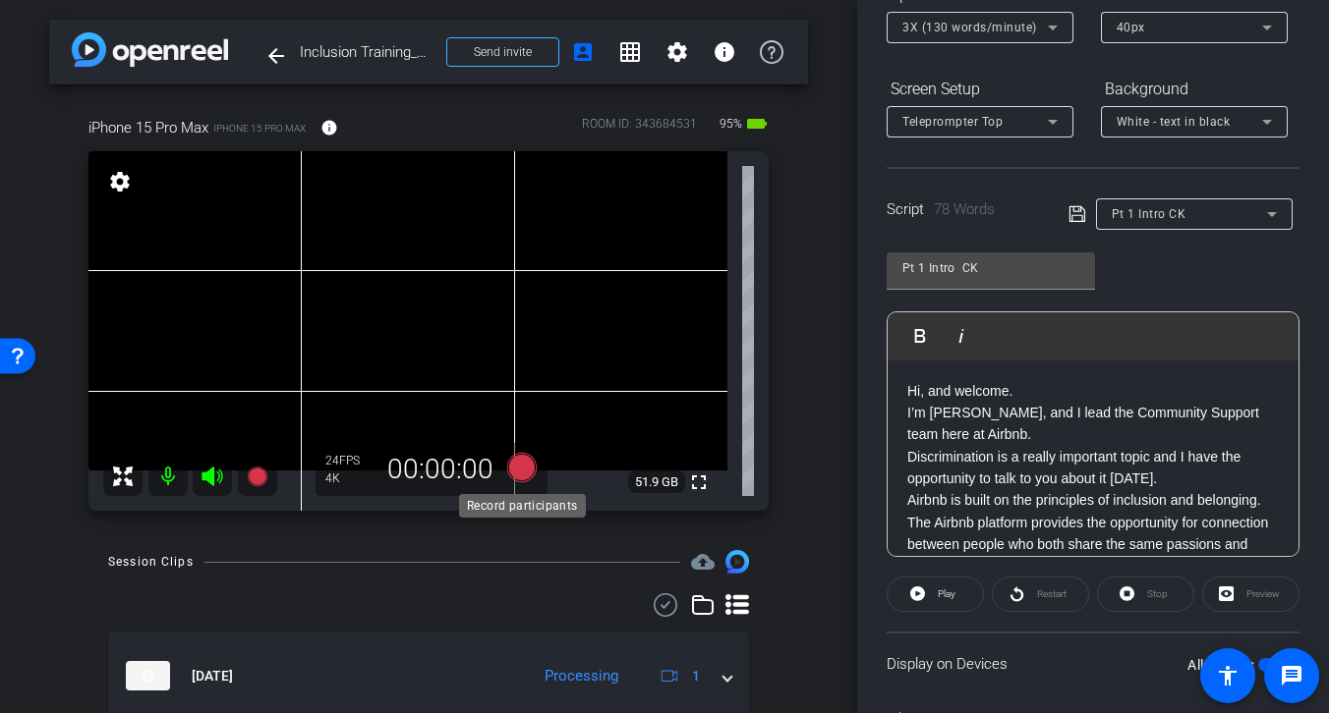
click at [518, 478] on icon at bounding box center [521, 467] width 29 height 29
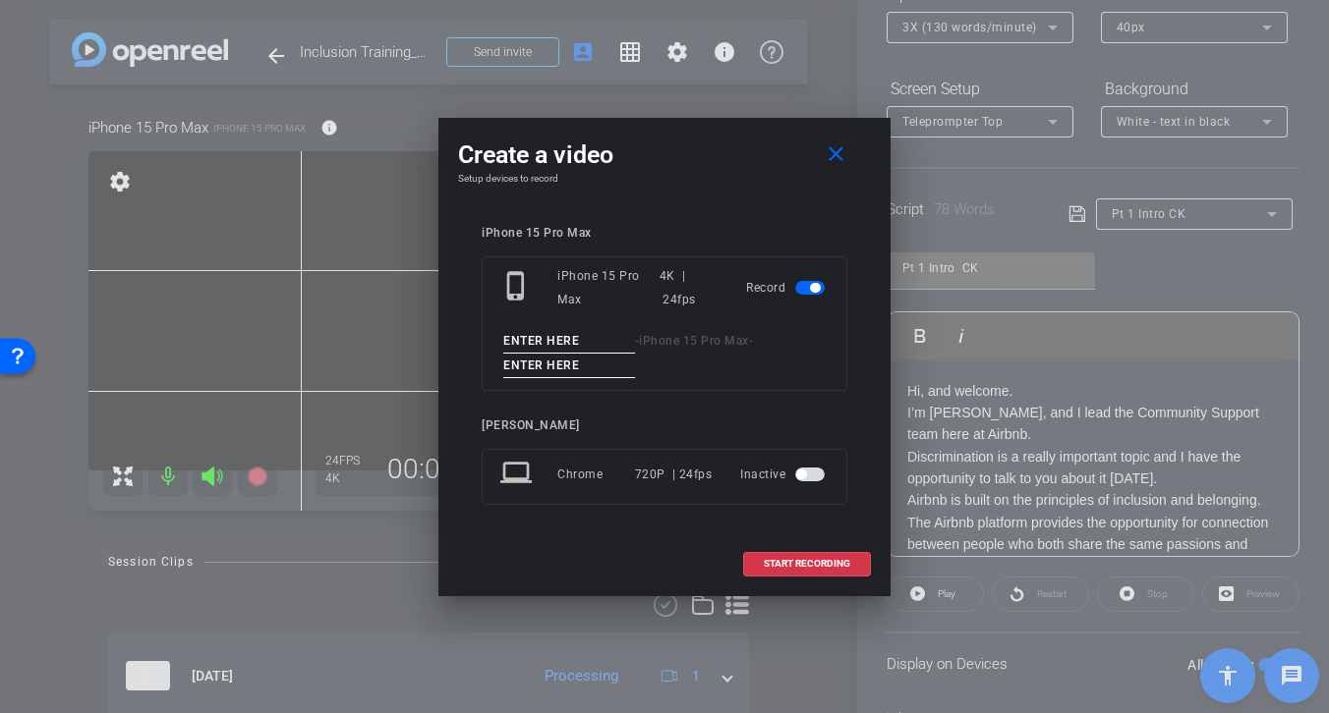
click at [581, 347] on input at bounding box center [569, 341] width 132 height 25
drag, startPoint x: 557, startPoint y: 338, endPoint x: 408, endPoint y: 338, distance: 149.4
click at [408, 338] on div "Create a video close Setup devices to record iPhone 15 Pro Max phone_iphone iPh…" at bounding box center [664, 356] width 1329 height 713
type input "Pt 1 tk 1"
click at [582, 372] on input at bounding box center [569, 366] width 132 height 25
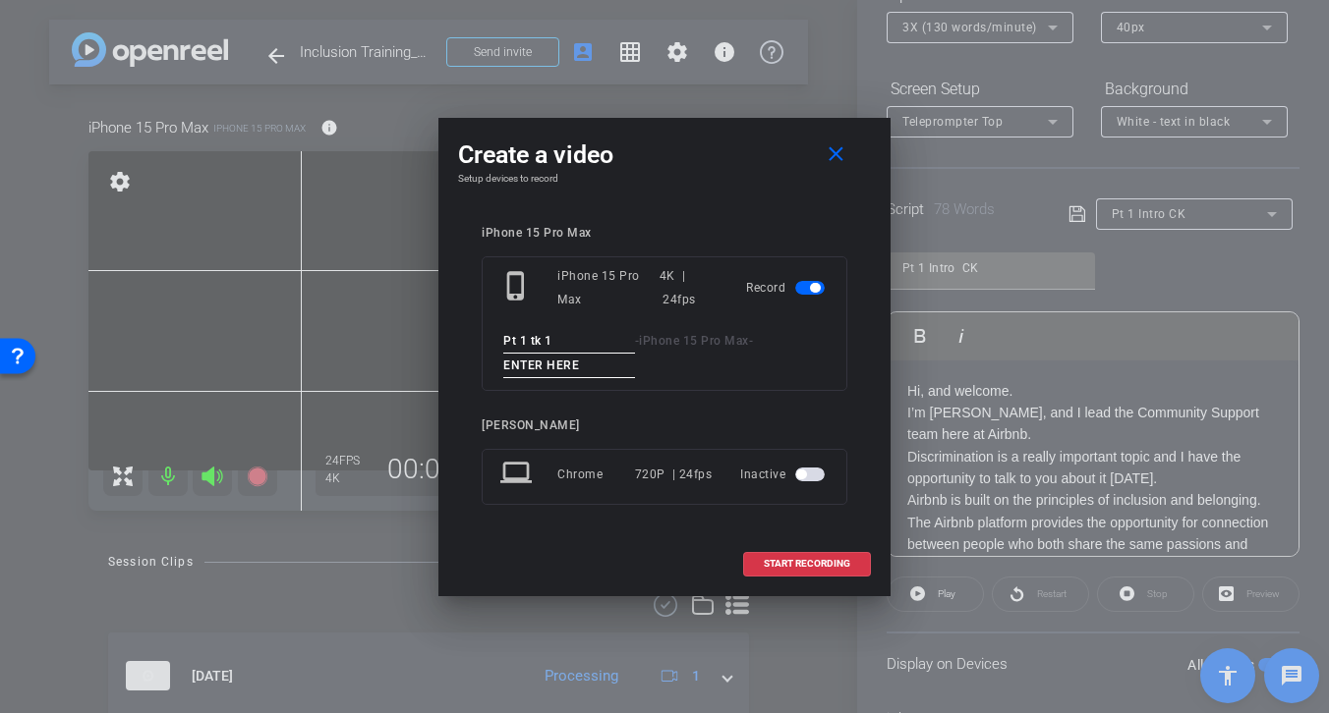
paste input "Pt 1 tk 1"
type input "Pt 1 tk 1"
click at [819, 564] on span "START RECORDING" at bounding box center [807, 564] width 86 height 10
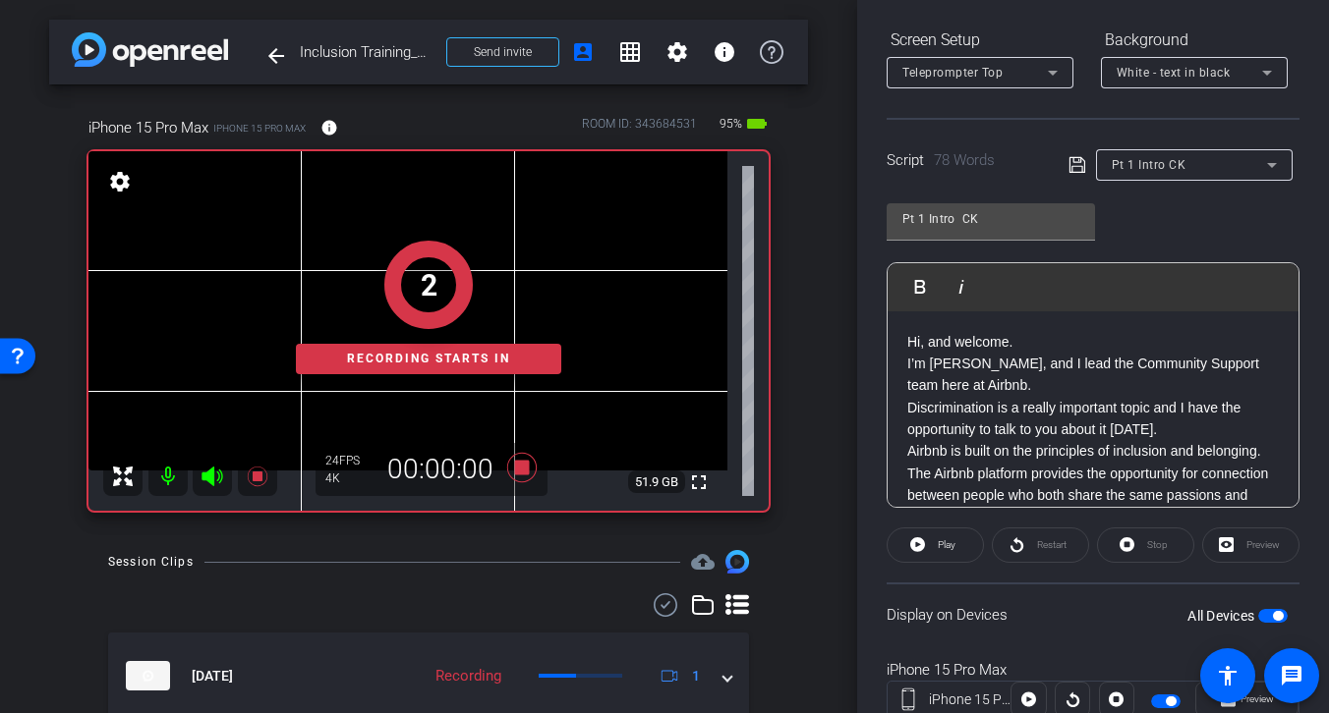
scroll to position [361, 0]
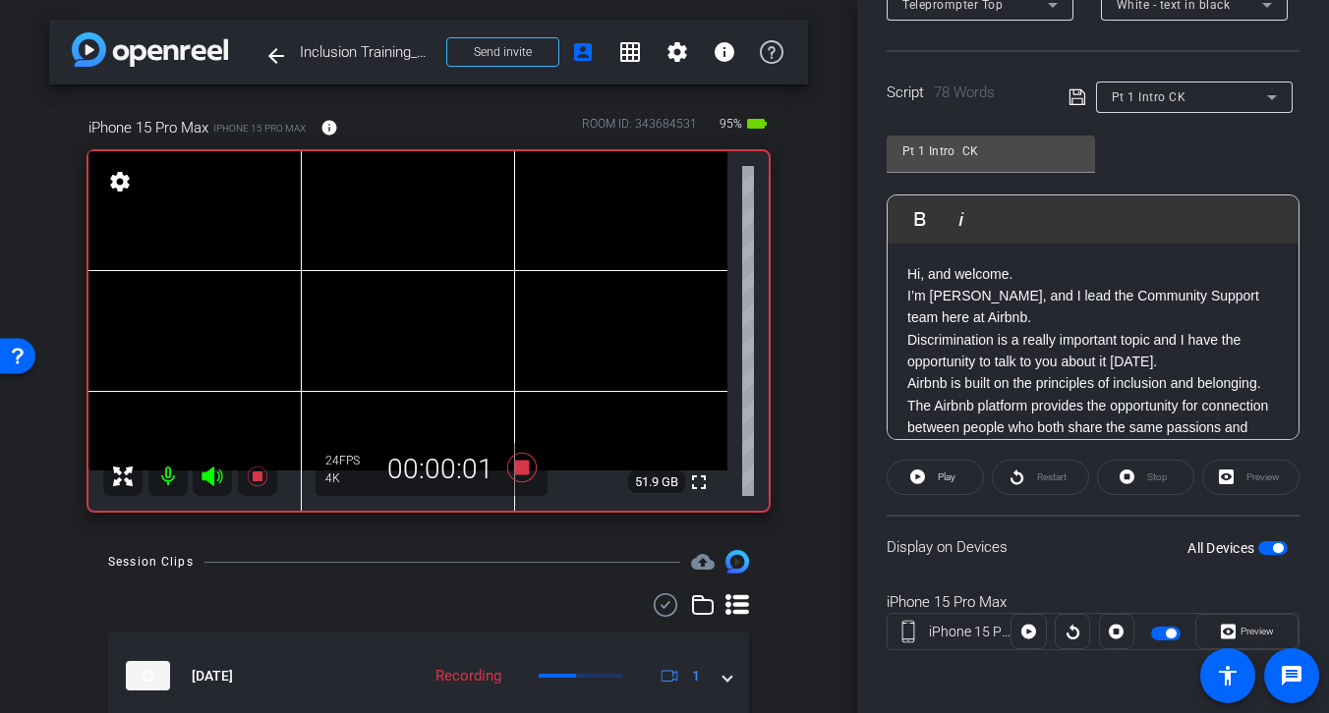
click at [1033, 481] on div "Restart" at bounding box center [1040, 477] width 97 height 35
click at [1028, 477] on div "Restart" at bounding box center [1040, 477] width 97 height 35
click at [1023, 473] on div "Restart" at bounding box center [1040, 477] width 97 height 35
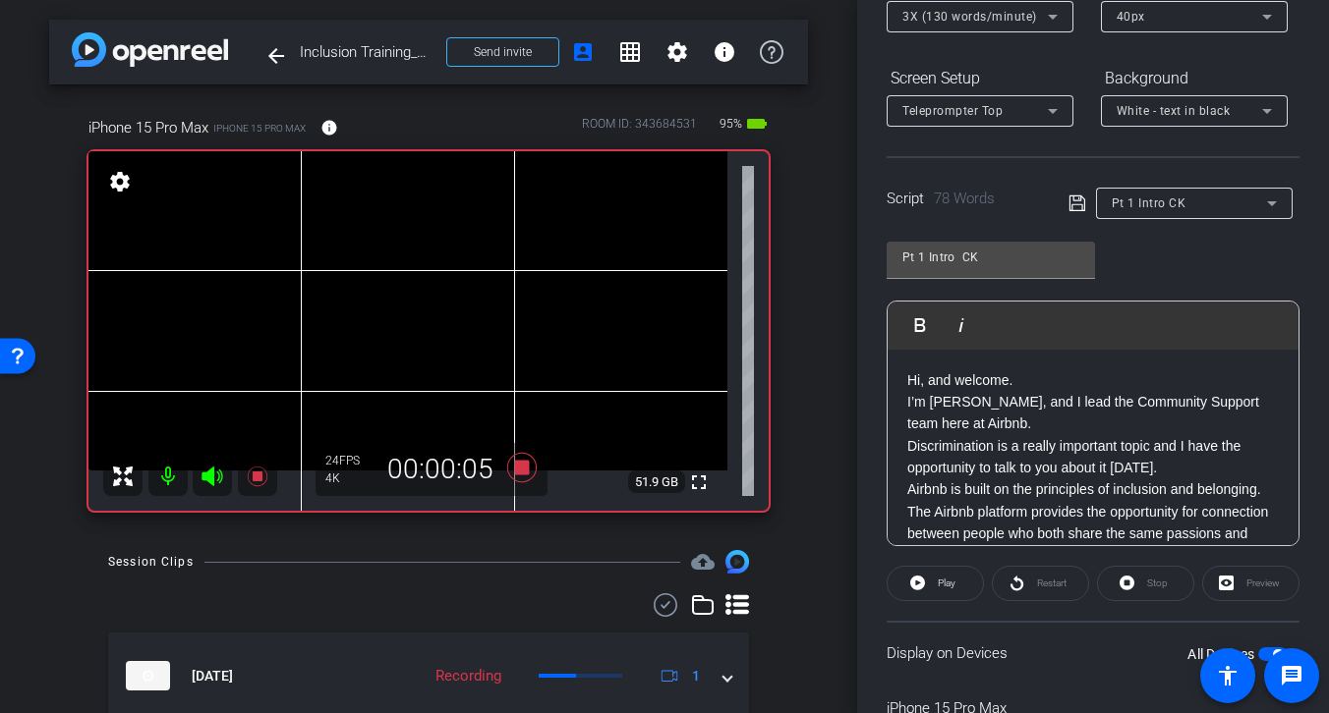
scroll to position [0, 0]
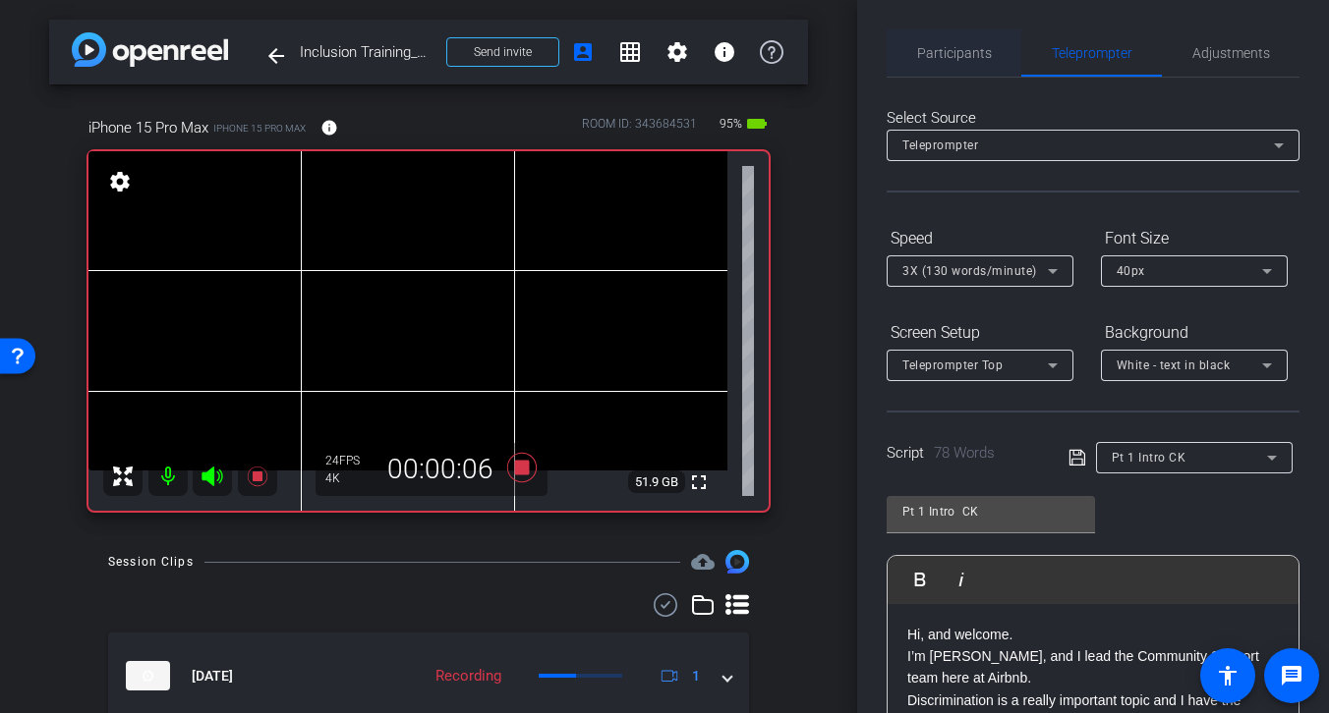
click at [956, 54] on span "Participants" at bounding box center [954, 53] width 75 height 14
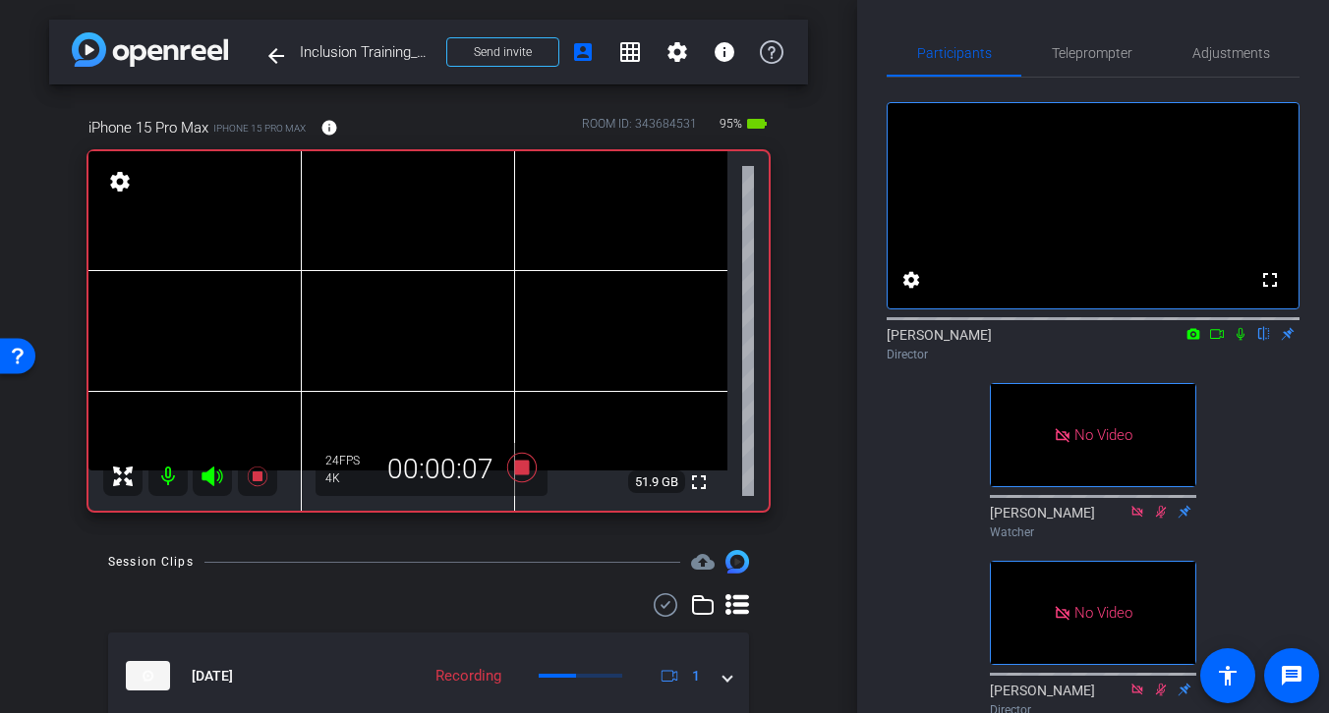
click at [1219, 341] on icon at bounding box center [1217, 334] width 16 height 14
click at [1092, 53] on span "Teleprompter" at bounding box center [1092, 53] width 81 height 14
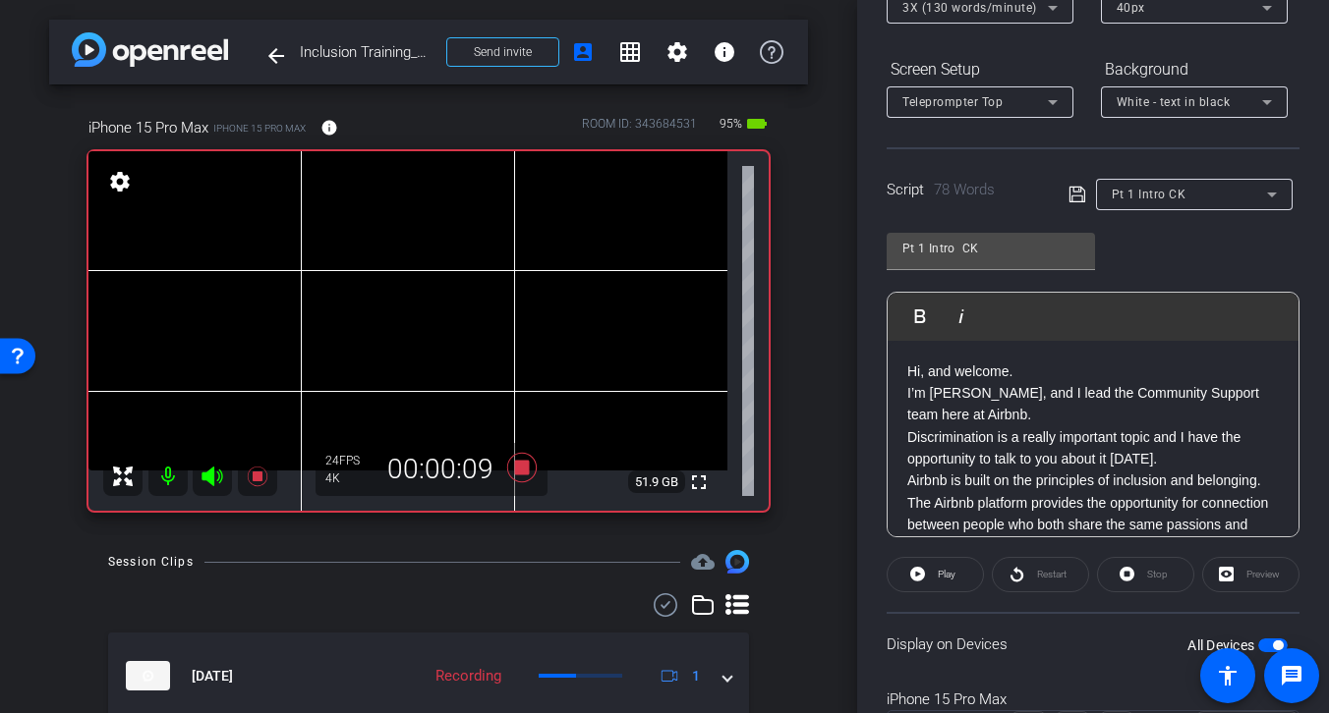
scroll to position [281, 0]
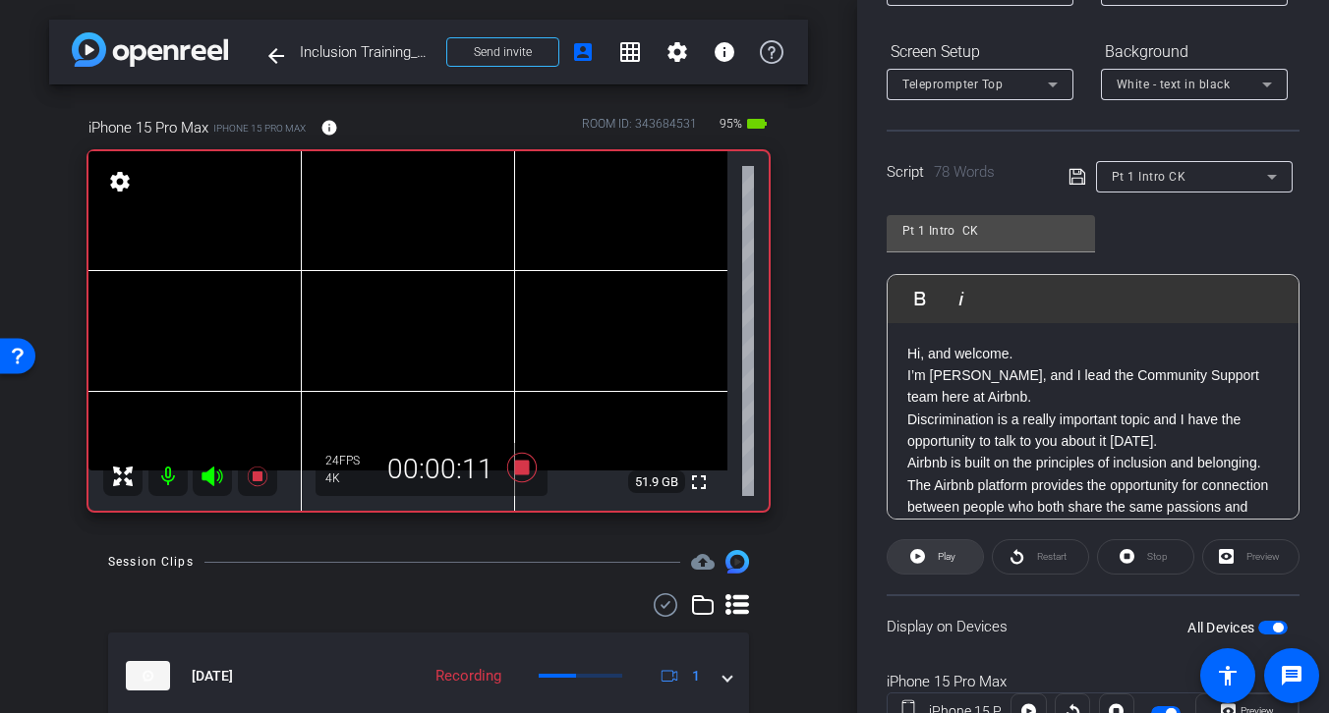
click at [948, 560] on span "Play" at bounding box center [947, 556] width 18 height 11
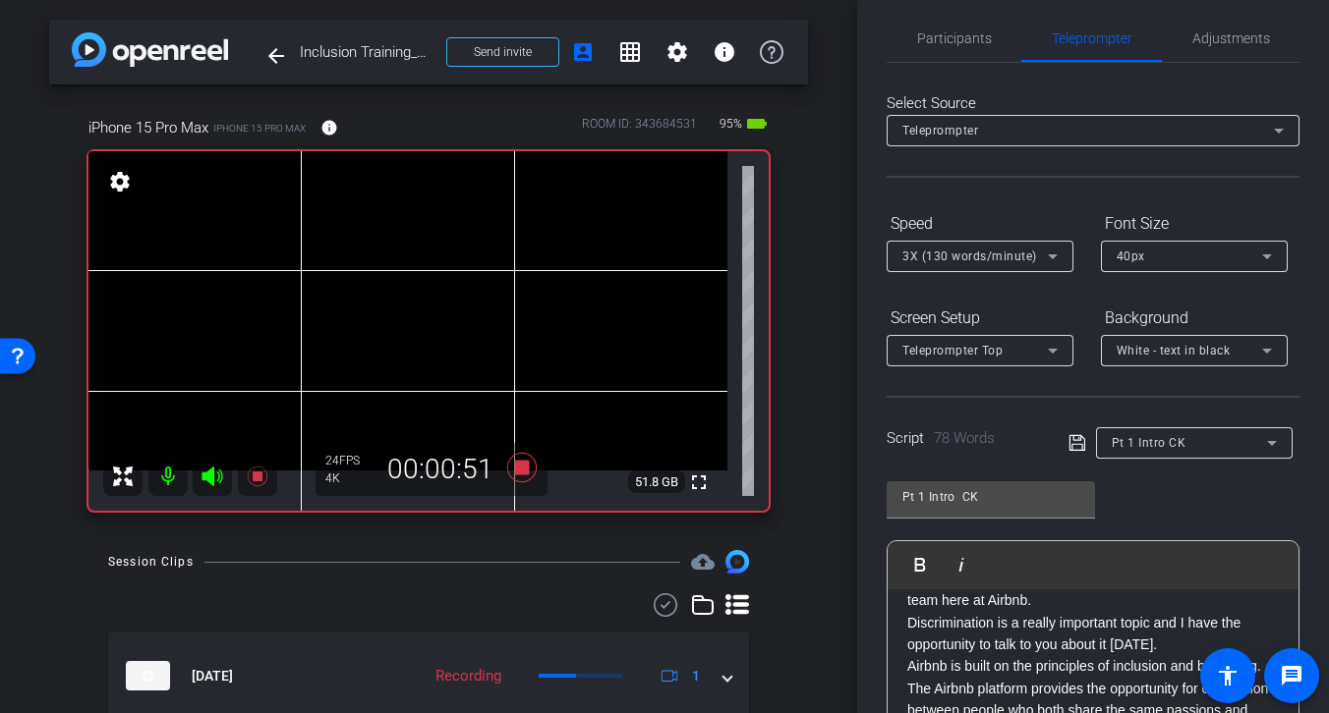
scroll to position [0, 0]
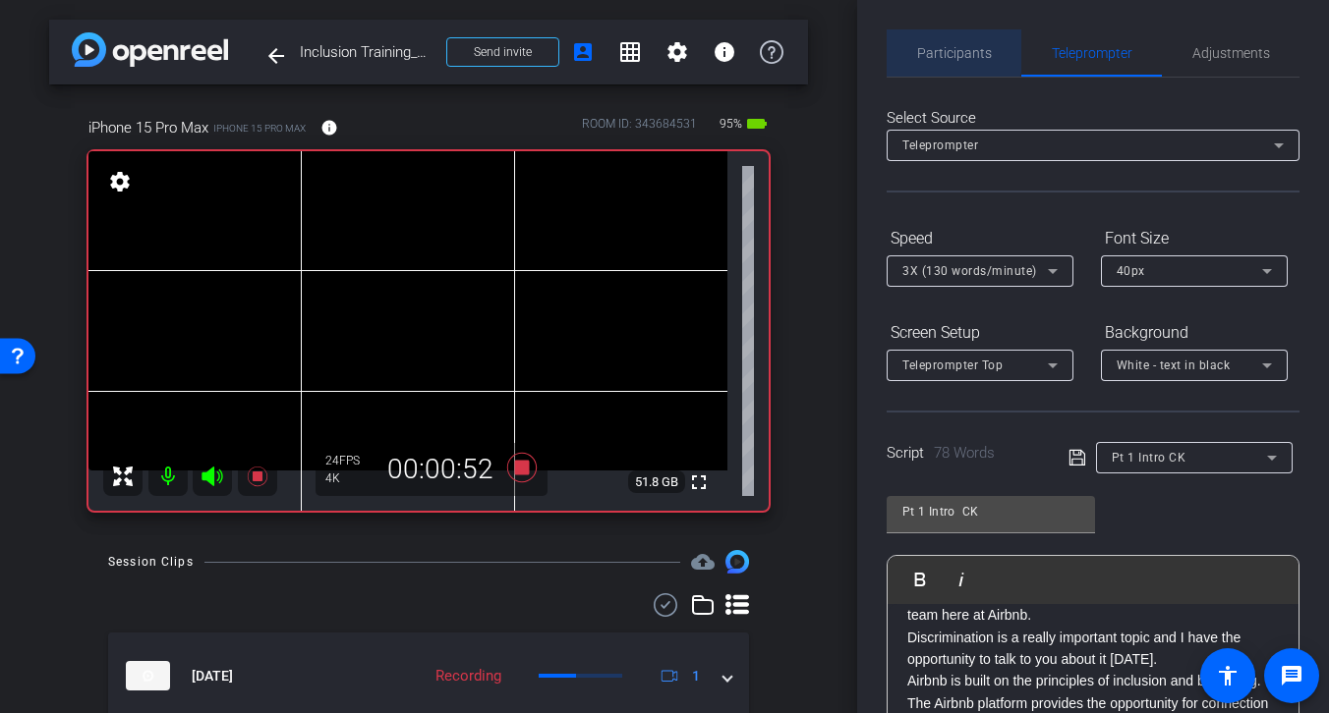
click at [939, 50] on span "Participants" at bounding box center [954, 53] width 75 height 14
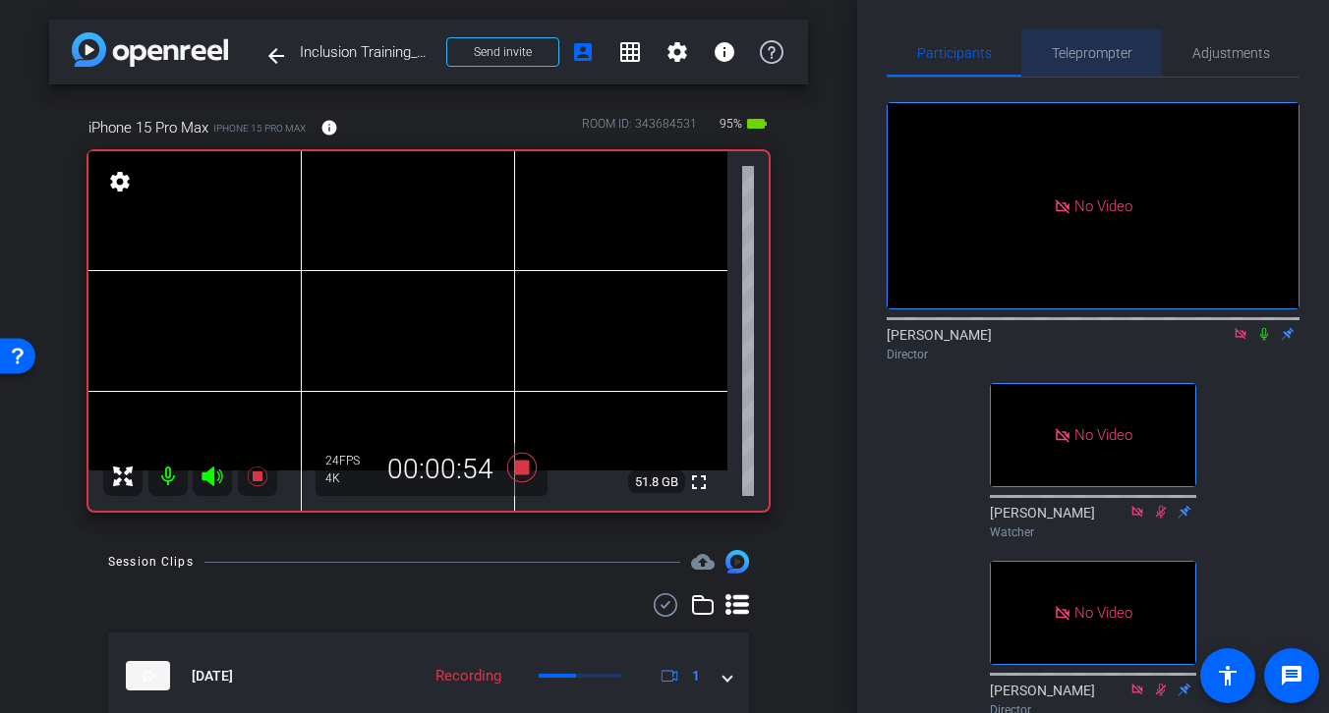
click at [1079, 49] on span "Teleprompter" at bounding box center [1092, 53] width 81 height 14
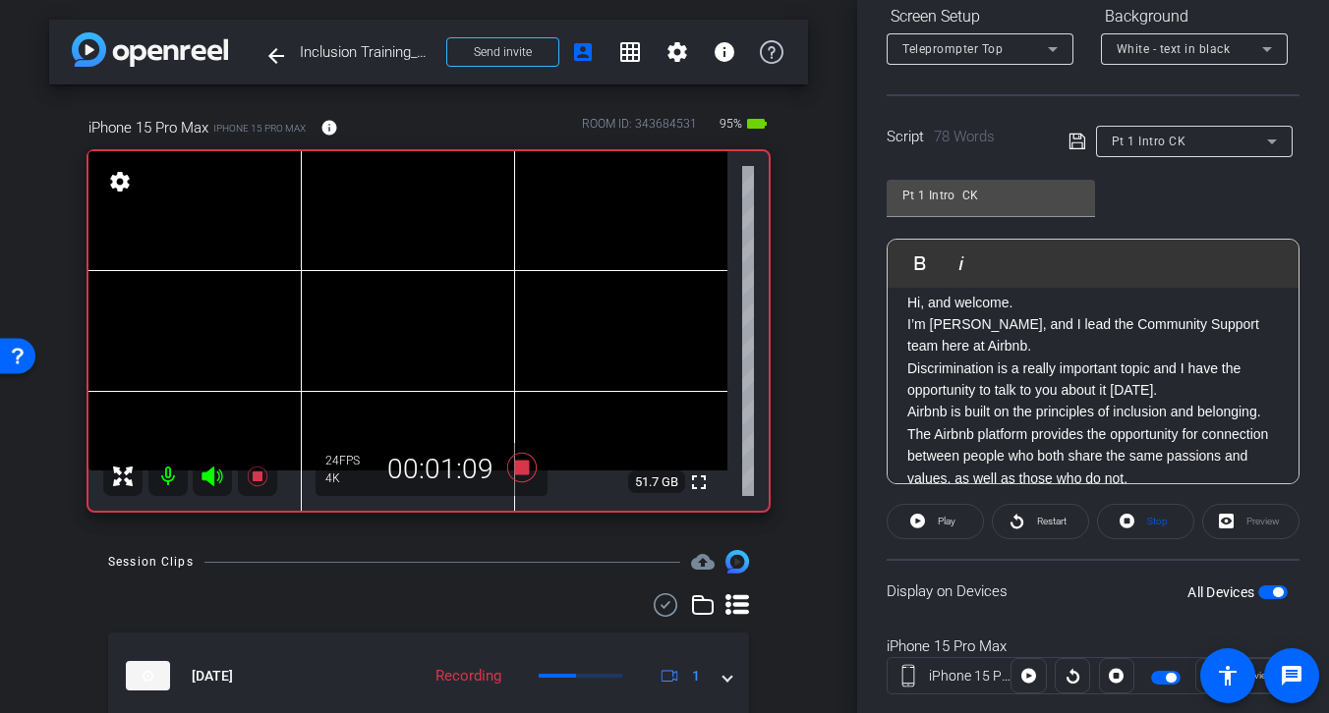
scroll to position [4, 0]
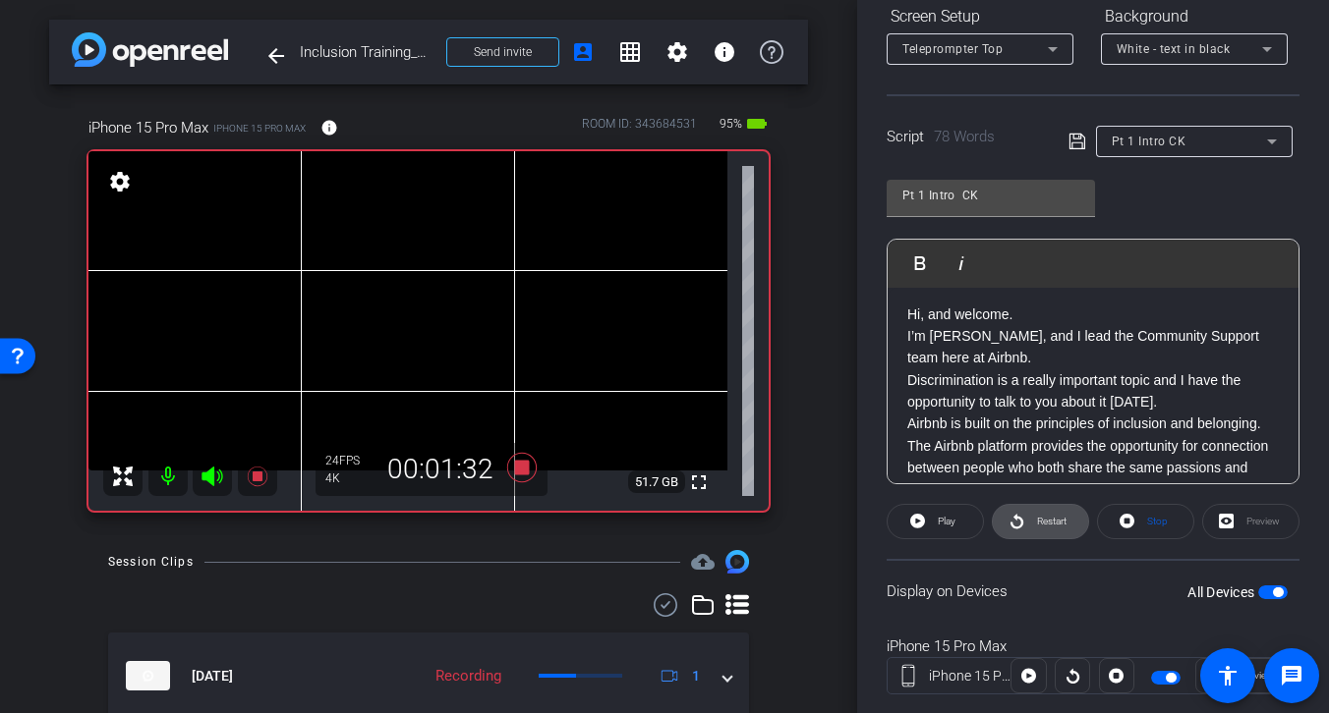
click at [1045, 522] on span "Restart" at bounding box center [1051, 521] width 29 height 11
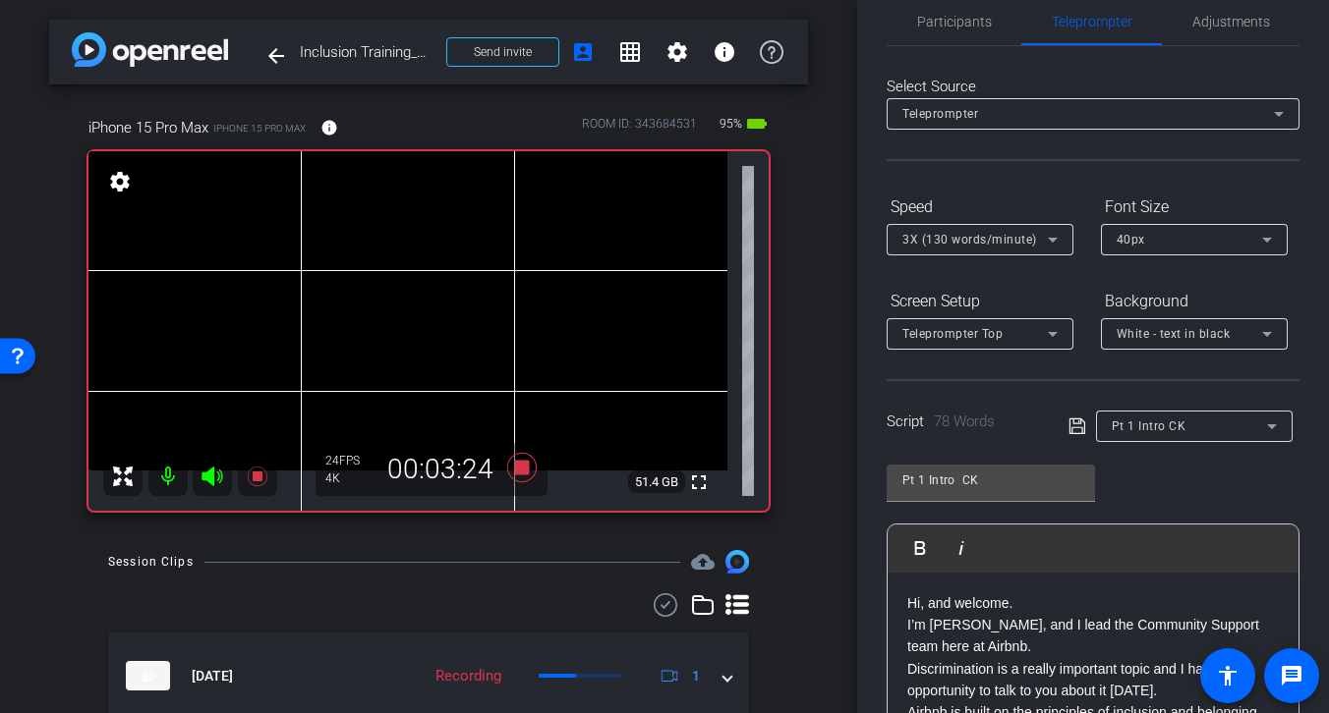
scroll to position [0, 0]
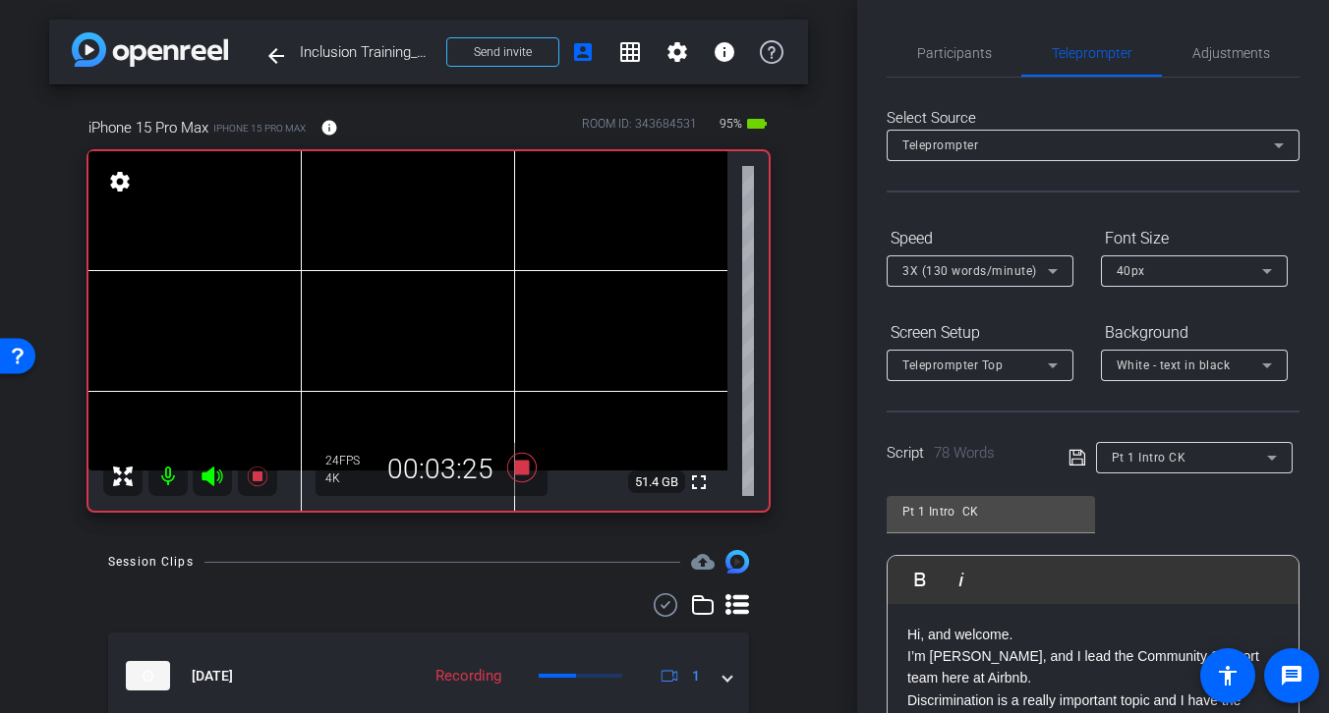
click at [1054, 278] on icon at bounding box center [1053, 271] width 24 height 24
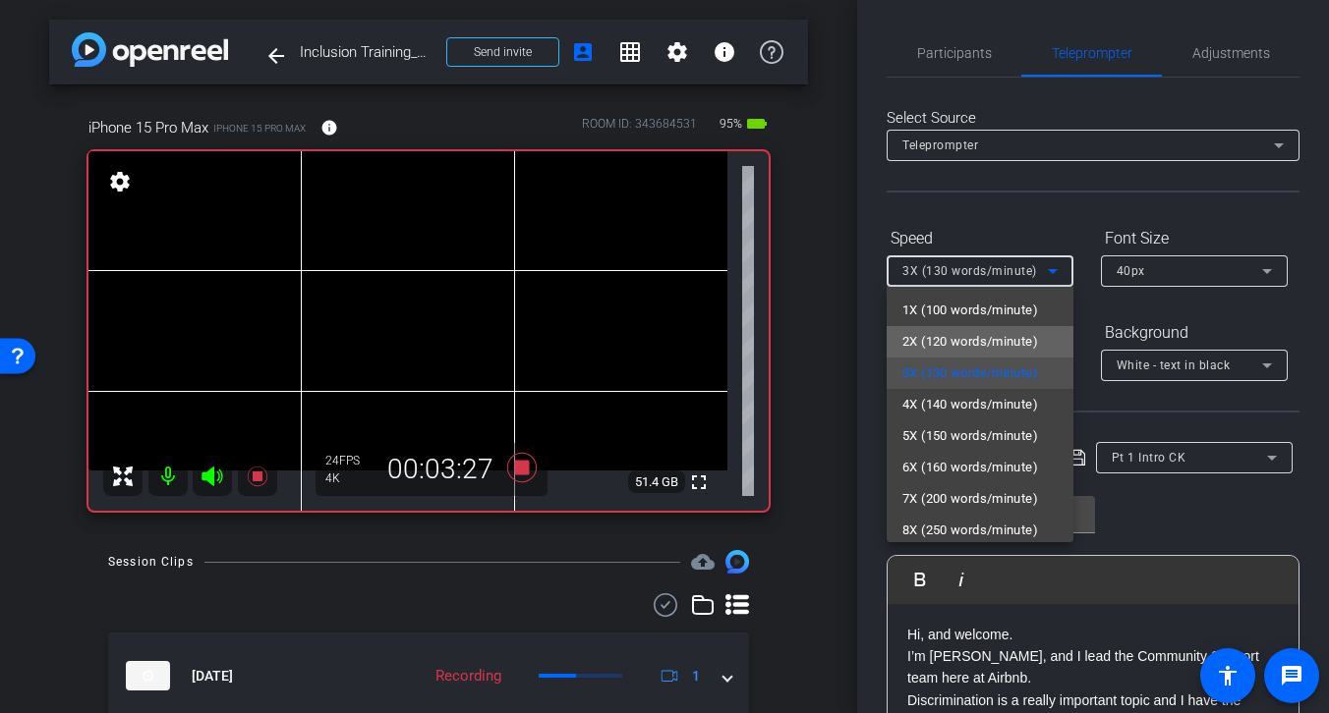
click at [988, 344] on span "2X (120 words/minute)" at bounding box center [970, 342] width 136 height 24
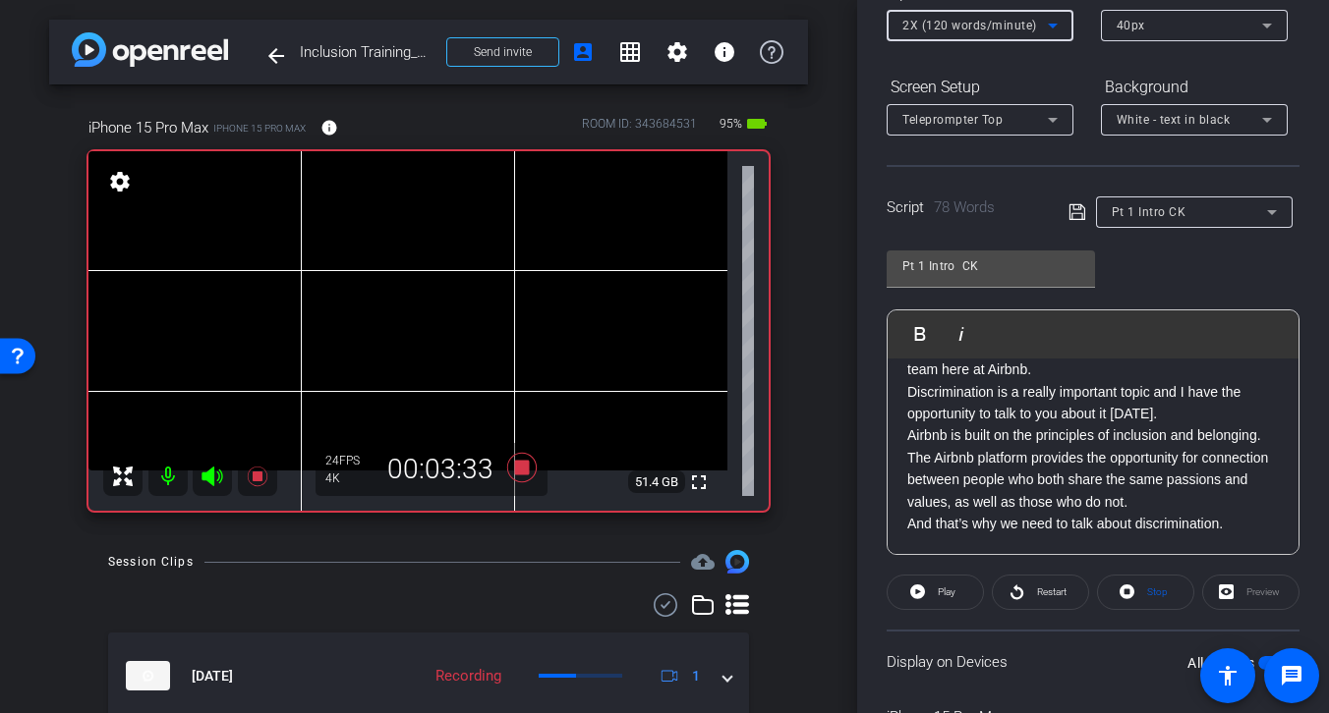
scroll to position [271, 0]
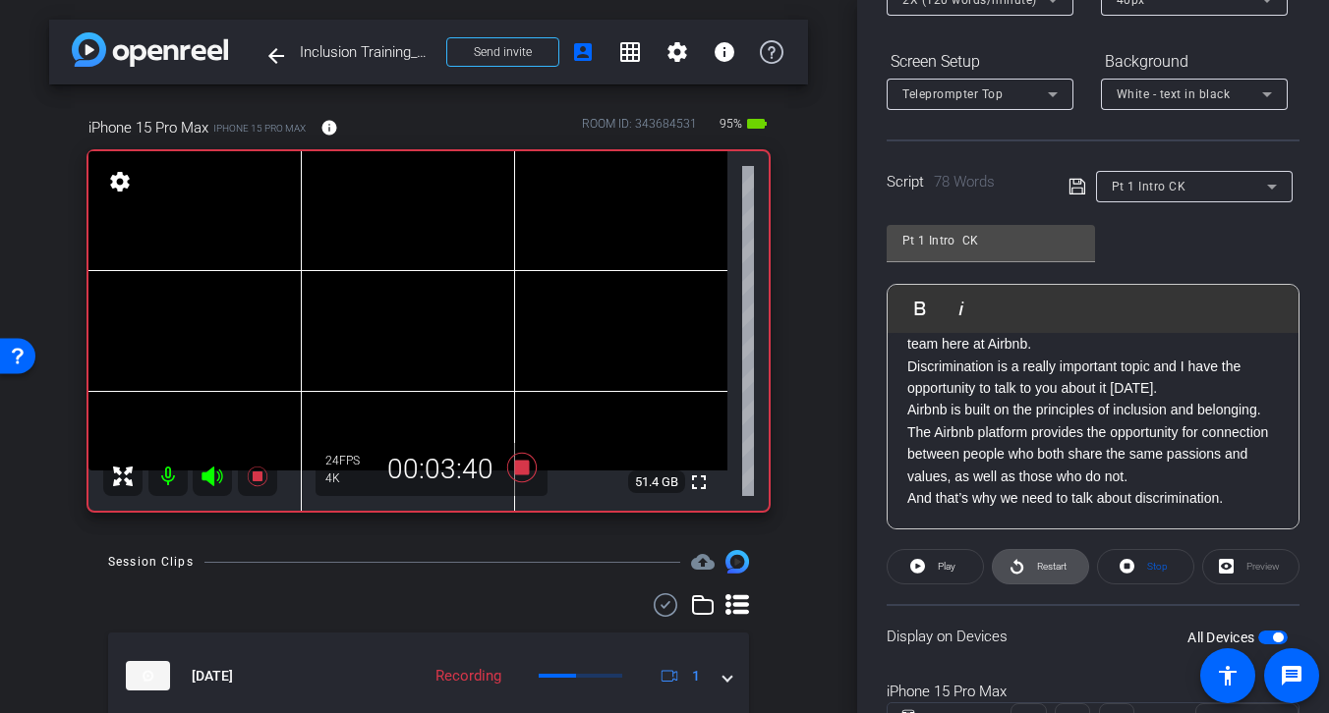
click at [1040, 569] on span "Restart" at bounding box center [1051, 566] width 29 height 11
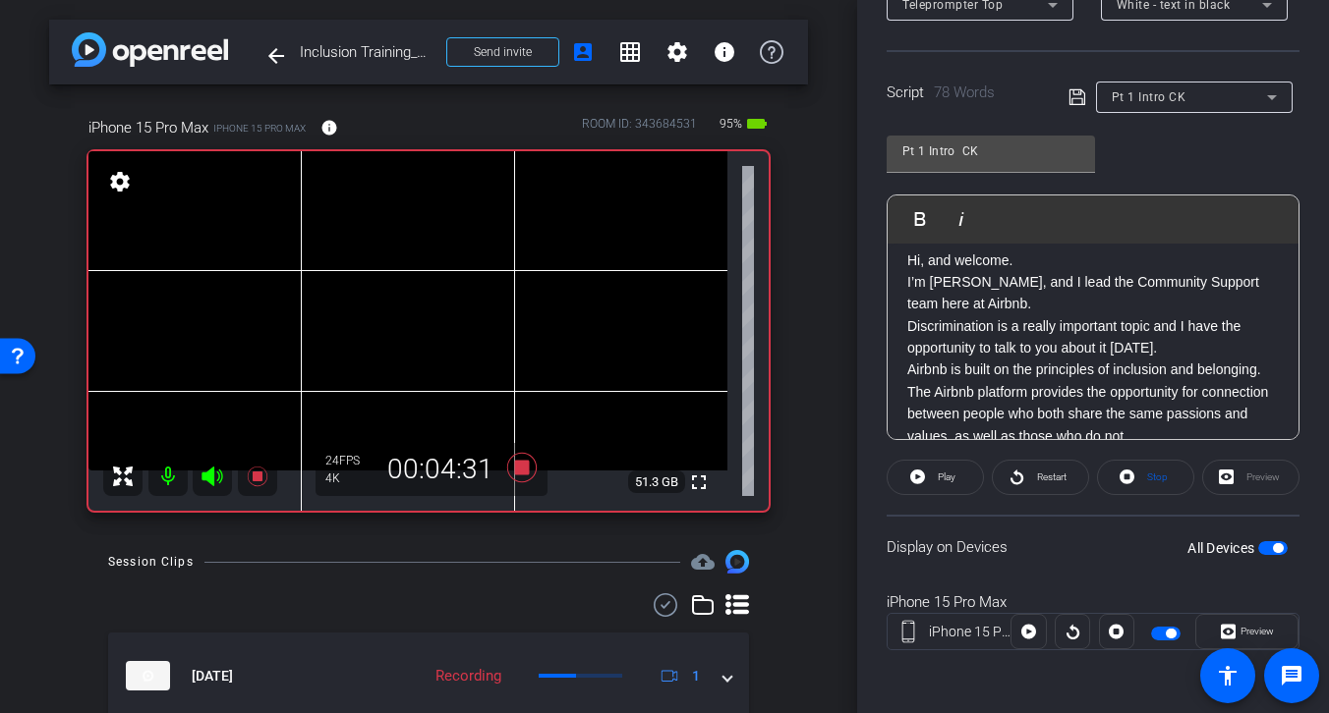
scroll to position [0, 0]
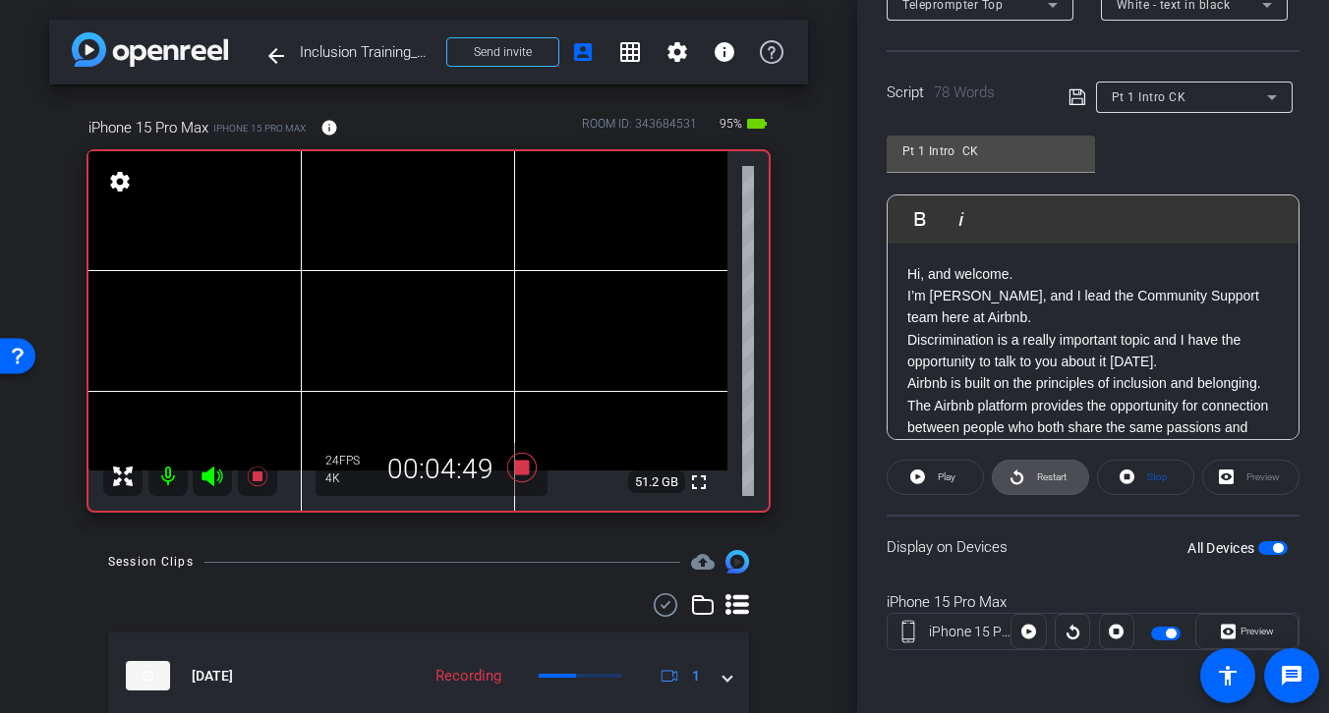
click at [1054, 477] on span "Restart" at bounding box center [1051, 477] width 29 height 11
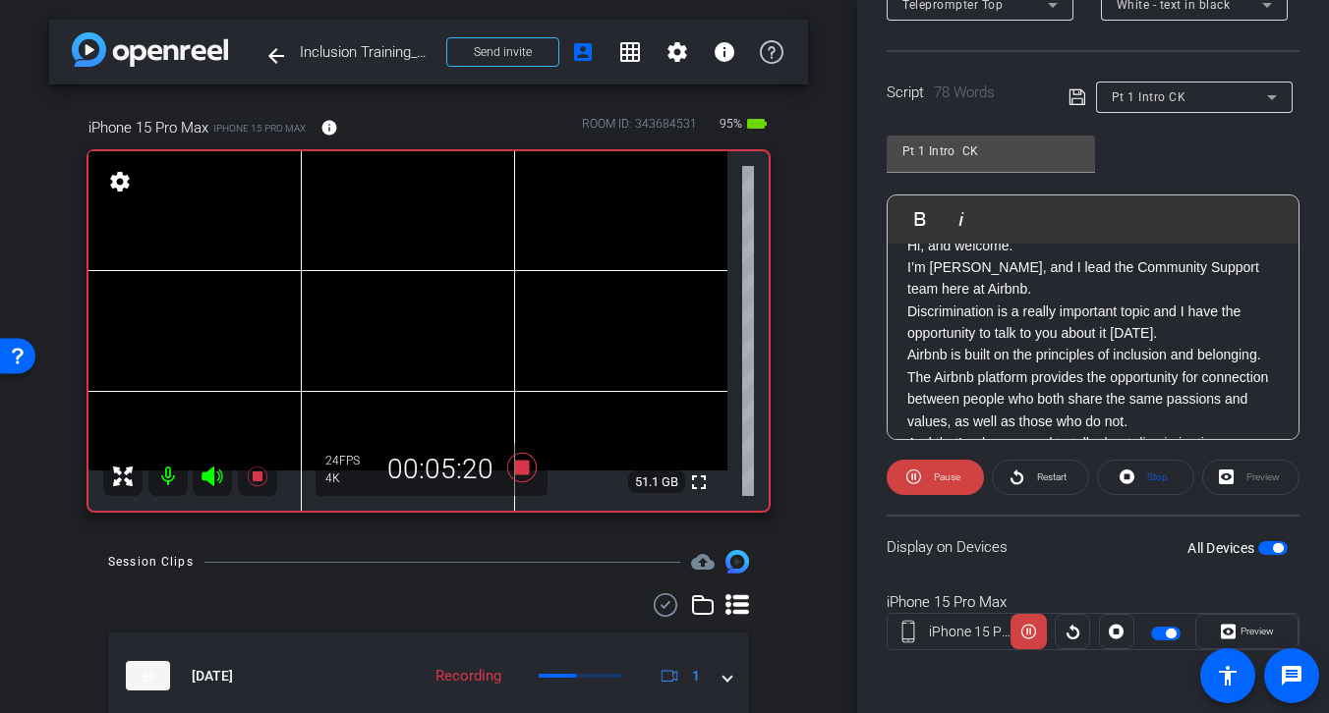
scroll to position [63, 0]
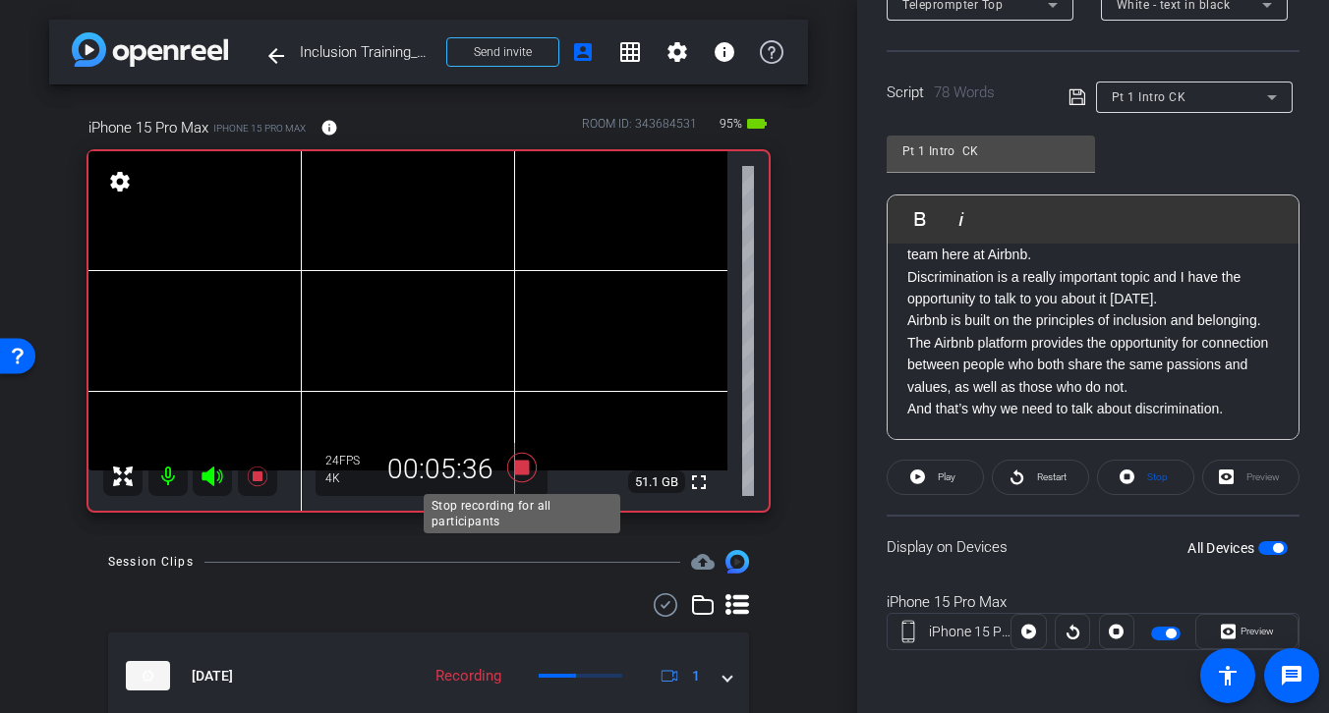
click at [524, 464] on icon at bounding box center [521, 467] width 29 height 29
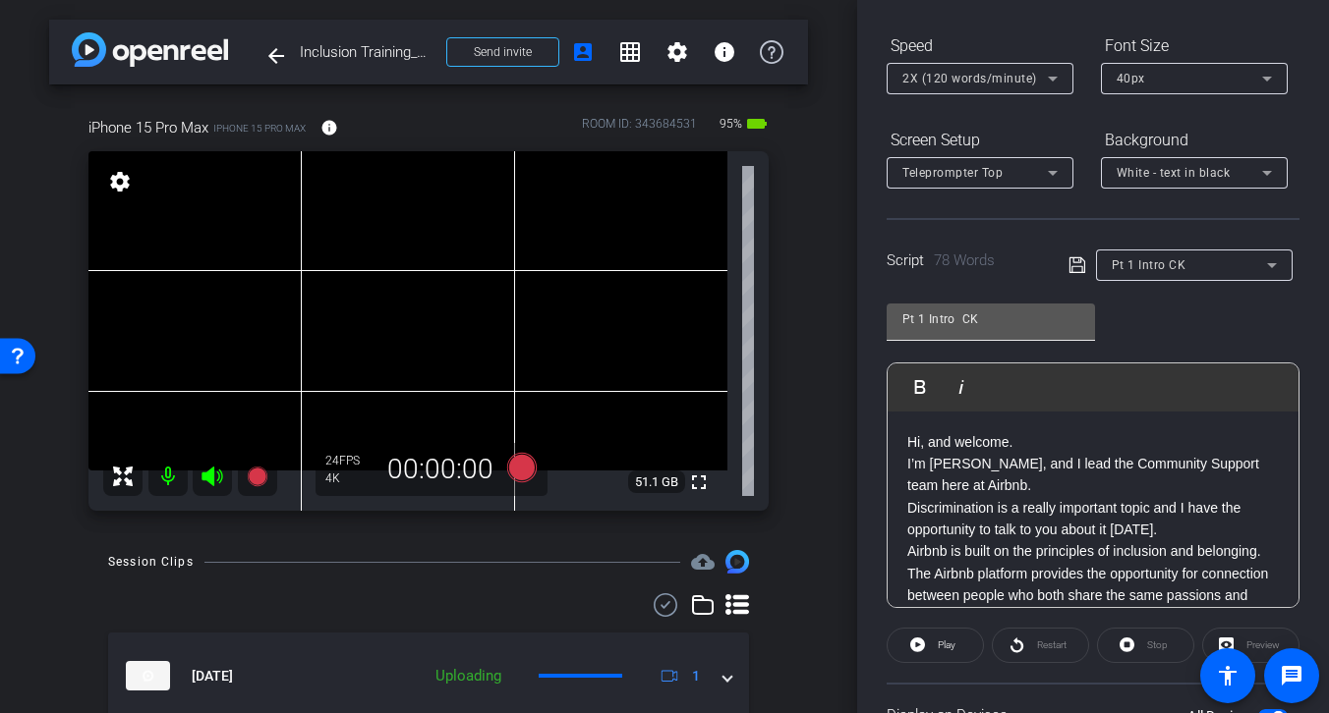
scroll to position [0, 0]
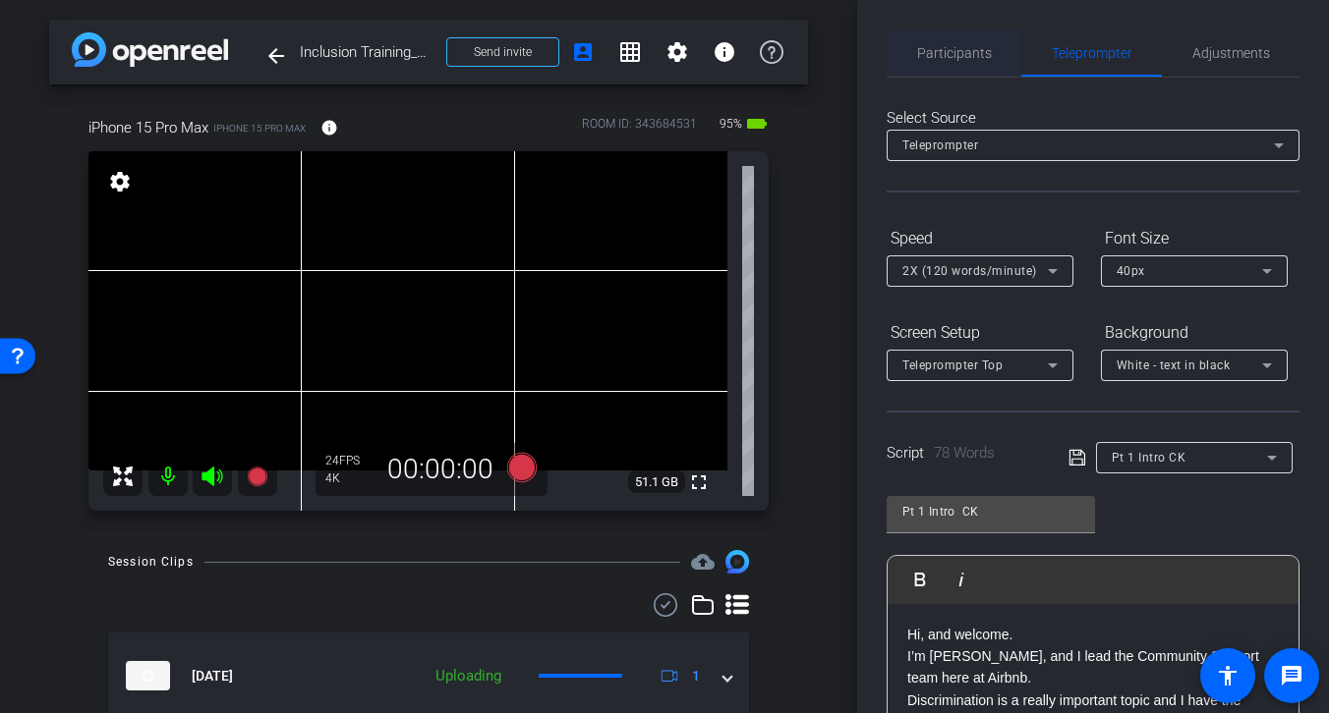
click at [958, 53] on span "Participants" at bounding box center [954, 53] width 75 height 14
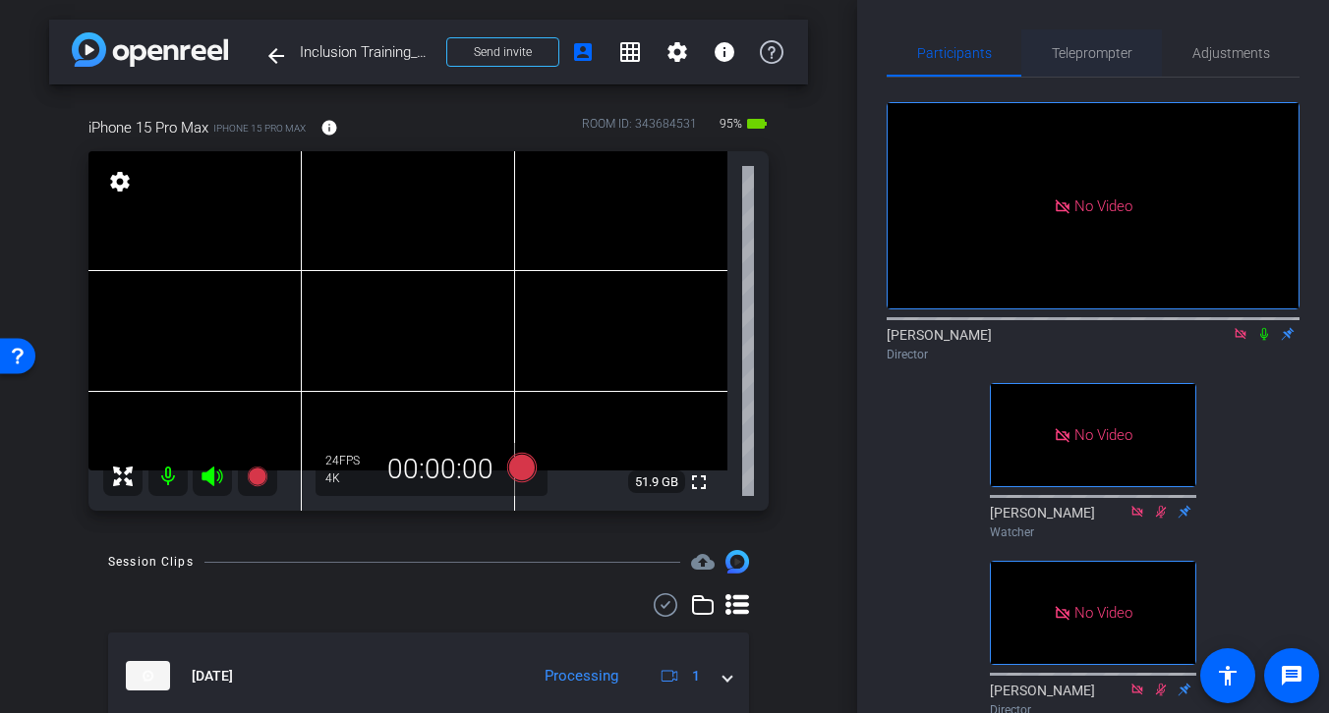
click at [1090, 52] on span "Teleprompter" at bounding box center [1092, 53] width 81 height 14
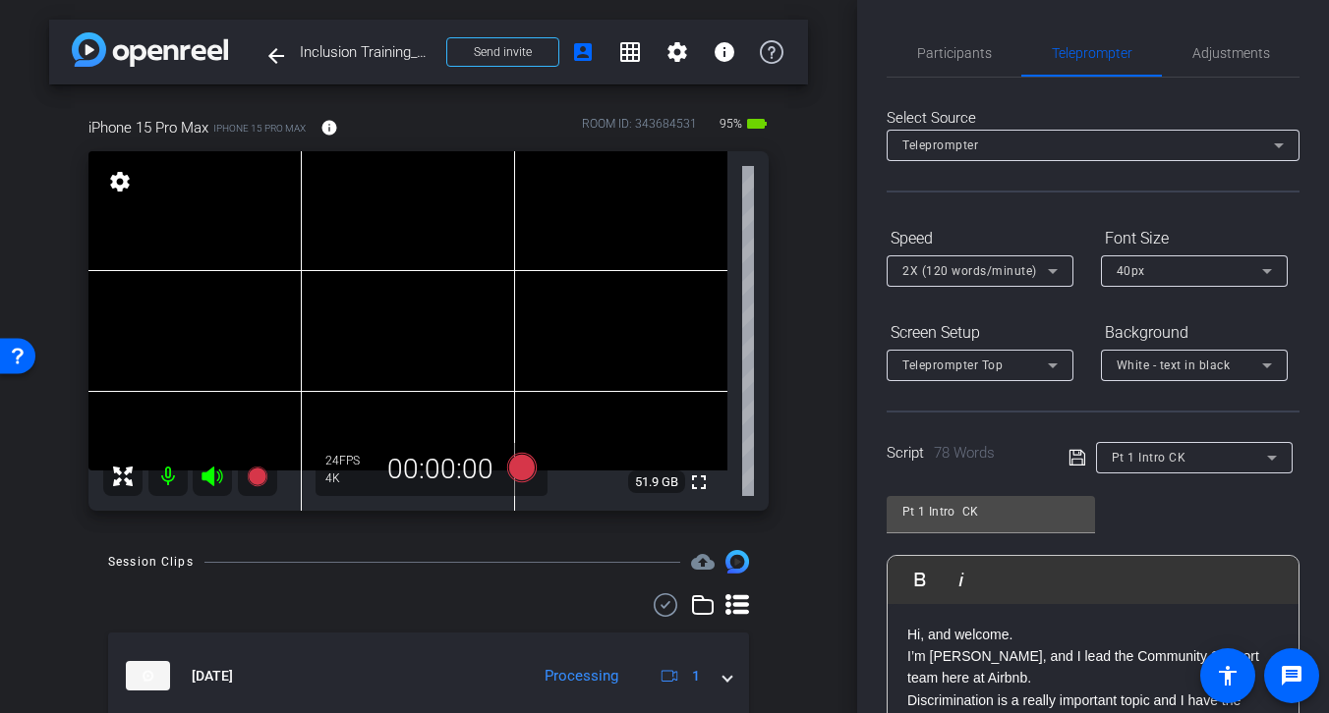
click at [1246, 449] on div "Pt 1 Intro CK" at bounding box center [1188, 457] width 155 height 25
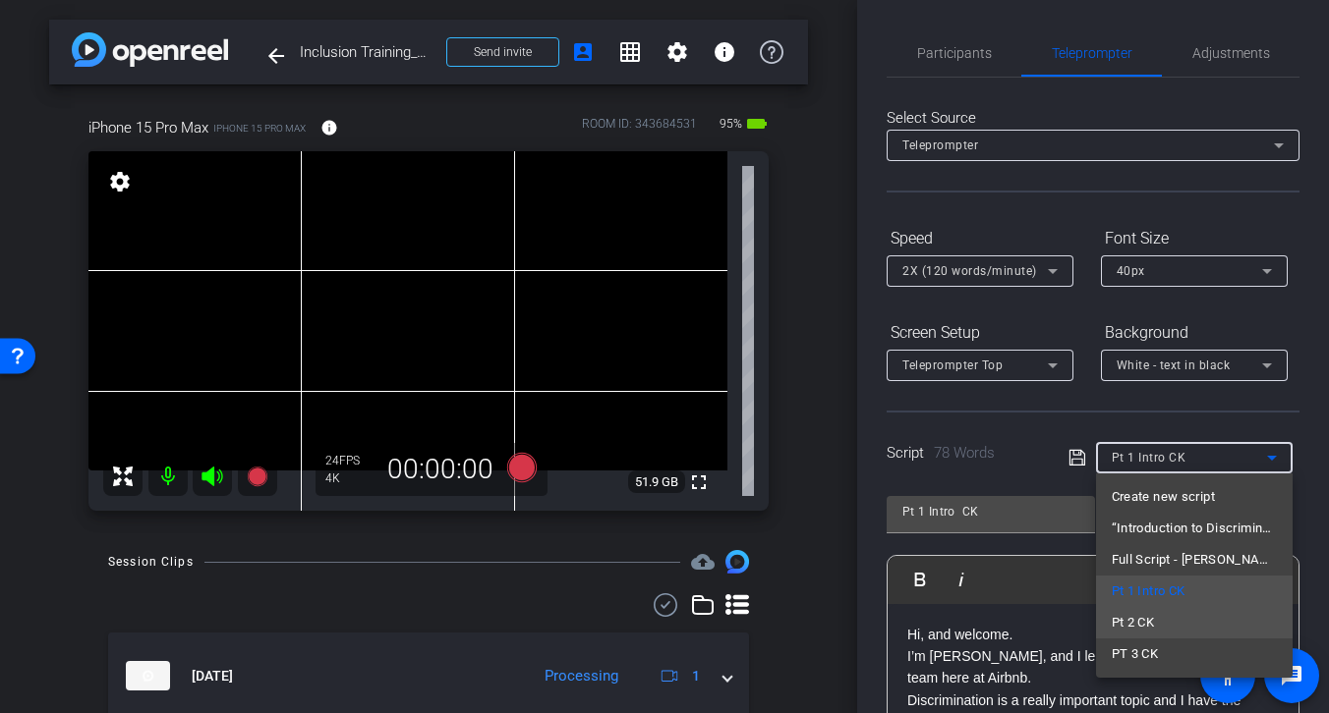
click at [1157, 618] on mat-option "Pt 2 CK" at bounding box center [1194, 622] width 197 height 31
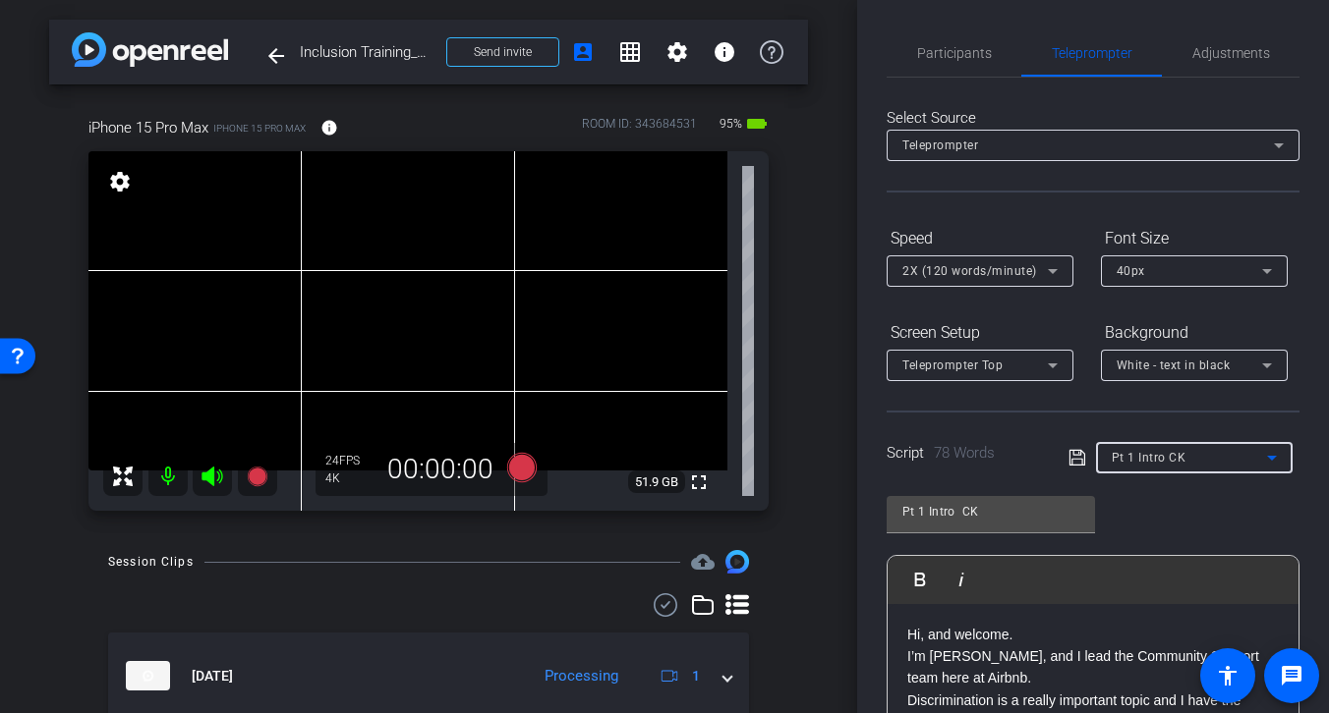
type input "Pt 2 CK"
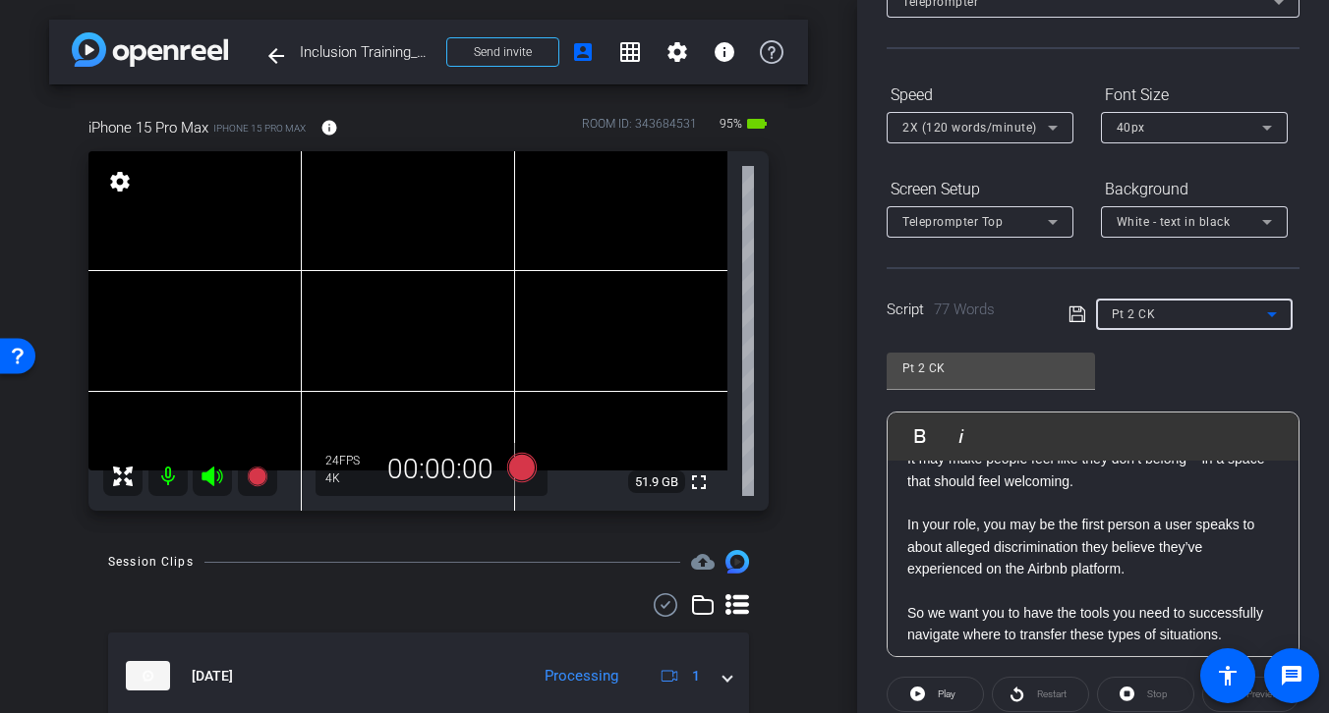
scroll to position [85, 0]
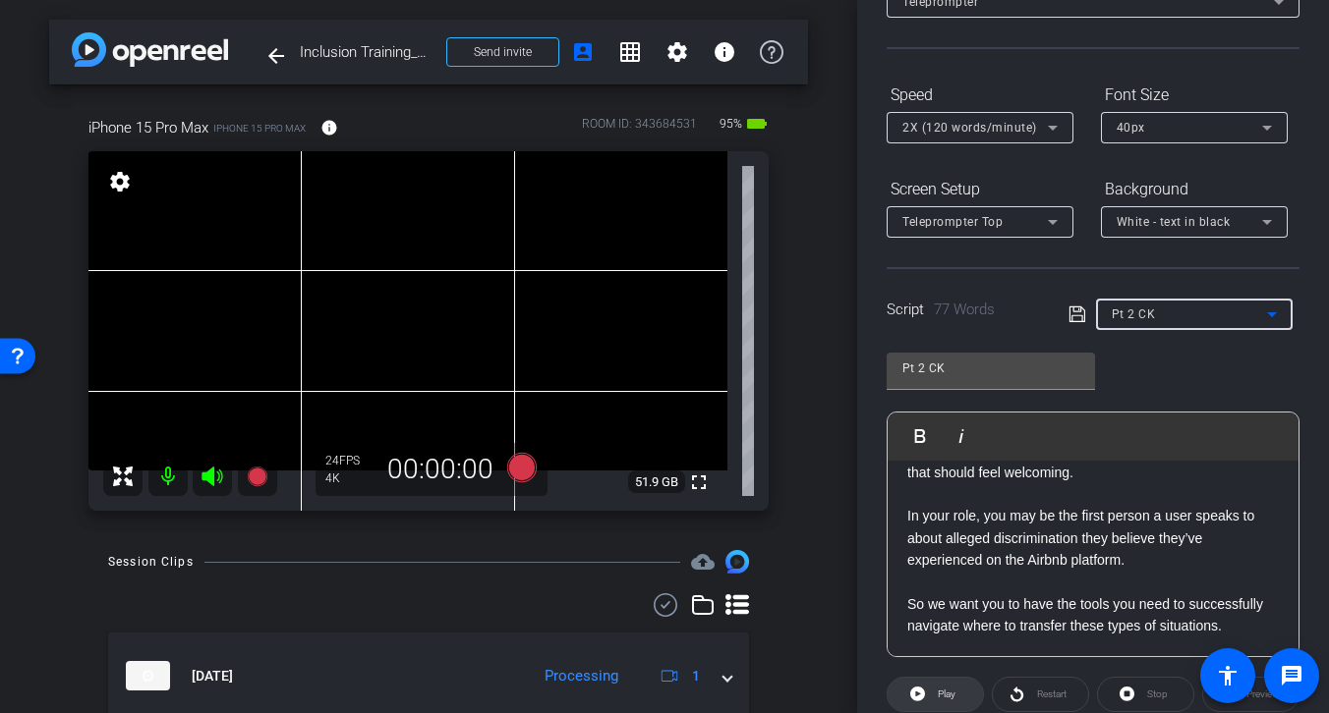
click at [935, 694] on span "Play" at bounding box center [944, 695] width 23 height 28
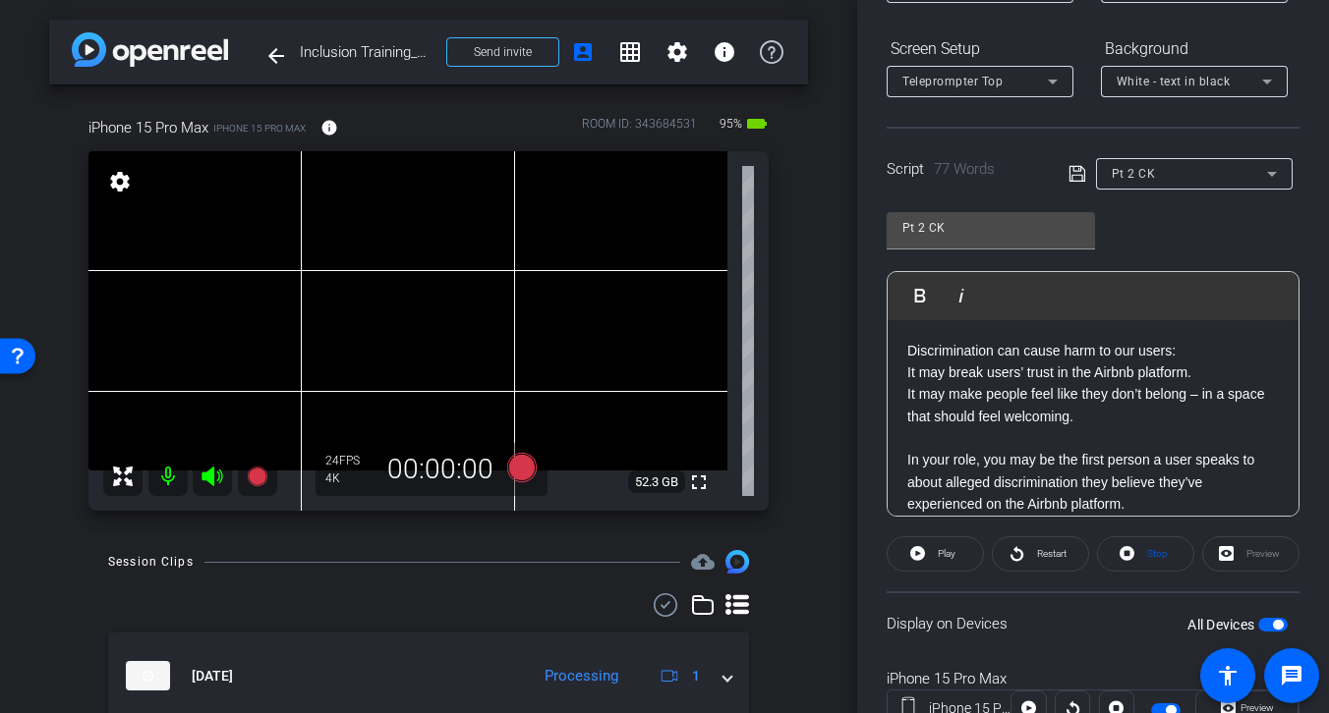
scroll to position [27, 0]
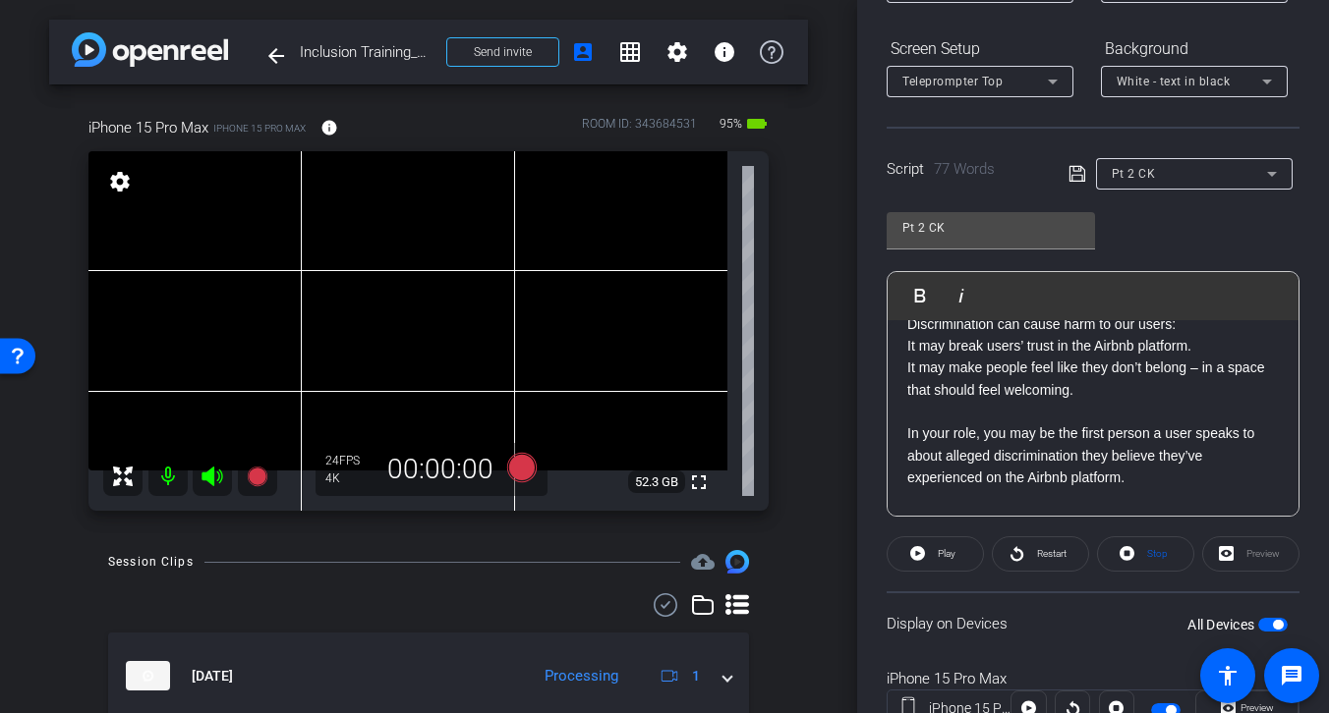
click at [911, 413] on p at bounding box center [1092, 412] width 371 height 22
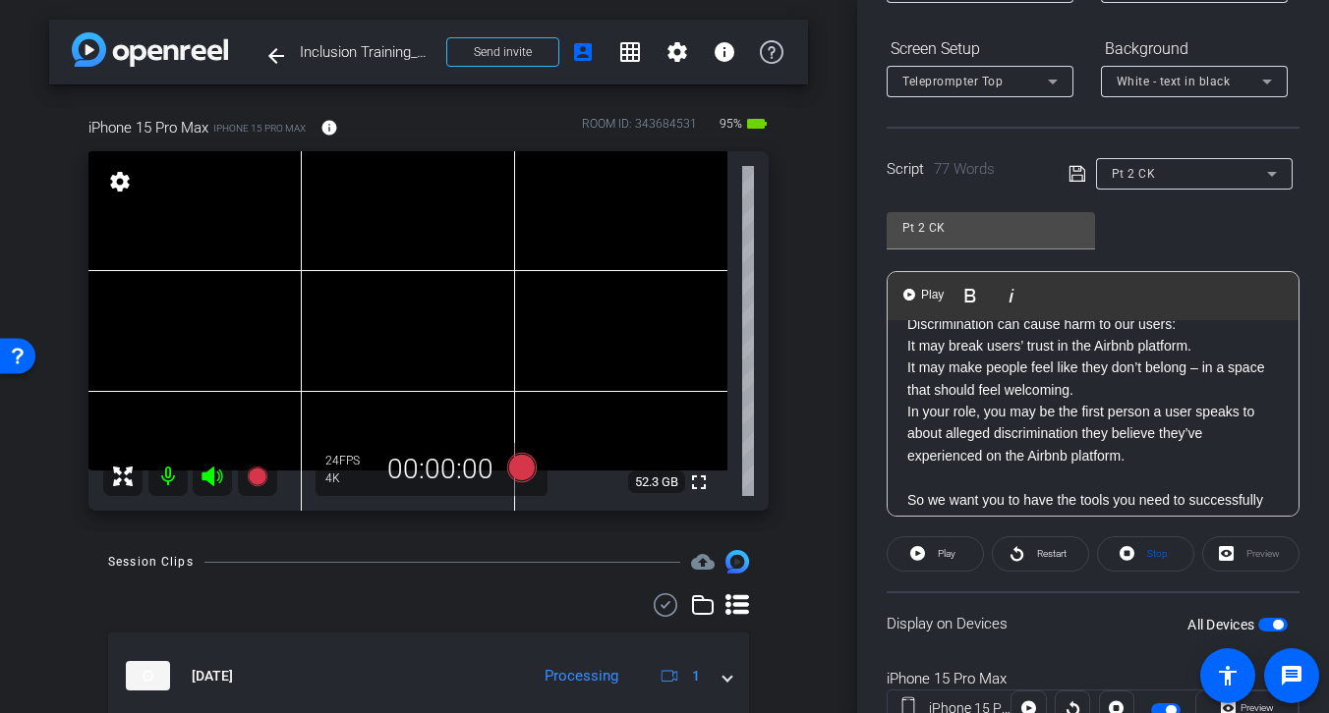
click at [923, 481] on p at bounding box center [1092, 478] width 371 height 22
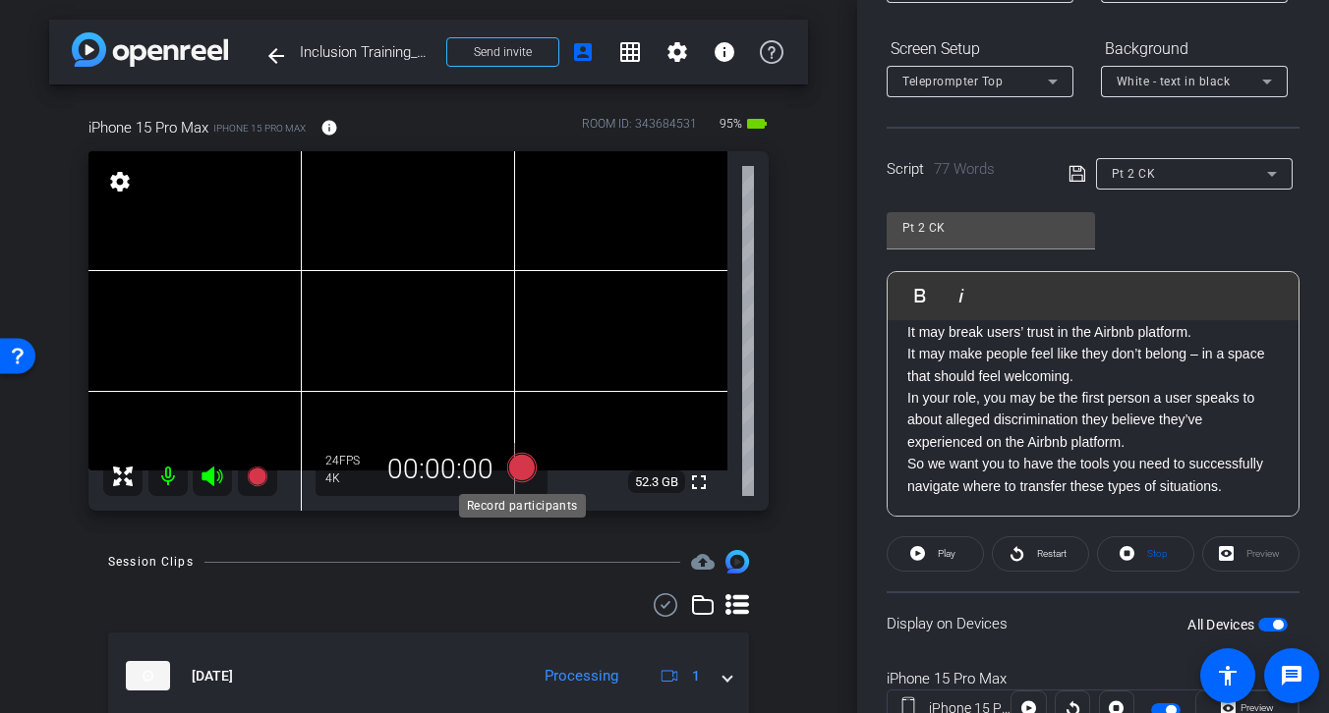
click at [518, 466] on icon at bounding box center [521, 467] width 29 height 29
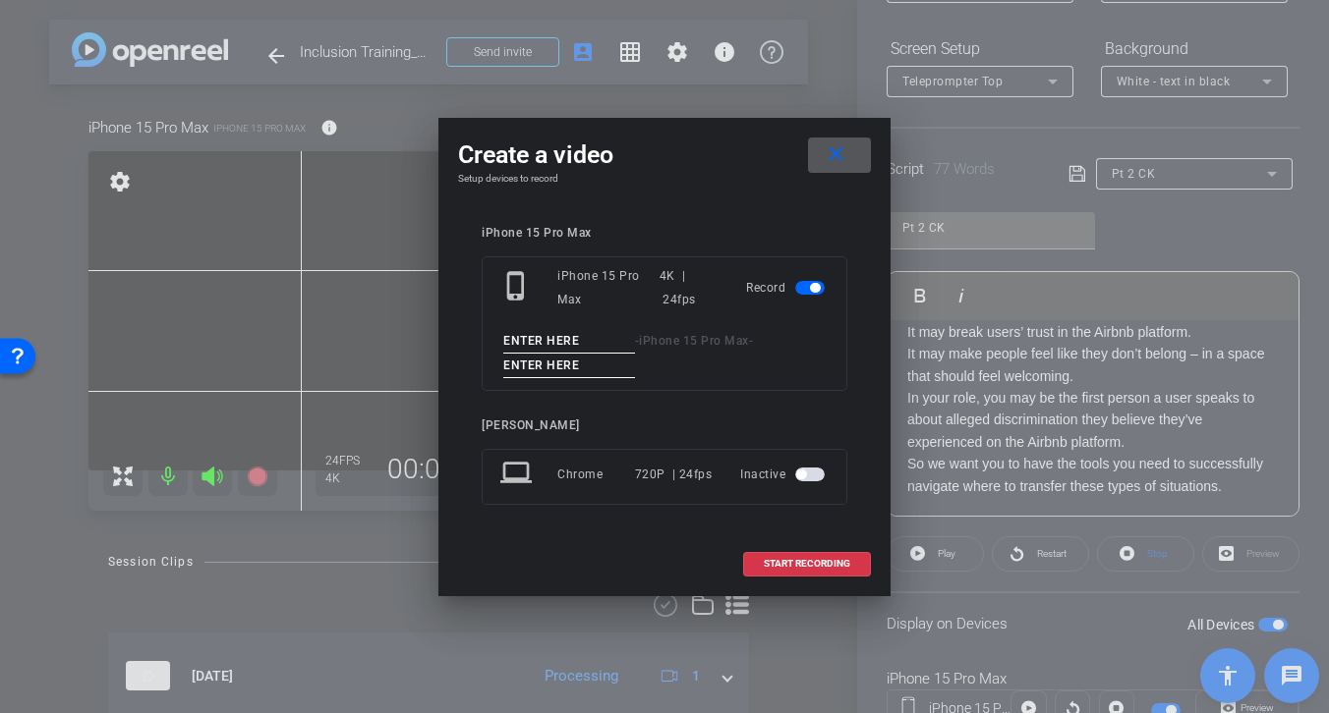
click at [581, 333] on input at bounding box center [569, 341] width 132 height 25
drag, startPoint x: 567, startPoint y: 329, endPoint x: 427, endPoint y: 346, distance: 140.5
click at [427, 346] on div "Create a video close Setup devices to record iPhone 15 Pro Max phone_iphone iPh…" at bounding box center [664, 356] width 1329 height 713
type input "Pt 2 Tk1"
click at [591, 369] on input at bounding box center [569, 366] width 132 height 25
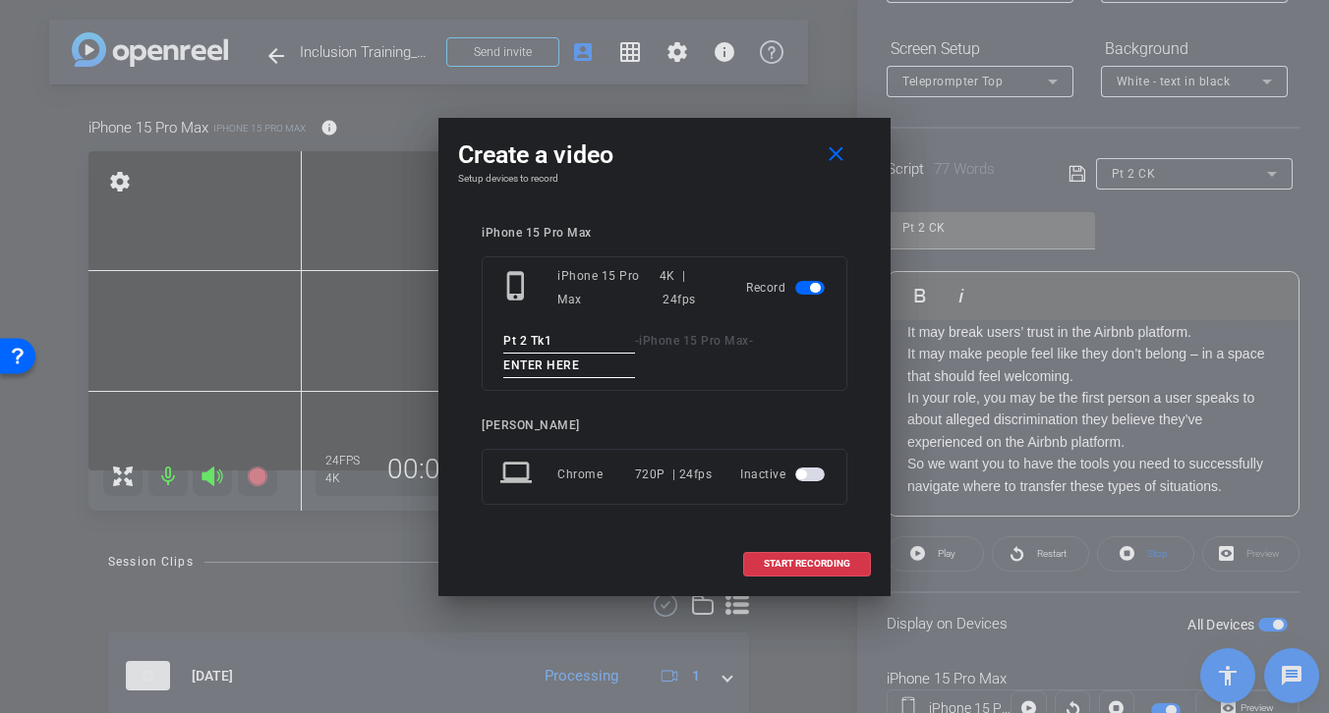
paste input "Pt 2 Tk1"
type input "Pt 2 Tk1"
click at [808, 567] on span "START RECORDING" at bounding box center [807, 564] width 86 height 10
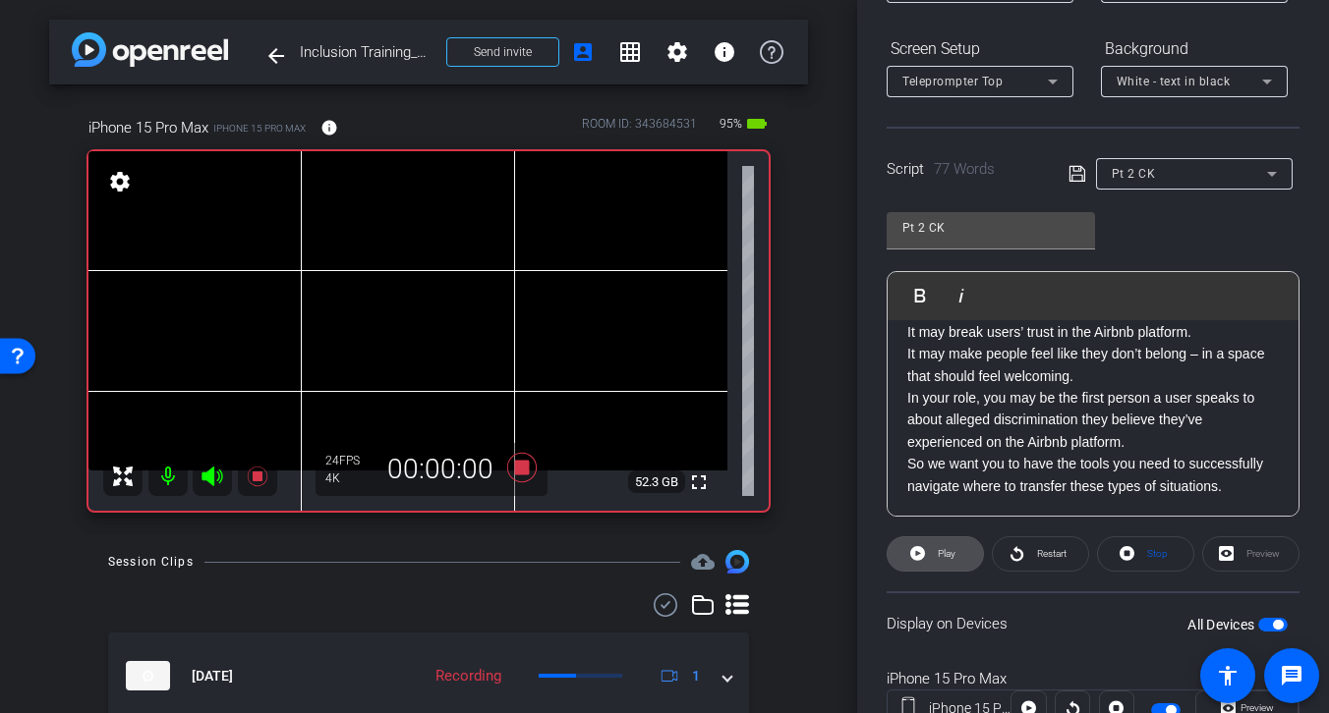
click at [947, 550] on span "Play" at bounding box center [947, 553] width 18 height 11
click at [945, 552] on span "Play" at bounding box center [947, 553] width 18 height 11
click at [1051, 550] on span "Restart" at bounding box center [1051, 553] width 29 height 11
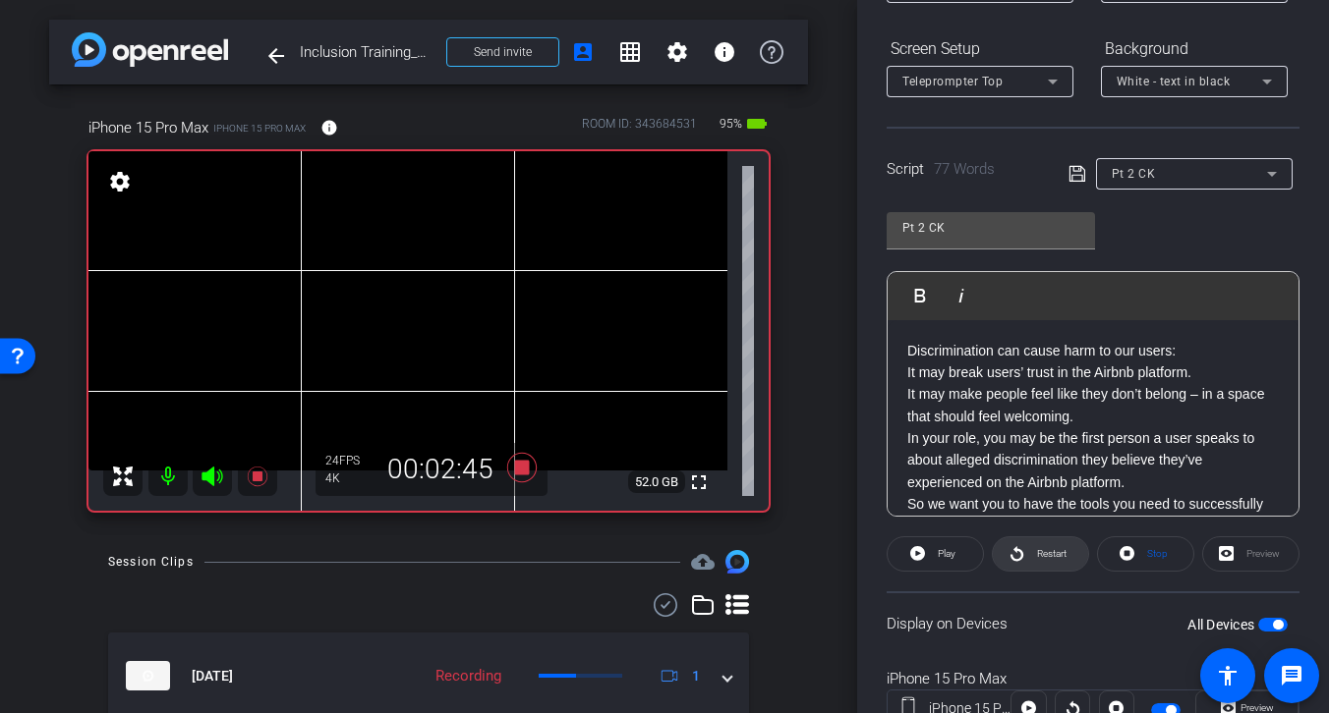
click at [1040, 559] on span "Restart" at bounding box center [1049, 555] width 34 height 28
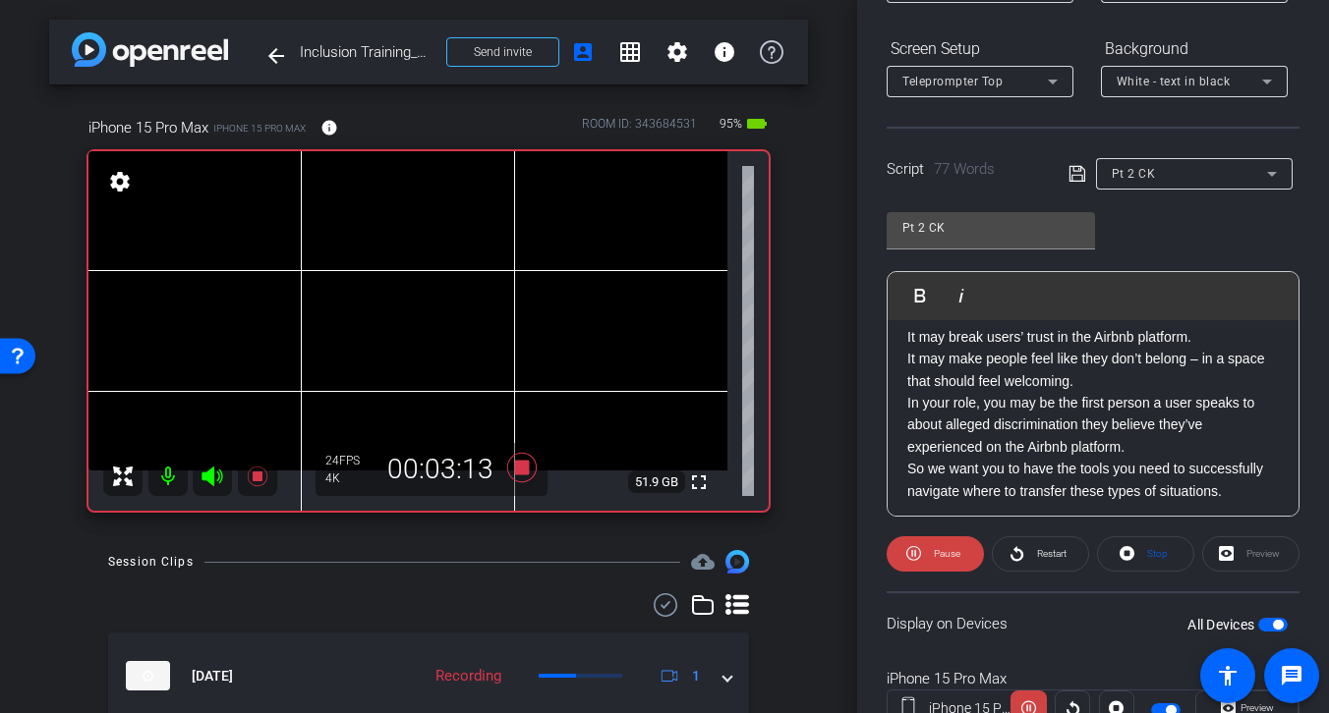
scroll to position [40, 0]
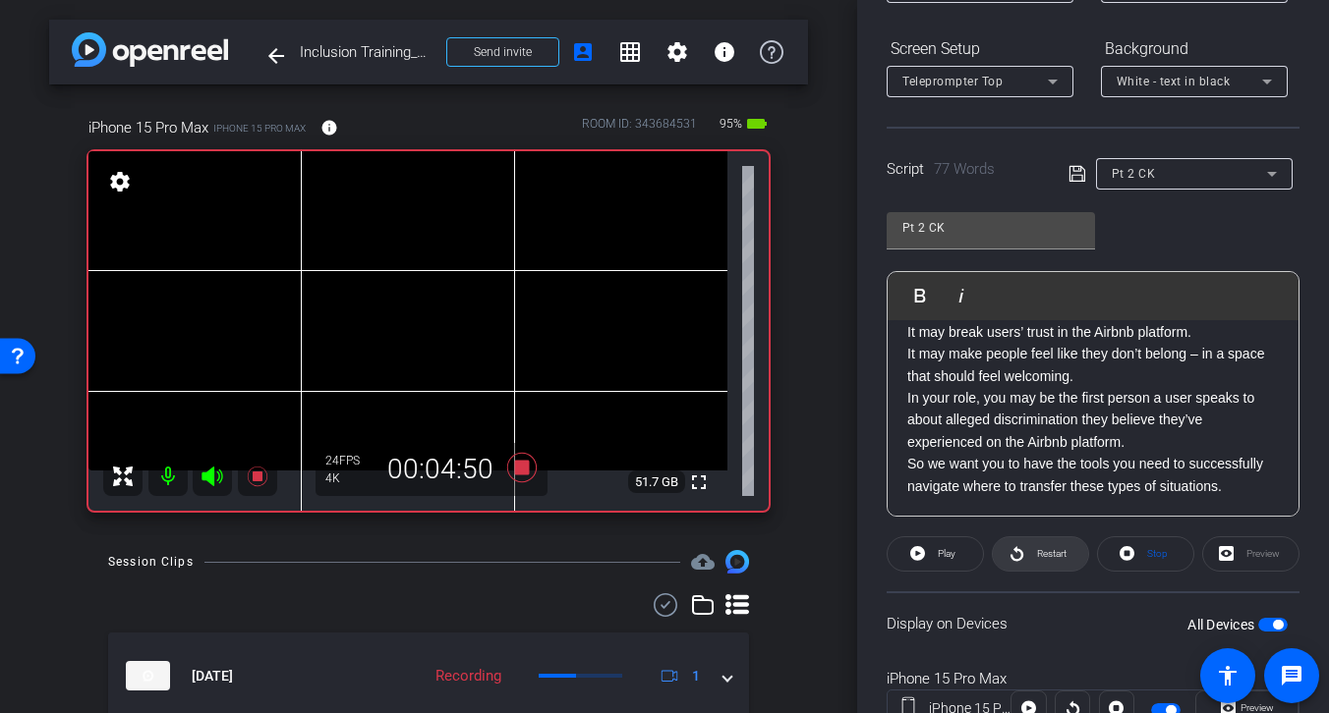
click at [1047, 554] on span "Restart" at bounding box center [1051, 553] width 29 height 11
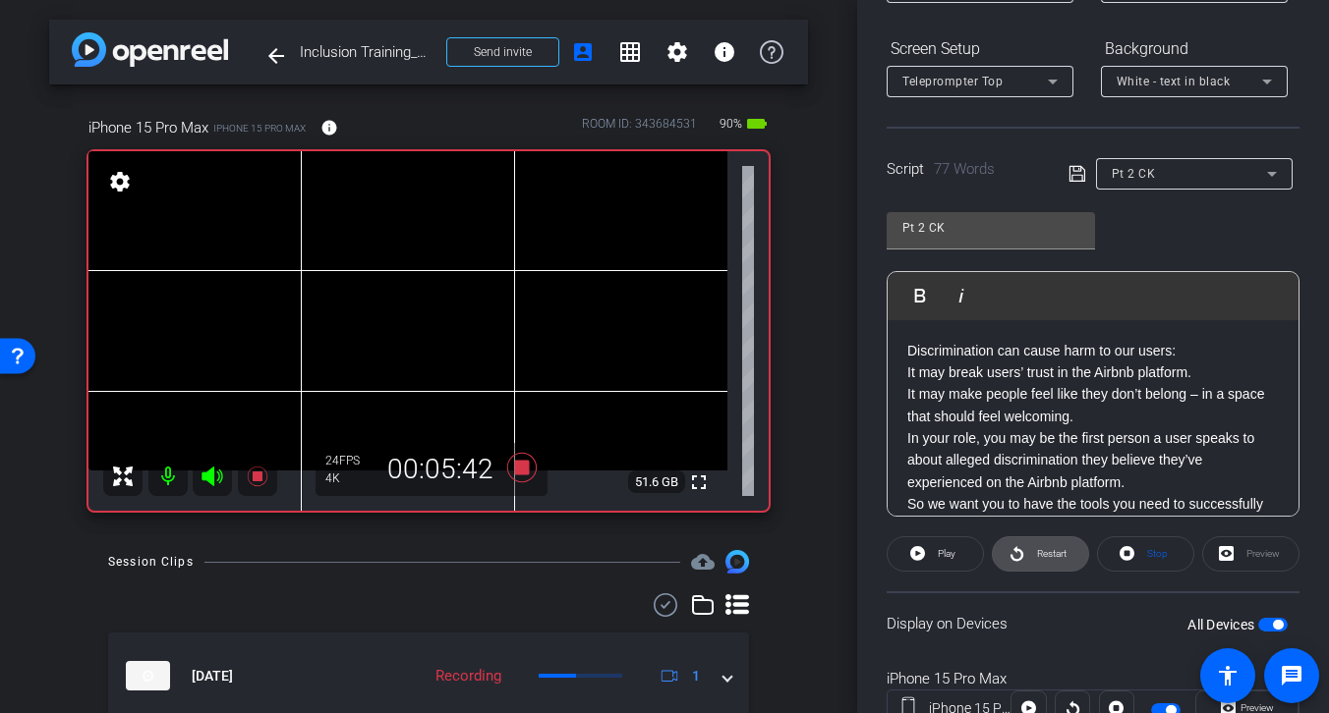
click at [1049, 551] on span "Restart" at bounding box center [1051, 553] width 29 height 11
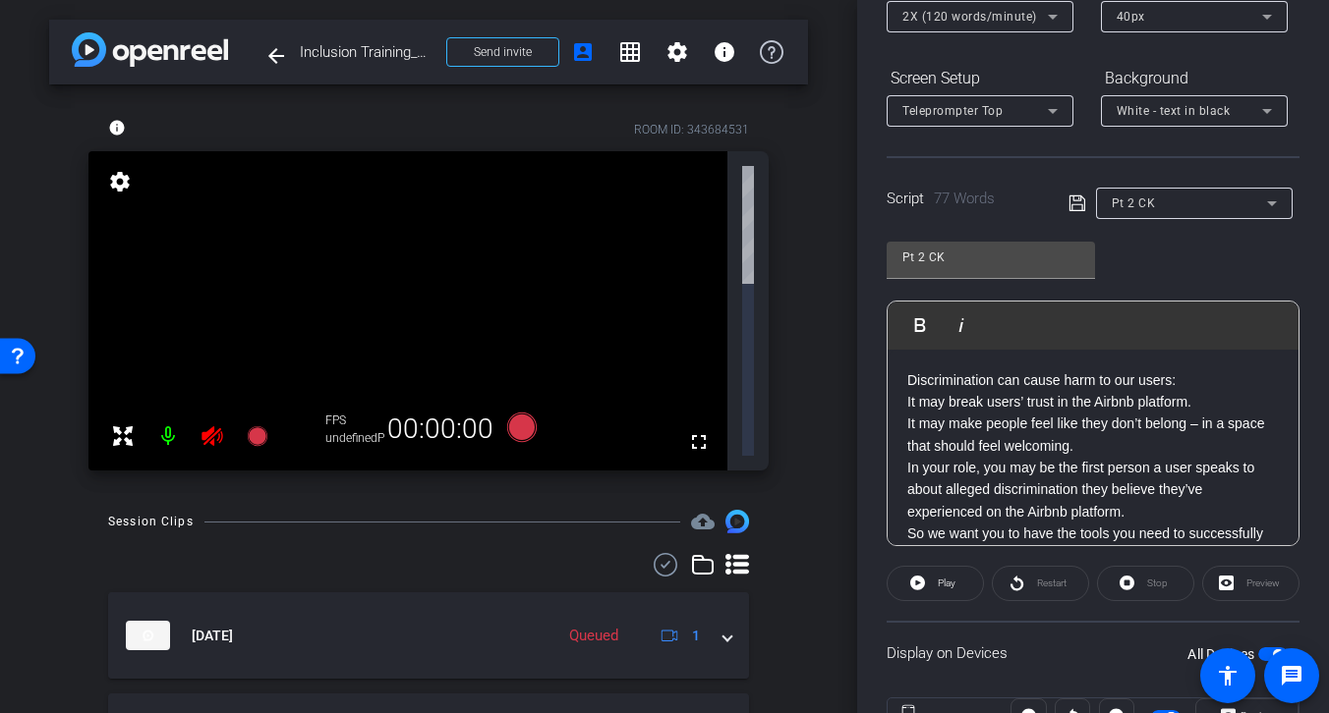
scroll to position [284, 0]
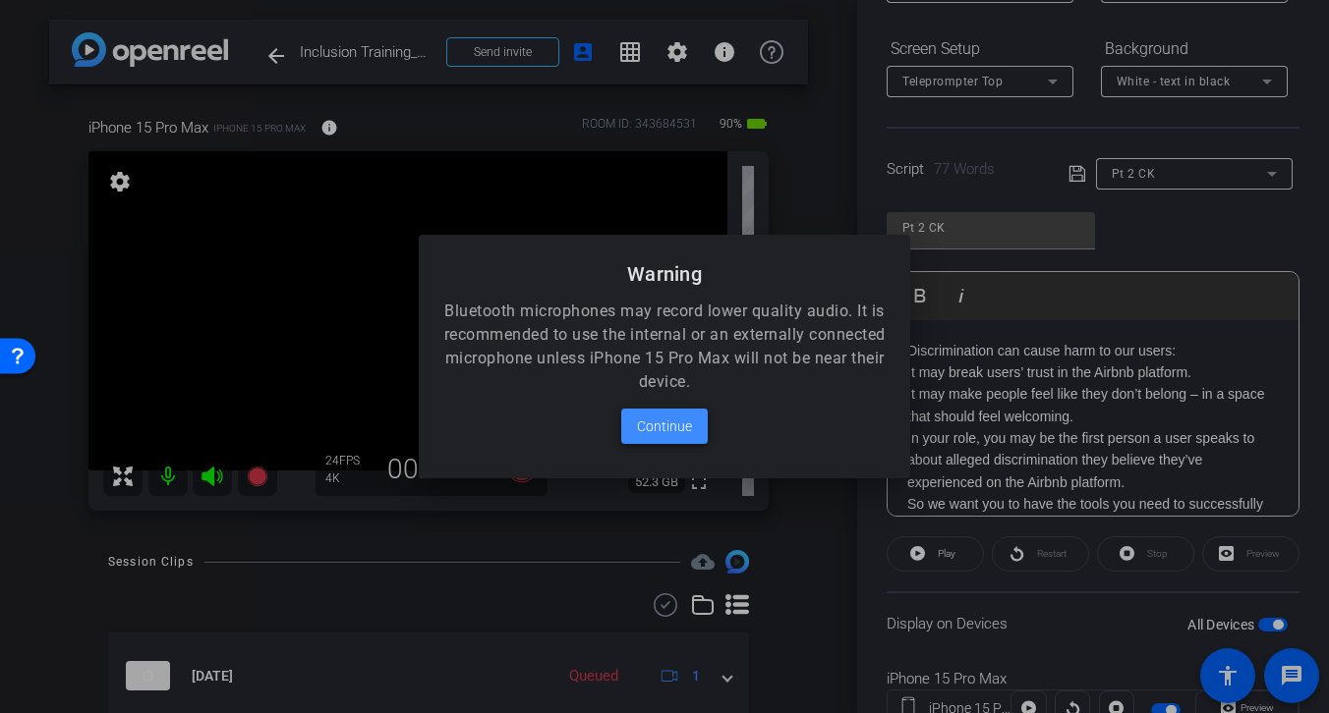
click at [663, 421] on span "Continue" at bounding box center [664, 427] width 55 height 24
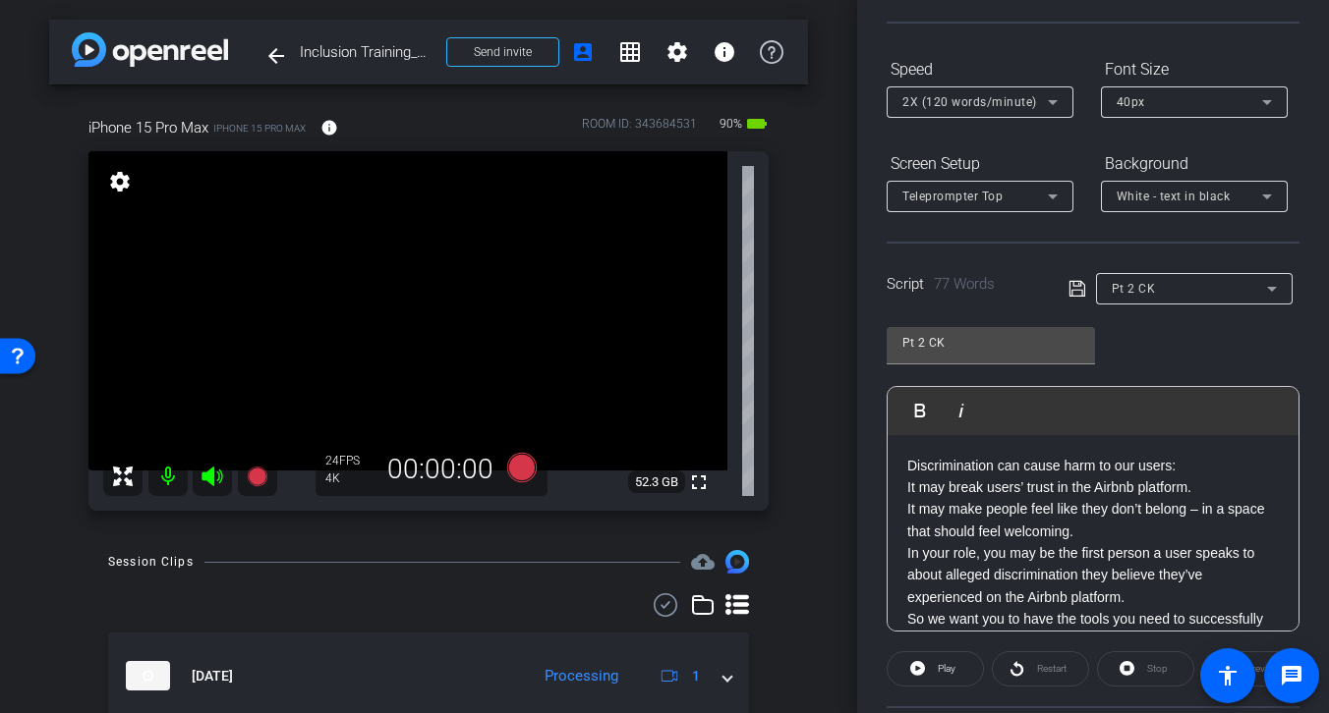
scroll to position [0, 0]
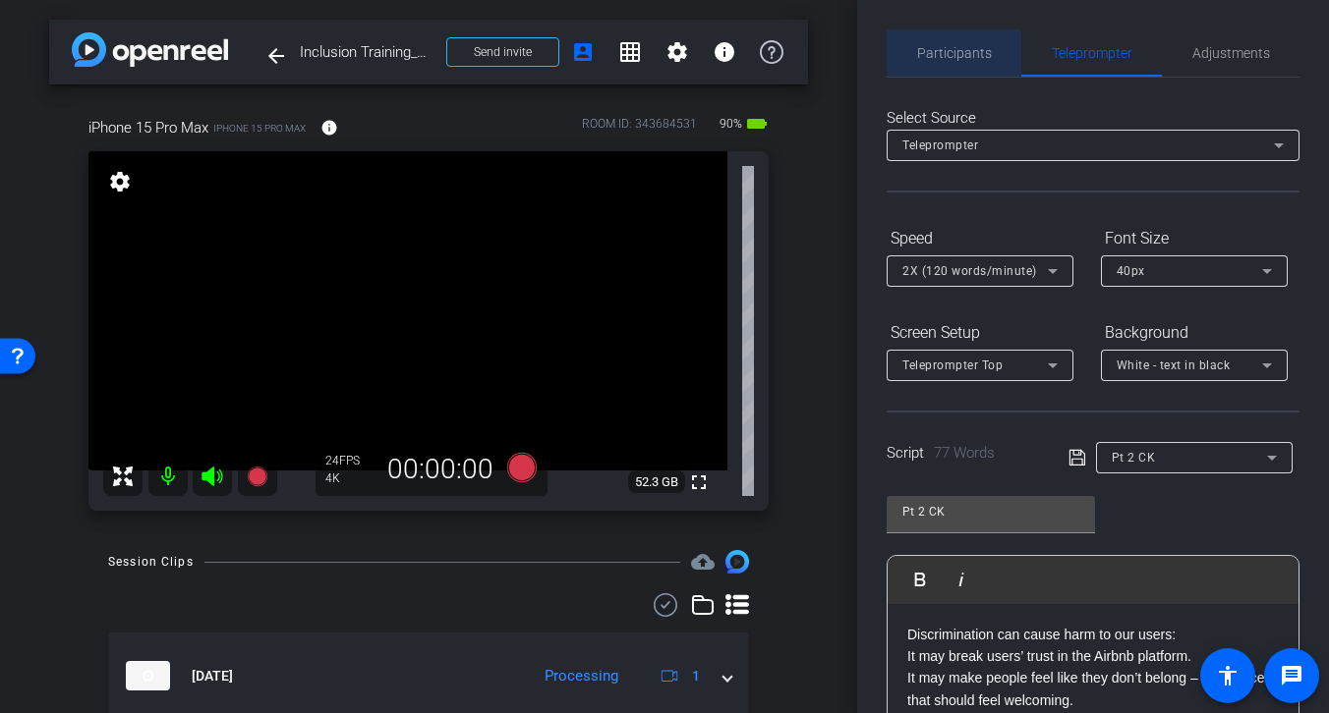
click at [953, 53] on span "Participants" at bounding box center [954, 53] width 75 height 14
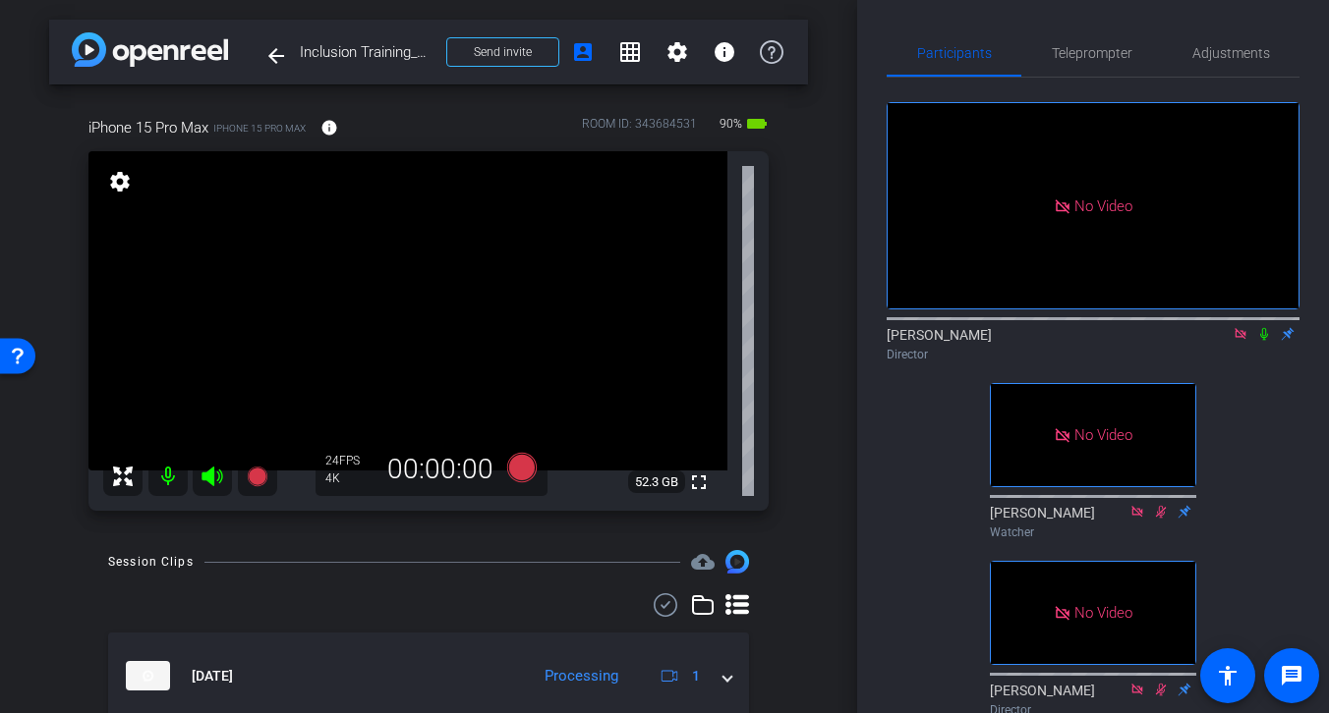
click at [213, 474] on icon at bounding box center [211, 477] width 21 height 20
click at [1111, 52] on span "Teleprompter" at bounding box center [1092, 53] width 81 height 14
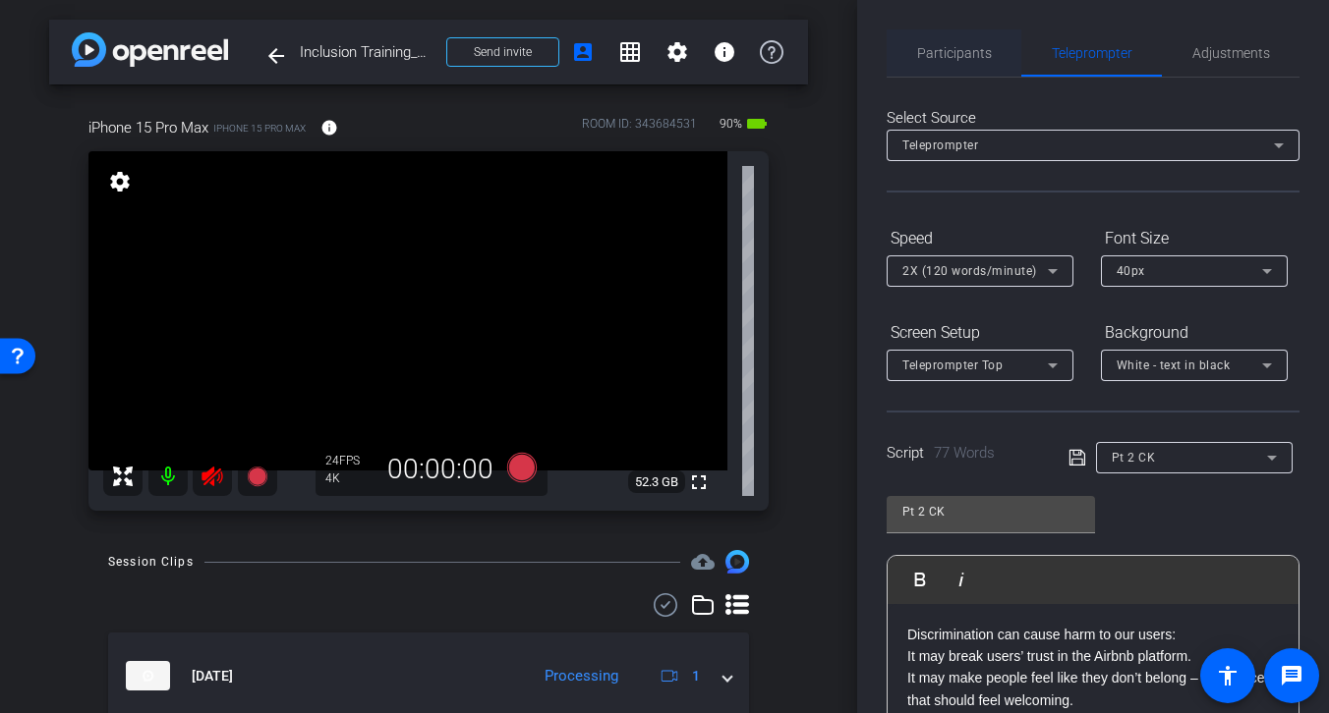
click at [954, 56] on span "Participants" at bounding box center [954, 53] width 75 height 14
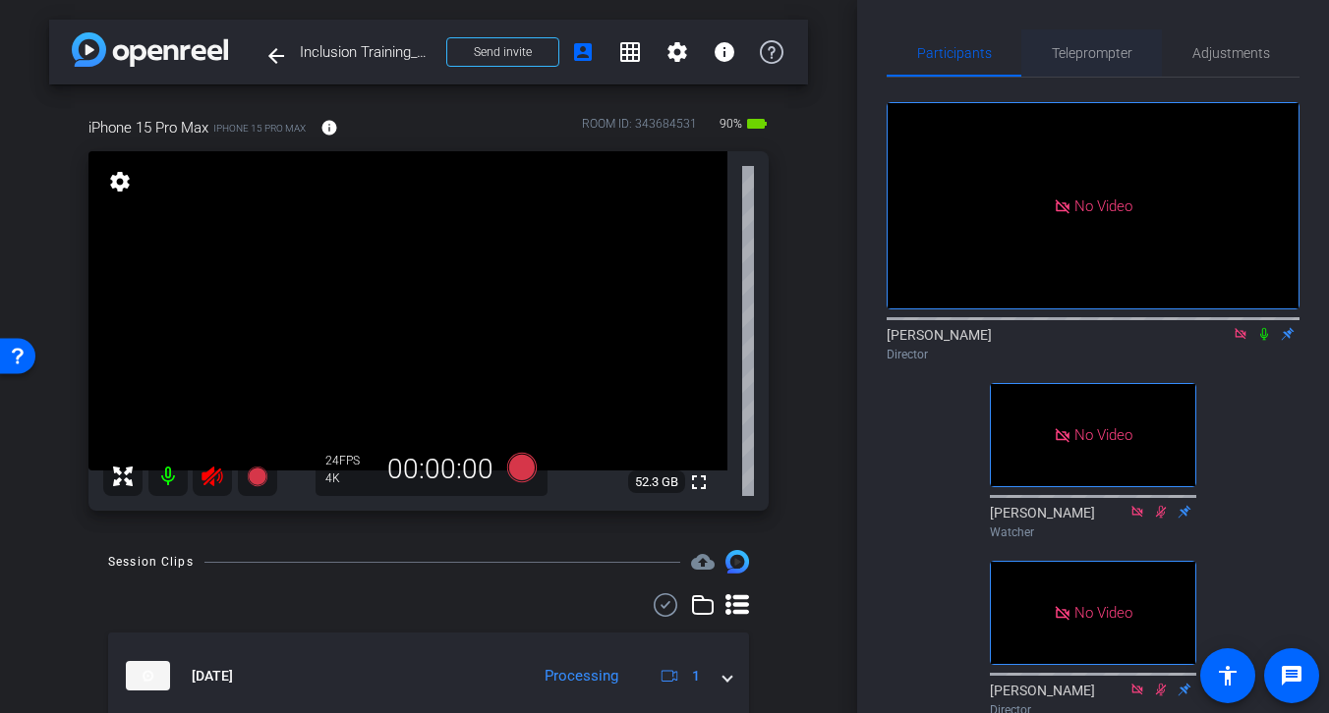
click at [1103, 56] on span "Teleprompter" at bounding box center [1092, 53] width 81 height 14
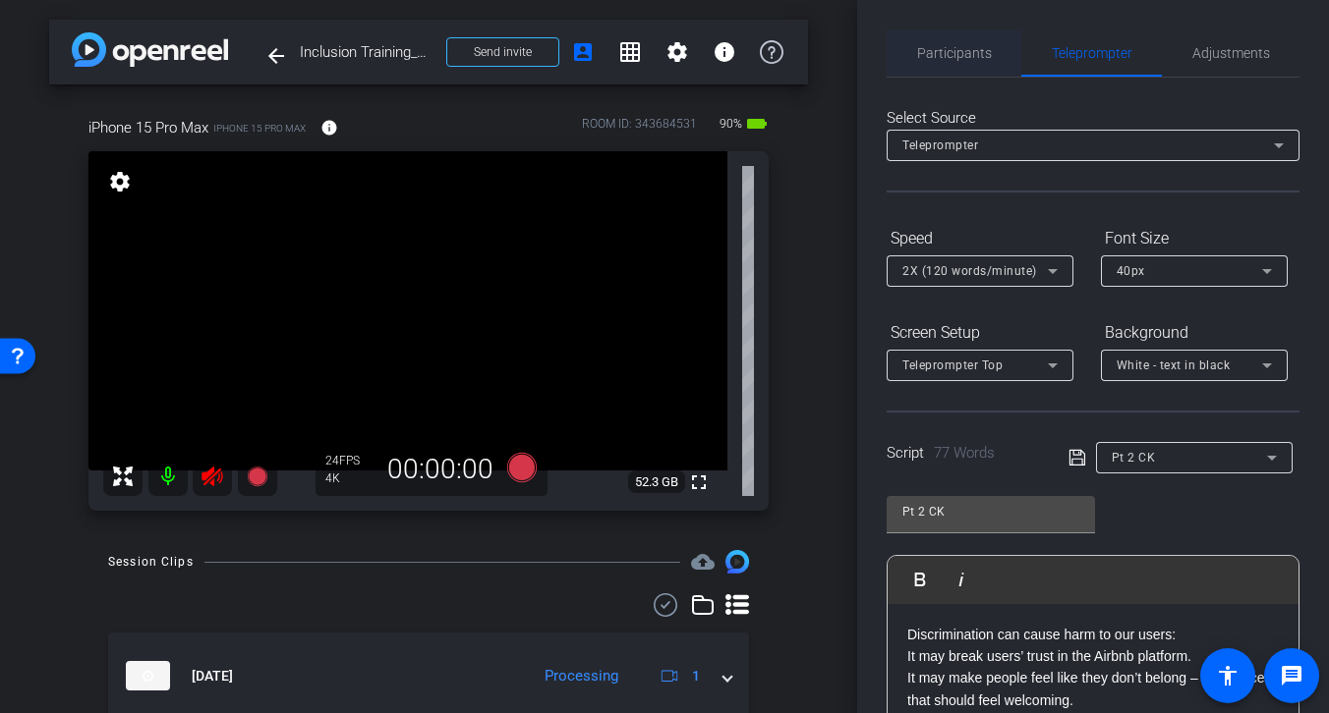
click at [965, 54] on span "Participants" at bounding box center [954, 53] width 75 height 14
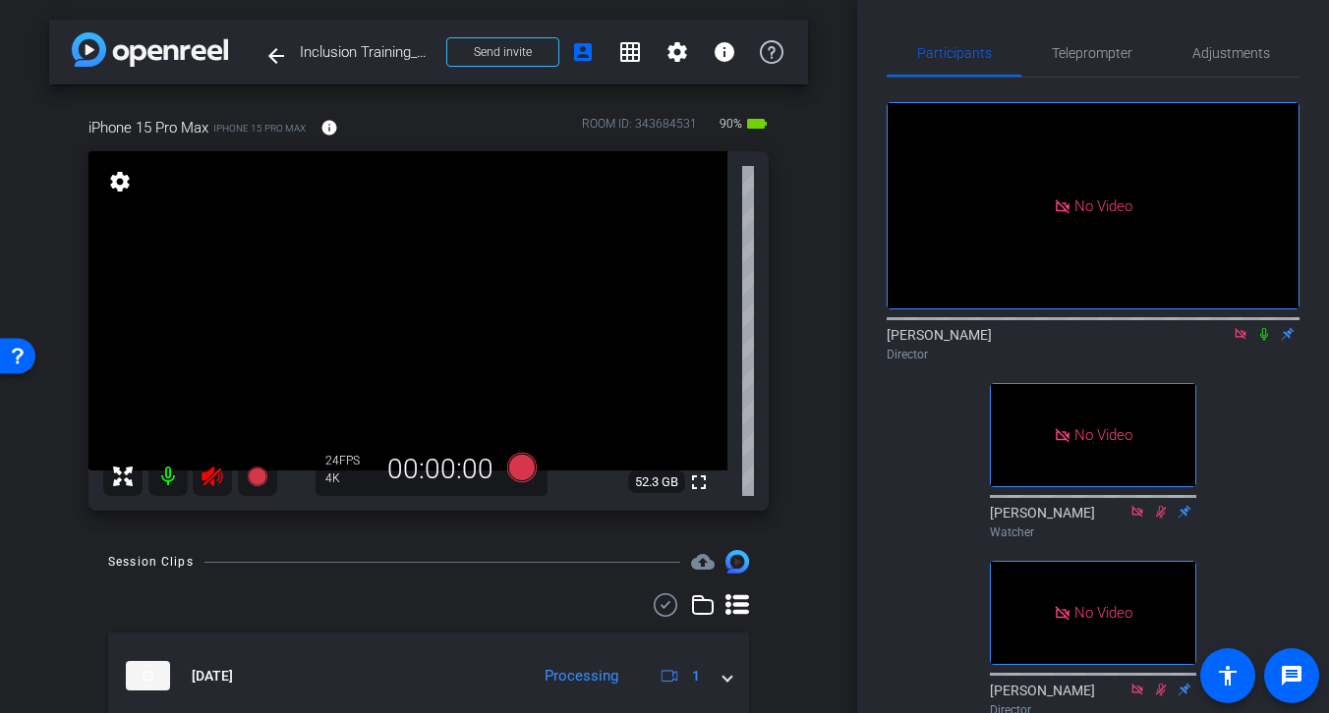
click at [208, 479] on icon at bounding box center [212, 477] width 24 height 24
click at [1089, 56] on span "Teleprompter" at bounding box center [1092, 53] width 81 height 14
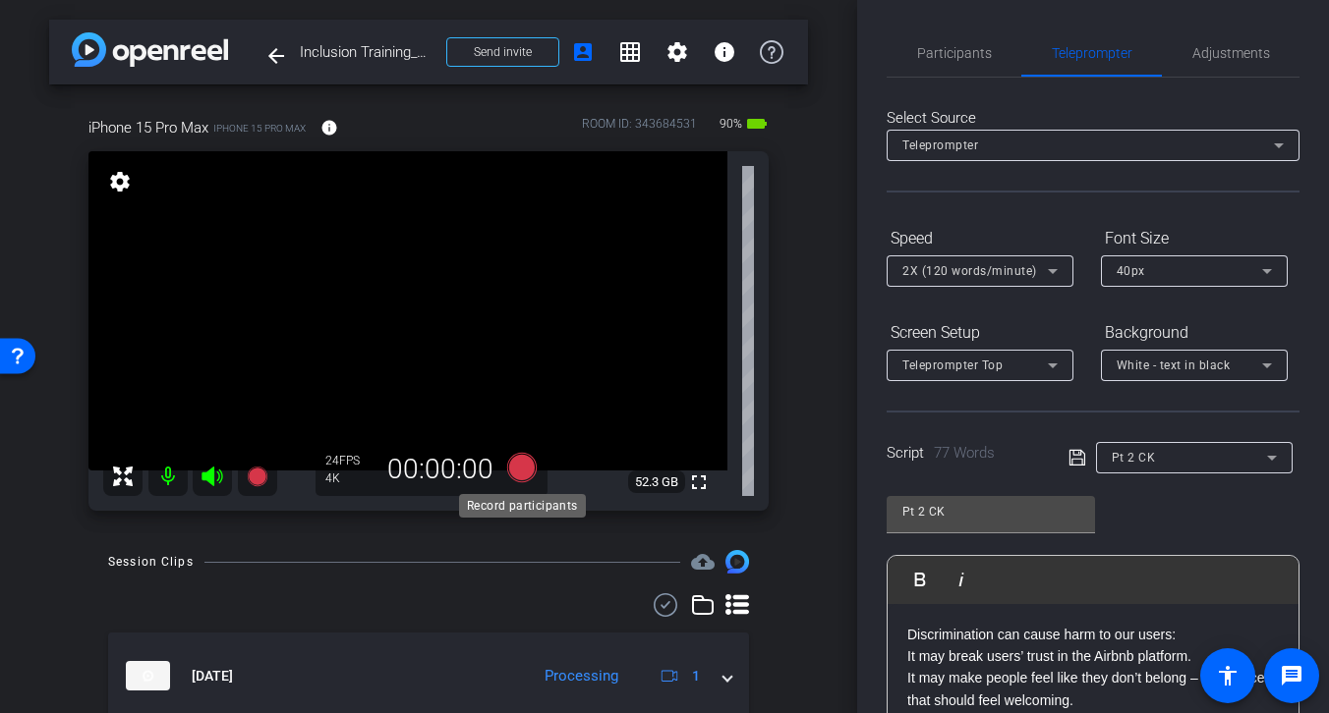
click at [525, 469] on icon at bounding box center [521, 467] width 29 height 29
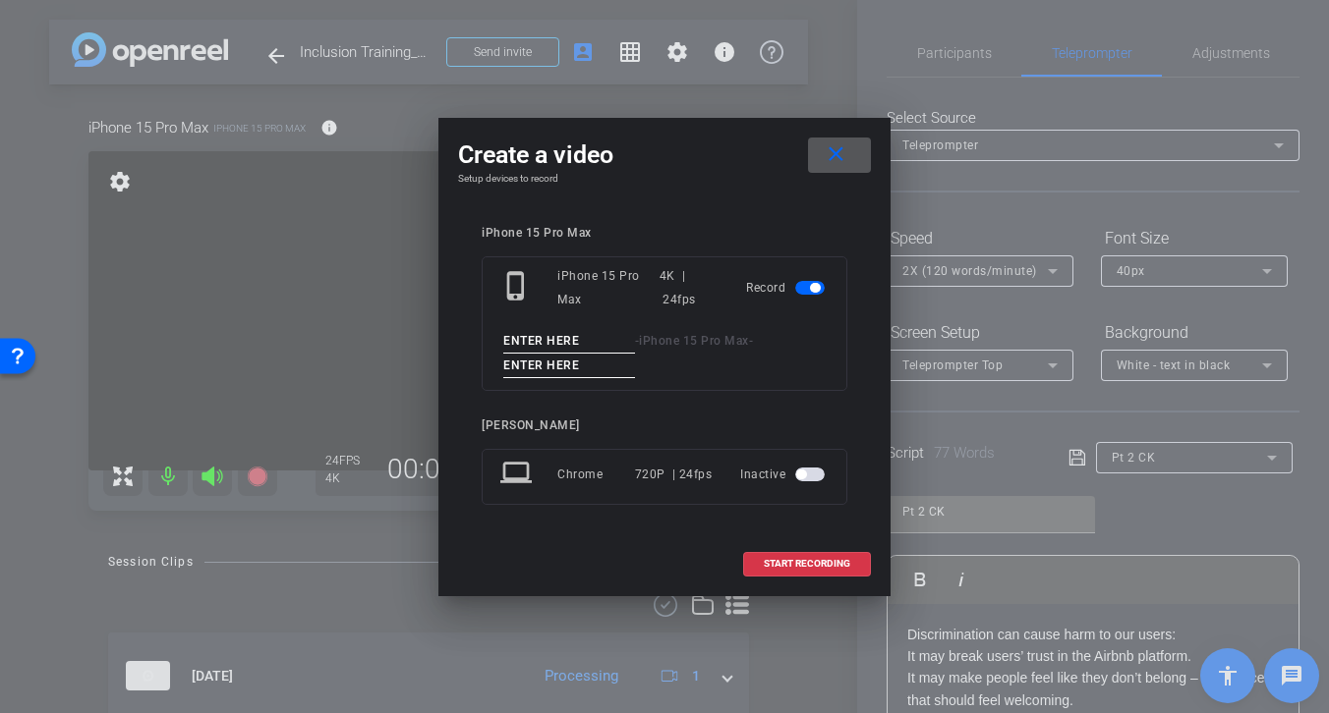
click at [585, 344] on input at bounding box center [569, 341] width 132 height 25
drag, startPoint x: 556, startPoint y: 338, endPoint x: 452, endPoint y: 336, distance: 104.2
click at [452, 336] on div "Create a video close Setup devices to record iPhone 15 Pro Max phone_iphone iPh…" at bounding box center [664, 357] width 452 height 479
type input "PT 2 Tk2"
click at [585, 367] on input at bounding box center [569, 366] width 132 height 25
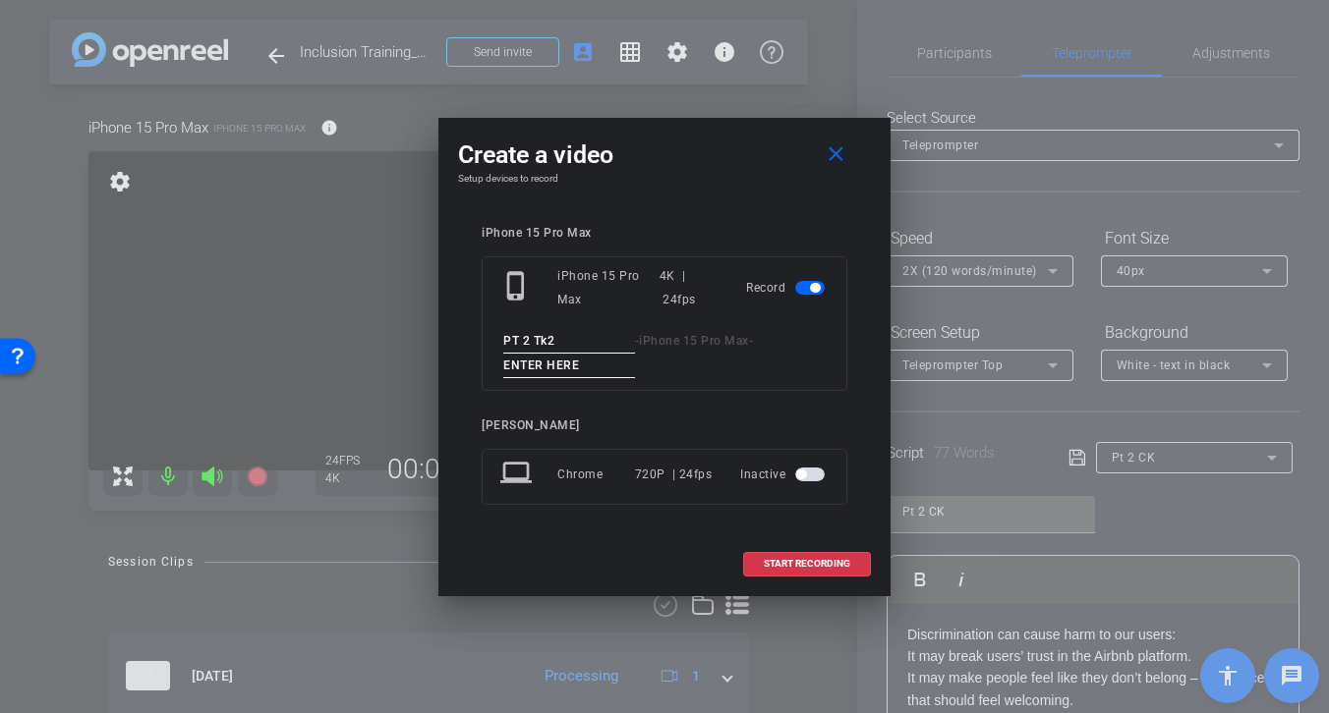
paste input "PT 2 Tk2"
type input "PT 2 Tk2"
click at [819, 560] on span "START RECORDING" at bounding box center [807, 564] width 86 height 10
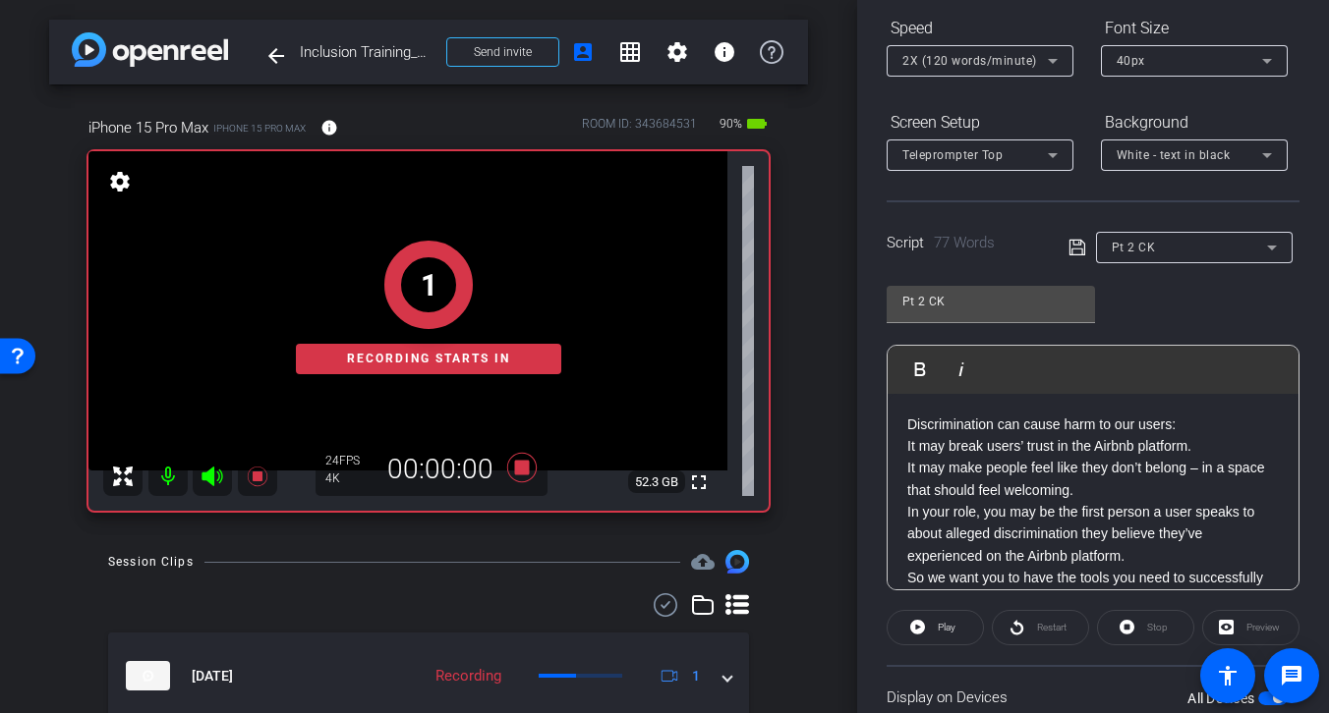
scroll to position [244, 0]
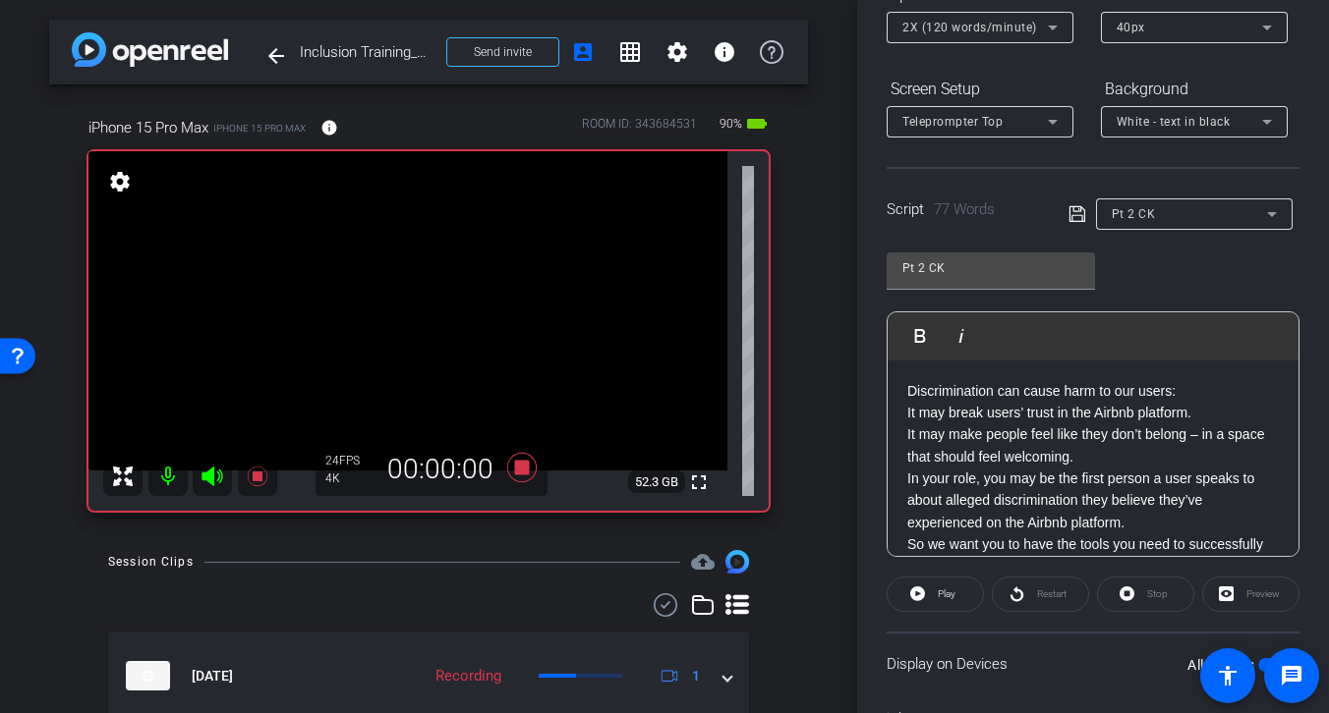
click at [1030, 594] on div "Restart" at bounding box center [1040, 594] width 97 height 35
click at [944, 595] on span "Play" at bounding box center [947, 594] width 18 height 11
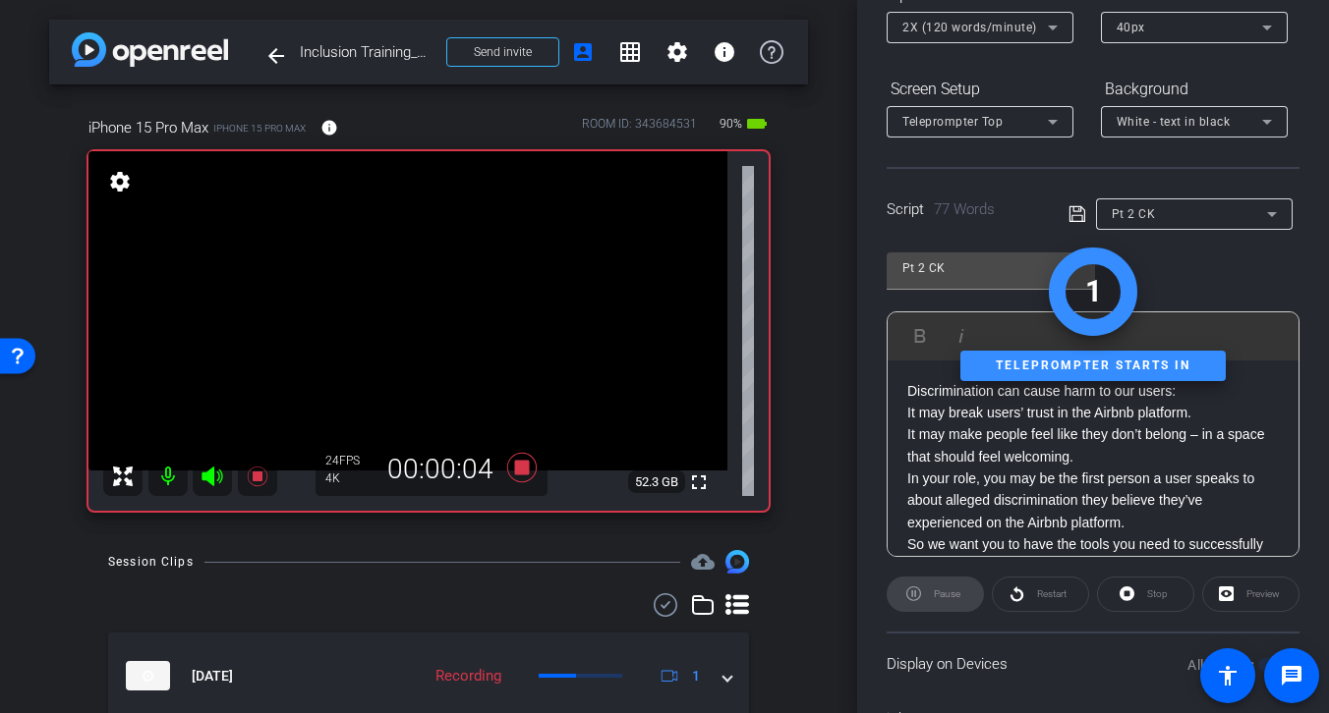
click at [1042, 592] on div "Restart" at bounding box center [1040, 594] width 97 height 35
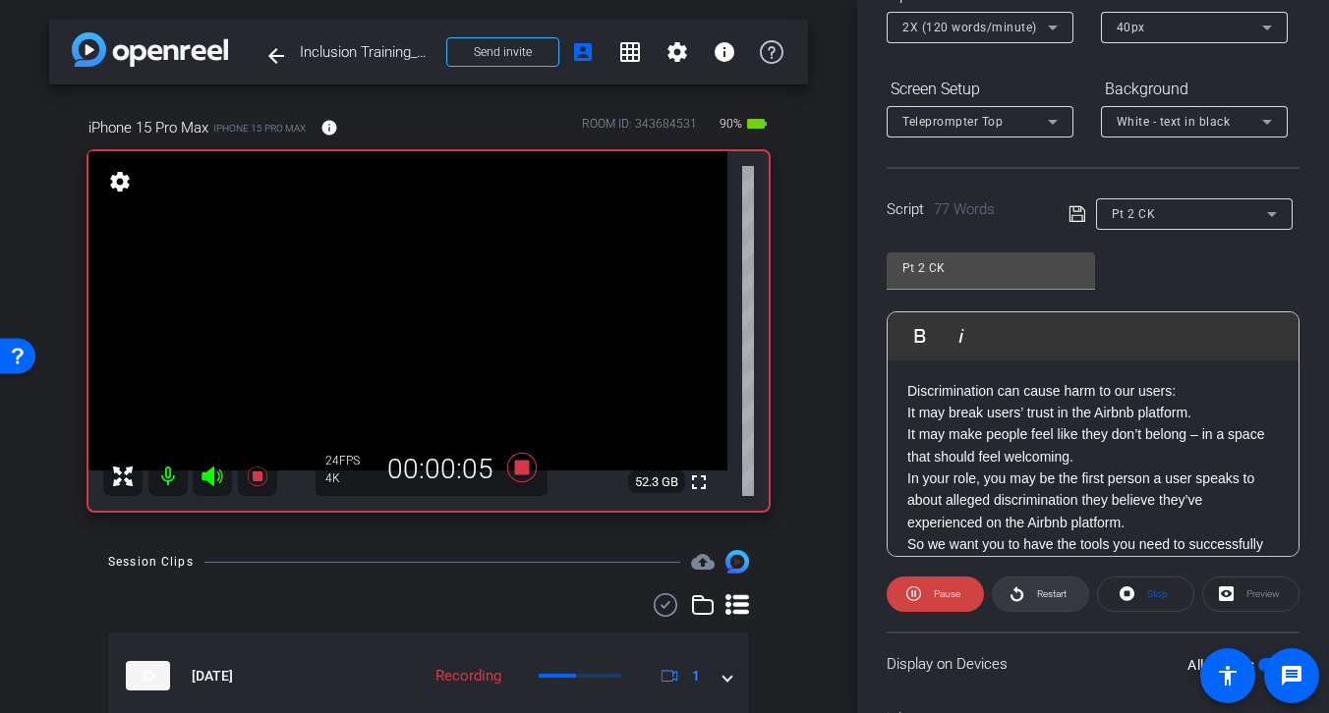
click at [1038, 590] on span "Restart" at bounding box center [1051, 594] width 29 height 11
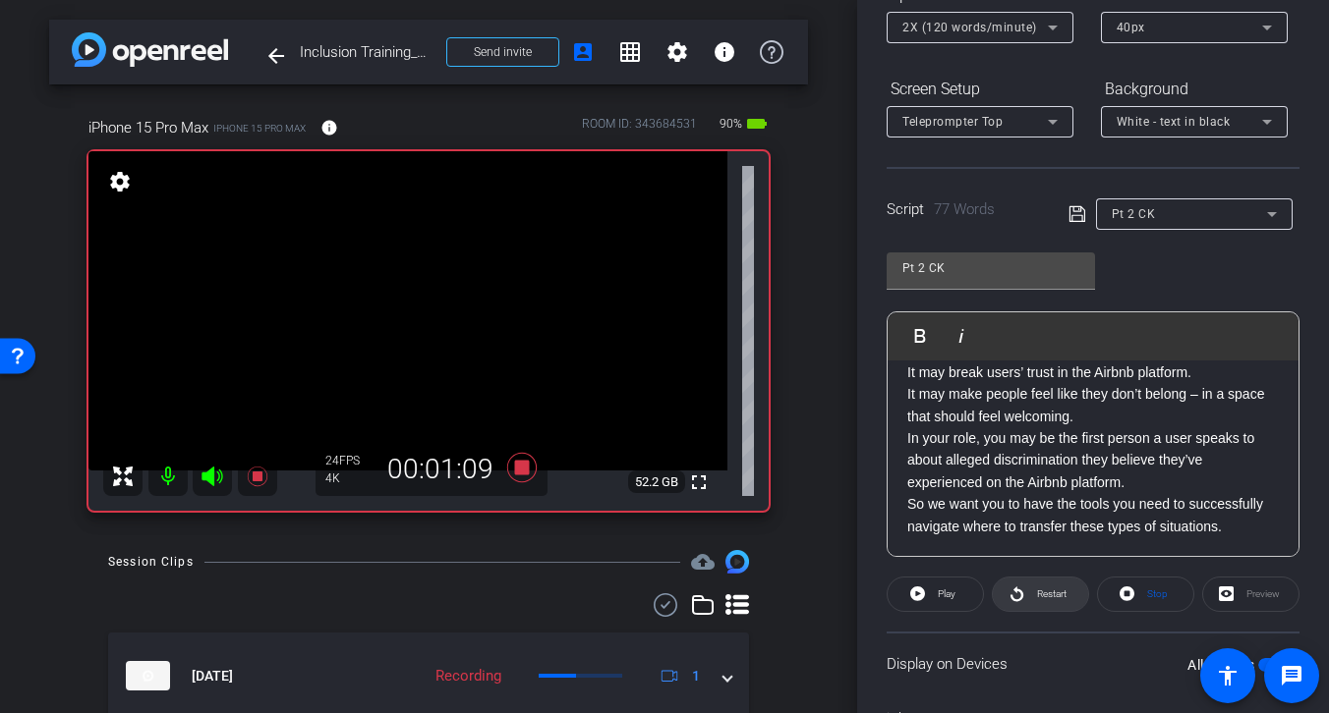
click at [1045, 590] on span "Restart" at bounding box center [1051, 594] width 29 height 11
click at [1038, 594] on span "Restart" at bounding box center [1051, 594] width 29 height 11
click at [1039, 592] on span "Restart" at bounding box center [1051, 594] width 29 height 11
click at [1040, 592] on span "Restart" at bounding box center [1051, 594] width 29 height 11
click at [519, 466] on icon at bounding box center [521, 467] width 29 height 29
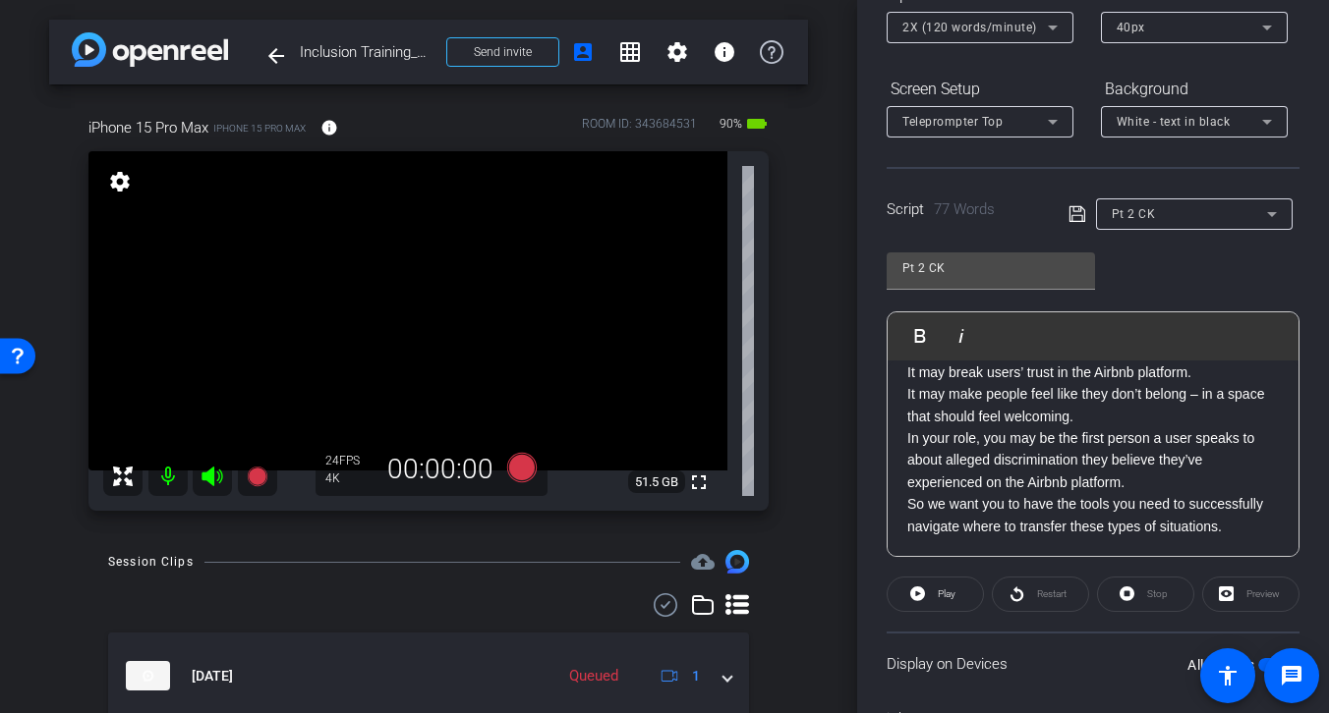
click at [1160, 213] on div "Pt 2 CK" at bounding box center [1188, 213] width 155 height 25
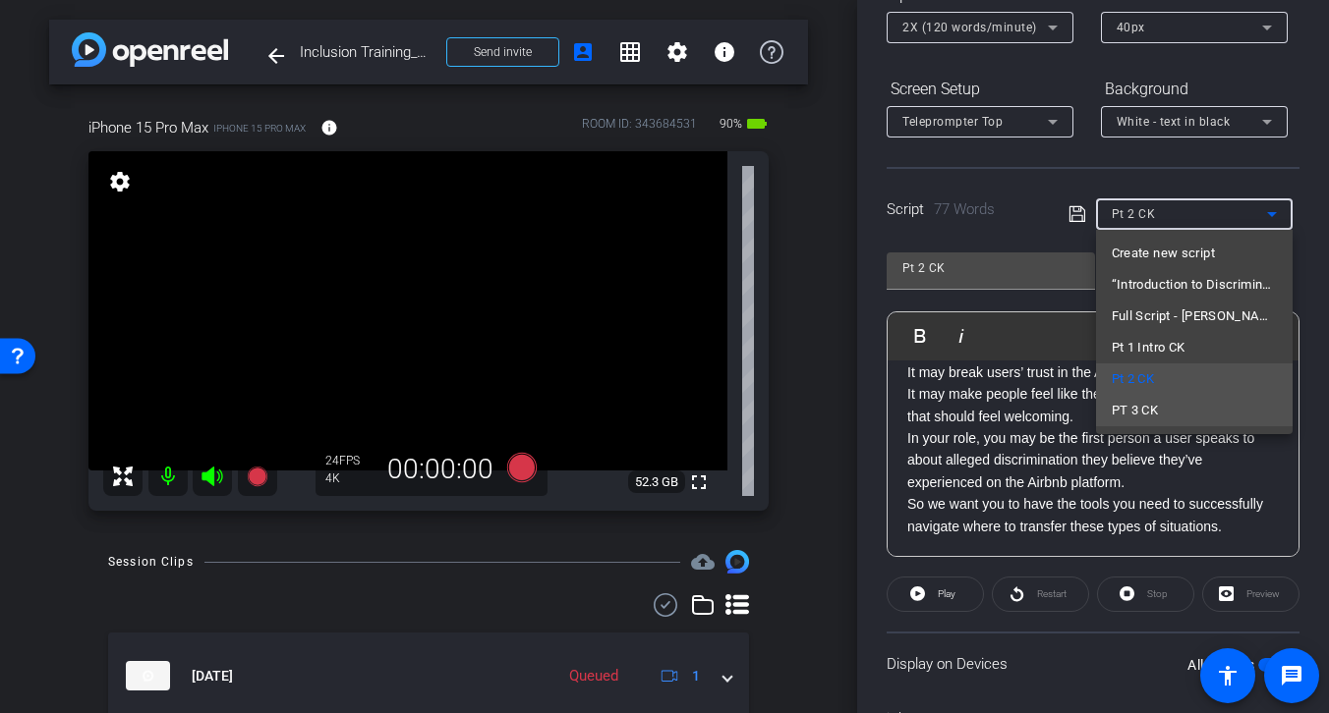
click at [1133, 409] on span "PT 3 CK" at bounding box center [1134, 411] width 47 height 24
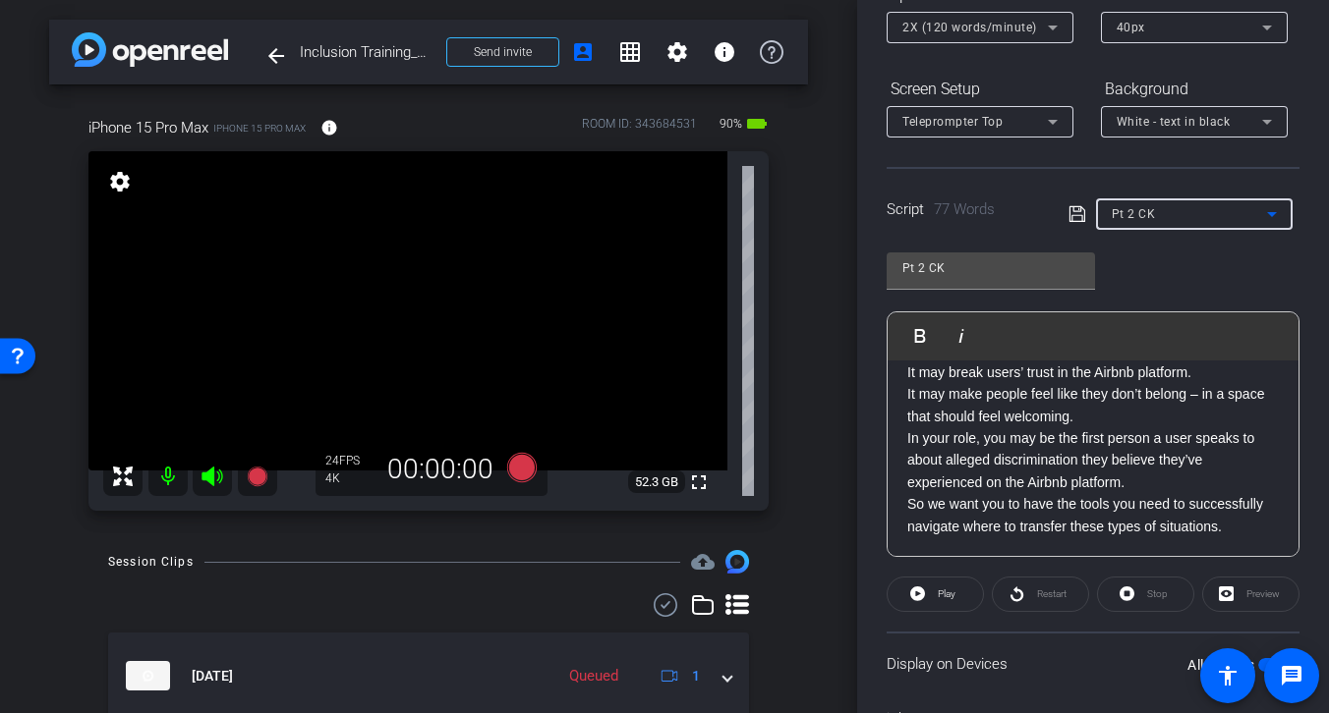
type input "PT 3 CK"
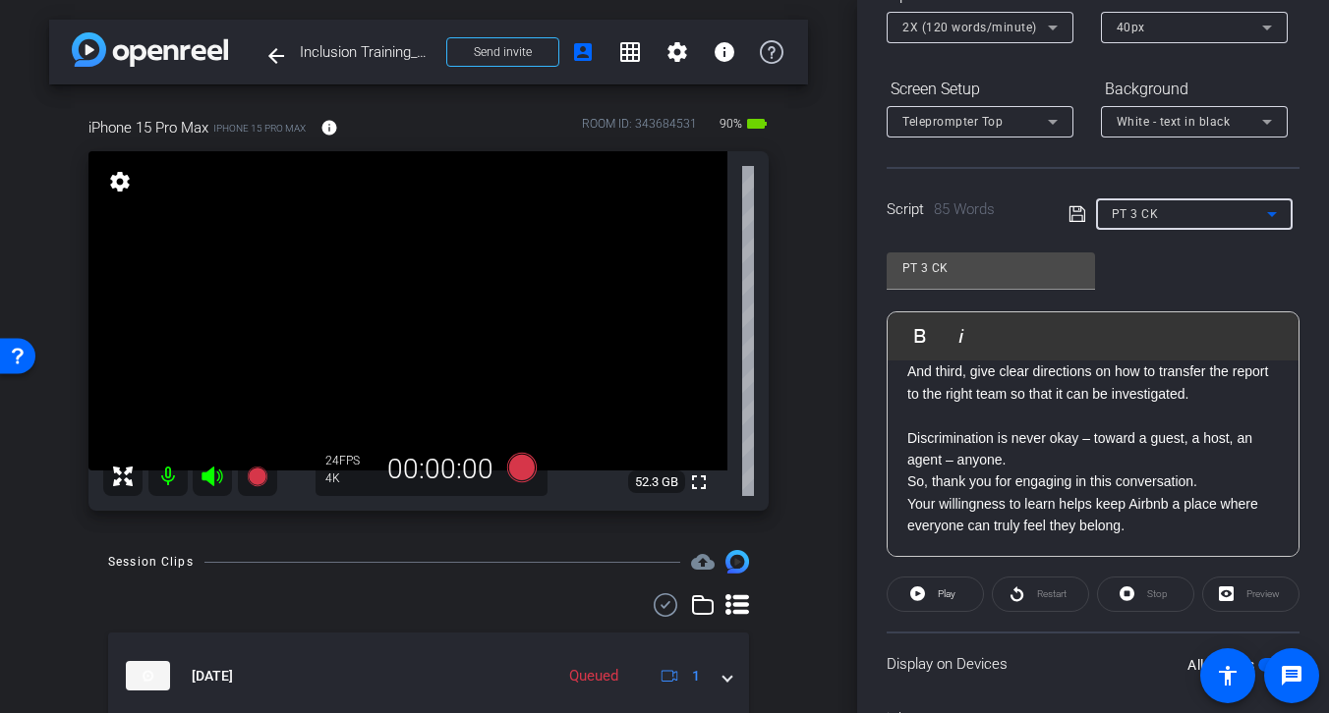
scroll to position [116, 0]
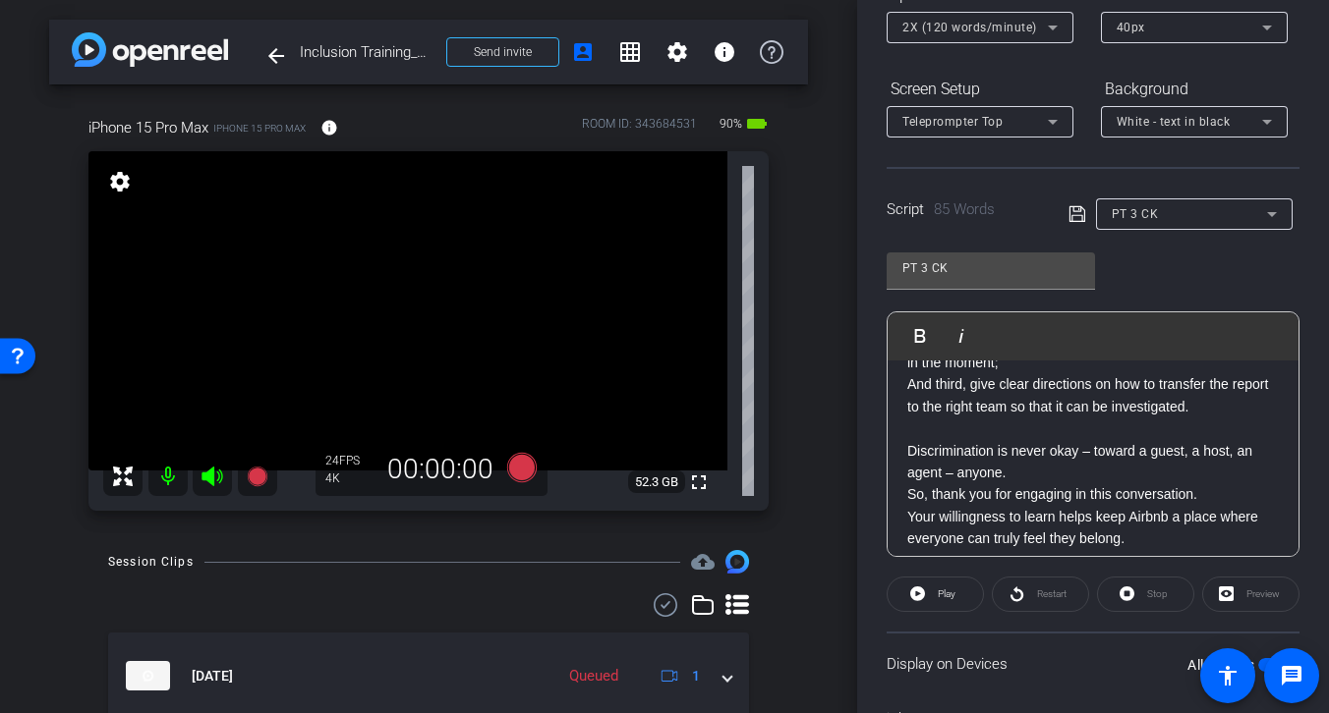
click at [909, 423] on p at bounding box center [1092, 429] width 371 height 22
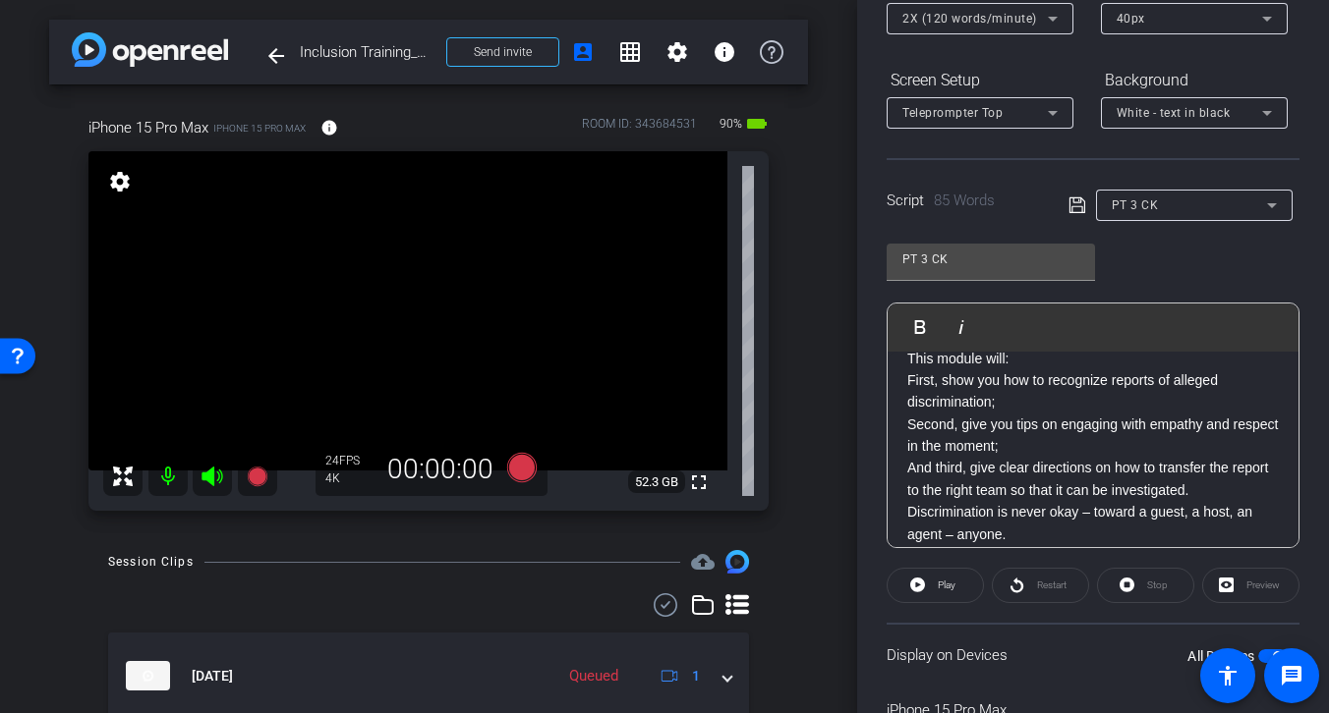
scroll to position [0, 0]
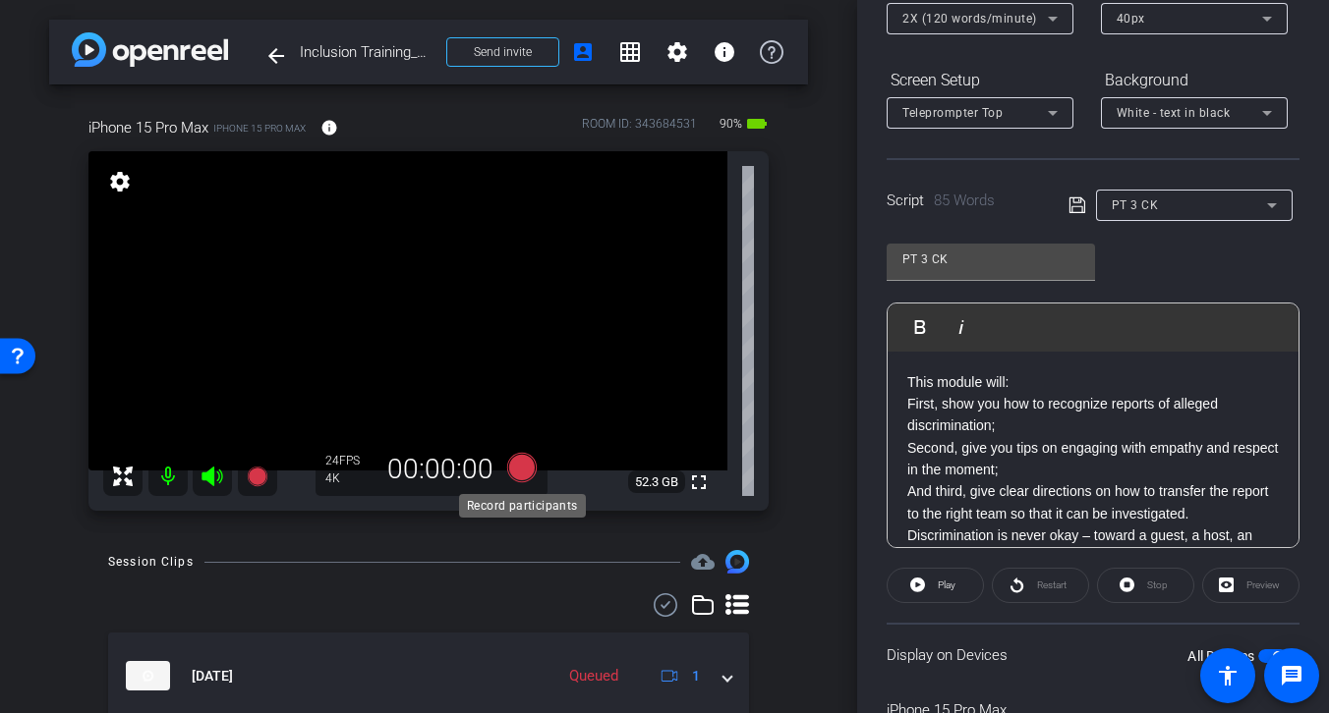
click at [519, 470] on icon at bounding box center [521, 467] width 29 height 29
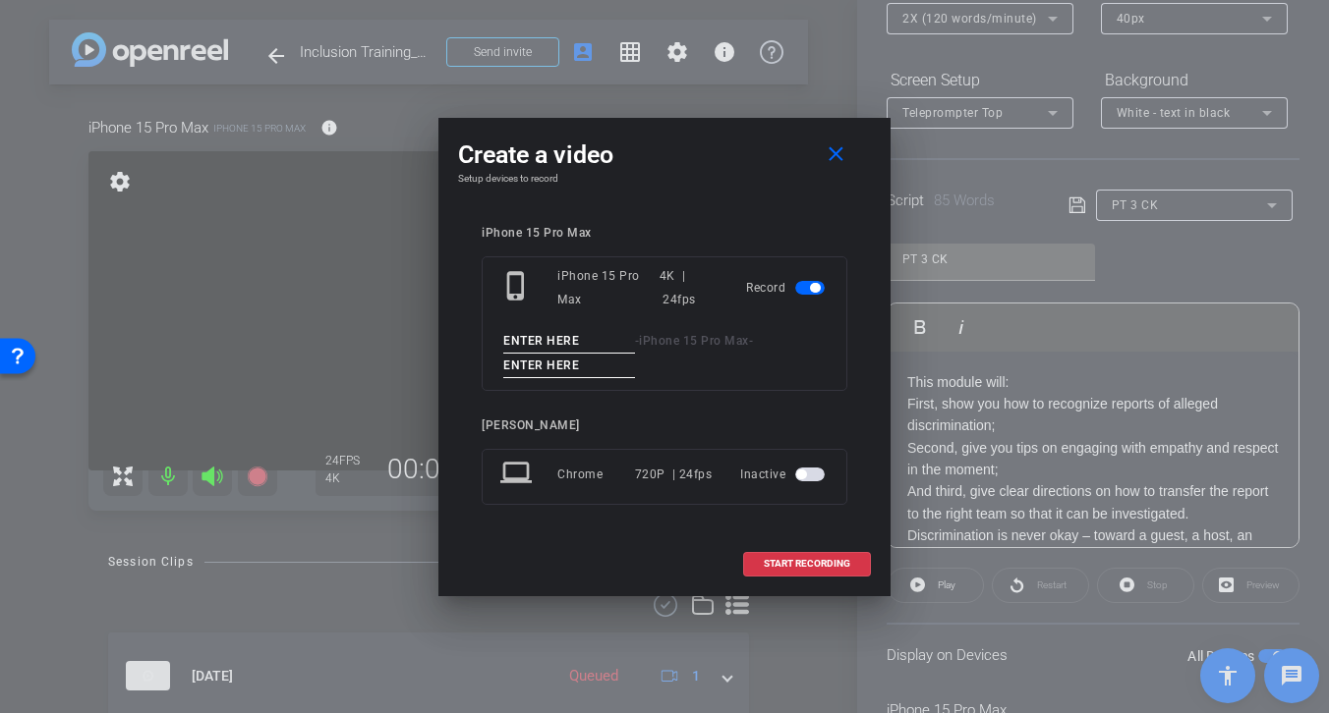
click at [587, 338] on input at bounding box center [569, 341] width 132 height 25
drag, startPoint x: 552, startPoint y: 338, endPoint x: 406, endPoint y: 337, distance: 146.4
click at [406, 337] on div "Create a video close Setup devices to record iPhone 15 Pro Max phone_iphone iPh…" at bounding box center [664, 356] width 1329 height 713
type input "PT 3 TK1"
click at [573, 367] on input at bounding box center [569, 366] width 132 height 25
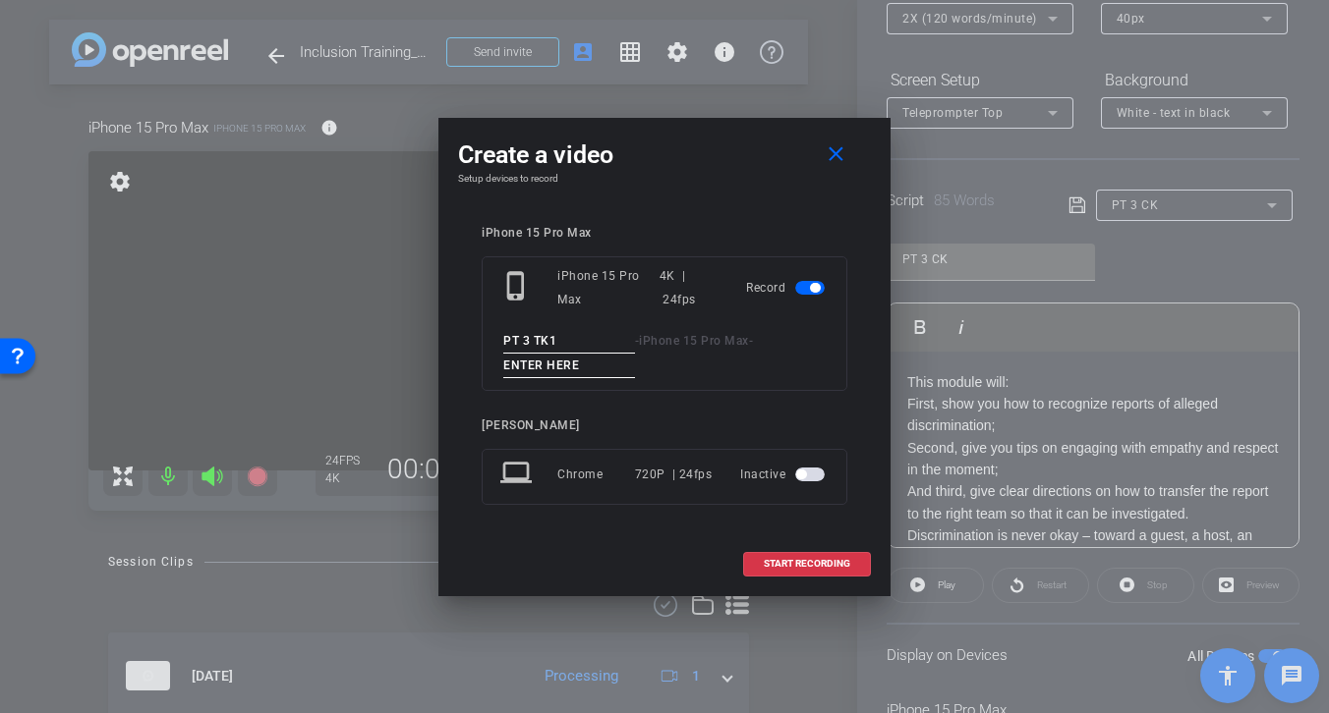
paste input "PT 3 TK1"
type input "PT 3 TK1"
click at [800, 563] on span "START RECORDING" at bounding box center [807, 564] width 86 height 10
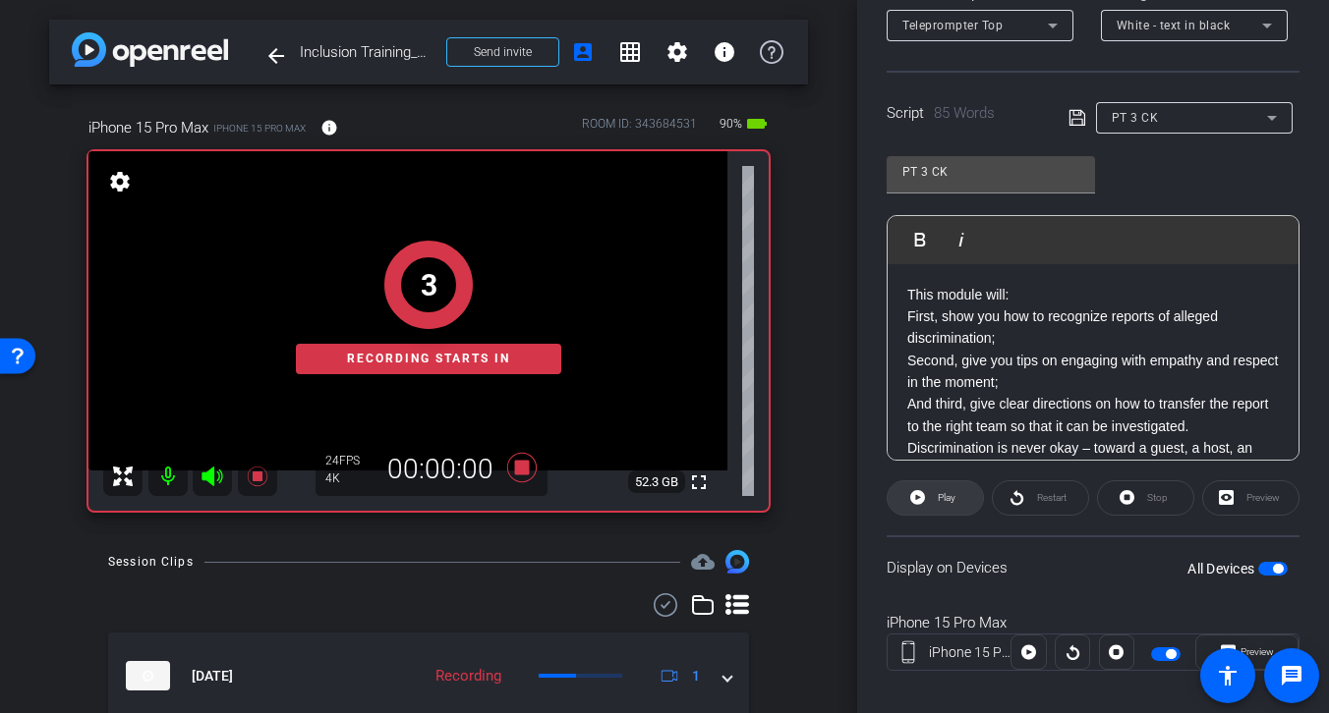
scroll to position [341, 0]
click at [944, 499] on span "Play" at bounding box center [947, 496] width 18 height 11
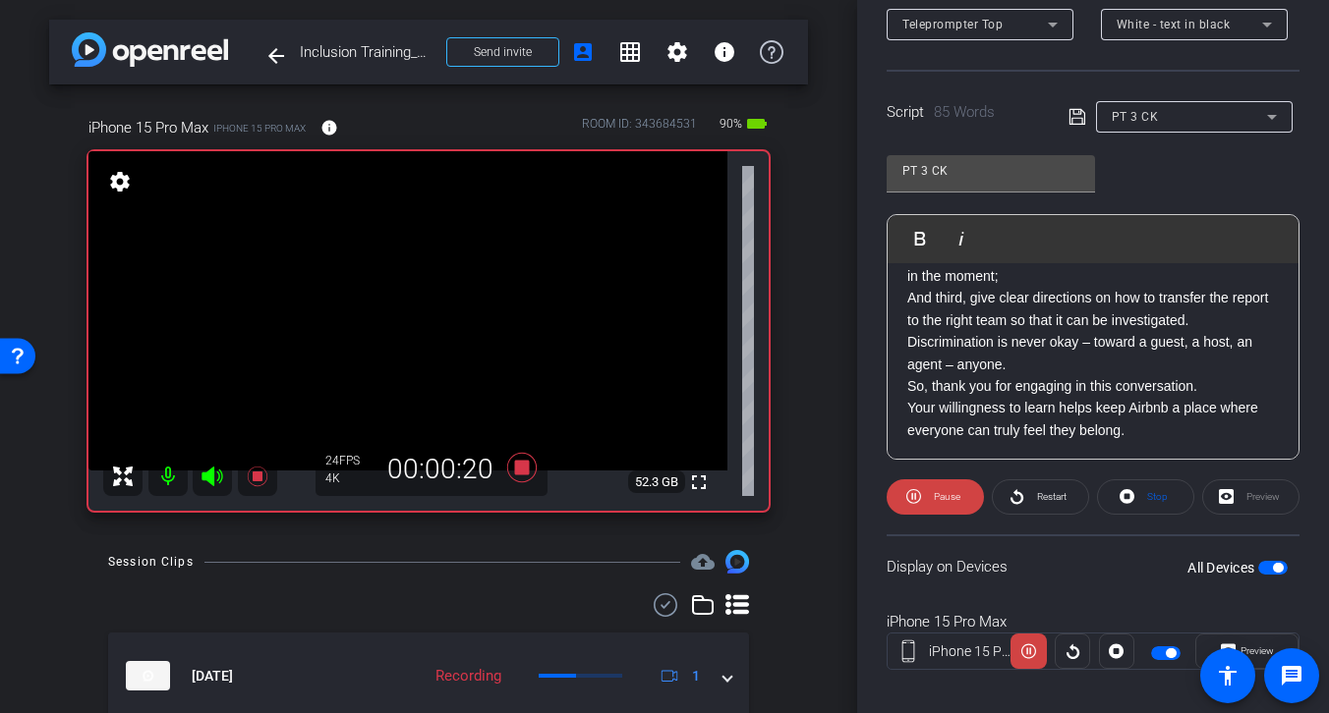
scroll to position [106, 0]
click at [932, 386] on p "So, thank you for engaging in this conversation." at bounding box center [1092, 385] width 371 height 22
click at [1076, 114] on icon at bounding box center [1076, 117] width 16 height 16
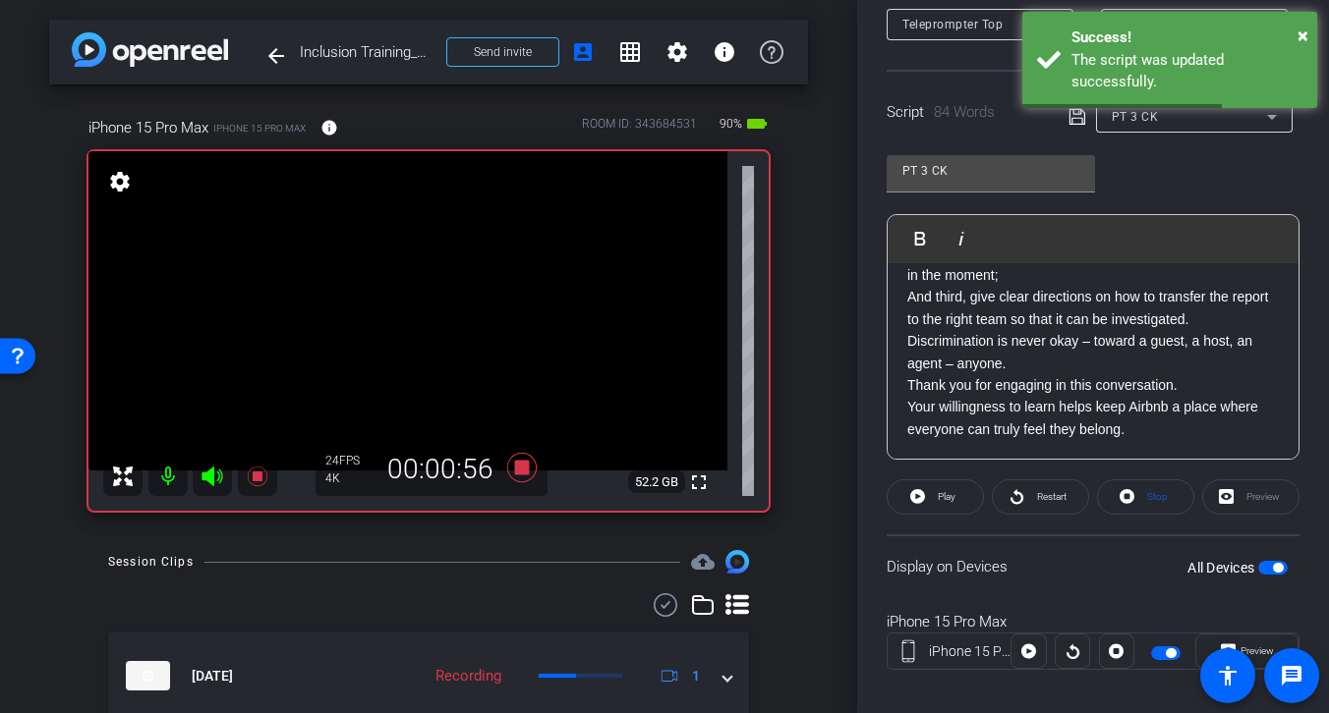
click at [1167, 431] on p "Your willingness to learn helps keep Airbnb a place where everyone can truly fe…" at bounding box center [1092, 418] width 371 height 44
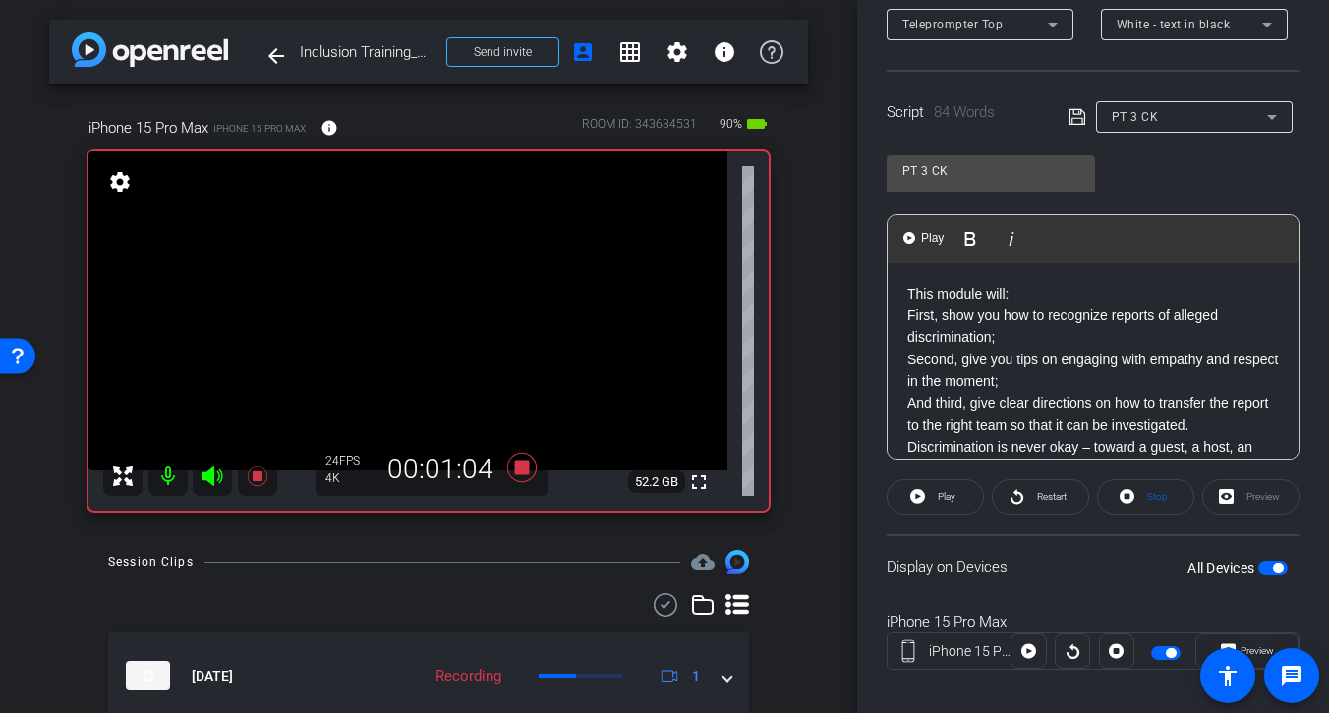
click at [906, 289] on div "This module will: First, show you how to recognize reports of alleged discrimin…" at bounding box center [1092, 415] width 411 height 304
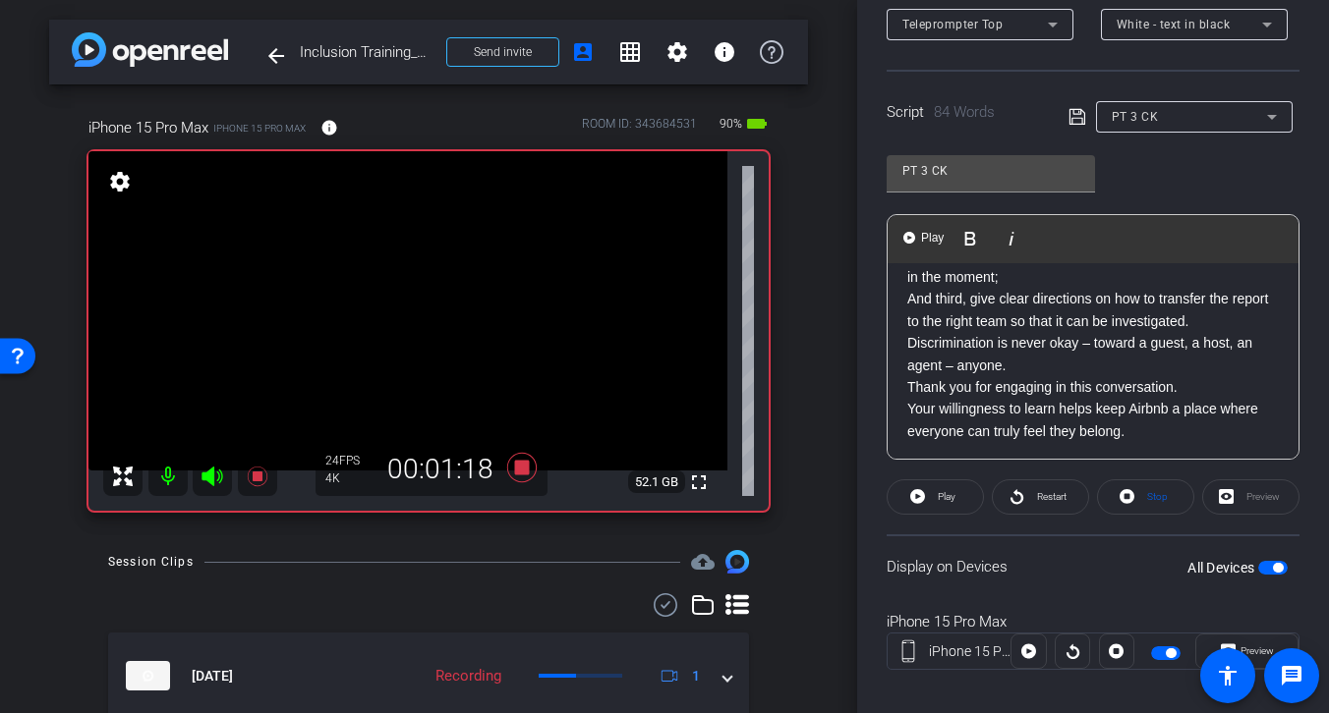
scroll to position [107, 0]
click at [907, 388] on p "Thank you for engaging in this conversation." at bounding box center [1092, 384] width 371 height 22
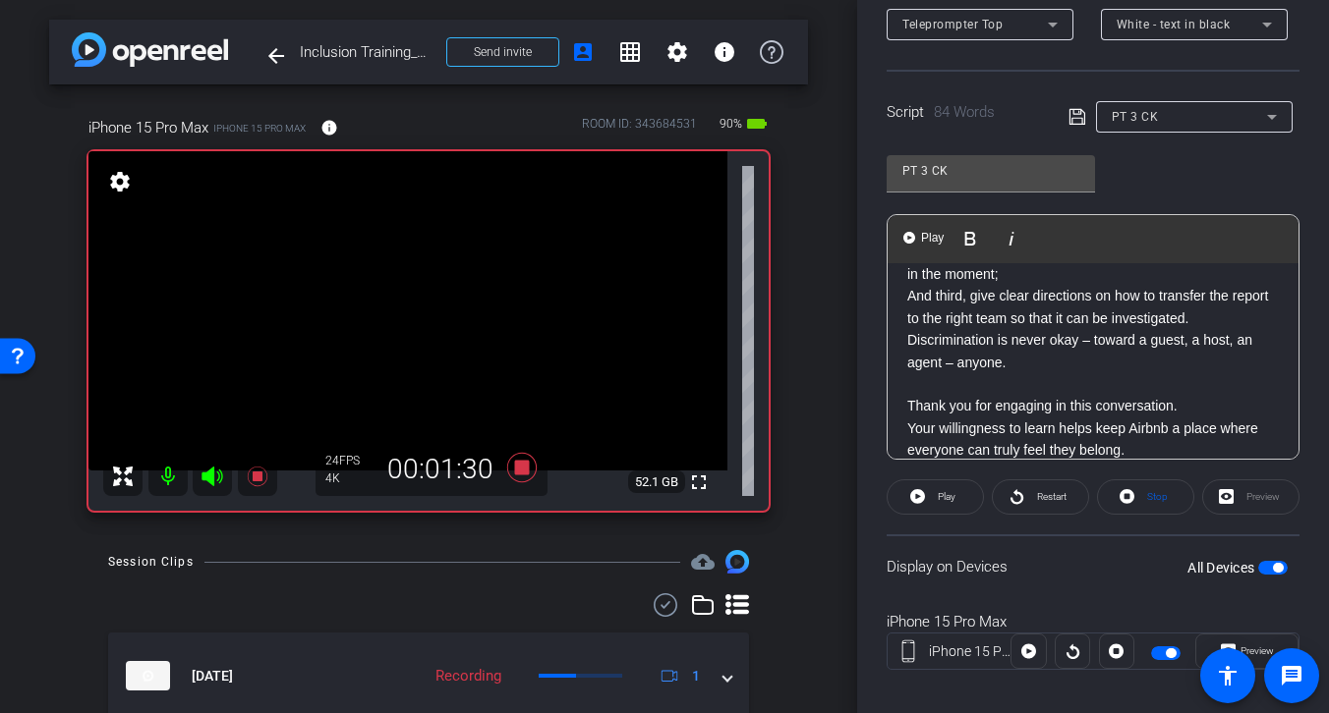
scroll to position [126, 0]
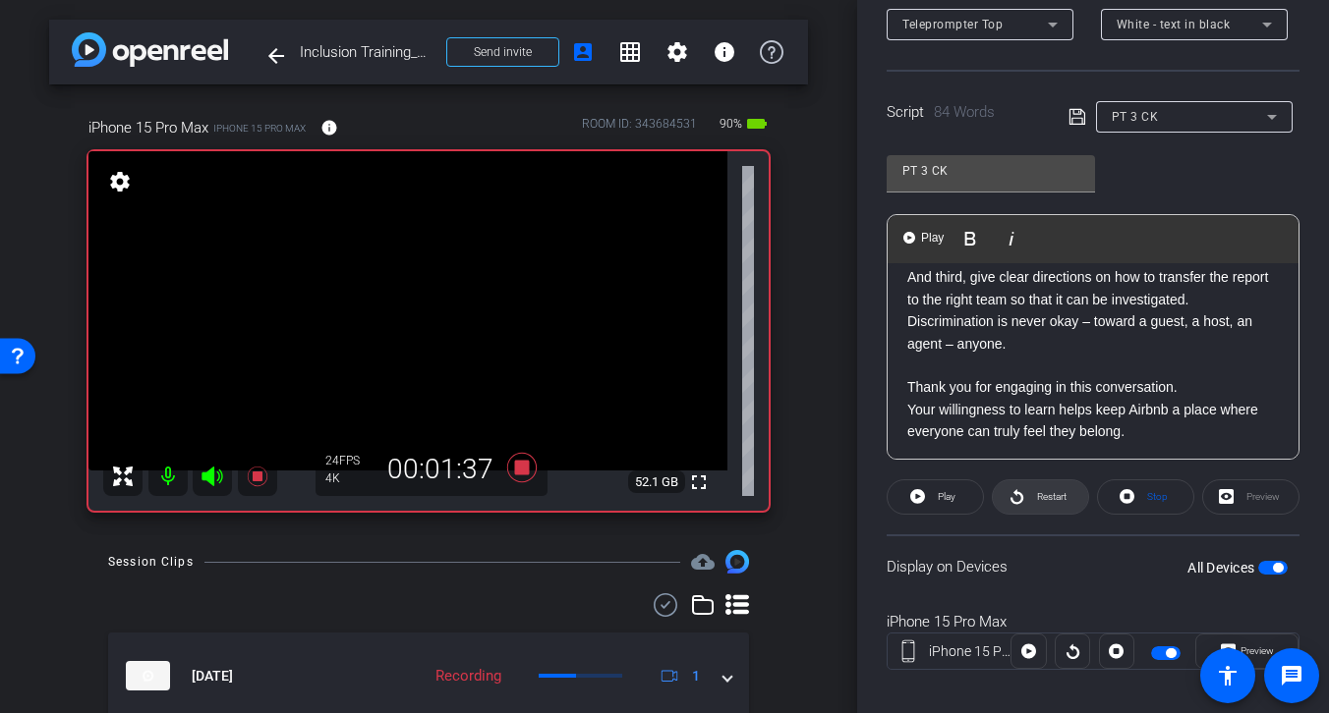
click at [1046, 492] on span "Restart" at bounding box center [1051, 496] width 29 height 11
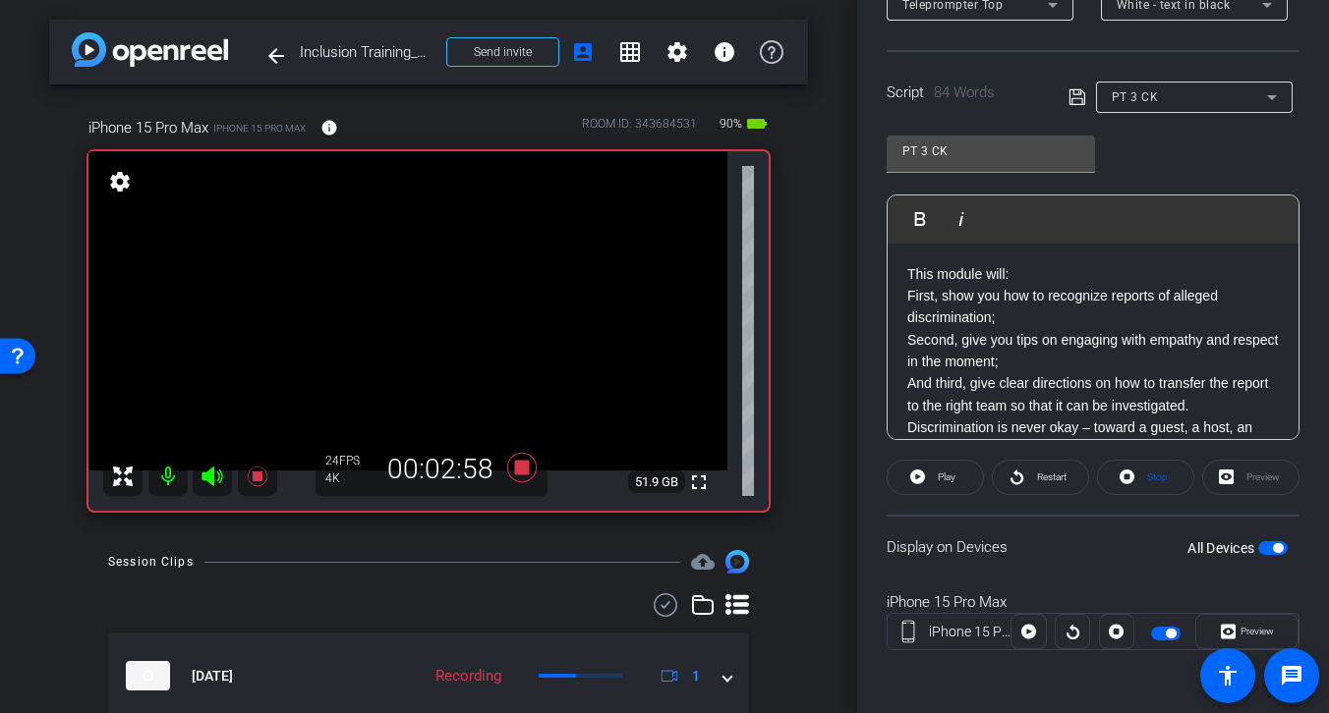
scroll to position [0, 0]
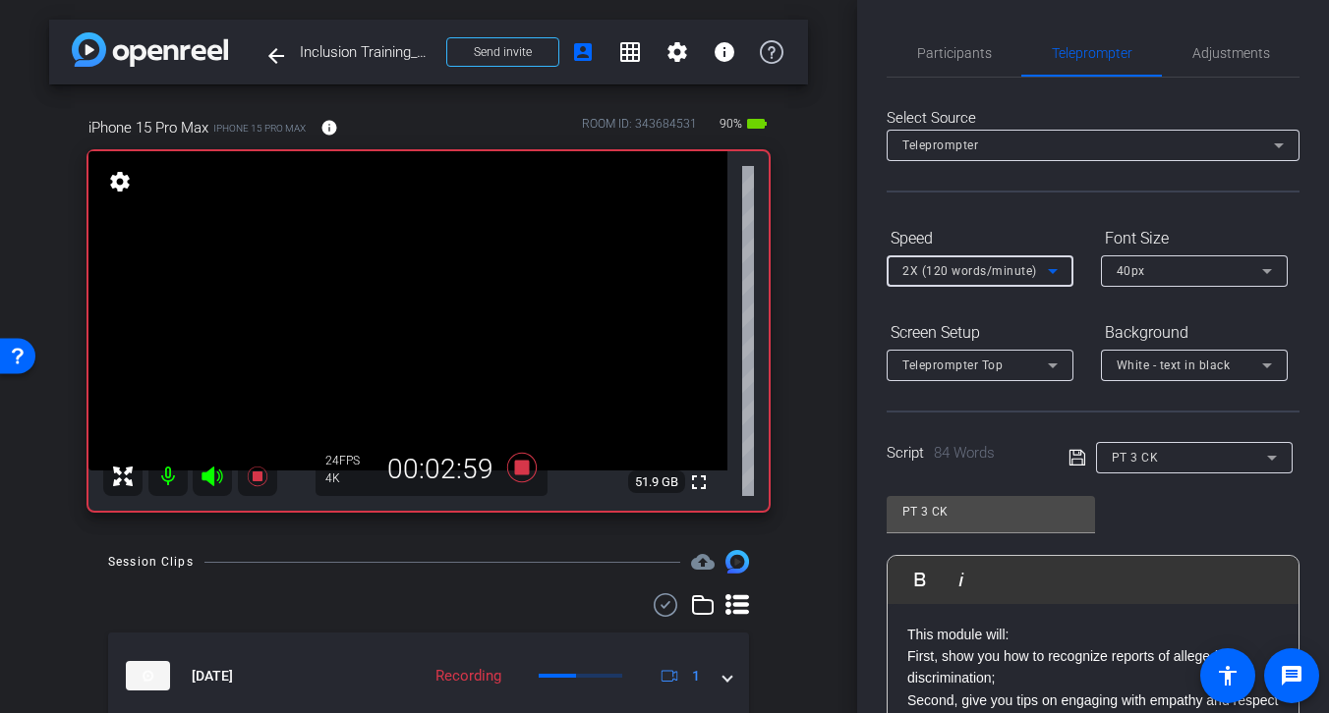
click at [1044, 270] on icon at bounding box center [1053, 271] width 24 height 24
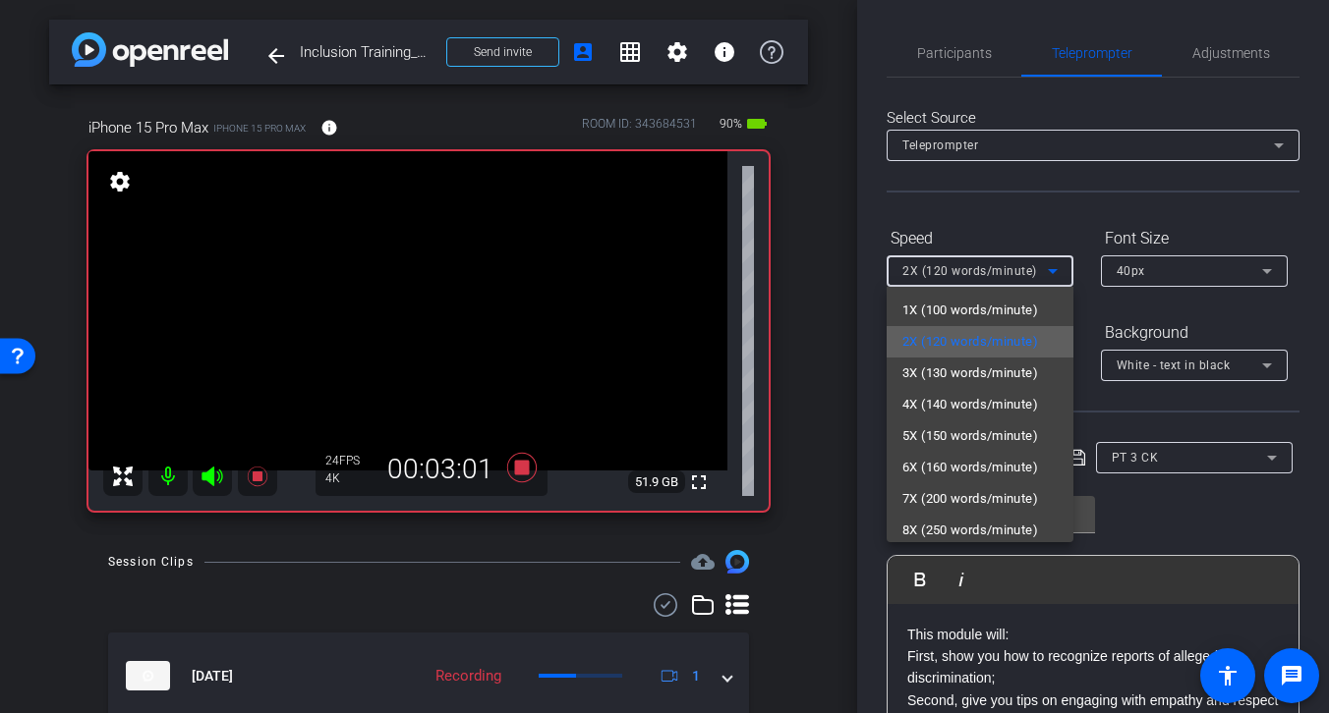
click at [1006, 338] on span "2X (120 words/minute)" at bounding box center [970, 342] width 136 height 24
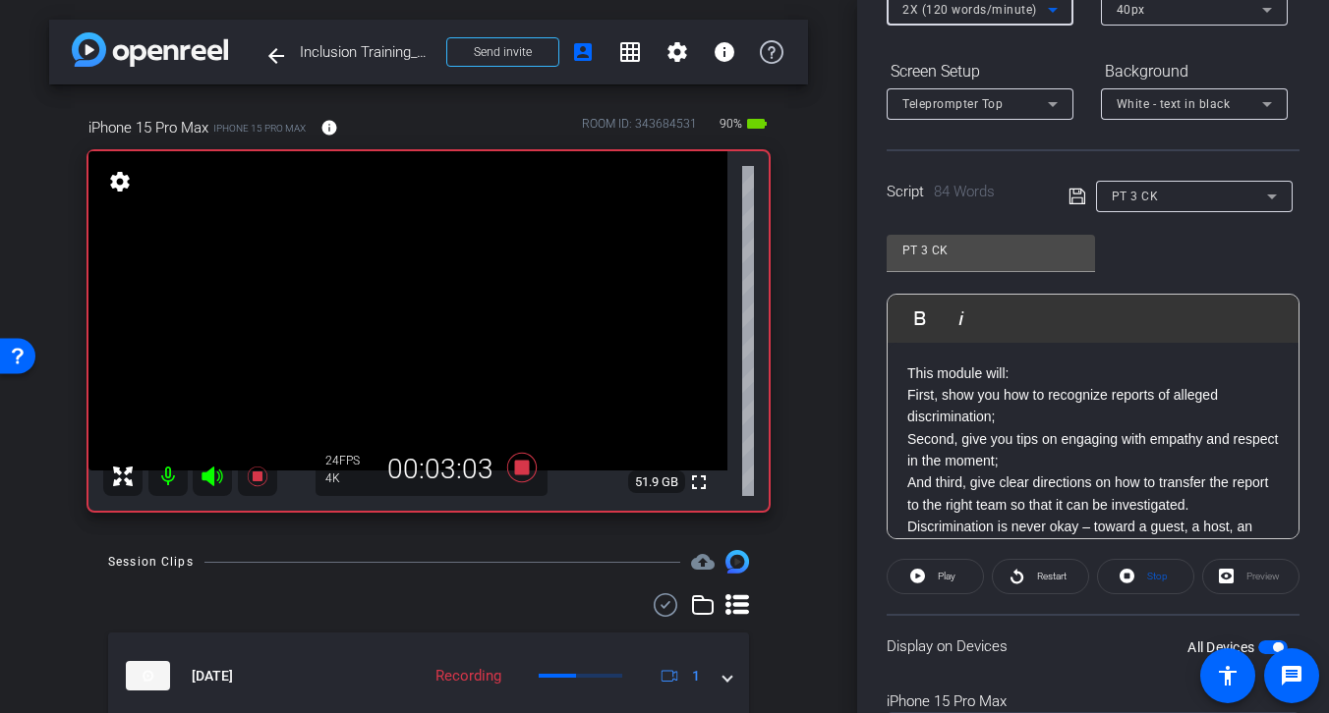
scroll to position [280, 0]
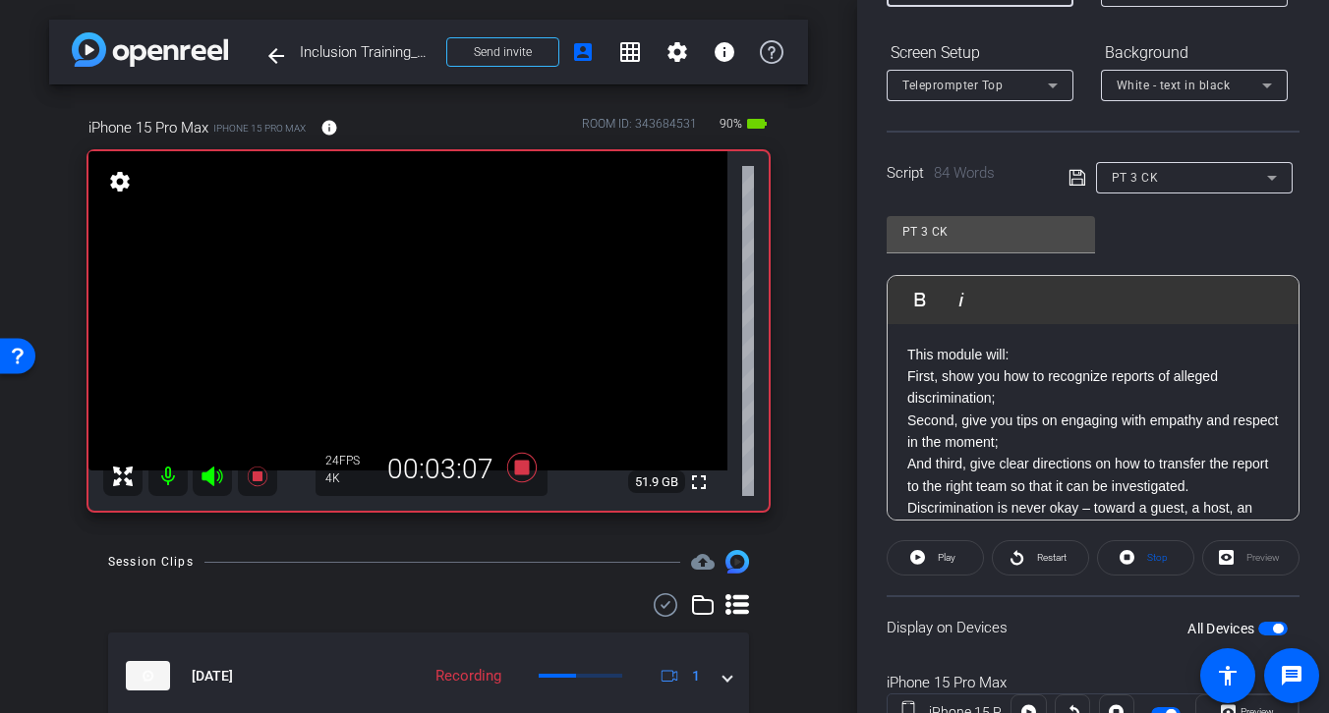
click at [907, 378] on p "First, show you how to recognize reports of alleged discrimination;" at bounding box center [1092, 388] width 371 height 44
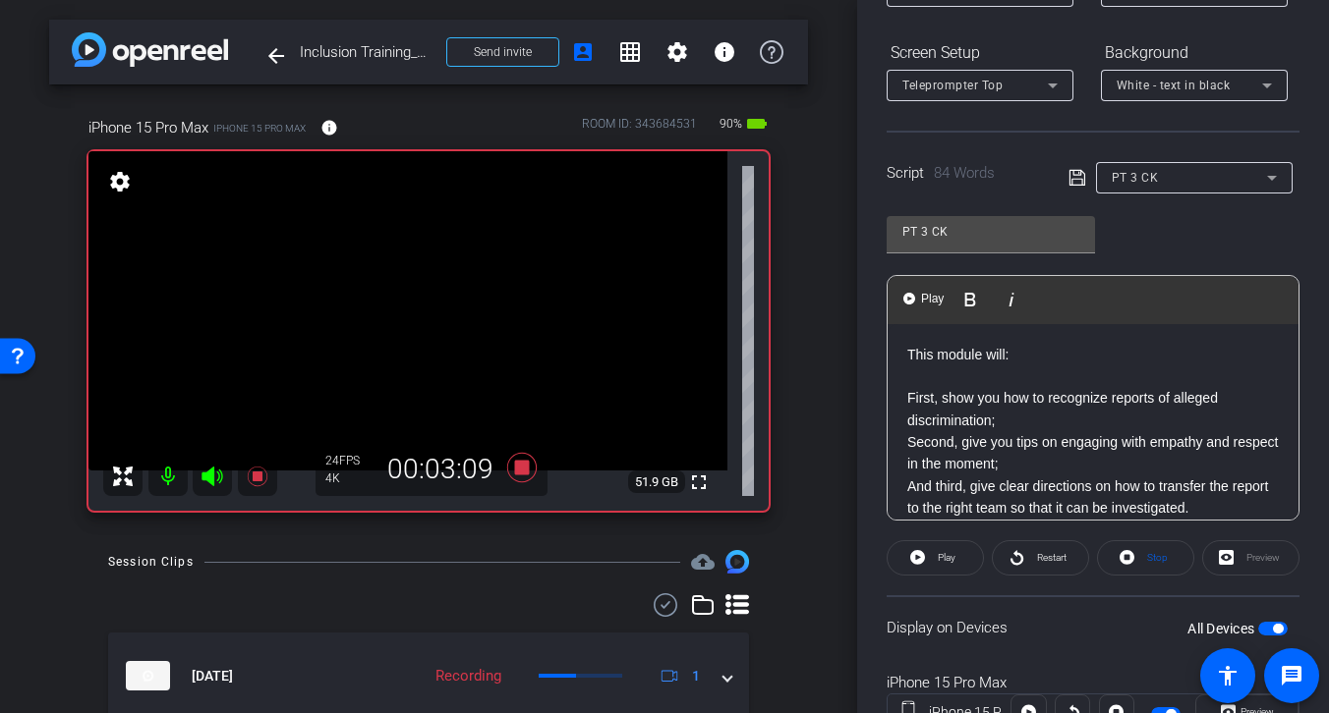
scroll to position [8, 0]
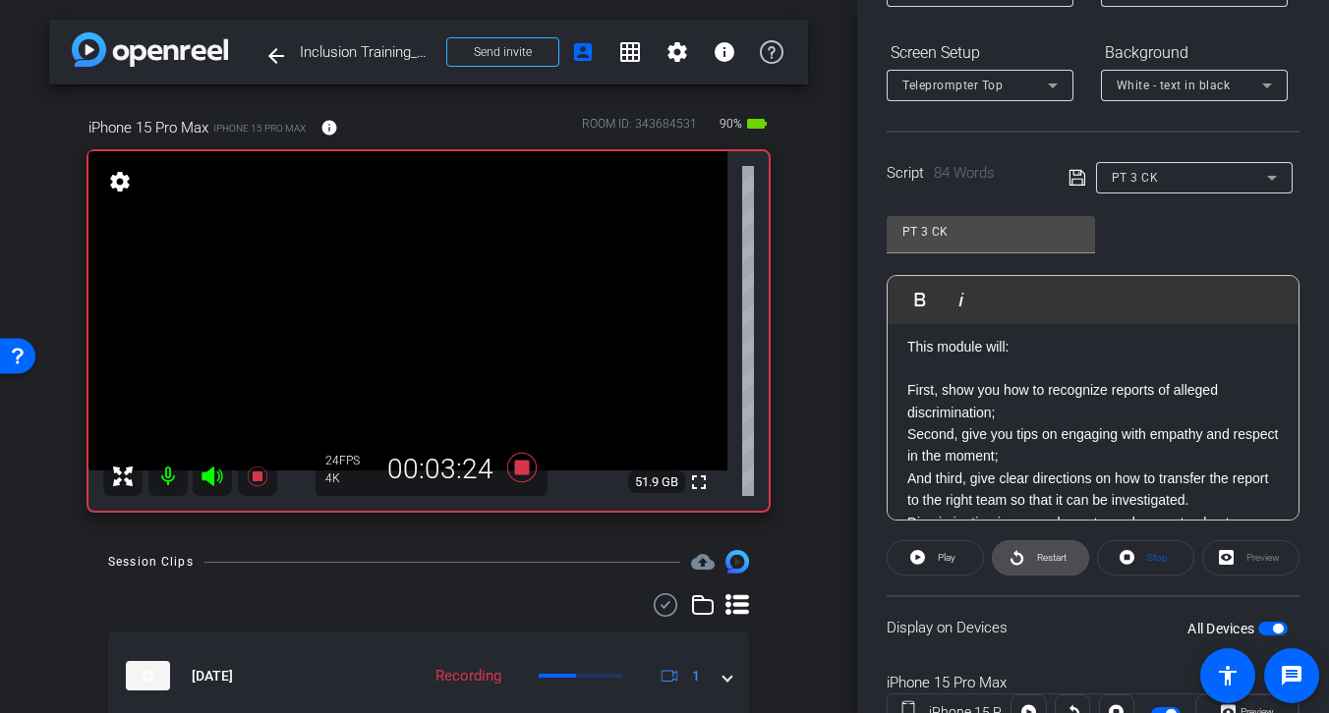
click at [1039, 558] on span "Restart" at bounding box center [1051, 557] width 29 height 11
click at [527, 469] on icon at bounding box center [521, 467] width 29 height 29
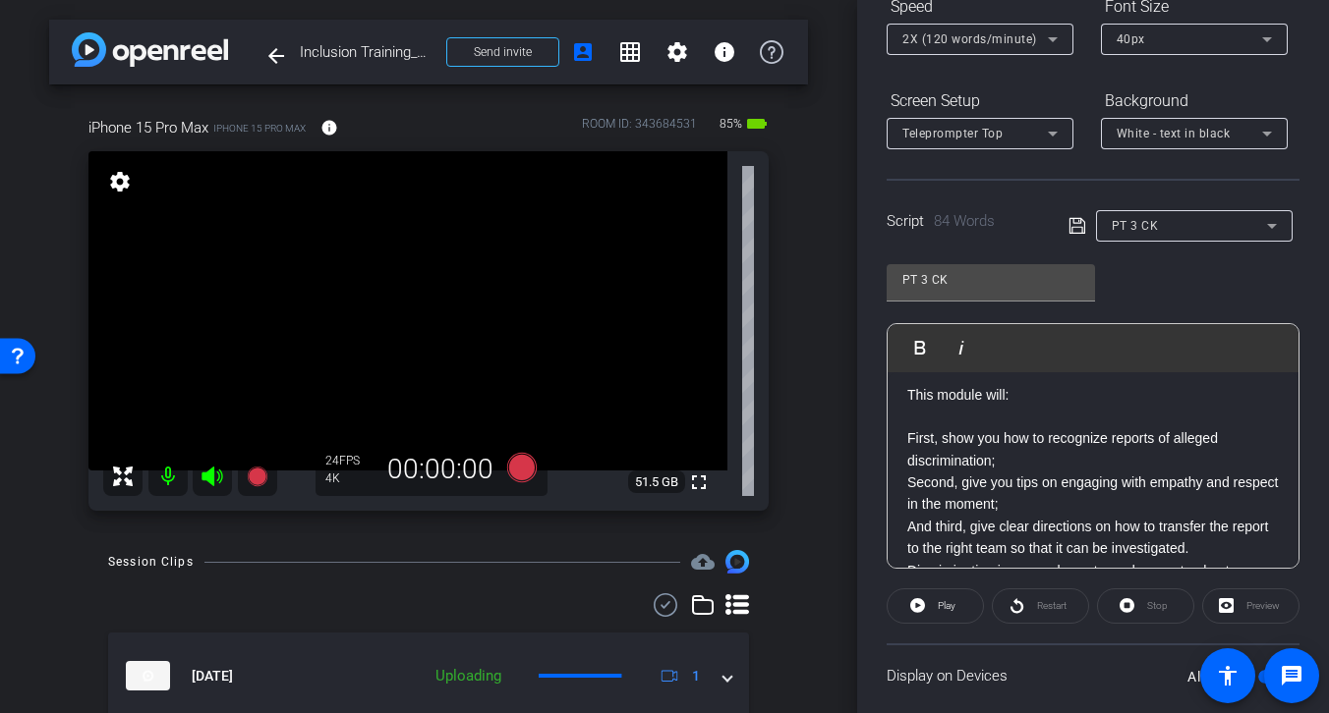
scroll to position [0, 0]
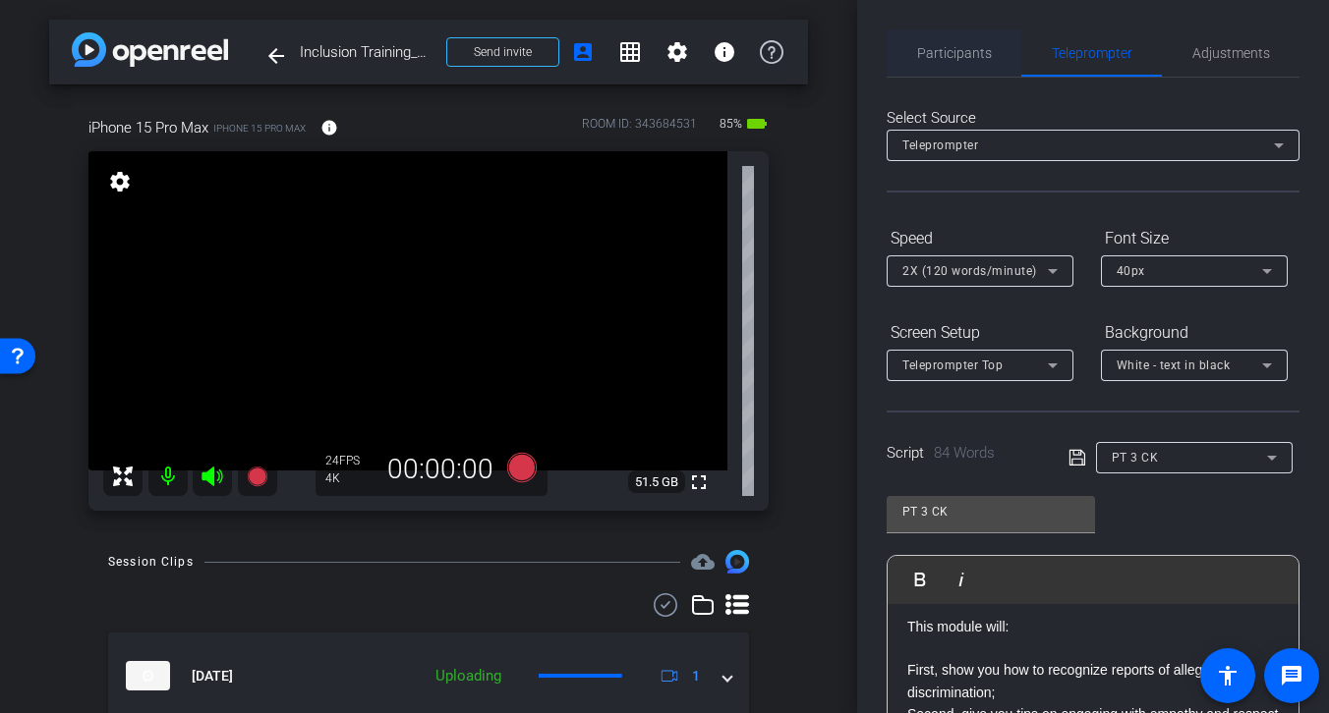
click at [941, 49] on span "Participants" at bounding box center [954, 53] width 75 height 14
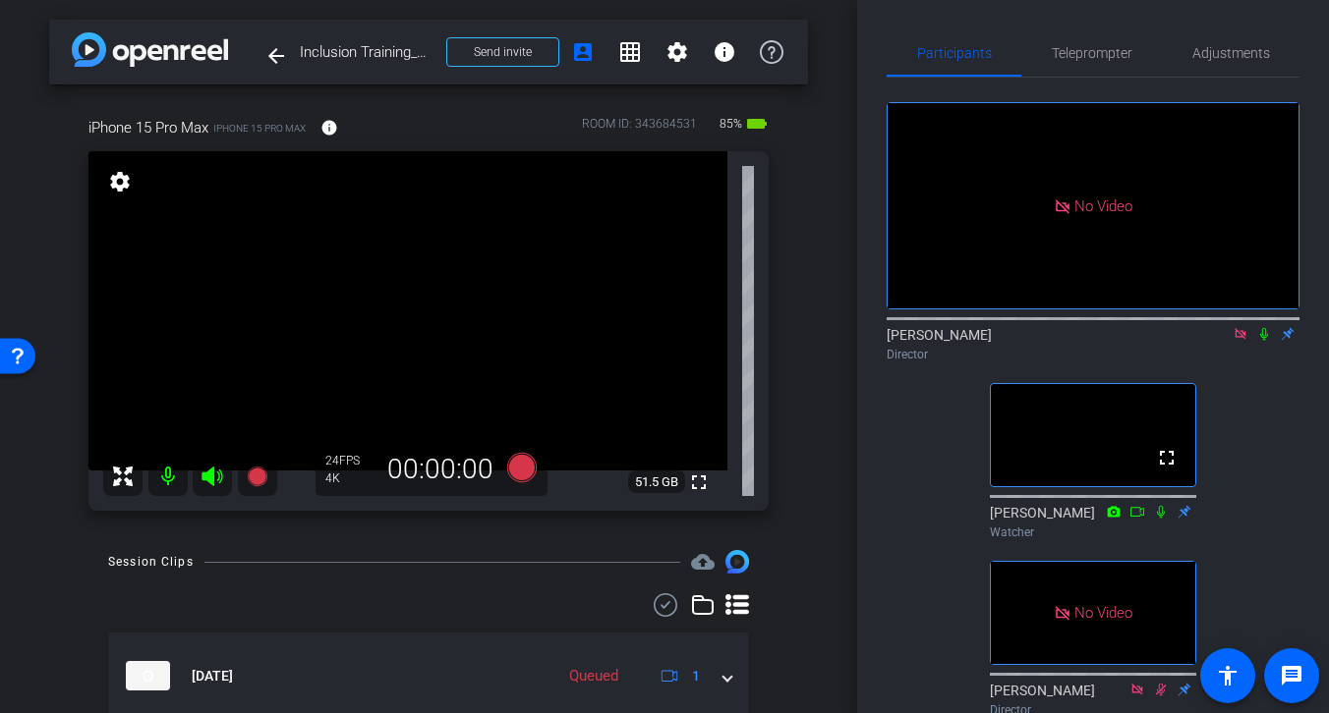
click at [1242, 328] on icon at bounding box center [1239, 333] width 11 height 11
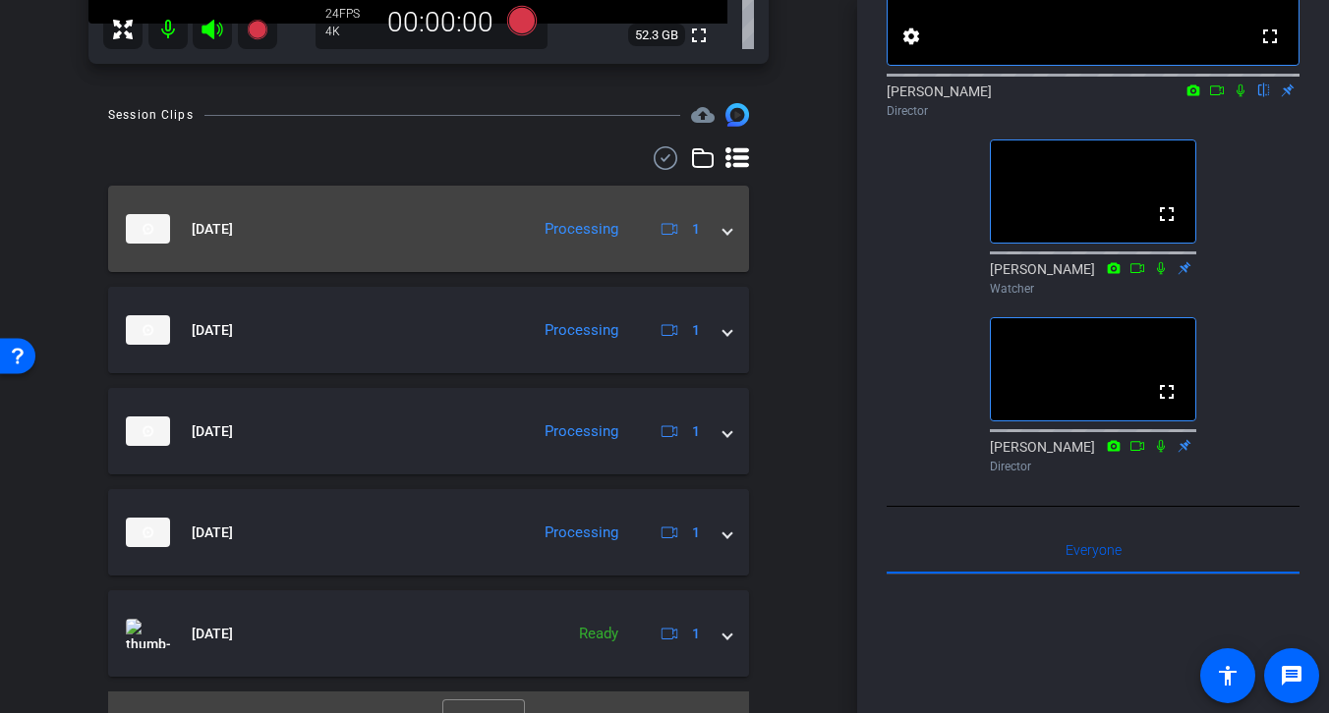
scroll to position [481, 0]
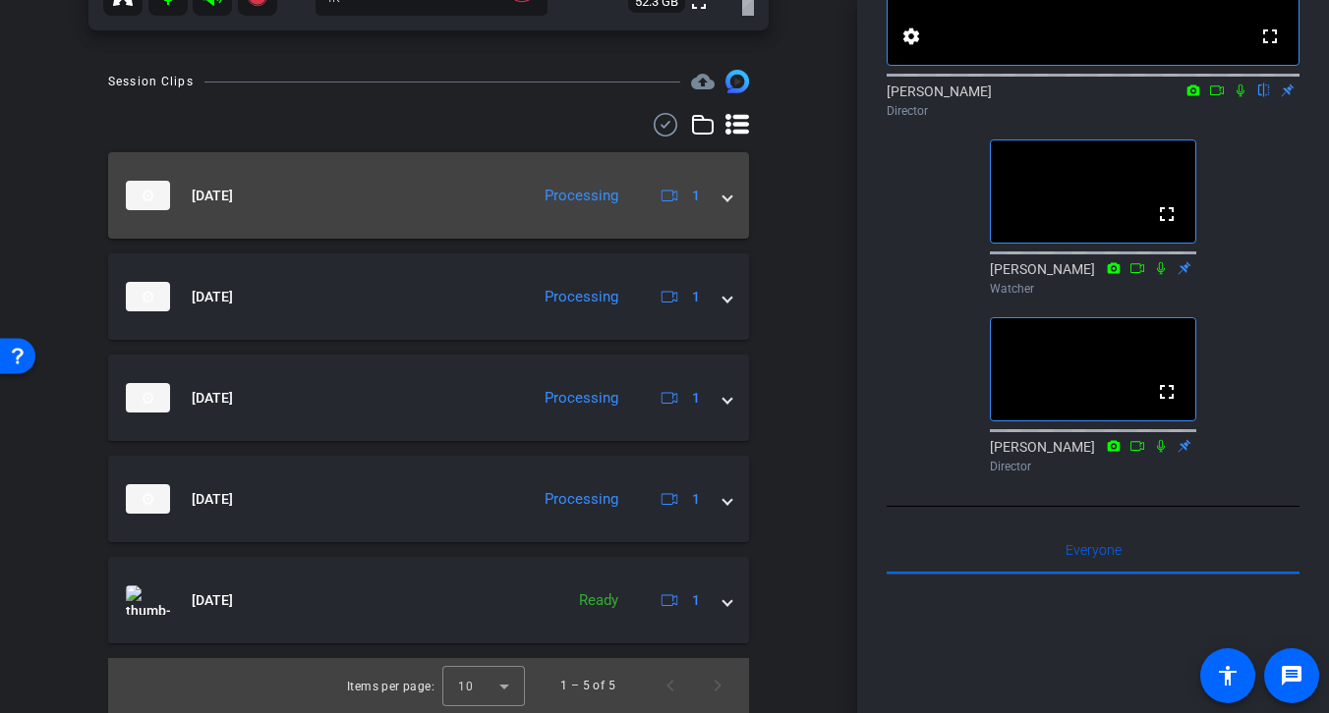
click at [526, 206] on div "[DATE] Processing 1" at bounding box center [425, 195] width 598 height 29
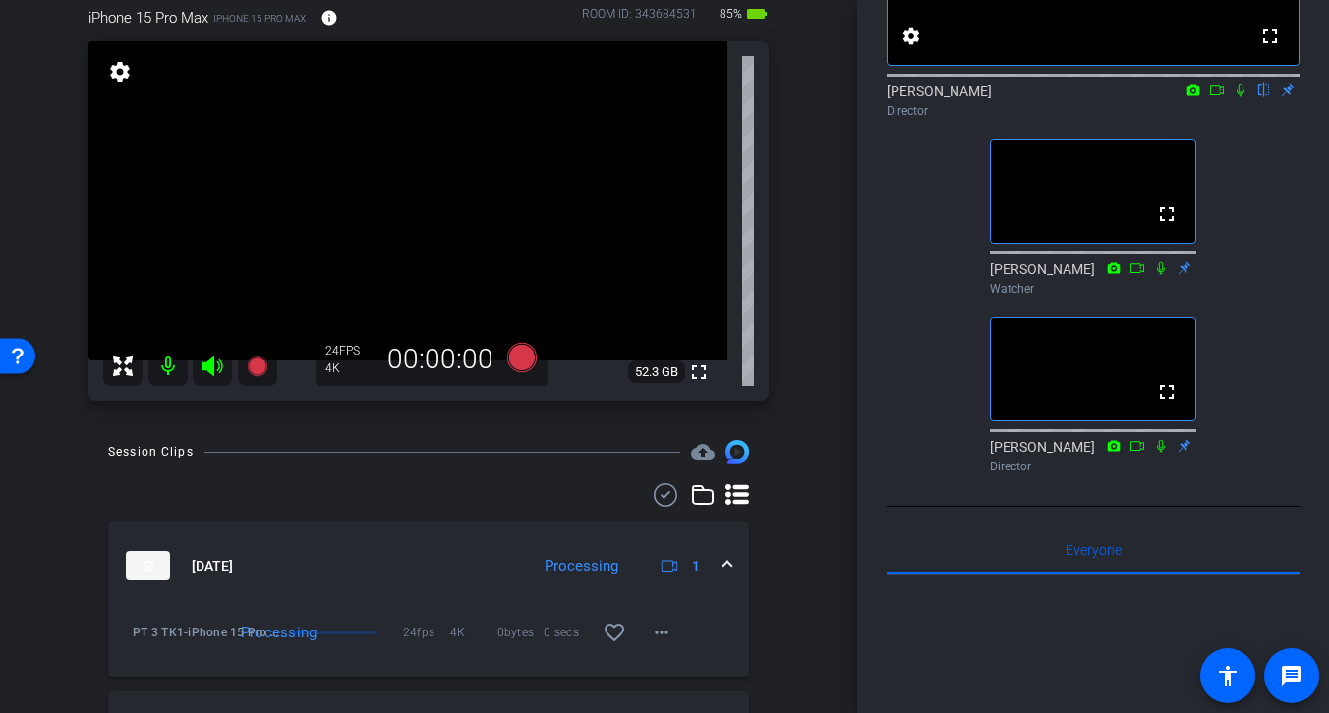
scroll to position [0, 0]
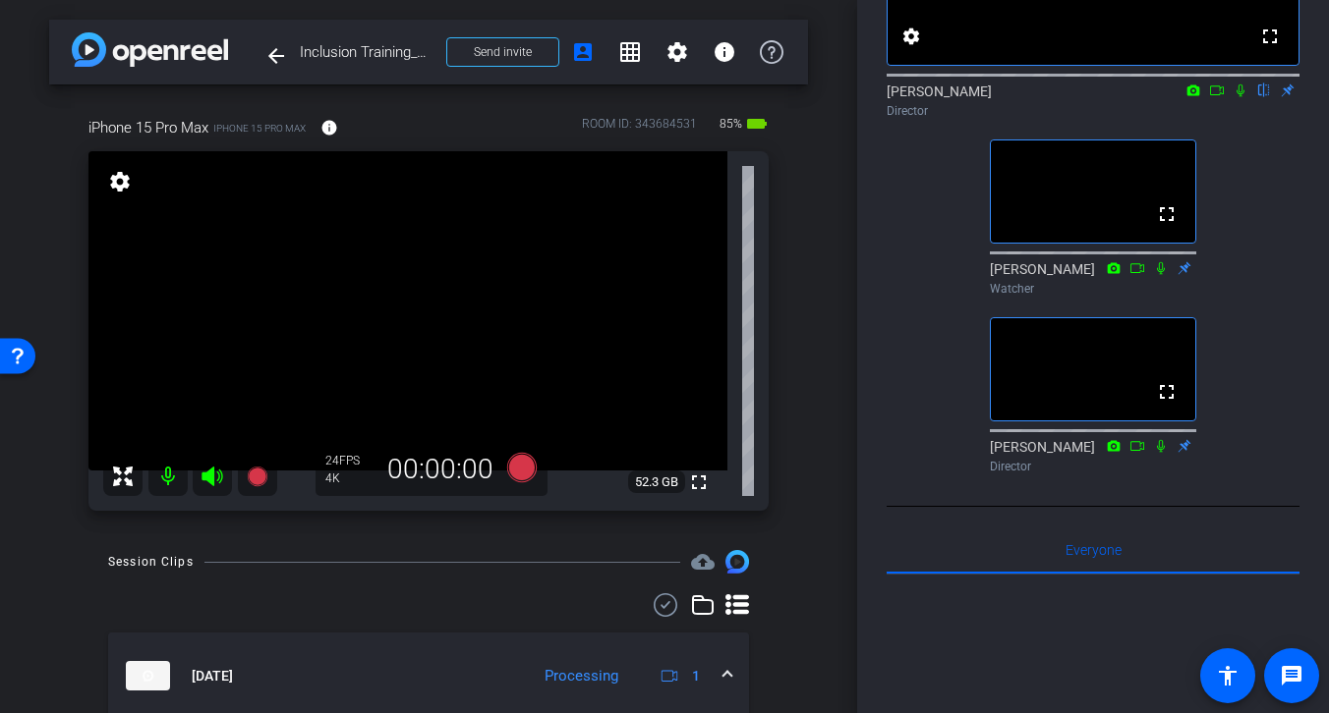
click at [165, 476] on mat-icon at bounding box center [167, 476] width 39 height 39
click at [211, 478] on icon at bounding box center [211, 477] width 21 height 20
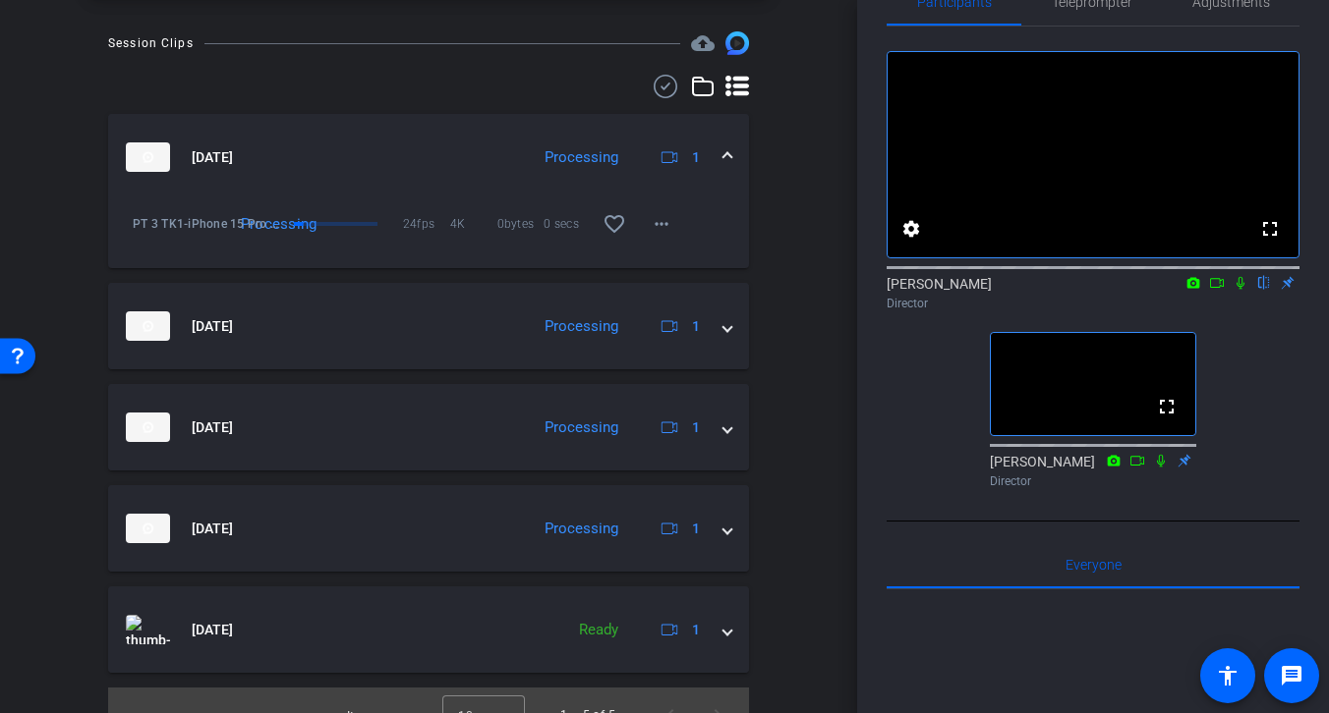
scroll to position [548, 0]
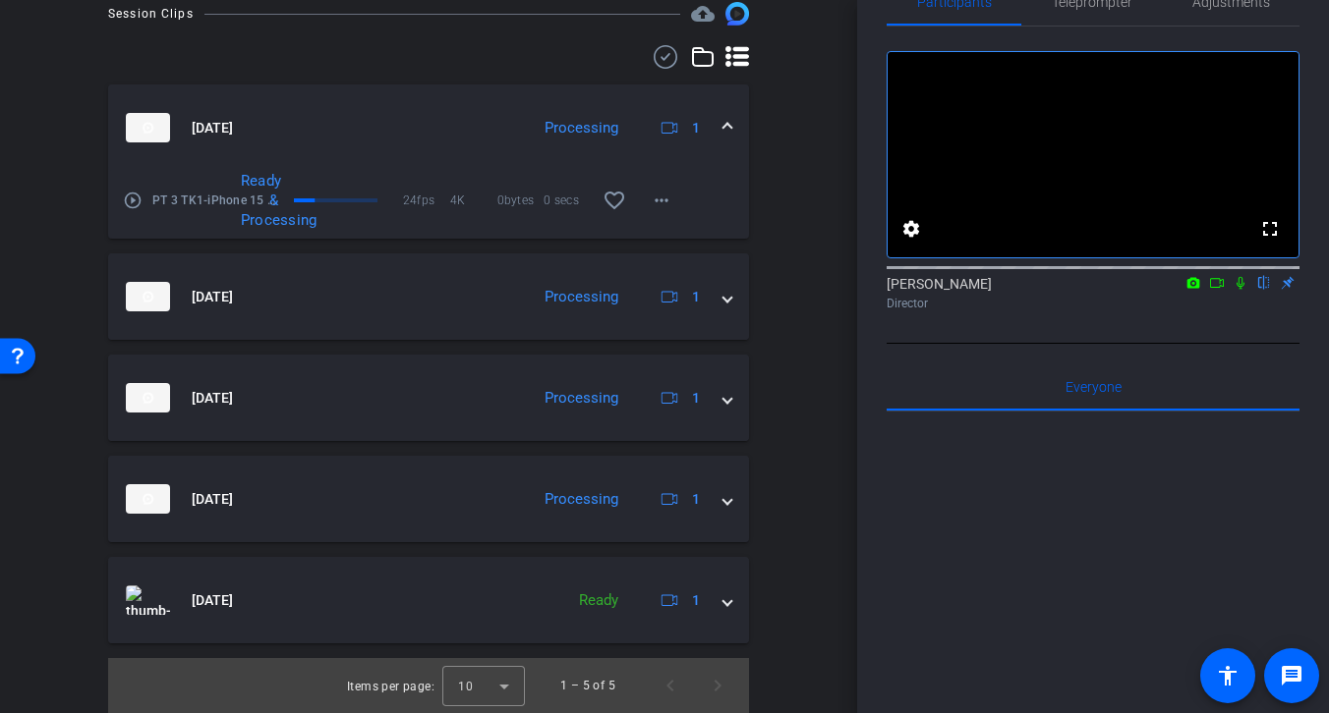
click at [1221, 290] on icon at bounding box center [1217, 283] width 16 height 14
click at [1262, 290] on icon at bounding box center [1264, 283] width 16 height 14
